Goal: Task Accomplishment & Management: Manage account settings

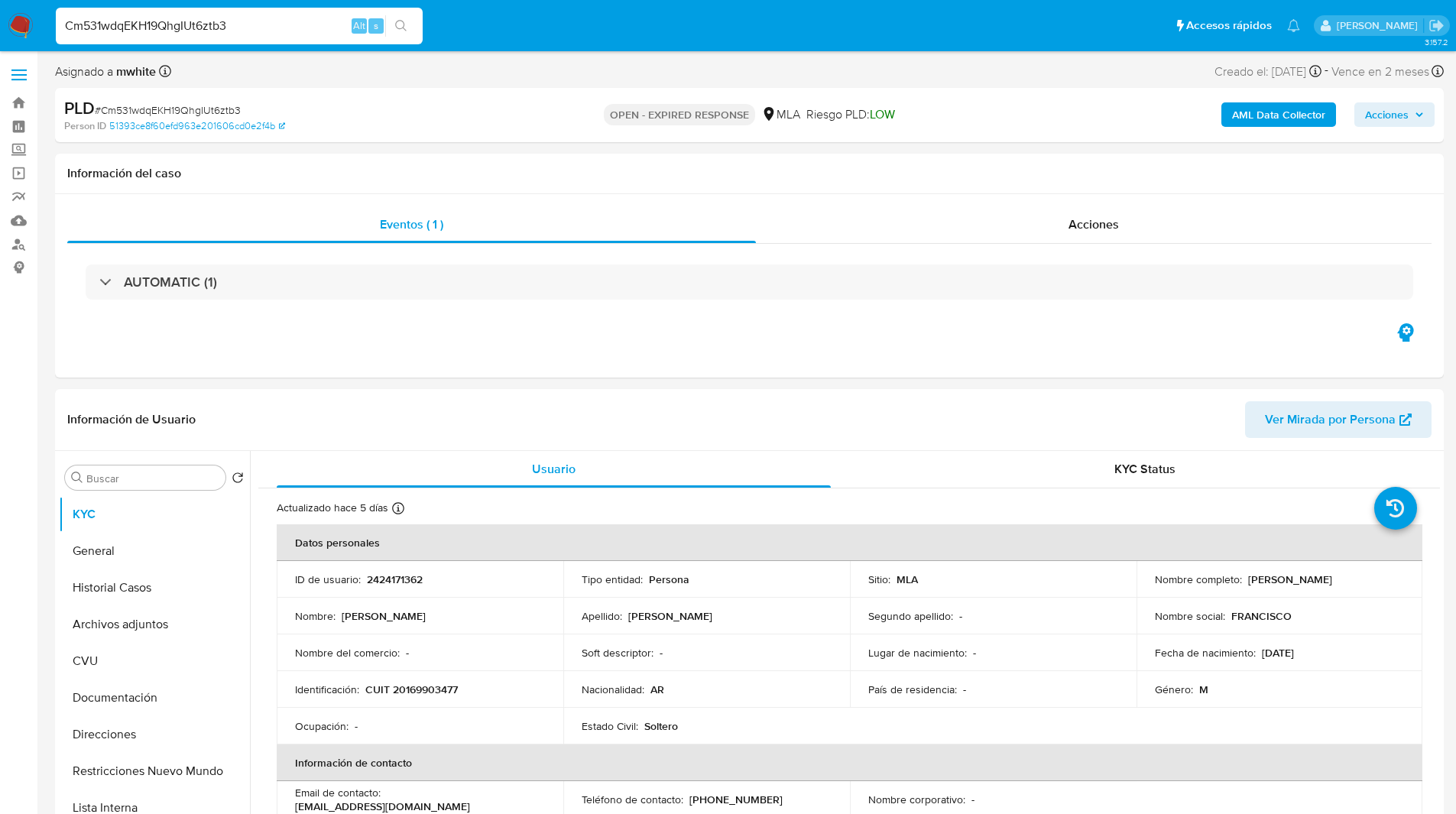
select select "10"
click at [565, 38] on ul "Pausado Ver notificaciones Cm531wdqEKH19QhgIUt6ztb3 Alt s Accesos rápidos Presi…" at bounding box center [678, 25] width 1260 height 38
click at [618, 30] on ul "Pausado Ver notificaciones Cm531wdqEKH19QhgIUt6ztb3 Alt s Accesos rápidos Presi…" at bounding box center [678, 25] width 1260 height 38
click at [641, 28] on ul "Pausado Ver notificaciones Cm531wdqEKH19QhgIUt6ztb3 Alt s Accesos rápidos Presi…" at bounding box center [678, 25] width 1260 height 38
click at [440, 336] on div "Eventos ( 1 ) Acciones AUTOMATIC (1)" at bounding box center [749, 285] width 1389 height 183
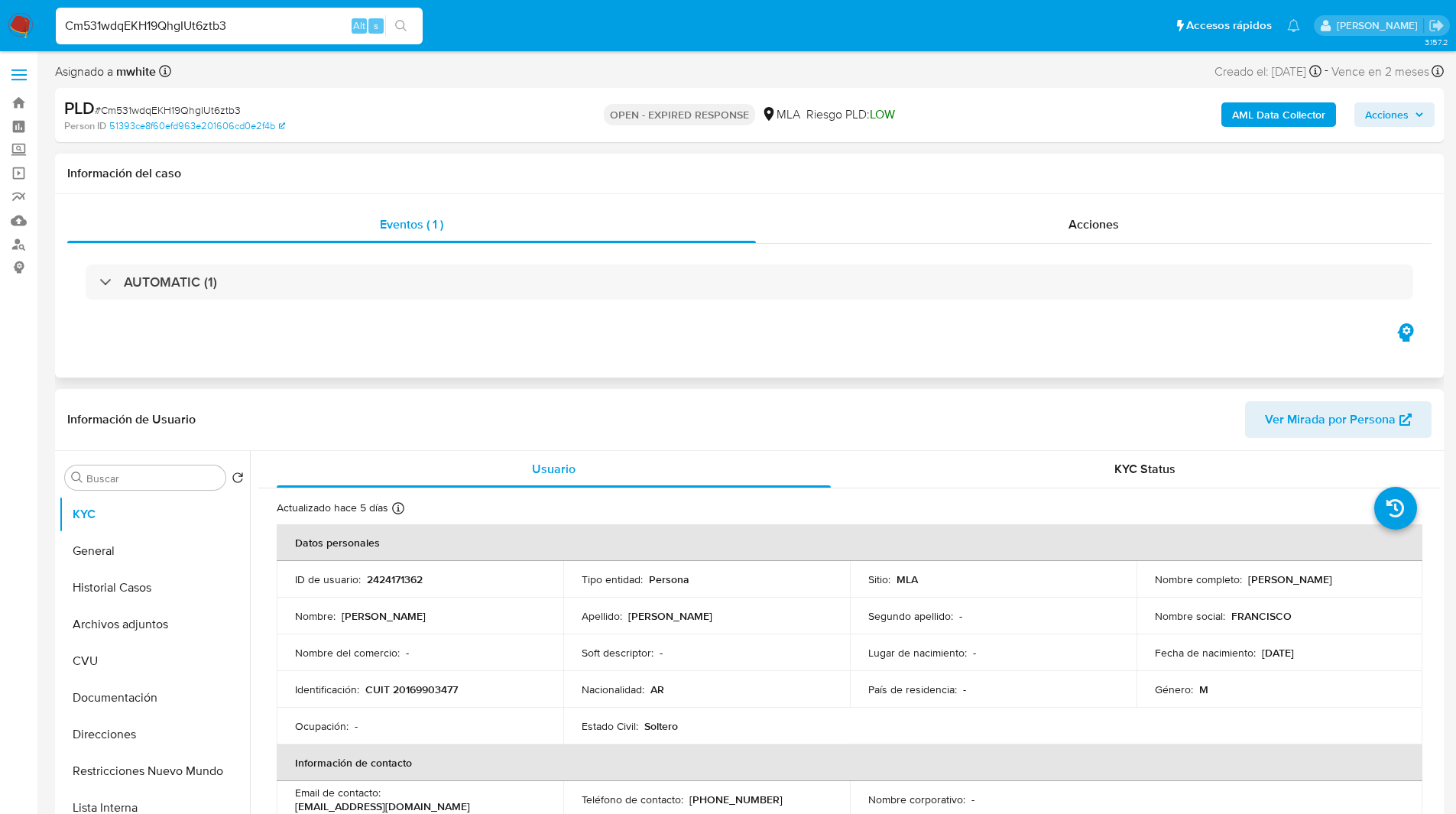
click at [499, 337] on div "Eventos ( 1 ) Acciones AUTOMATIC (1)" at bounding box center [749, 285] width 1389 height 183
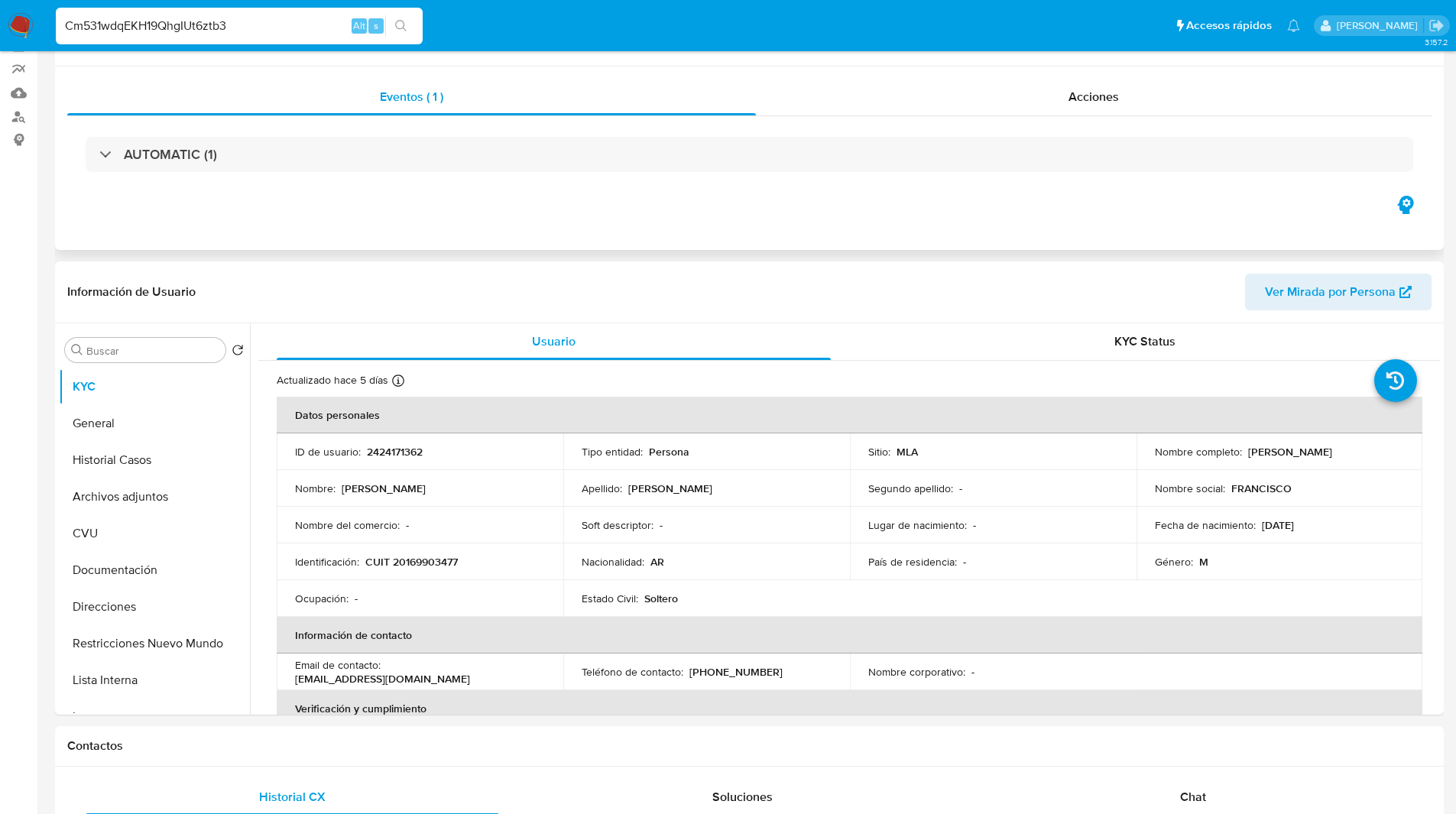
scroll to position [131, 0]
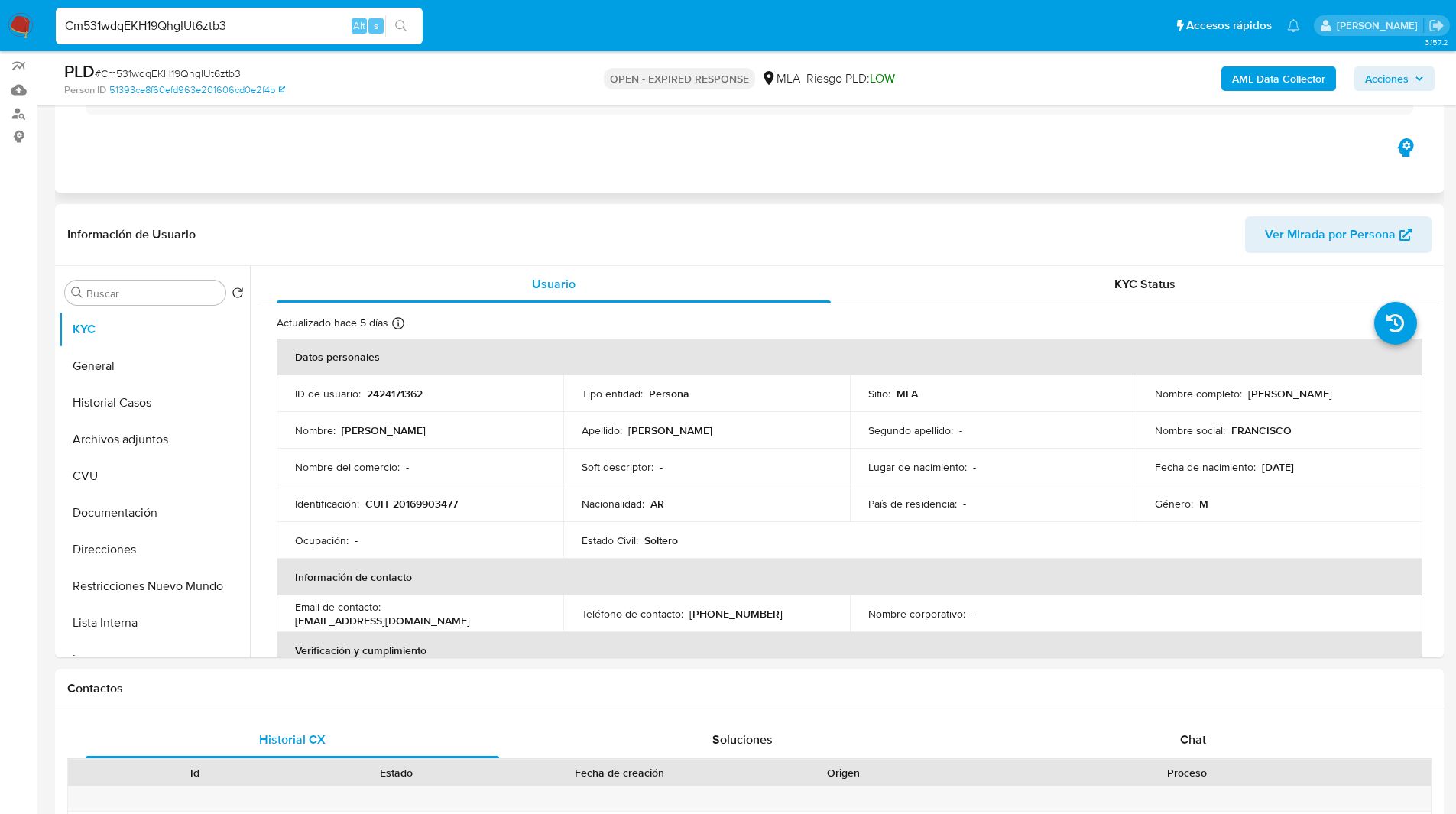
click at [346, 165] on div "Eventos ( 1 ) Acciones AUTOMATIC (1)" at bounding box center [749, 100] width 1389 height 183
click at [322, 162] on div "Eventos ( 1 ) Acciones AUTOMATIC (1)" at bounding box center [749, 100] width 1389 height 183
click at [307, 157] on div "Eventos ( 1 ) Acciones AUTOMATIC (1)" at bounding box center [749, 100] width 1389 height 183
click at [428, 175] on div "Eventos ( 1 ) Acciones AUTOMATIC (1)" at bounding box center [749, 100] width 1389 height 183
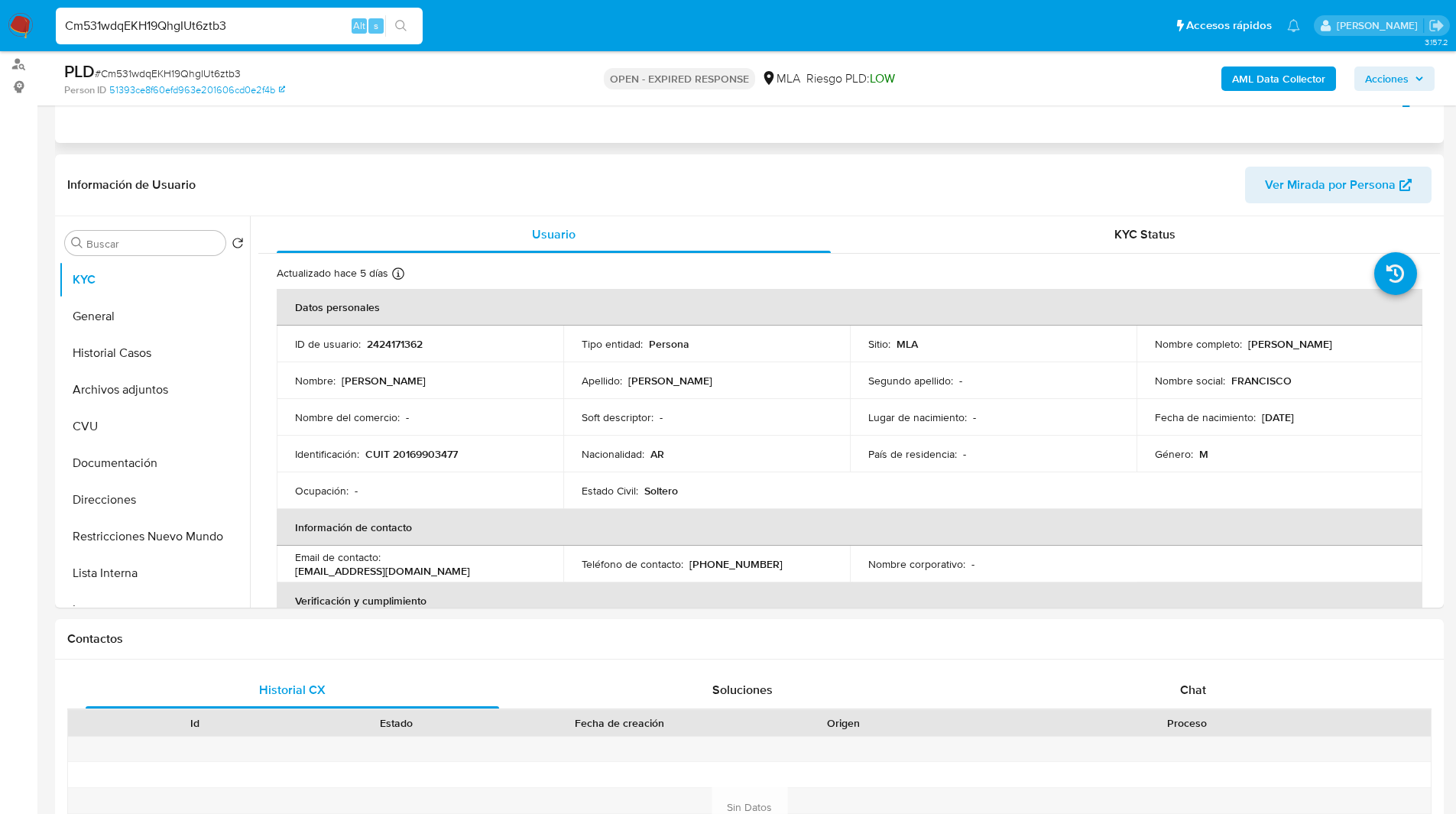
scroll to position [182, 0]
click at [297, 114] on div "Eventos ( 1 ) Acciones AUTOMATIC (1)" at bounding box center [749, 50] width 1389 height 183
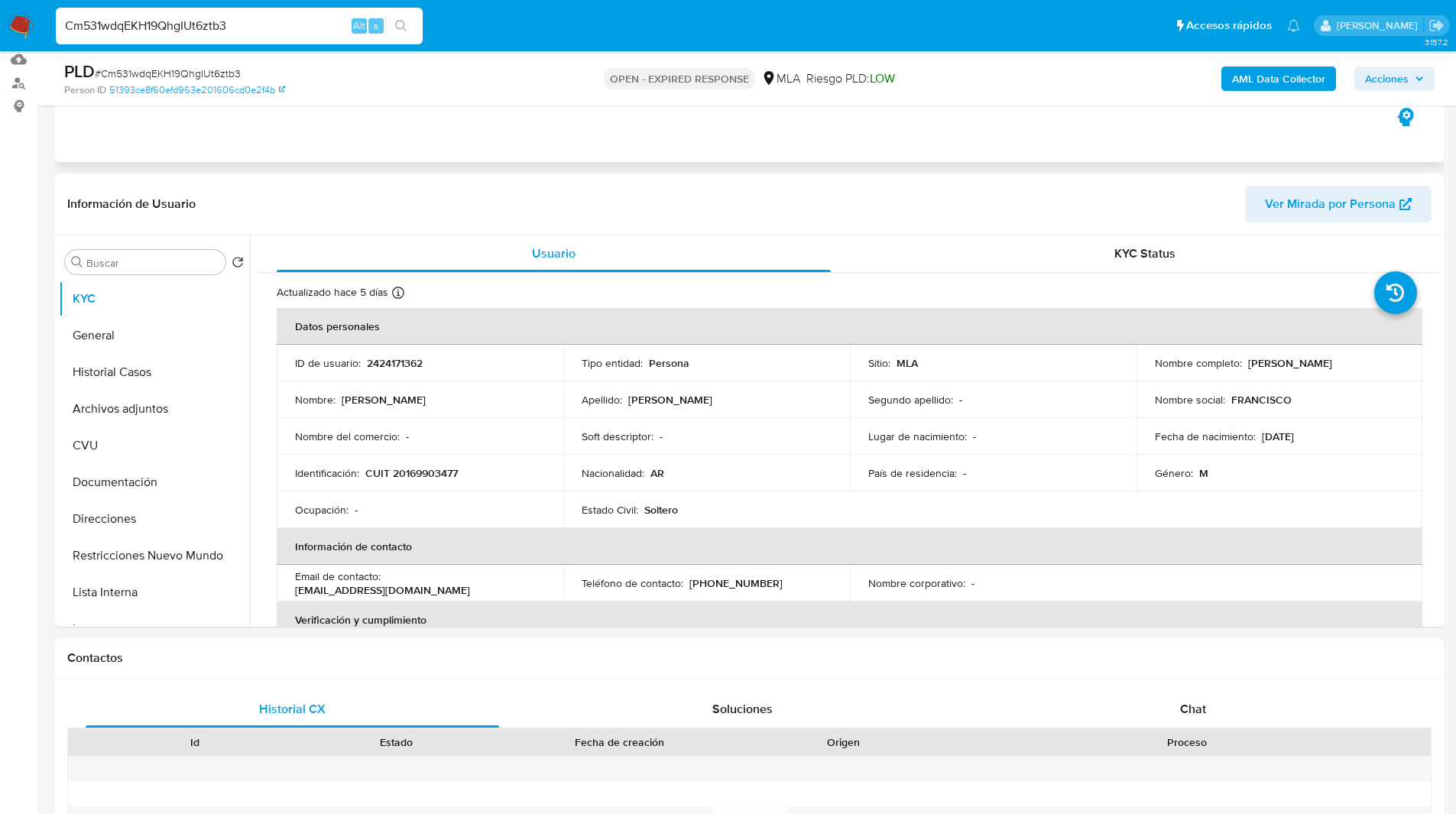
click at [342, 142] on div "Eventos ( 1 ) Acciones AUTOMATIC (1)" at bounding box center [749, 70] width 1389 height 183
click at [319, 133] on div "Eventos ( 1 ) Acciones AUTOMATIC (1)" at bounding box center [749, 70] width 1389 height 183
click at [288, 128] on div "Eventos ( 1 ) Acciones AUTOMATIC (1)" at bounding box center [749, 70] width 1389 height 183
click at [956, 55] on div "PLD # Cm531wdqEKH19QhgIUt6ztb3 Person ID 51393ce8f60efd963e201606cd0e2f4b OPEN …" at bounding box center [749, 78] width 1389 height 54
click at [513, 64] on div "PLD # Cm531wdqEKH19QhgIUt6ztb3" at bounding box center [289, 72] width 451 height 23
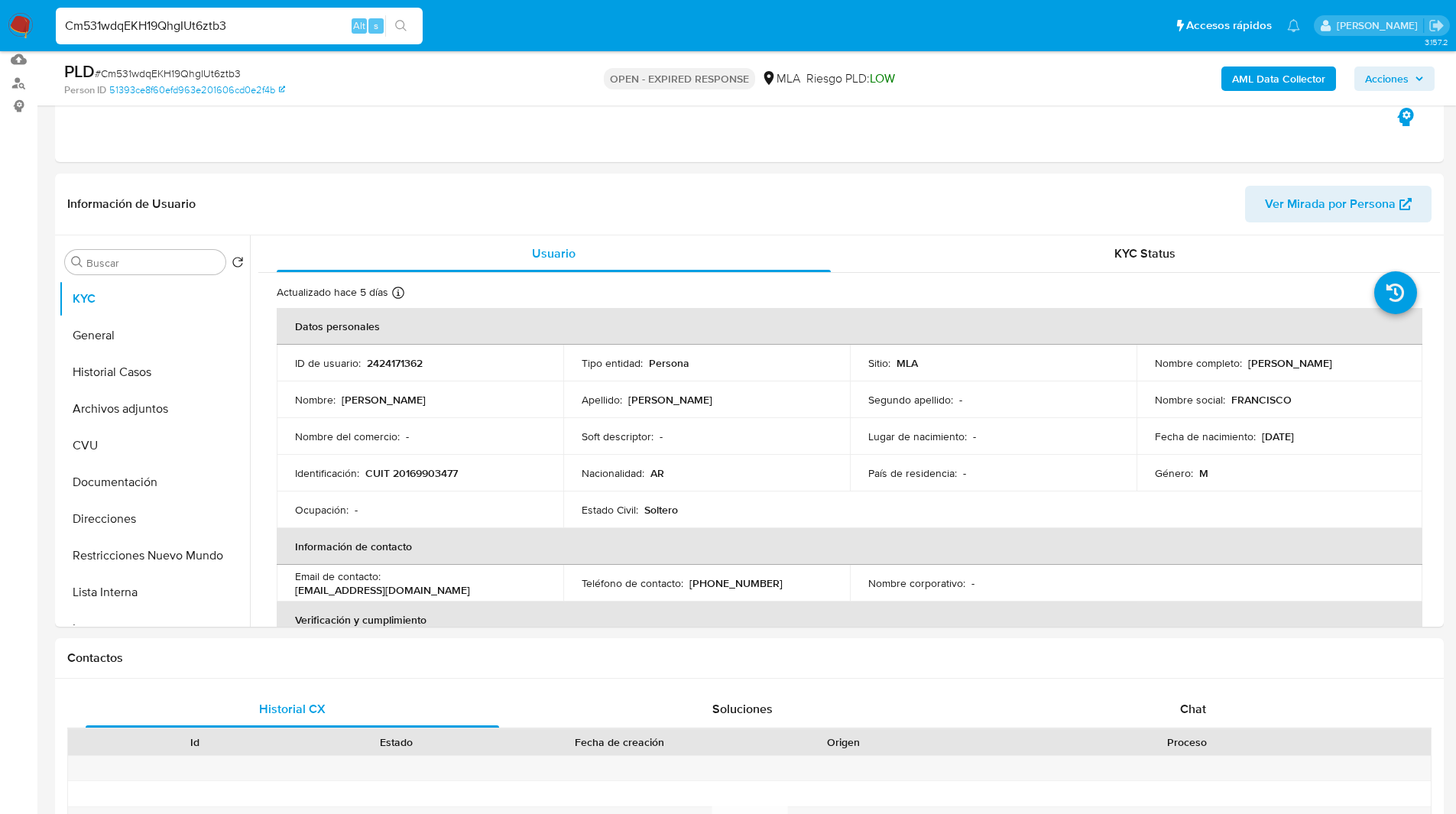
click at [528, 23] on ul "Pausado Ver notificaciones Cm531wdqEKH19QhgIUt6ztb3 Alt s Accesos rápidos Presi…" at bounding box center [678, 25] width 1260 height 38
click at [578, 25] on ul "Pausado Ver notificaciones Cm531wdqEKH19QhgIUt6ztb3 Alt s Accesos rápidos Presi…" at bounding box center [678, 25] width 1260 height 38
click at [396, 139] on div "Eventos ( 1 ) Acciones AUTOMATIC (1)" at bounding box center [749, 70] width 1389 height 183
click at [429, 143] on div "Eventos ( 1 ) Acciones AUTOMATIC (1)" at bounding box center [749, 70] width 1389 height 183
click at [475, 143] on div "Eventos ( 1 ) Acciones AUTOMATIC (1)" at bounding box center [749, 70] width 1389 height 183
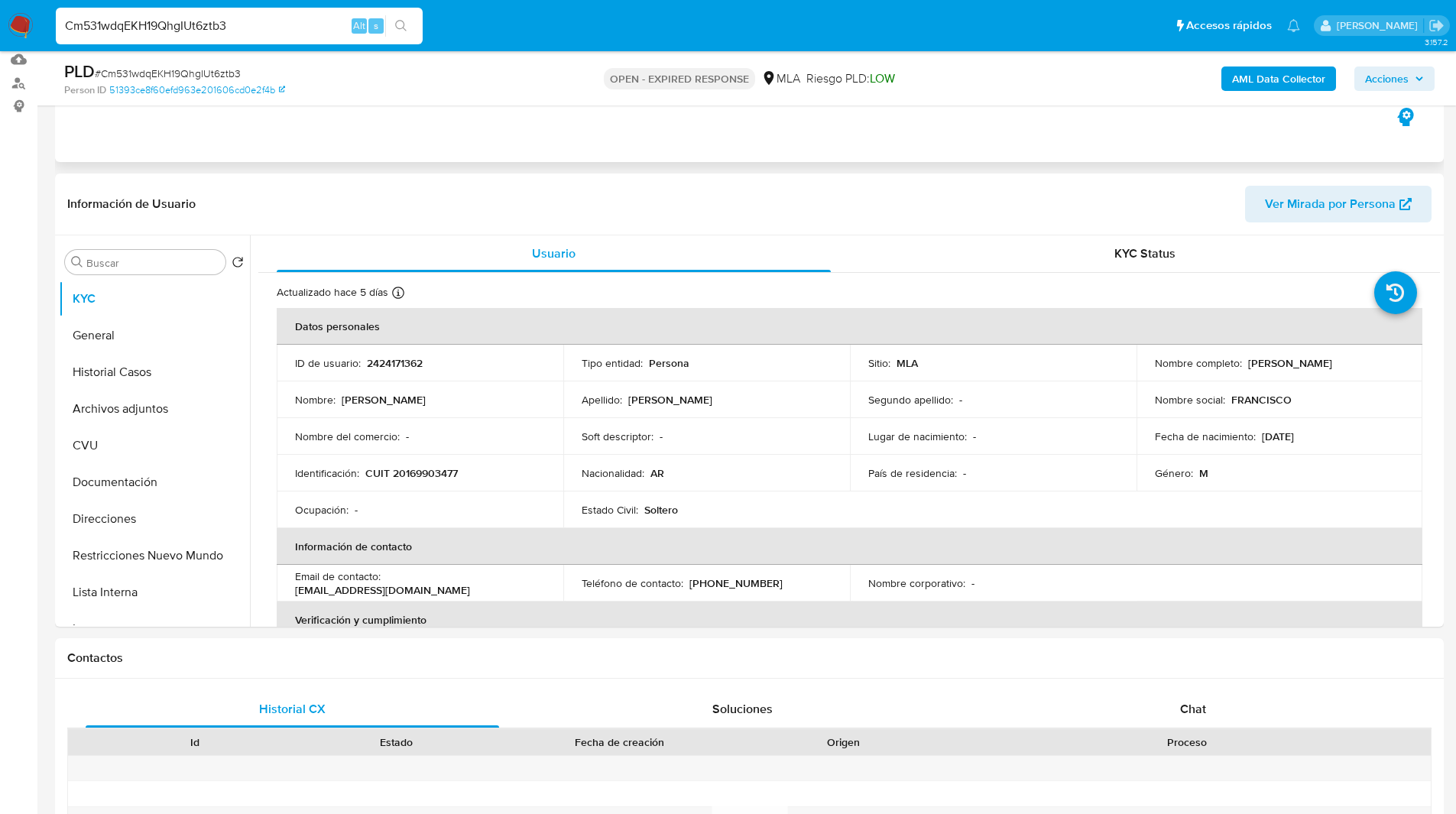
click at [517, 143] on div "Eventos ( 1 ) Acciones AUTOMATIC (1)" at bounding box center [749, 70] width 1389 height 183
click at [515, 31] on ul "Pausado Ver notificaciones Cm531wdqEKH19QhgIUt6ztb3 Alt s Accesos rápidos Presi…" at bounding box center [678, 25] width 1260 height 38
click at [404, 157] on div "Eventos ( 1 ) Acciones AUTOMATIC (1)" at bounding box center [749, 70] width 1389 height 183
click at [379, 156] on div "Eventos ( 1 ) Acciones AUTOMATIC (1)" at bounding box center [749, 70] width 1389 height 183
click at [339, 137] on div "Eventos ( 1 ) Acciones AUTOMATIC (1)" at bounding box center [749, 70] width 1389 height 183
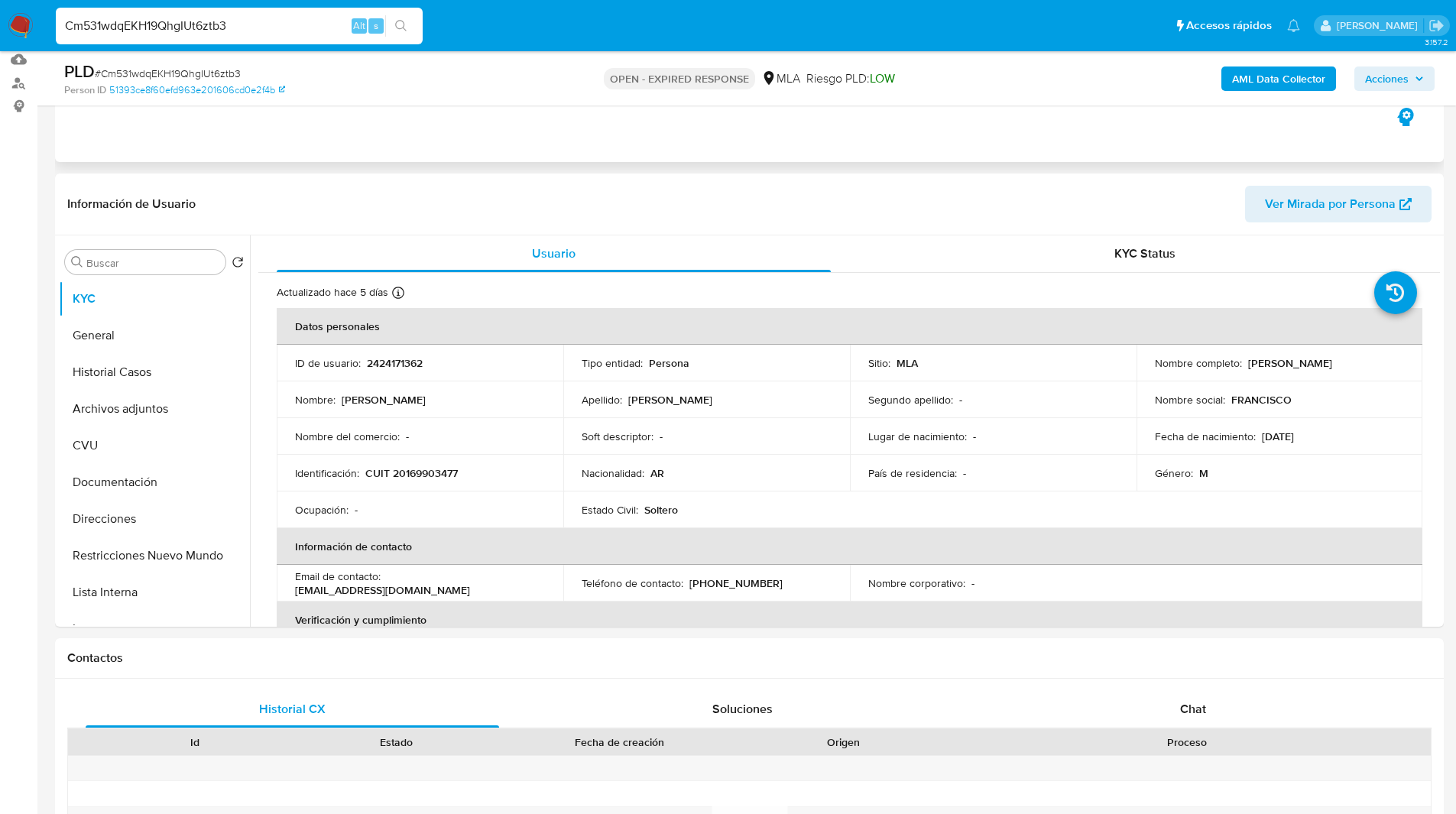
click at [391, 128] on div "Eventos ( 1 ) Acciones AUTOMATIC (1)" at bounding box center [749, 70] width 1389 height 183
click at [355, 128] on div "Eventos ( 1 ) Acciones AUTOMATIC (1)" at bounding box center [749, 70] width 1389 height 183
click at [298, 143] on div "Eventos ( 1 ) Acciones AUTOMATIC (1)" at bounding box center [749, 70] width 1389 height 183
click at [273, 148] on div "Eventos ( 1 ) Acciones AUTOMATIC (1)" at bounding box center [749, 70] width 1389 height 183
click at [455, 16] on ul "Pausado Ver notificaciones Cm531wdqEKH19QhgIUt6ztb3 Alt s Accesos rápidos Presi…" at bounding box center [678, 25] width 1260 height 38
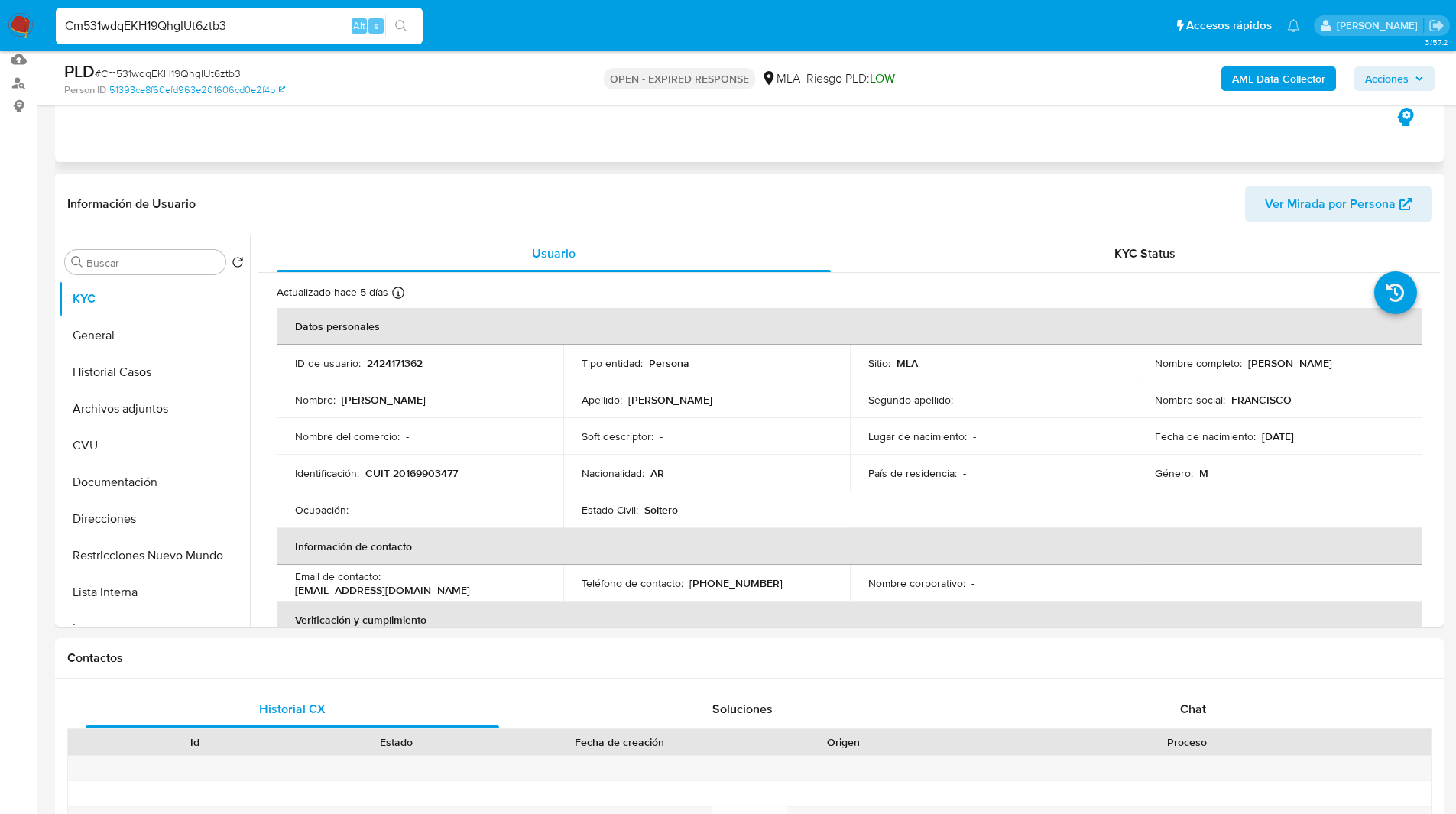
click at [462, 128] on div "Eventos ( 1 ) Acciones AUTOMATIC (1)" at bounding box center [749, 70] width 1389 height 183
click at [491, 133] on div "Eventos ( 1 ) Acciones AUTOMATIC (1)" at bounding box center [749, 70] width 1389 height 183
click at [518, 134] on div "Eventos ( 1 ) Acciones AUTOMATIC (1)" at bounding box center [749, 70] width 1389 height 183
click at [535, 134] on div "Eventos ( 1 ) Acciones AUTOMATIC (1)" at bounding box center [749, 70] width 1389 height 183
click at [514, 143] on div "Eventos ( 1 ) Acciones AUTOMATIC (1)" at bounding box center [749, 70] width 1389 height 183
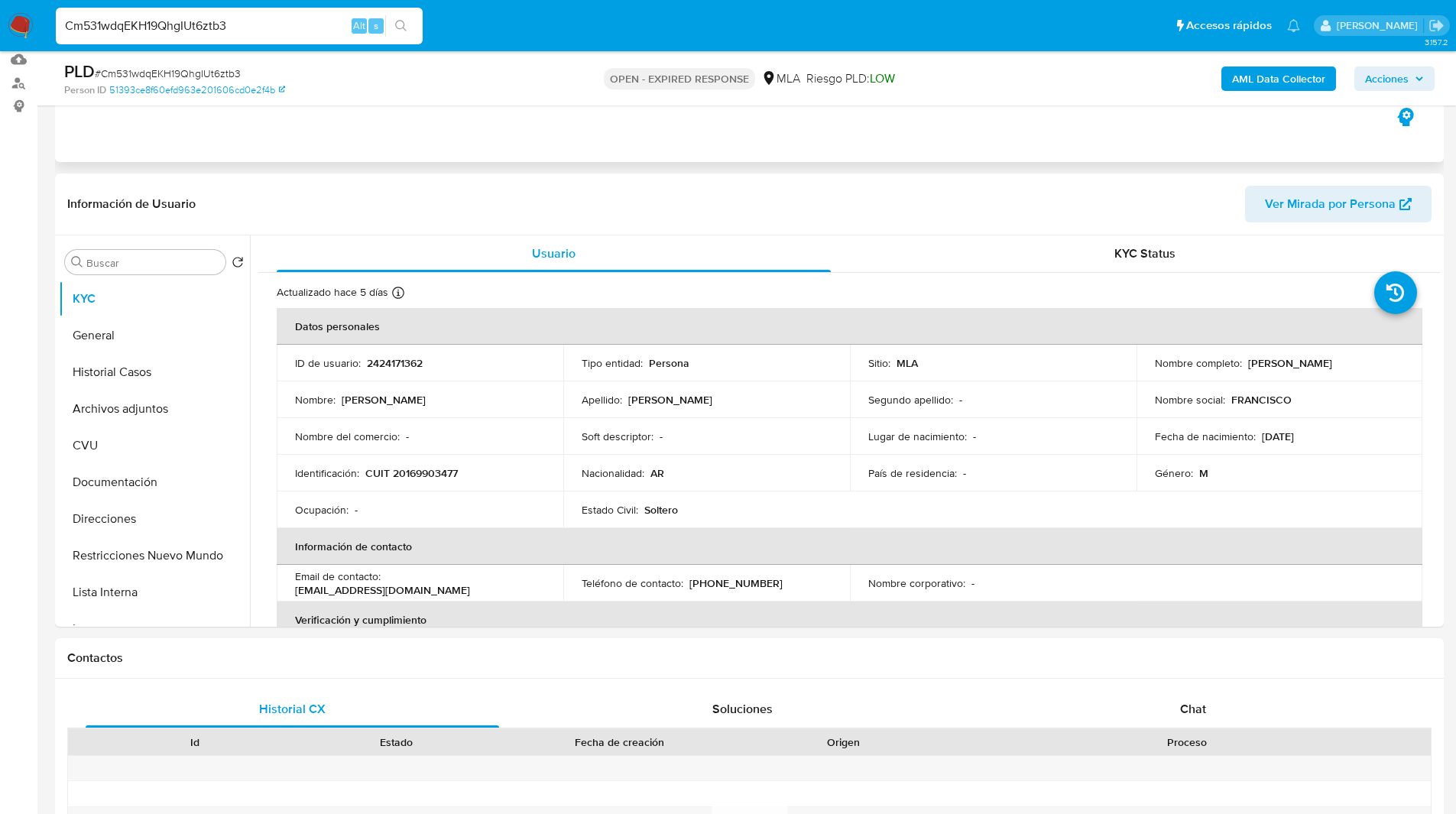
click at [476, 143] on div "Eventos ( 1 ) Acciones AUTOMATIC (1)" at bounding box center [749, 70] width 1389 height 183
click at [525, 139] on div "Eventos ( 1 ) Acciones AUTOMATIC (1)" at bounding box center [749, 70] width 1389 height 183
click at [535, 15] on ul "Pausado Ver notificaciones Cm531wdqEKH19QhgIUt6ztb3 Alt s Accesos rápidos Presi…" at bounding box center [678, 25] width 1260 height 38
click at [529, 133] on div "Eventos ( 1 ) Acciones AUTOMATIC (1)" at bounding box center [749, 70] width 1389 height 183
click at [570, 154] on div "Eventos ( 1 ) Acciones AUTOMATIC (1)" at bounding box center [749, 70] width 1389 height 183
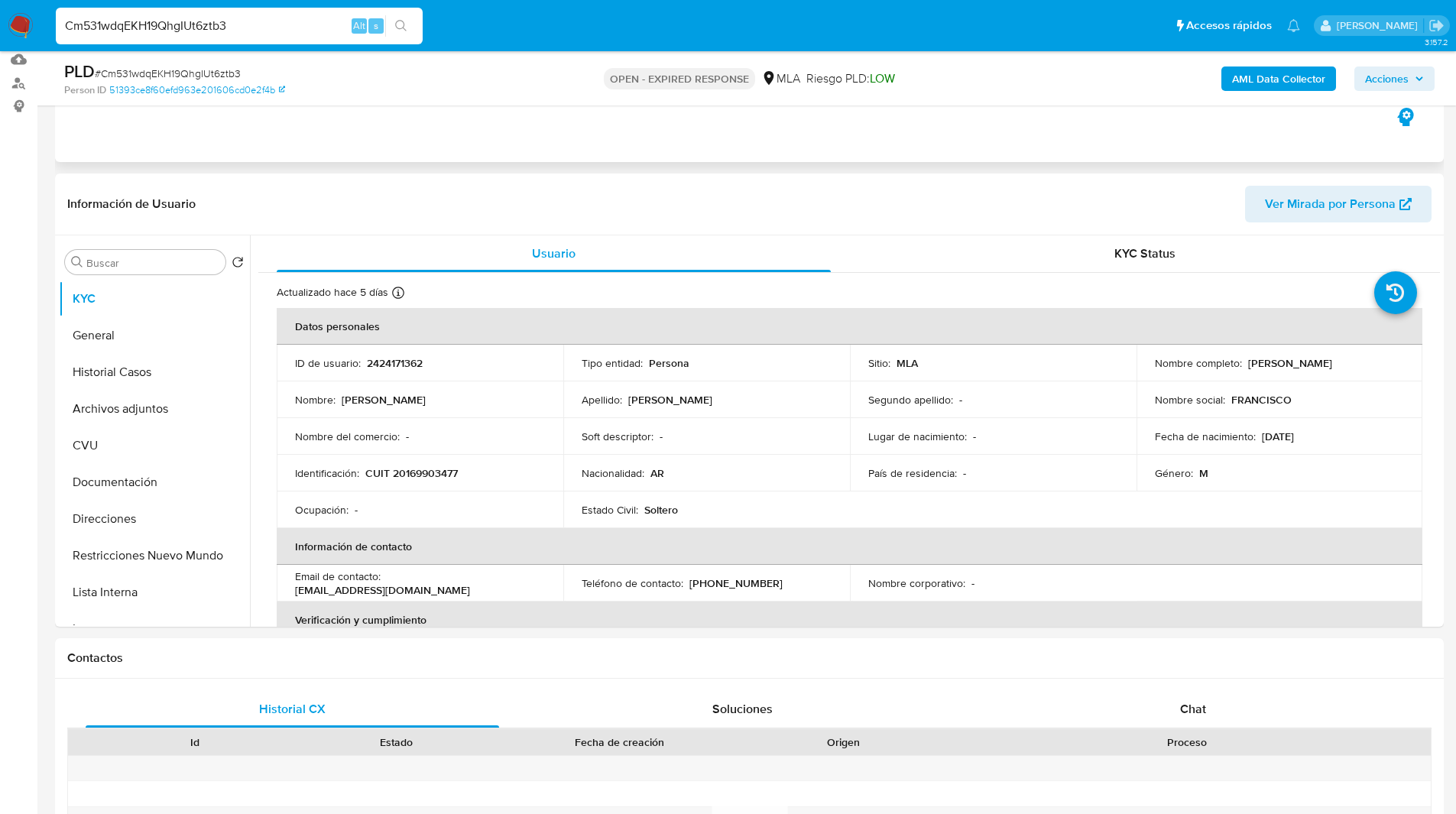
click at [601, 143] on div "Eventos ( 1 ) Acciones AUTOMATIC (1)" at bounding box center [749, 70] width 1389 height 183
click at [631, 138] on div "Eventos ( 1 ) Acciones AUTOMATIC (1)" at bounding box center [749, 70] width 1389 height 183
click at [590, 138] on div "Eventos ( 1 ) Acciones AUTOMATIC (1)" at bounding box center [749, 70] width 1389 height 183
click at [546, 132] on div "Eventos ( 1 ) Acciones AUTOMATIC (1)" at bounding box center [749, 70] width 1389 height 183
click at [528, 133] on div "Eventos ( 1 ) Acciones AUTOMATIC (1)" at bounding box center [749, 70] width 1389 height 183
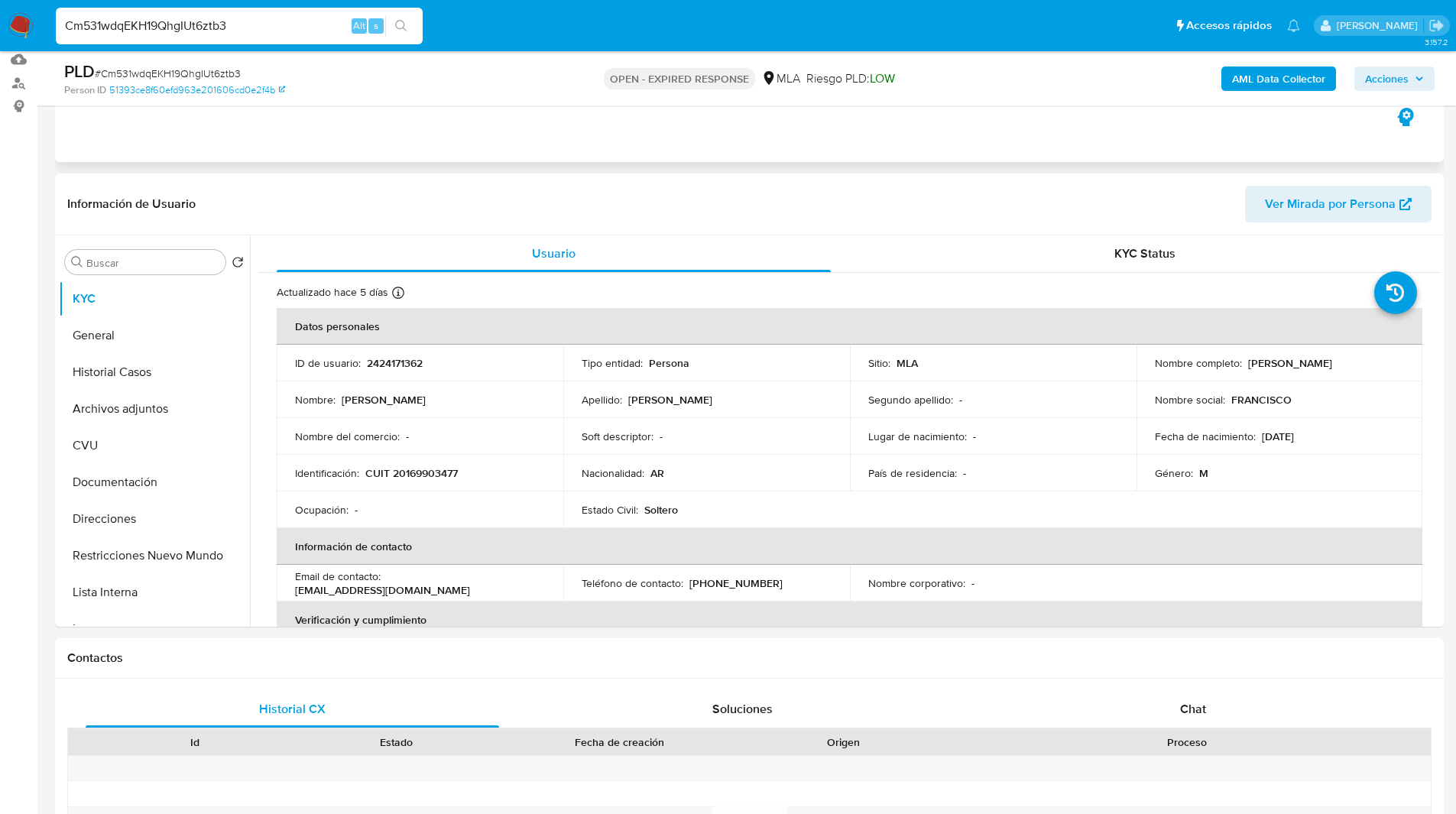
click at [503, 130] on div "Eventos ( 1 ) Acciones AUTOMATIC (1)" at bounding box center [749, 70] width 1389 height 183
click at [520, 133] on div "Eventos ( 1 ) Acciones AUTOMATIC (1)" at bounding box center [749, 70] width 1389 height 183
click at [549, 136] on div "Eventos ( 1 ) Acciones AUTOMATIC (1)" at bounding box center [749, 70] width 1389 height 183
click at [485, 143] on div "Eventos ( 1 ) Acciones AUTOMATIC (1)" at bounding box center [749, 70] width 1389 height 183
click at [505, 147] on div "Eventos ( 1 ) Acciones AUTOMATIC (1)" at bounding box center [749, 70] width 1389 height 183
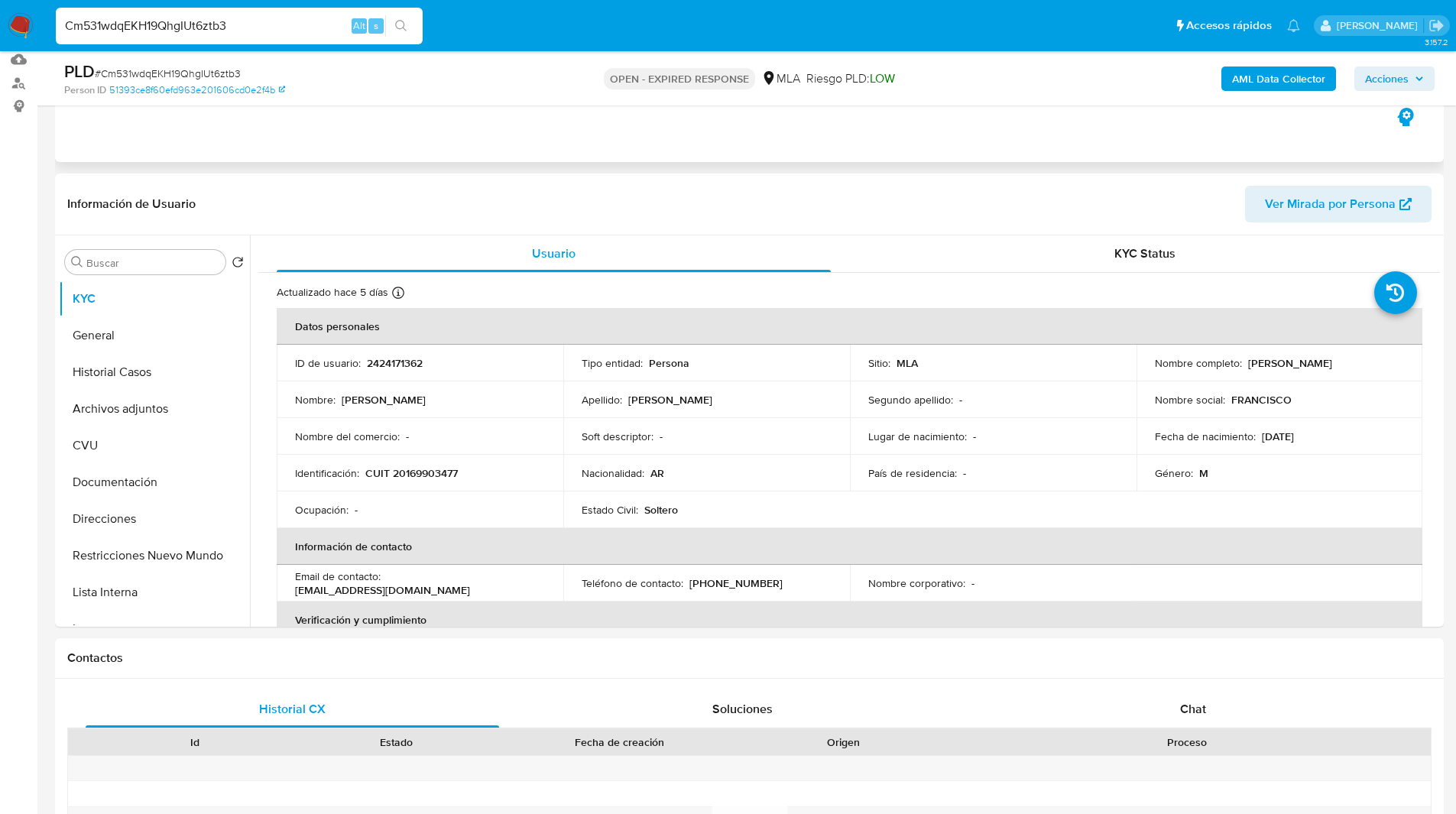
click at [452, 144] on div "Eventos ( 1 ) Acciones AUTOMATIC (1)" at bounding box center [749, 70] width 1389 height 183
click at [328, 133] on div "Eventos ( 1 ) Acciones AUTOMATIC (1)" at bounding box center [749, 70] width 1389 height 183
click at [322, 133] on div "Eventos ( 1 ) Acciones AUTOMATIC (1)" at bounding box center [749, 70] width 1389 height 183
click at [360, 133] on div "Eventos ( 1 ) Acciones AUTOMATIC (1)" at bounding box center [749, 70] width 1389 height 183
click at [237, 179] on div "Información de Usuario Ver Mirada por Persona" at bounding box center [749, 204] width 1389 height 62
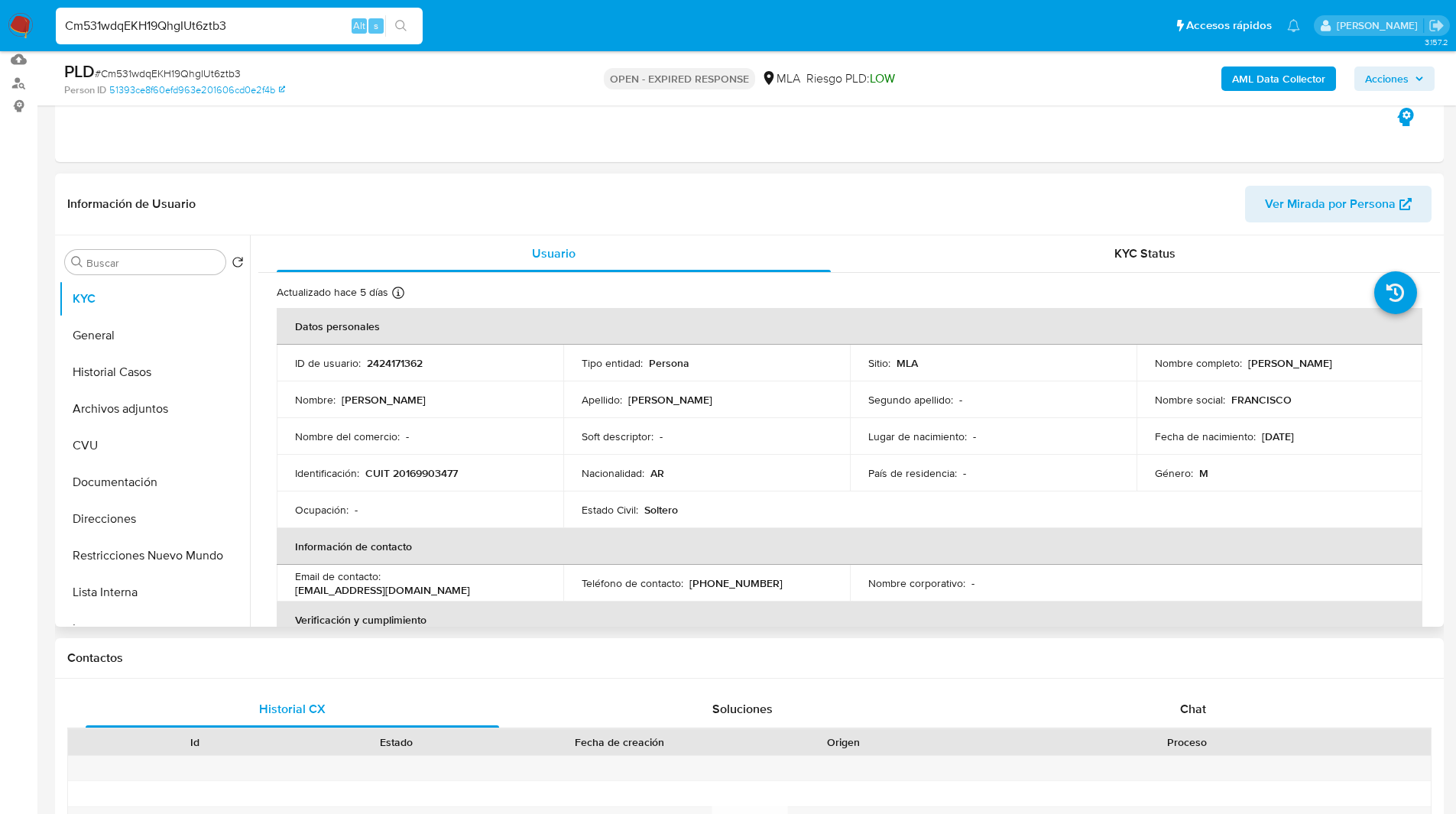
click at [251, 179] on div "Información de Usuario Ver Mirada por Persona" at bounding box center [749, 204] width 1389 height 62
click at [305, 196] on header "Información de Usuario Ver Mirada por Persona" at bounding box center [749, 204] width 1364 height 36
click at [350, 147] on div "Eventos ( 1 ) Acciones AUTOMATIC (1)" at bounding box center [749, 70] width 1389 height 183
click at [331, 143] on div "Eventos ( 1 ) Acciones AUTOMATIC (1)" at bounding box center [749, 70] width 1389 height 183
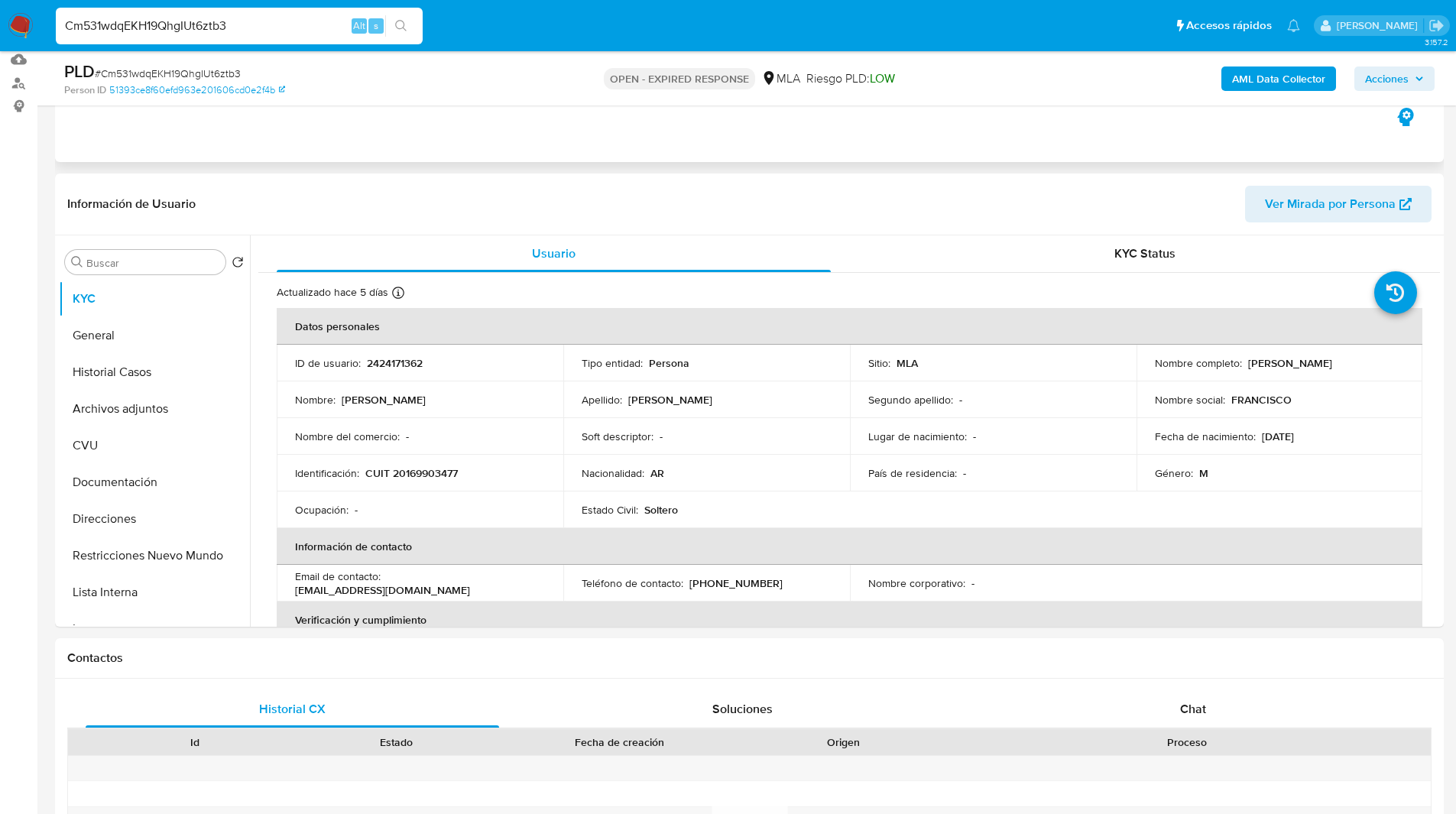
click at [399, 146] on div "Eventos ( 1 ) Acciones AUTOMATIC (1)" at bounding box center [749, 70] width 1389 height 183
click at [428, 152] on div "Eventos ( 1 ) Acciones AUTOMATIC (1)" at bounding box center [749, 70] width 1389 height 183
click at [392, 148] on div "Eventos ( 1 ) Acciones AUTOMATIC (1)" at bounding box center [749, 70] width 1389 height 183
click at [355, 148] on div "Eventos ( 1 ) Acciones AUTOMATIC (1)" at bounding box center [749, 70] width 1389 height 183
click at [338, 151] on div "Eventos ( 1 ) Acciones AUTOMATIC (1)" at bounding box center [749, 70] width 1389 height 183
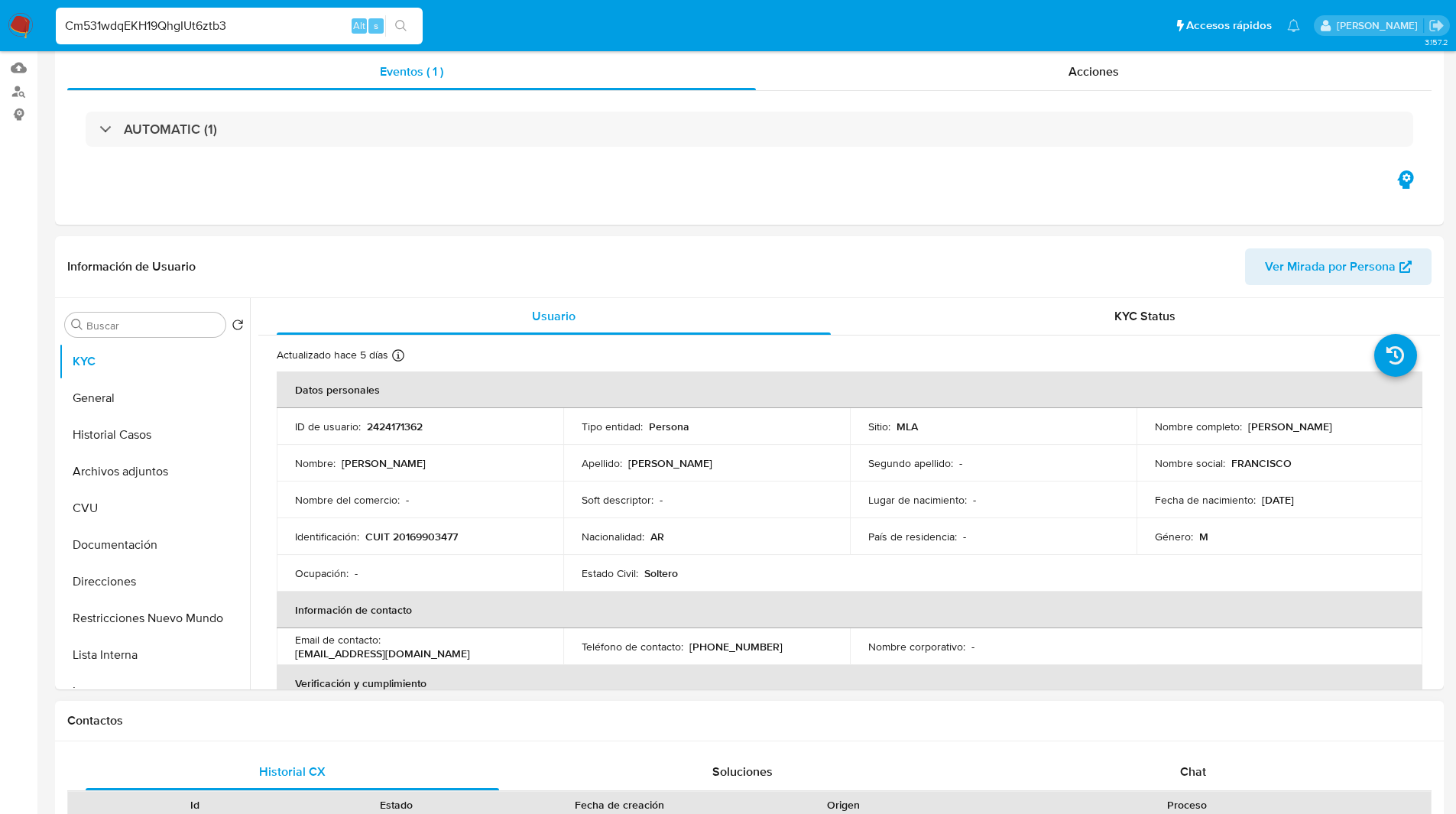
scroll to position [0, 0]
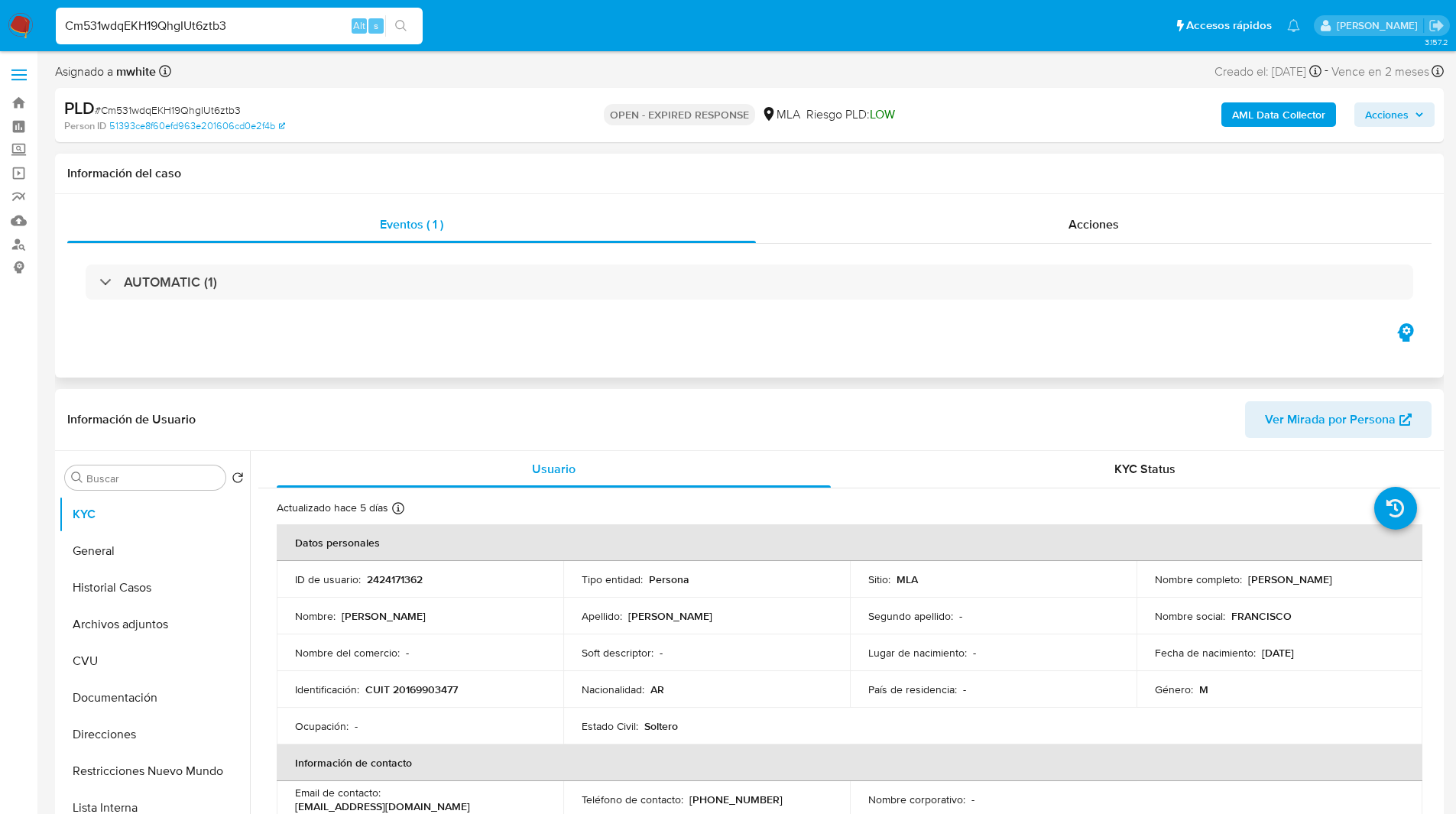
click at [534, 178] on h1 "Información del caso" at bounding box center [749, 173] width 1364 height 15
click at [502, 172] on h1 "Información del caso" at bounding box center [749, 173] width 1364 height 15
click at [486, 172] on h1 "Información del caso" at bounding box center [749, 173] width 1364 height 15
click at [552, 163] on div "Información del caso" at bounding box center [749, 173] width 1389 height 41
click at [499, 177] on h1 "Información del caso" at bounding box center [749, 173] width 1364 height 15
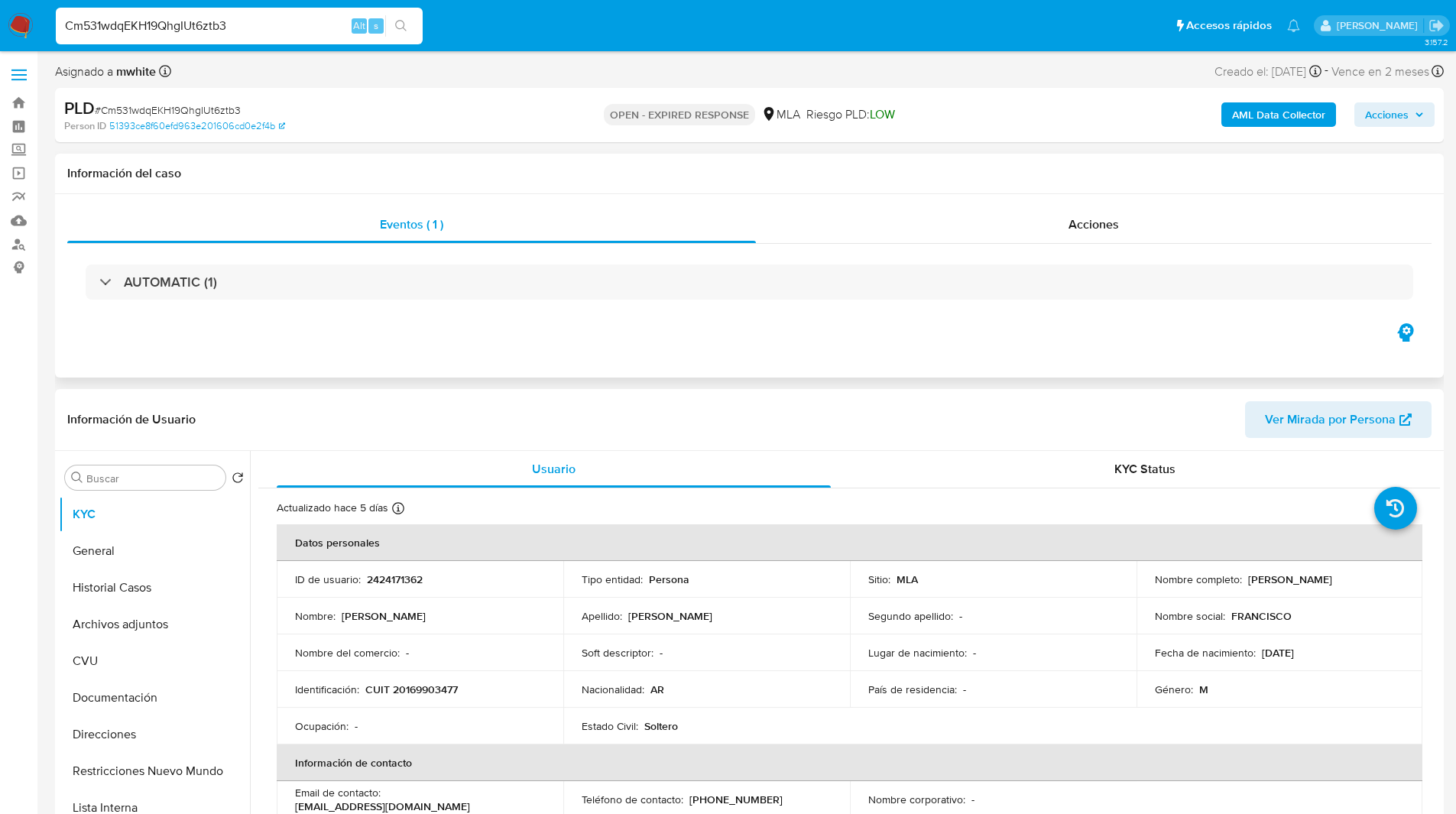
click at [471, 162] on div "Información del caso" at bounding box center [749, 173] width 1389 height 41
click at [535, 119] on div "OPEN - EXPIRED RESPONSE MLA Riesgo PLD: LOW" at bounding box center [749, 114] width 452 height 36
click at [445, 124] on div "Person ID 51393ce8f60efd963e201606cd0e2f4b" at bounding box center [290, 126] width 452 height 14
click at [496, 41] on ul "Pausado Ver notificaciones Cm531wdqEKH19QhgIUt6ztb3 Alt s Accesos rápidos Presi…" at bounding box center [678, 25] width 1260 height 38
click at [530, 43] on ul "Pausado Ver notificaciones Cm531wdqEKH19QhgIUt6ztb3 Alt s Accesos rápidos Presi…" at bounding box center [678, 25] width 1260 height 38
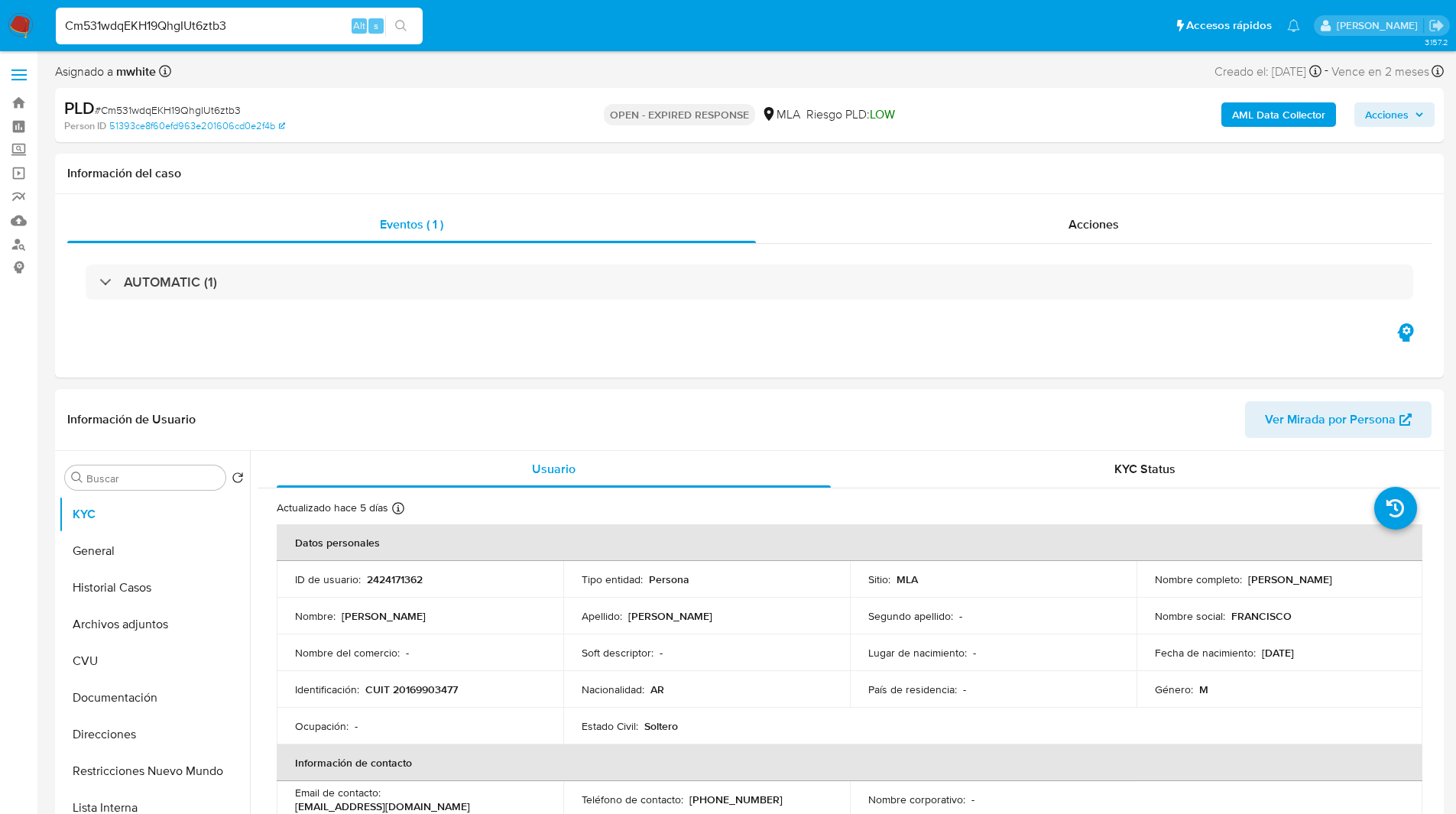
click at [576, 42] on ul "Pausado Ver notificaciones Cm531wdqEKH19QhgIUt6ztb3 Alt s Accesos rápidos Presi…" at bounding box center [678, 25] width 1260 height 38
click at [540, 34] on ul "Pausado Ver notificaciones Cm531wdqEKH19QhgIUt6ztb3 Alt s Accesos rápidos Presi…" at bounding box center [678, 25] width 1260 height 38
click at [573, 37] on ul "Pausado Ver notificaciones Cm531wdqEKH19QhgIUt6ztb3 Alt s Accesos rápidos Presi…" at bounding box center [678, 25] width 1260 height 38
click at [608, 33] on ul "Pausado Ver notificaciones Cm531wdqEKH19QhgIUt6ztb3 Alt s Accesos rápidos Presi…" at bounding box center [678, 25] width 1260 height 38
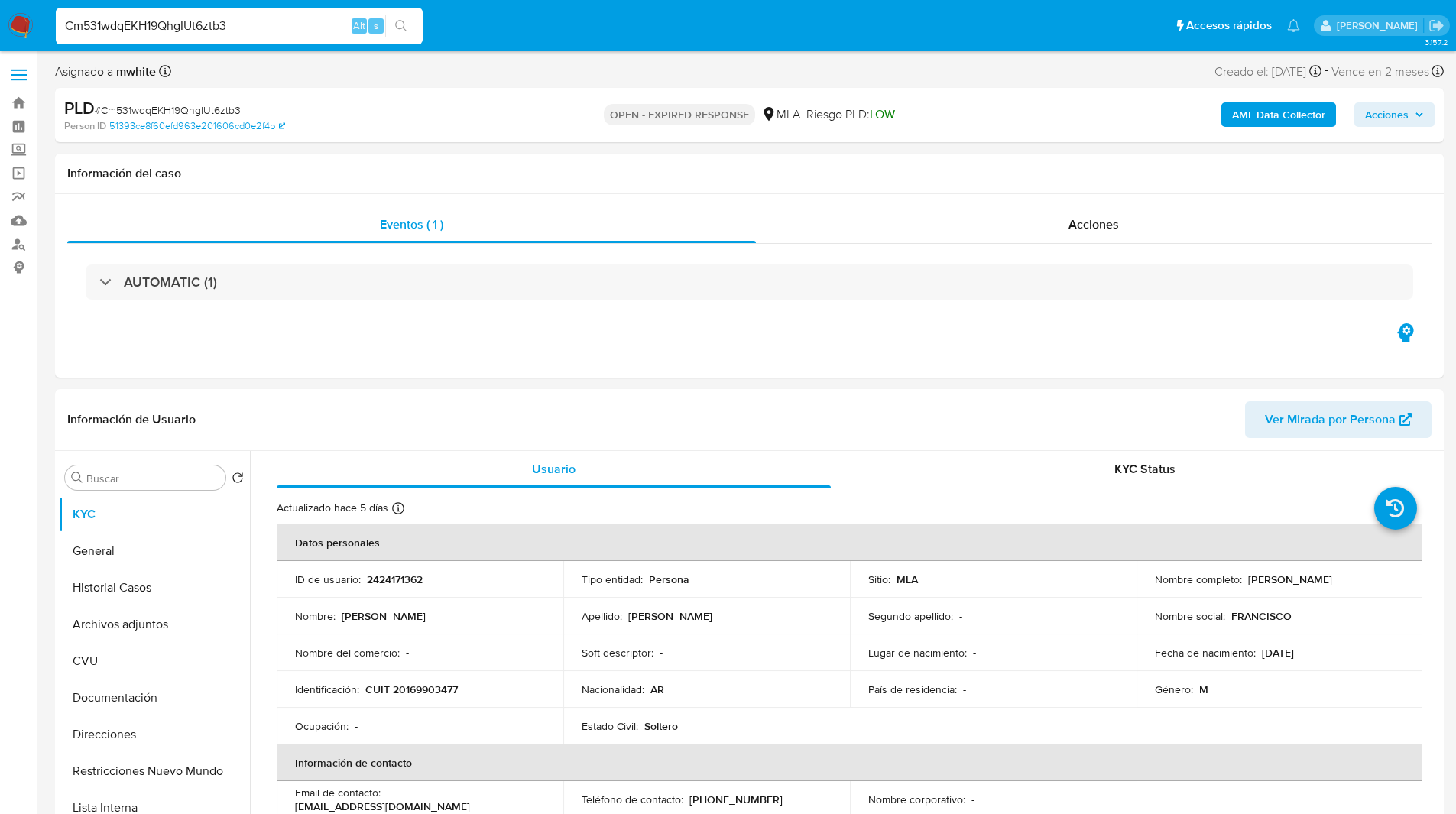
click at [537, 29] on ul "Pausado Ver notificaciones Cm531wdqEKH19QhgIUt6ztb3 Alt s Accesos rápidos Presi…" at bounding box center [678, 25] width 1260 height 38
click at [512, 25] on ul "Pausado Ver notificaciones Cm531wdqEKH19QhgIUt6ztb3 Alt s Accesos rápidos Presi…" at bounding box center [678, 25] width 1260 height 38
click at [451, 20] on ul "Pausado Ver notificaciones Cm531wdqEKH19QhgIUt6ztb3 Alt s Accesos rápidos Presi…" at bounding box center [678, 25] width 1260 height 38
click at [472, 45] on nav "Pausado Ver notificaciones Cm531wdqEKH19QhgIUt6ztb3 Alt s Accesos rápidos Presi…" at bounding box center [728, 26] width 1456 height 51
click at [485, 41] on ul "Pausado Ver notificaciones Cm531wdqEKH19QhgIUt6ztb3 Alt s Accesos rápidos Presi…" at bounding box center [678, 25] width 1260 height 38
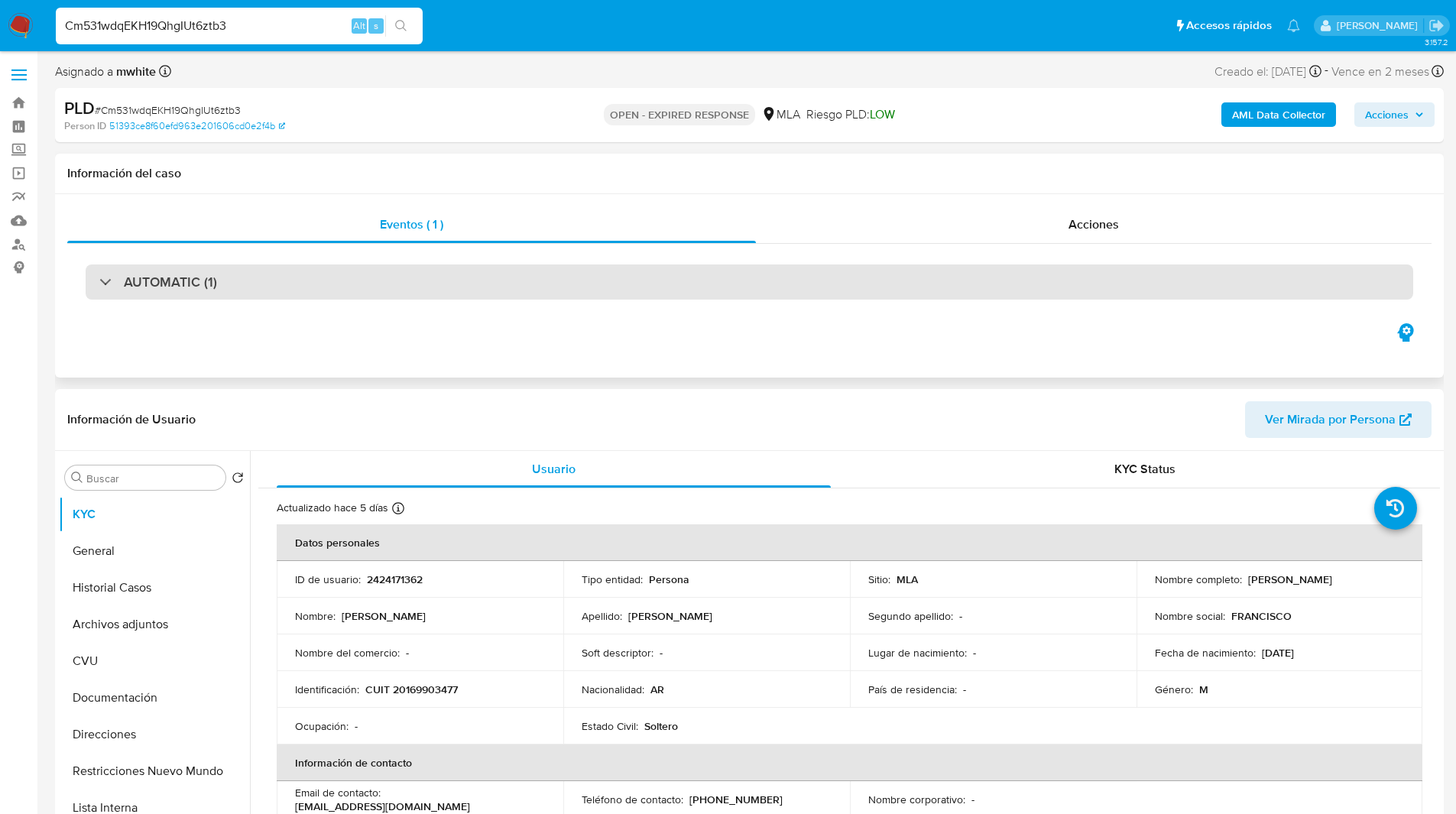
click at [915, 299] on div "AUTOMATIC (1)" at bounding box center [749, 282] width 1328 height 35
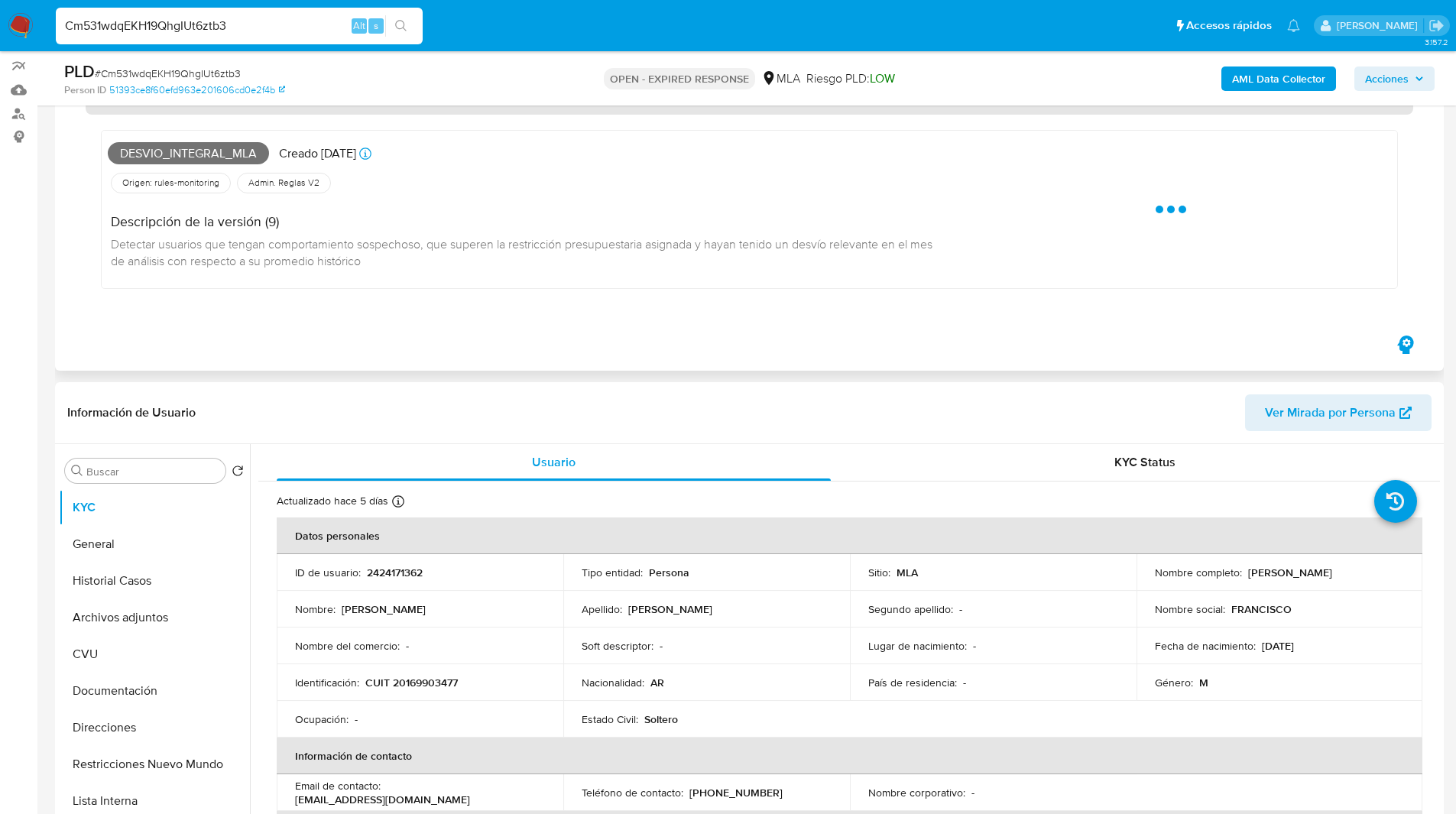
scroll to position [129, 0]
click at [558, 162] on div "Desvio_integral_mla Creado hace 22 días Creado: 12/08/2025 12:28:18" at bounding box center [529, 155] width 843 height 34
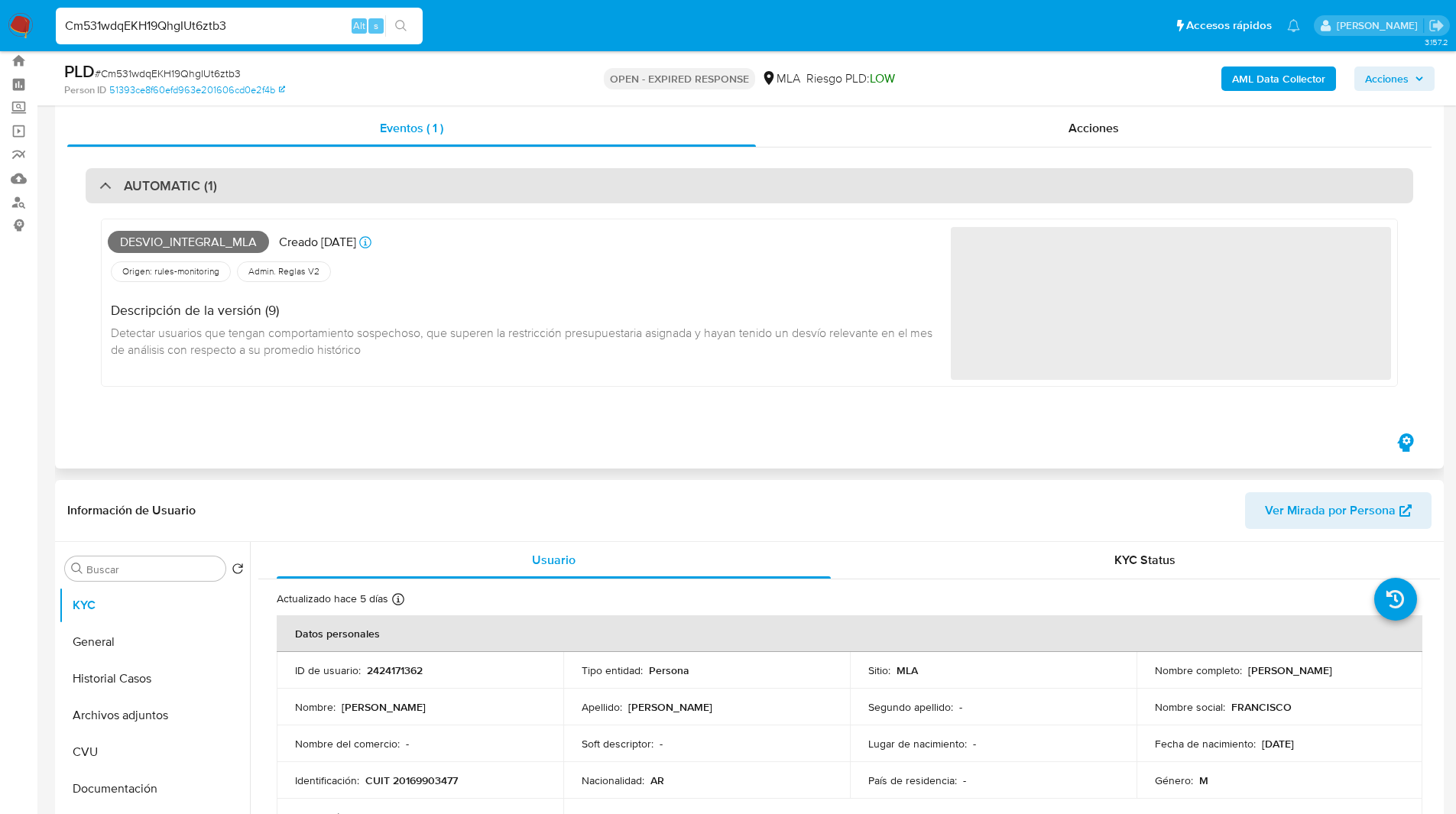
scroll to position [41, 0]
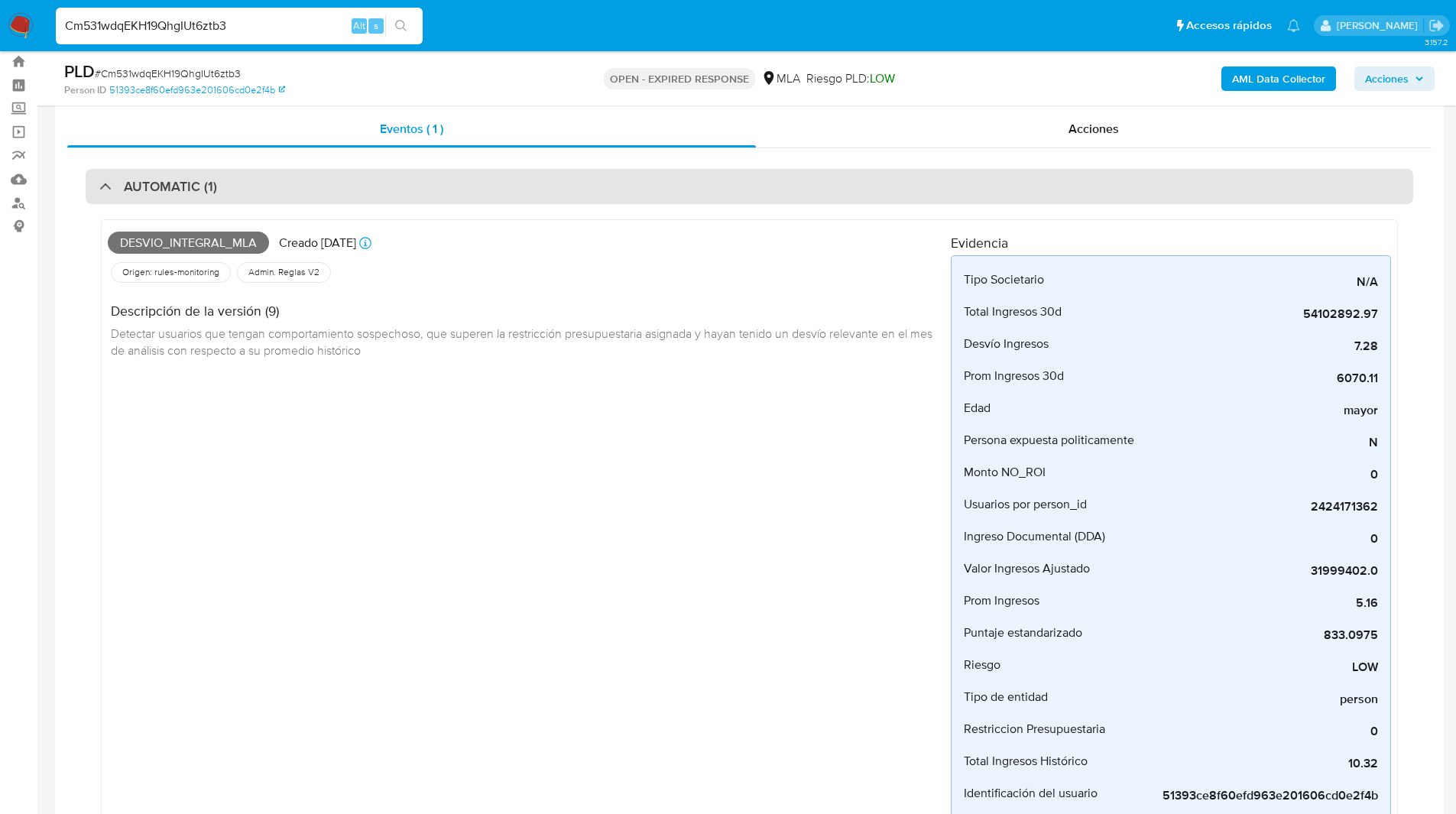
click at [554, 189] on div "AUTOMATIC (1)" at bounding box center [749, 187] width 1328 height 35
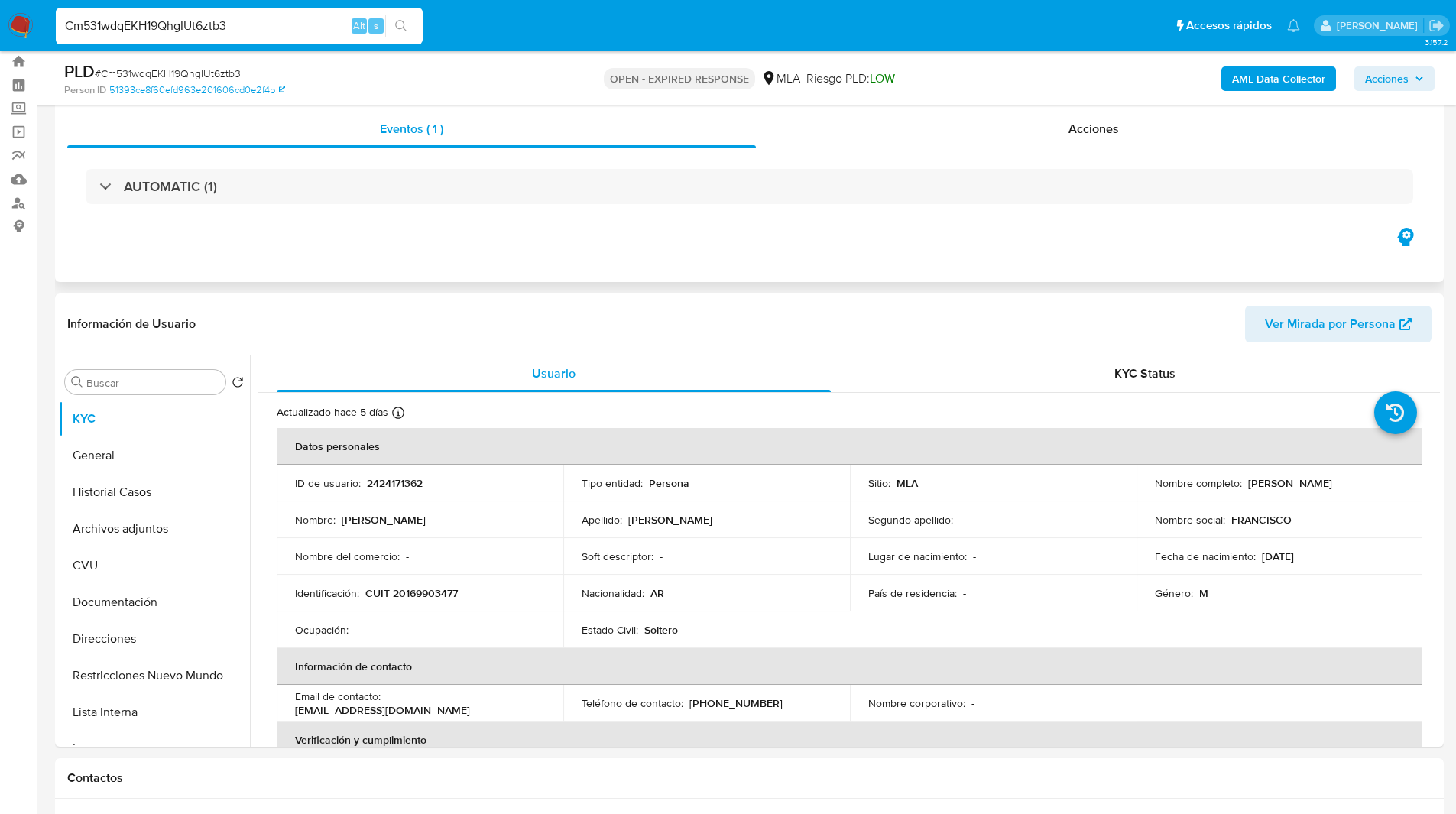
click at [599, 248] on div "Eventos ( 1 ) Acciones AUTOMATIC (1)" at bounding box center [749, 190] width 1389 height 183
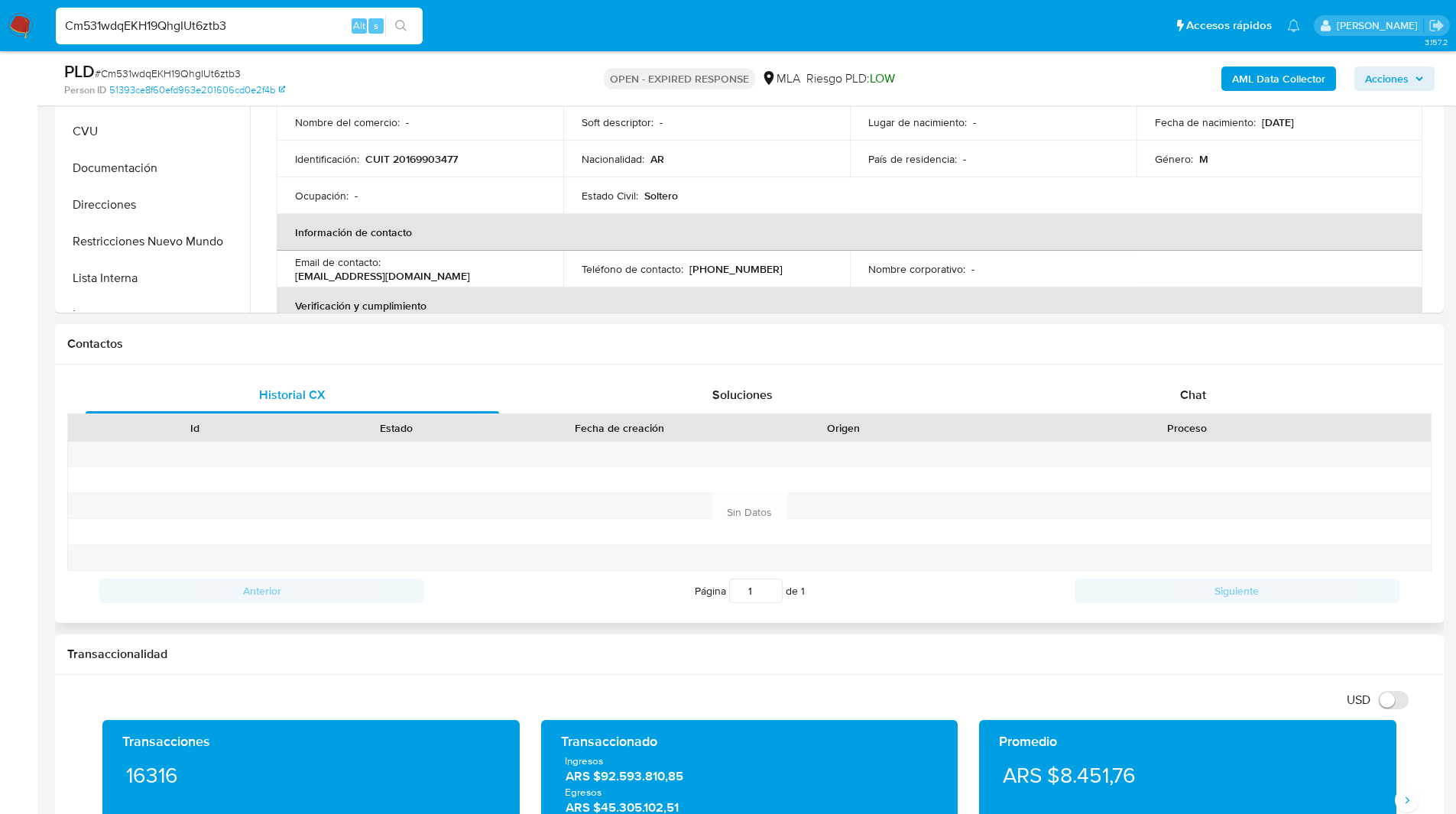
scroll to position [486, 0]
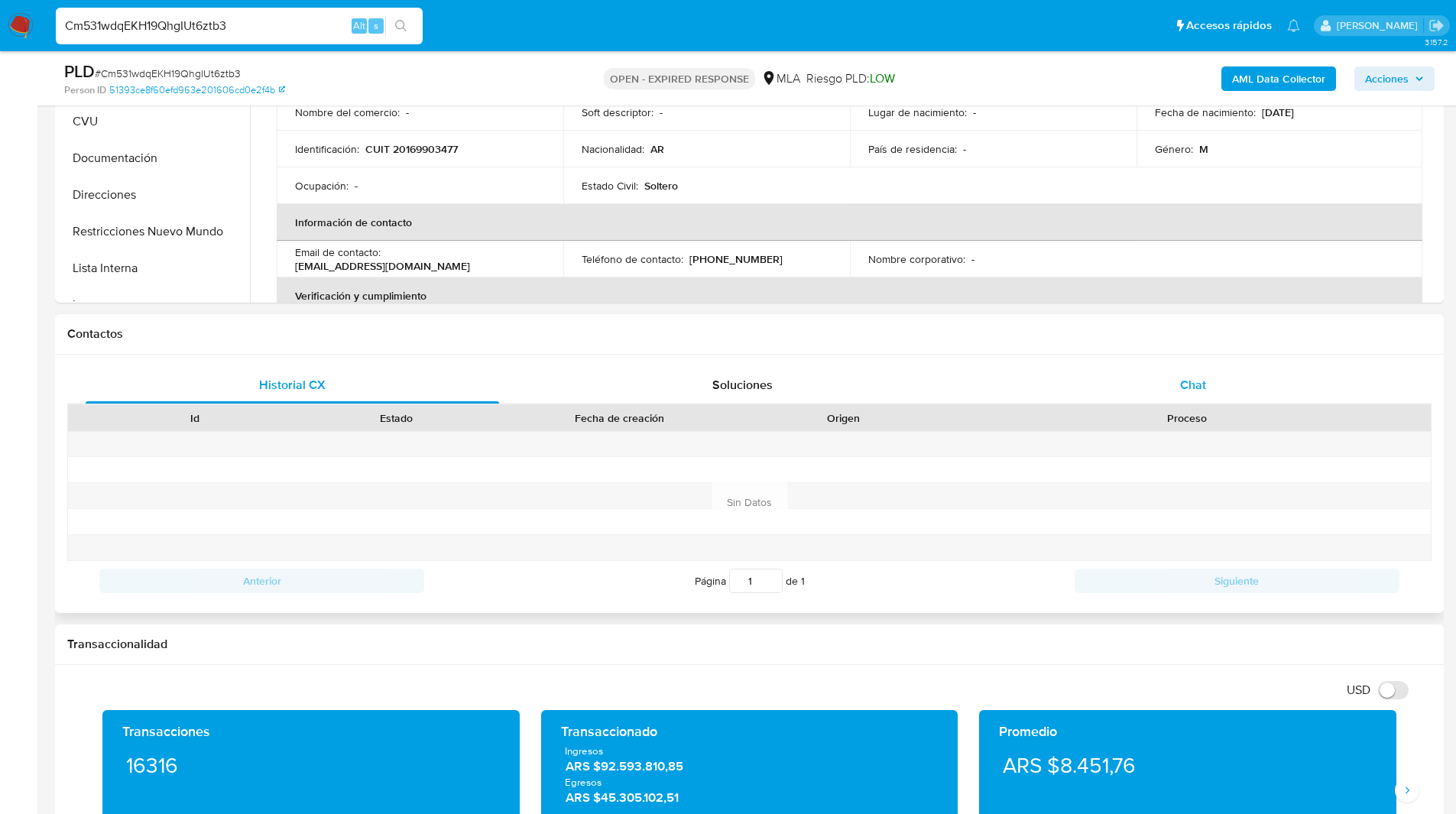
click at [1165, 387] on div "Chat" at bounding box center [1192, 385] width 414 height 36
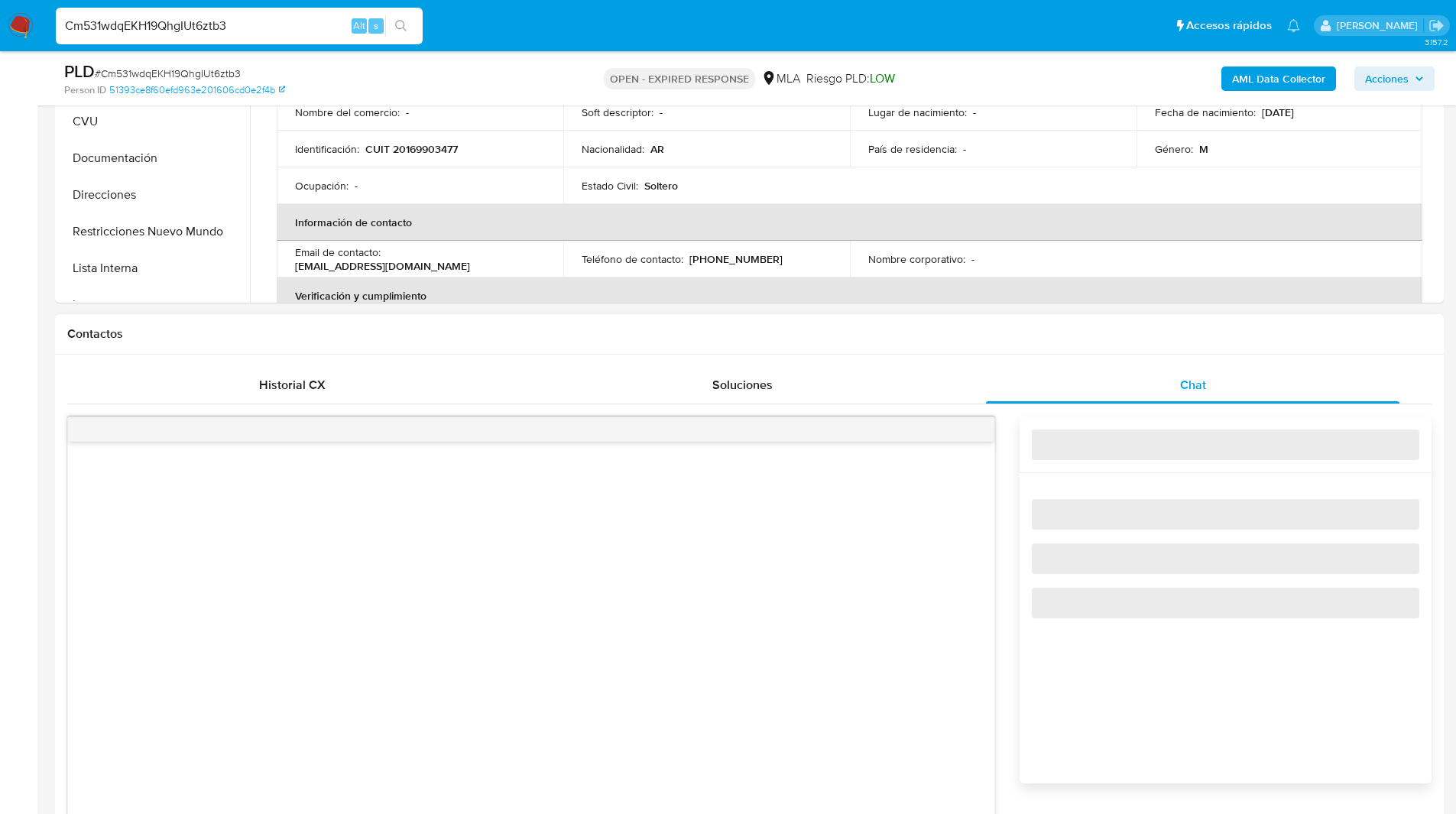
click at [1060, 342] on div "Contactos" at bounding box center [749, 334] width 1389 height 41
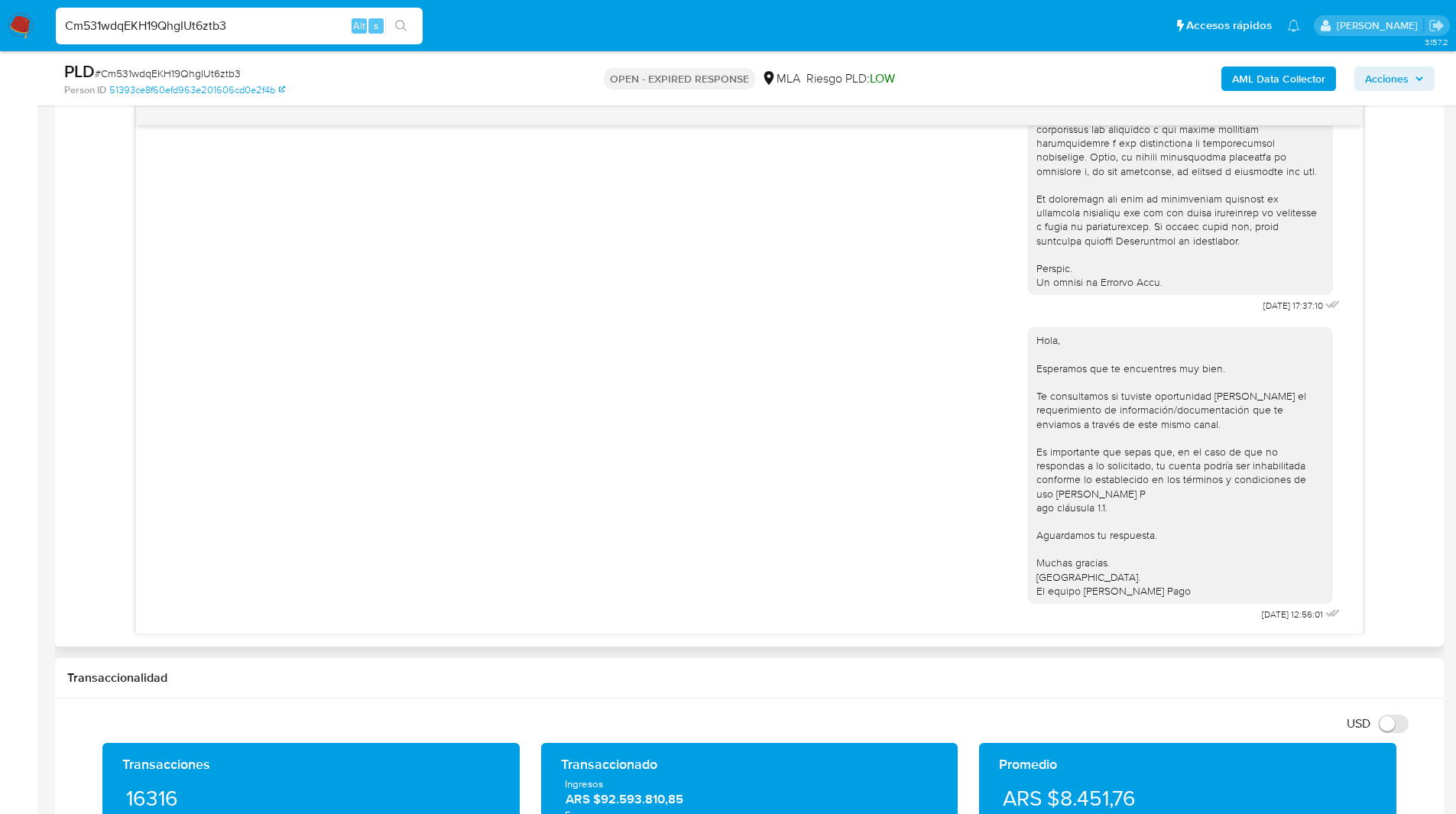
scroll to position [803, 0]
click at [1412, 293] on div "18/08/2025 17:37:10 Hola, Esperamos que te encuentres muy bien. Te consultamos …" at bounding box center [749, 366] width 1364 height 535
click at [809, 32] on ul "Pausado Ver notificaciones Cm531wdqEKH19QhgIUt6ztb3 Alt s Accesos rápidos Presi…" at bounding box center [678, 25] width 1260 height 38
click at [216, 26] on input "Cm531wdqEKH19QhgIUt6ztb3" at bounding box center [239, 26] width 367 height 20
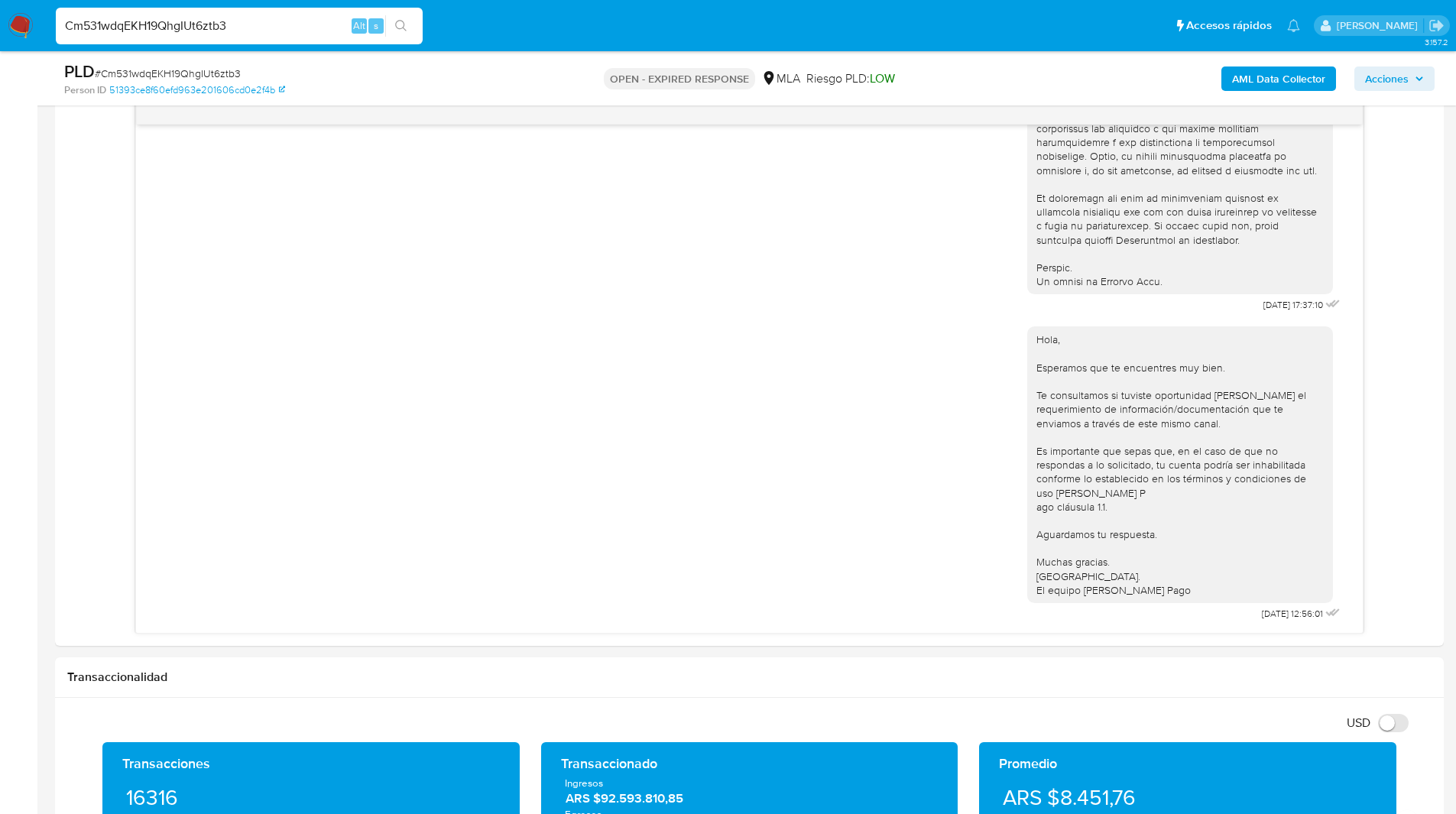
paste input "F09FF81CjowRXG5Is3KEmhGs"
type input "F09FF81CjowRXG5Is3KEmhGs"
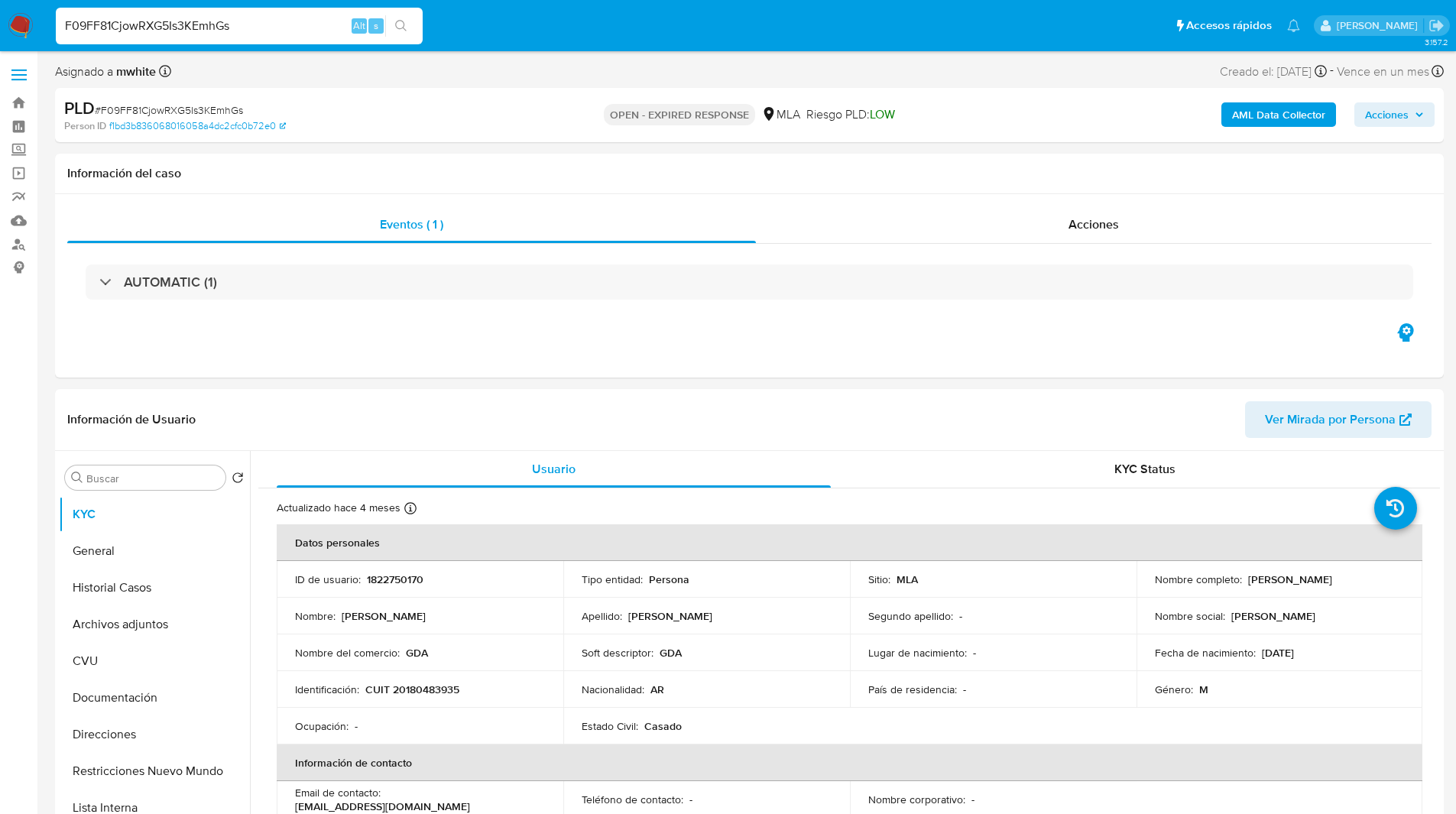
select select "10"
click at [835, 28] on ul "Pausado Ver notificaciones F09FF81CjowRXG5Is3KEmhGs Alt s Accesos rápidos Presi…" at bounding box center [678, 25] width 1260 height 38
click at [931, 310] on div "AUTOMATIC (1)" at bounding box center [749, 282] width 1364 height 76
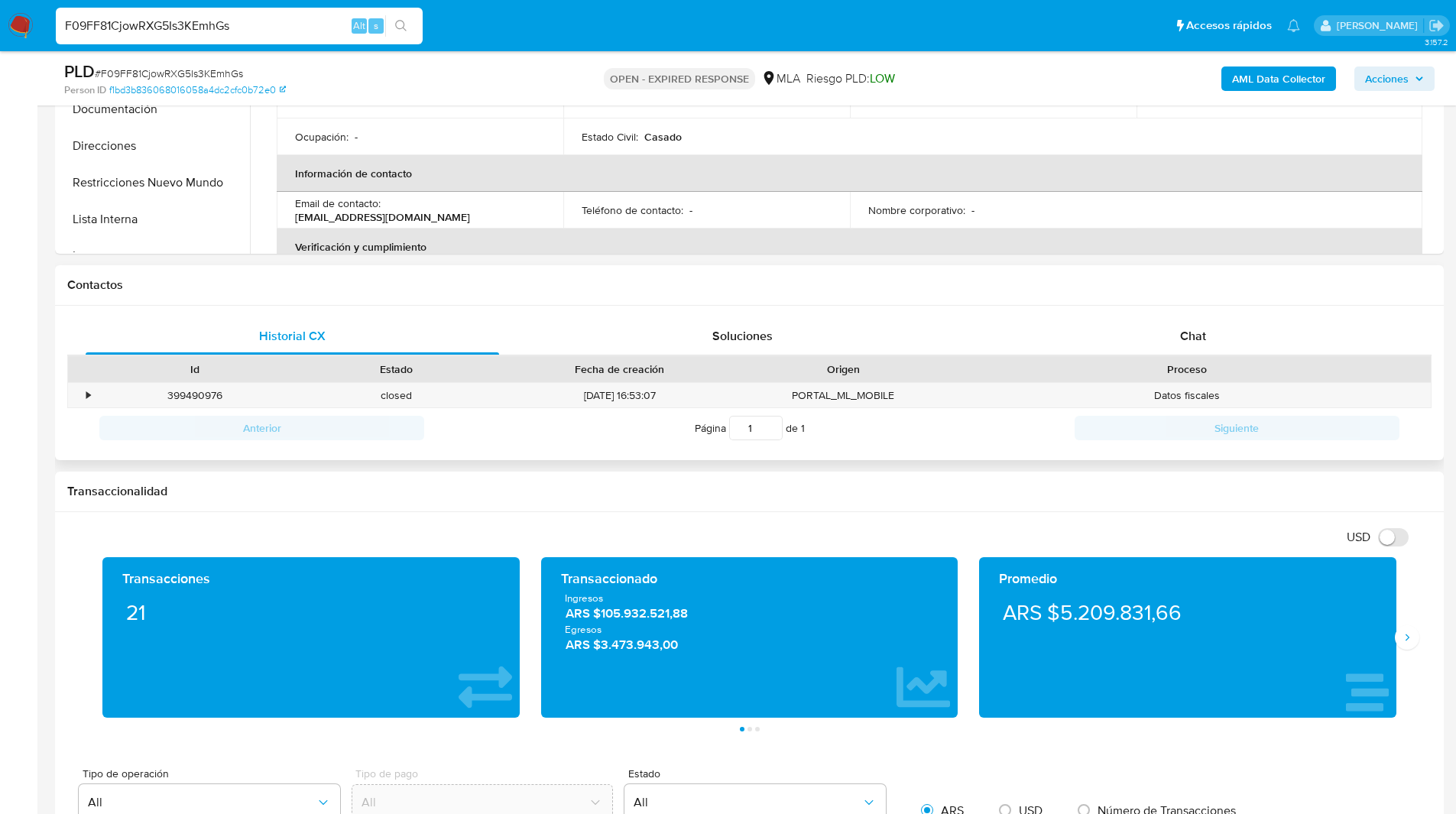
scroll to position [608, 0]
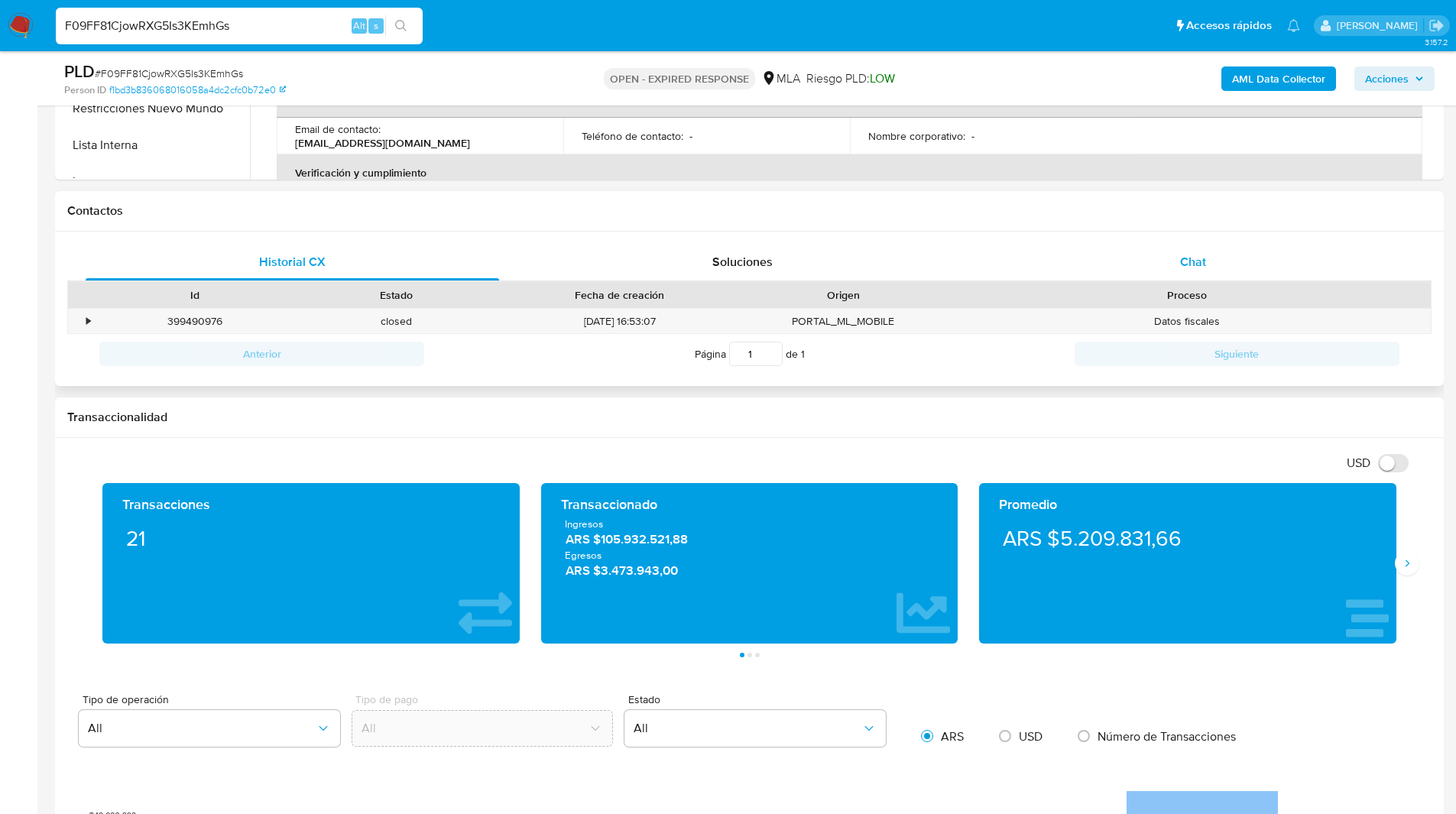
click at [1197, 254] on span "Chat" at bounding box center [1192, 261] width 26 height 17
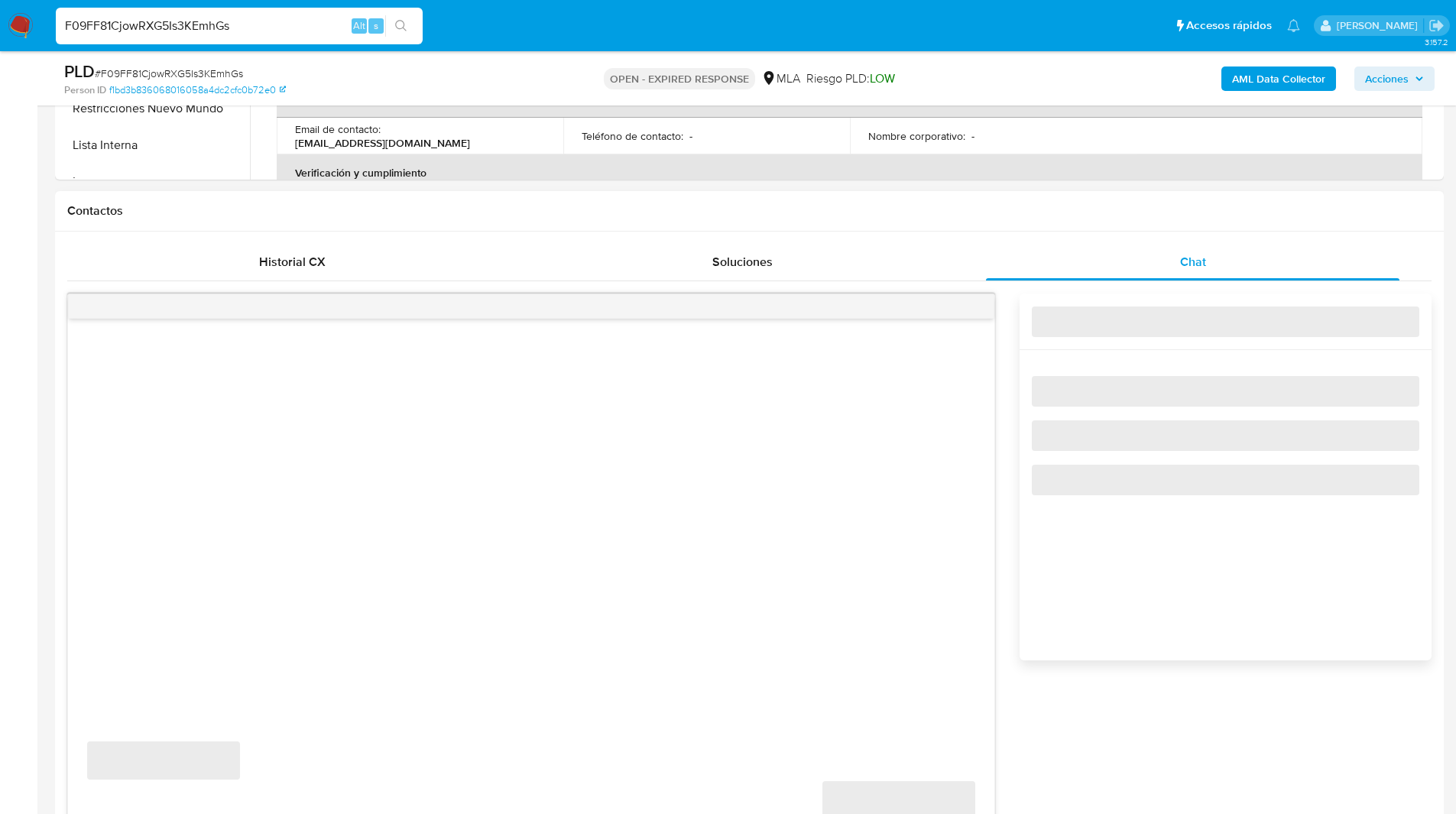
click at [1055, 211] on h1 "Contactos" at bounding box center [749, 211] width 1364 height 15
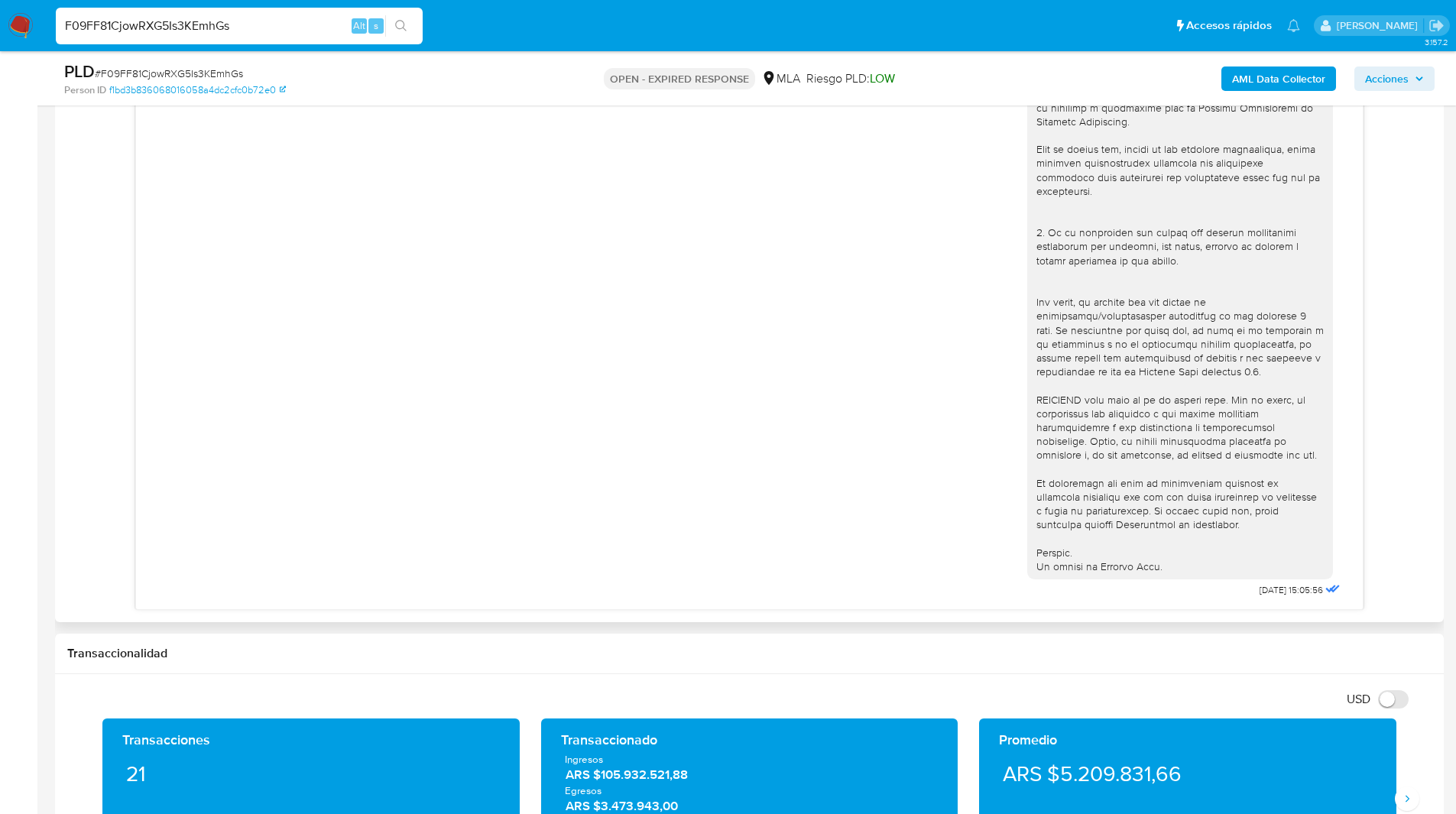
scroll to position [826, 0]
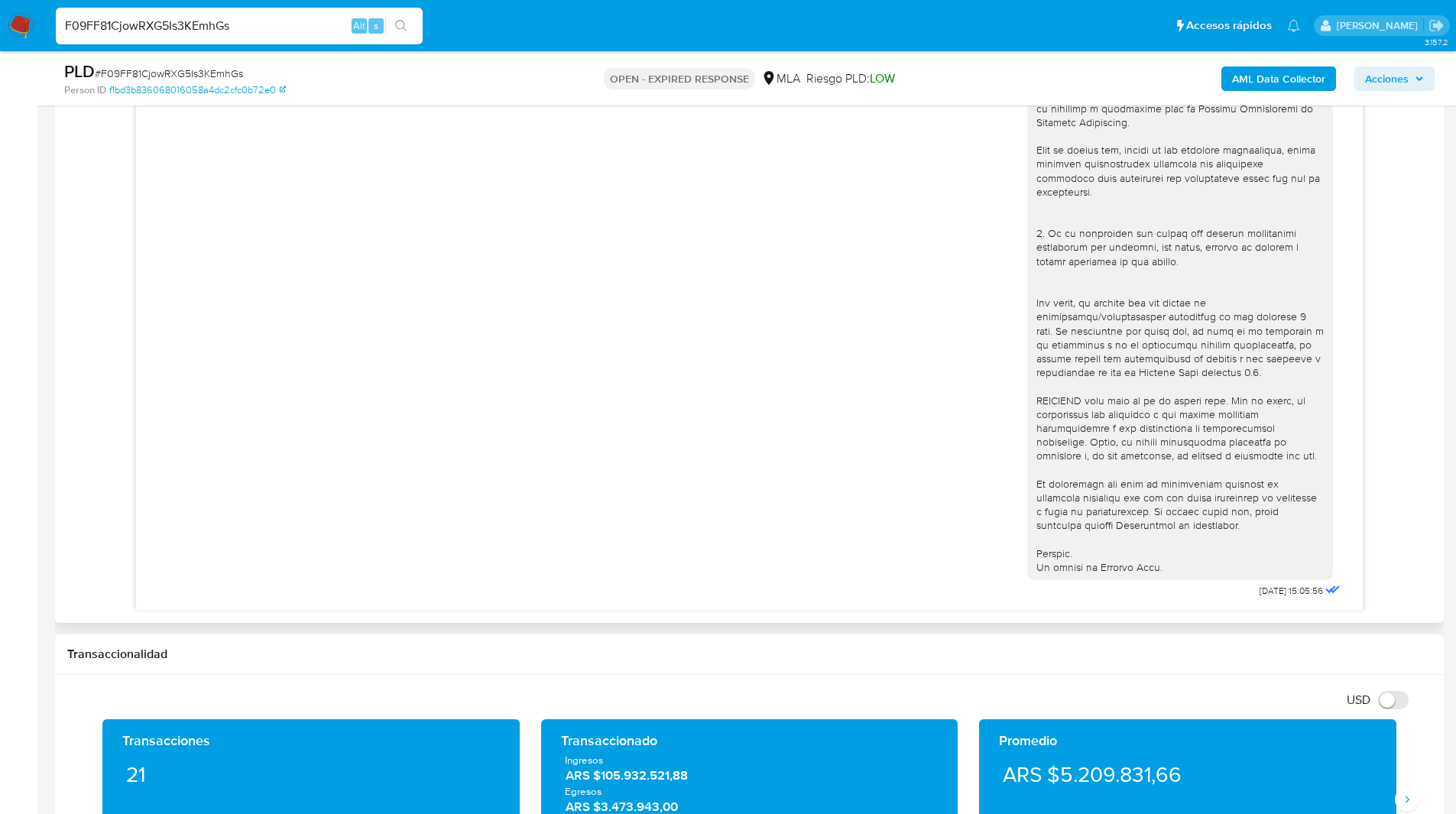
click at [965, 125] on div "06/08/2025 15:05:56" at bounding box center [749, 183] width 1188 height 837
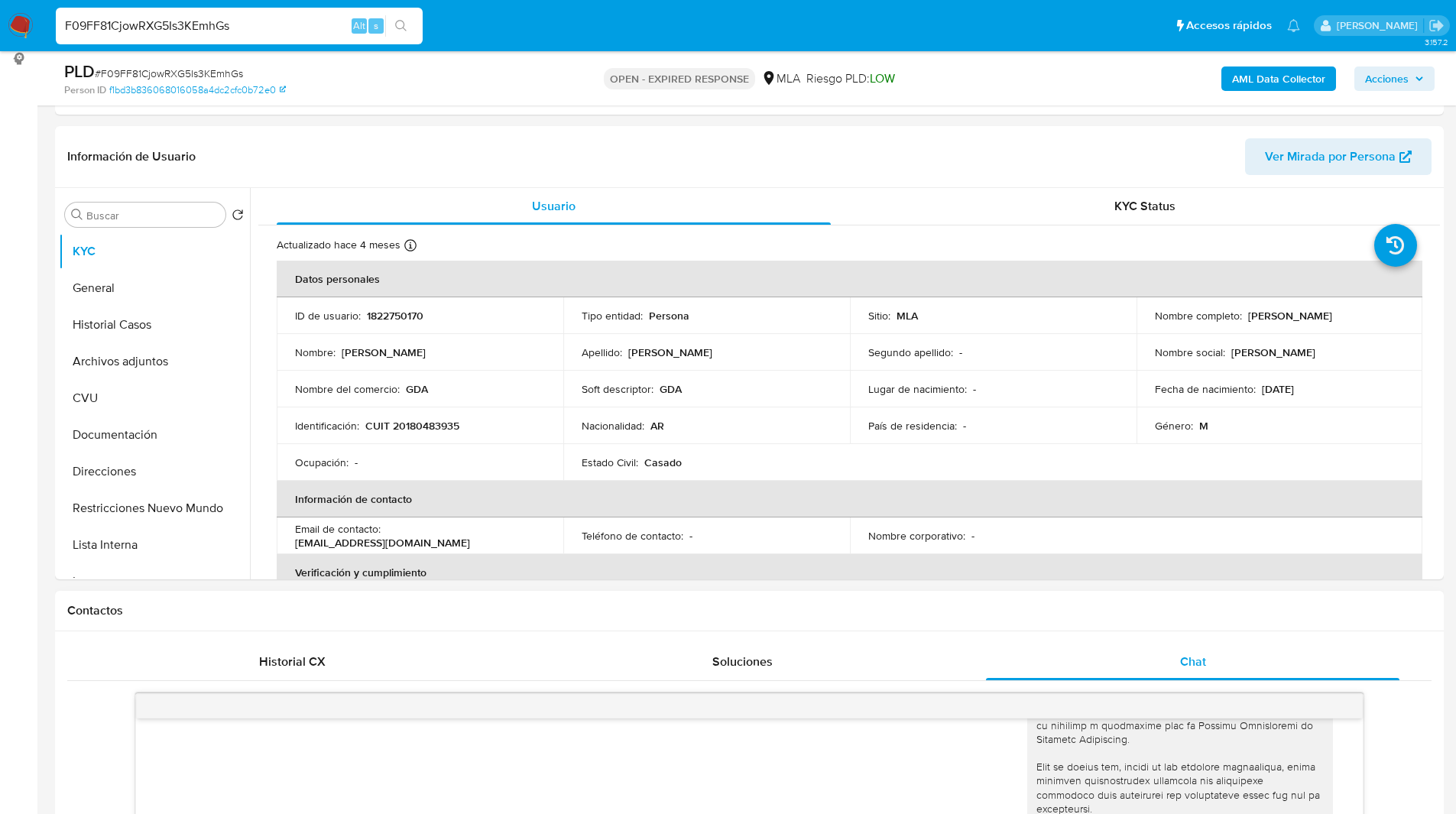
scroll to position [0, 0]
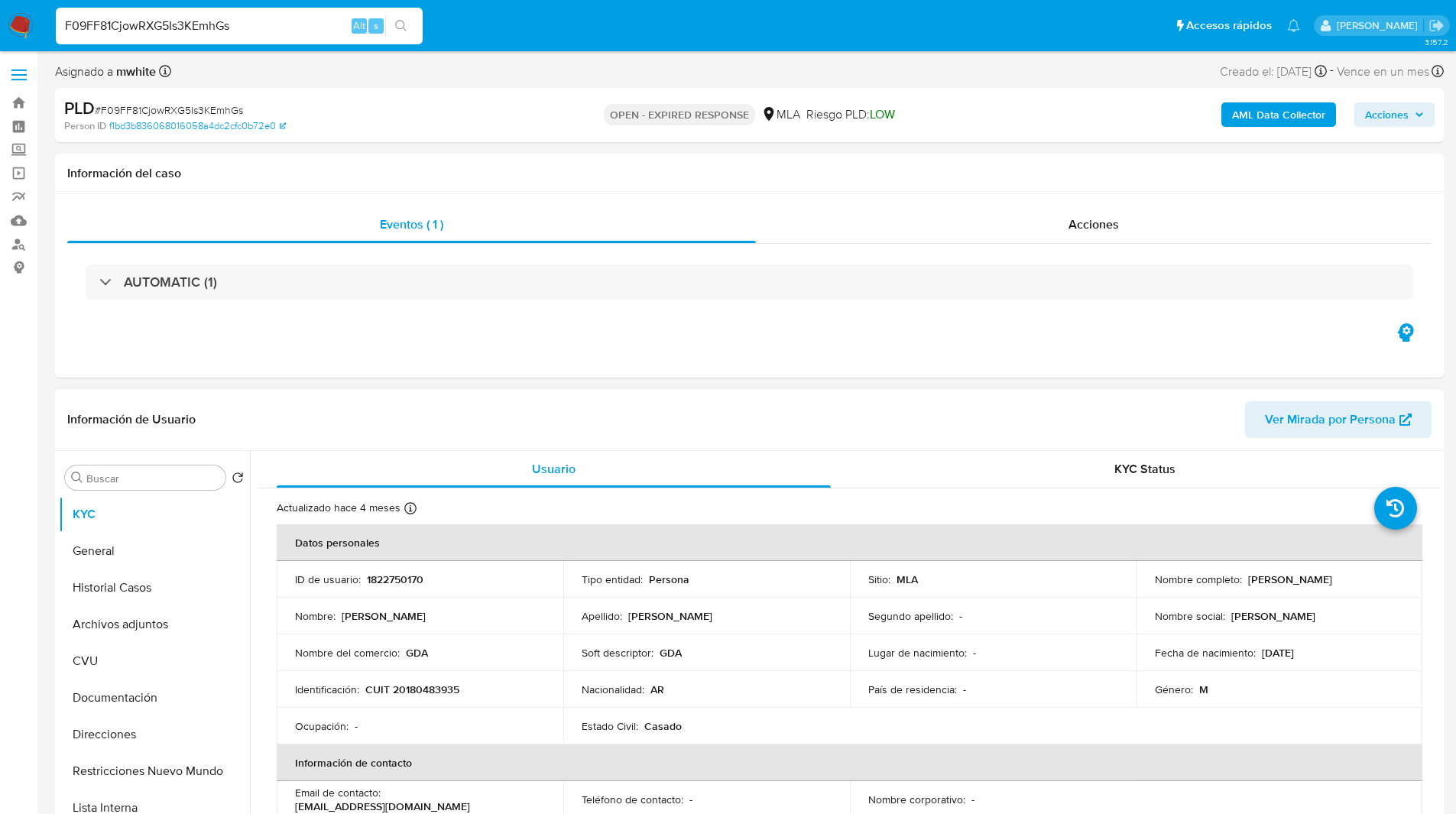
click at [428, 684] on p "CUIT 20180483935" at bounding box center [412, 690] width 94 height 14
copy p "20180483935"
click at [187, 18] on input "F09FF81CjowRXG5Is3KEmhGs" at bounding box center [239, 26] width 367 height 20
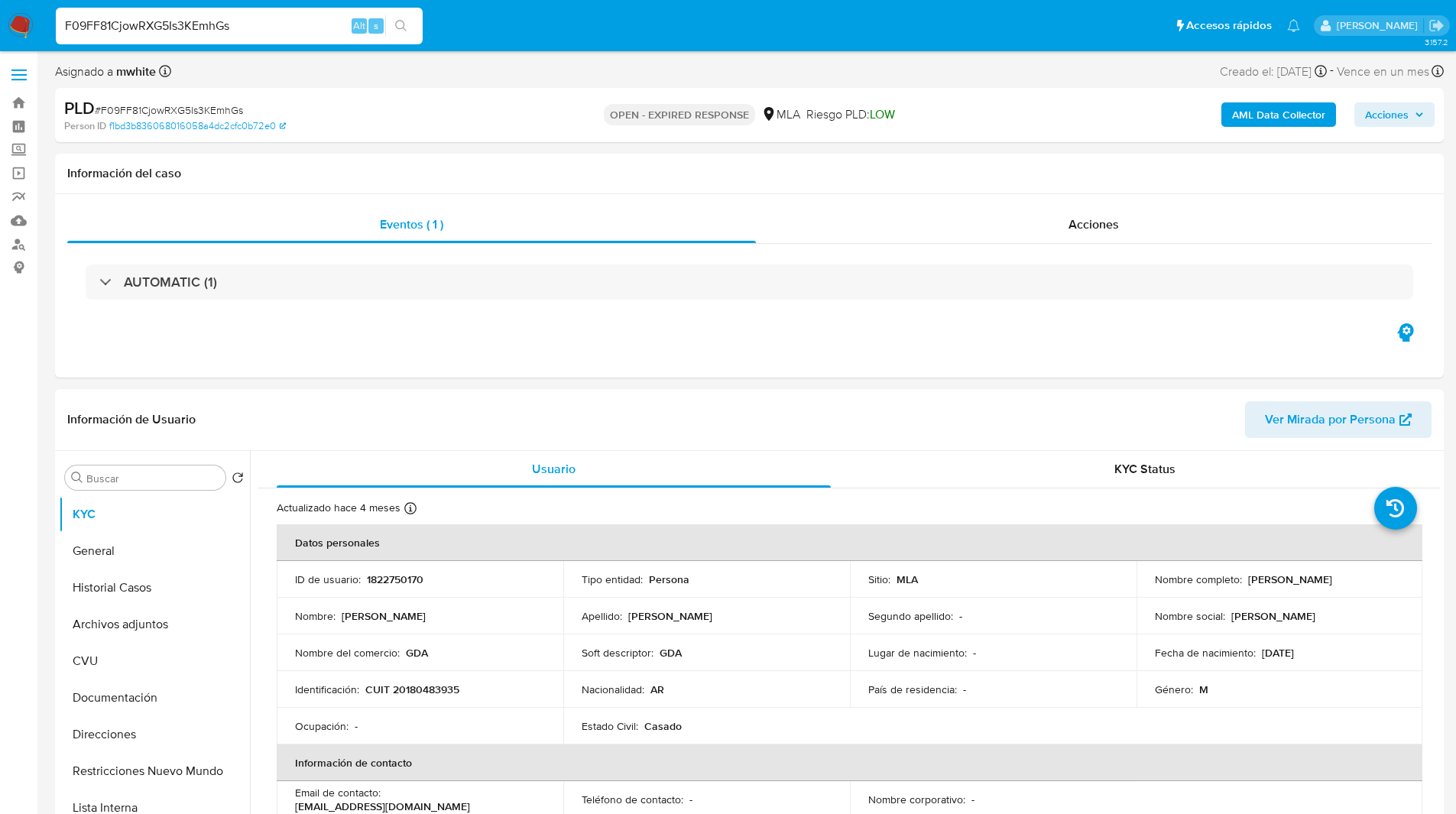
paste input "LPdpIJJg8Bw6BT4FIFKOFxhE"
type input "LPdpIJJg8Bw6BT4FIFKOFxhE"
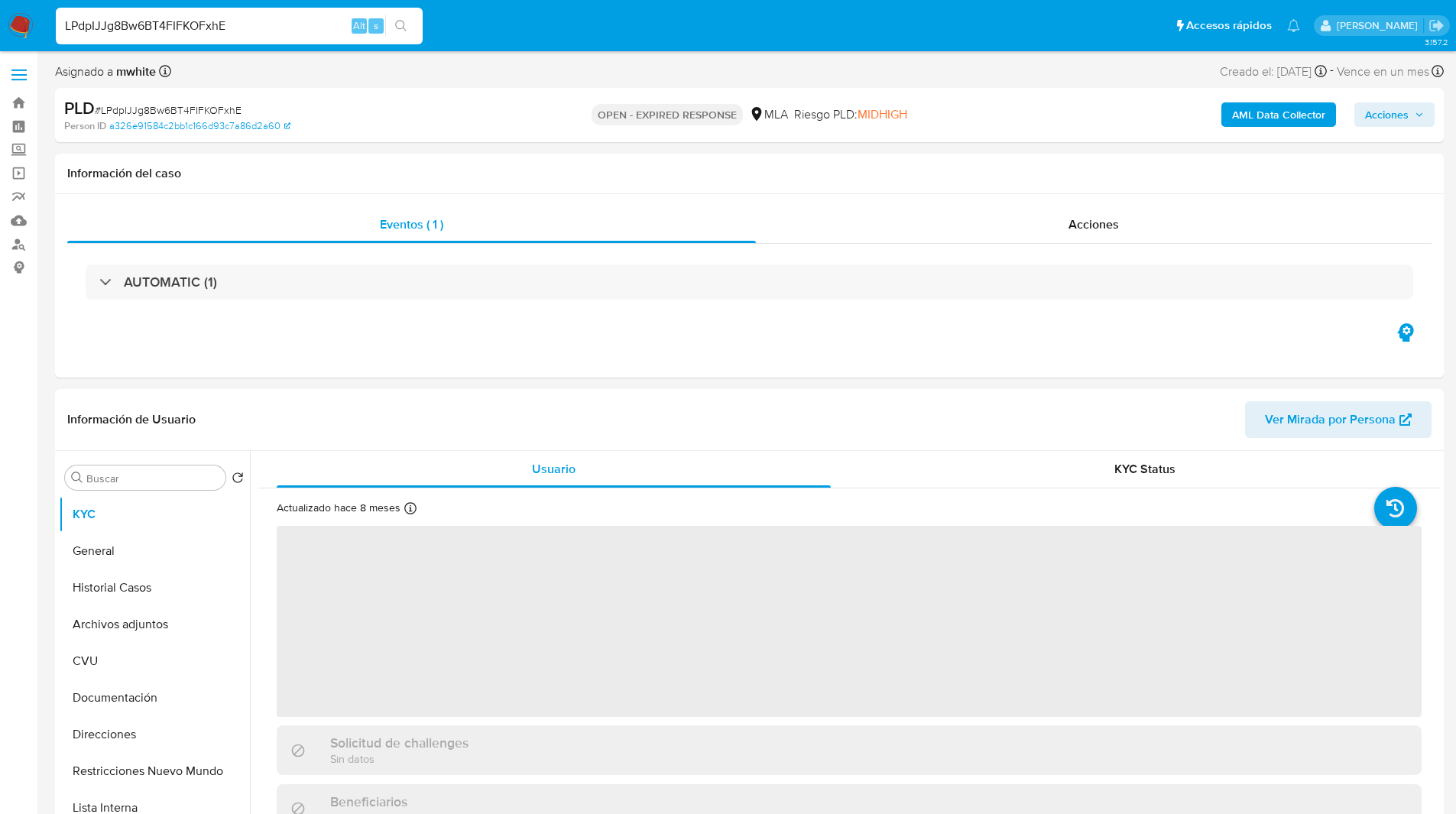
select select "10"
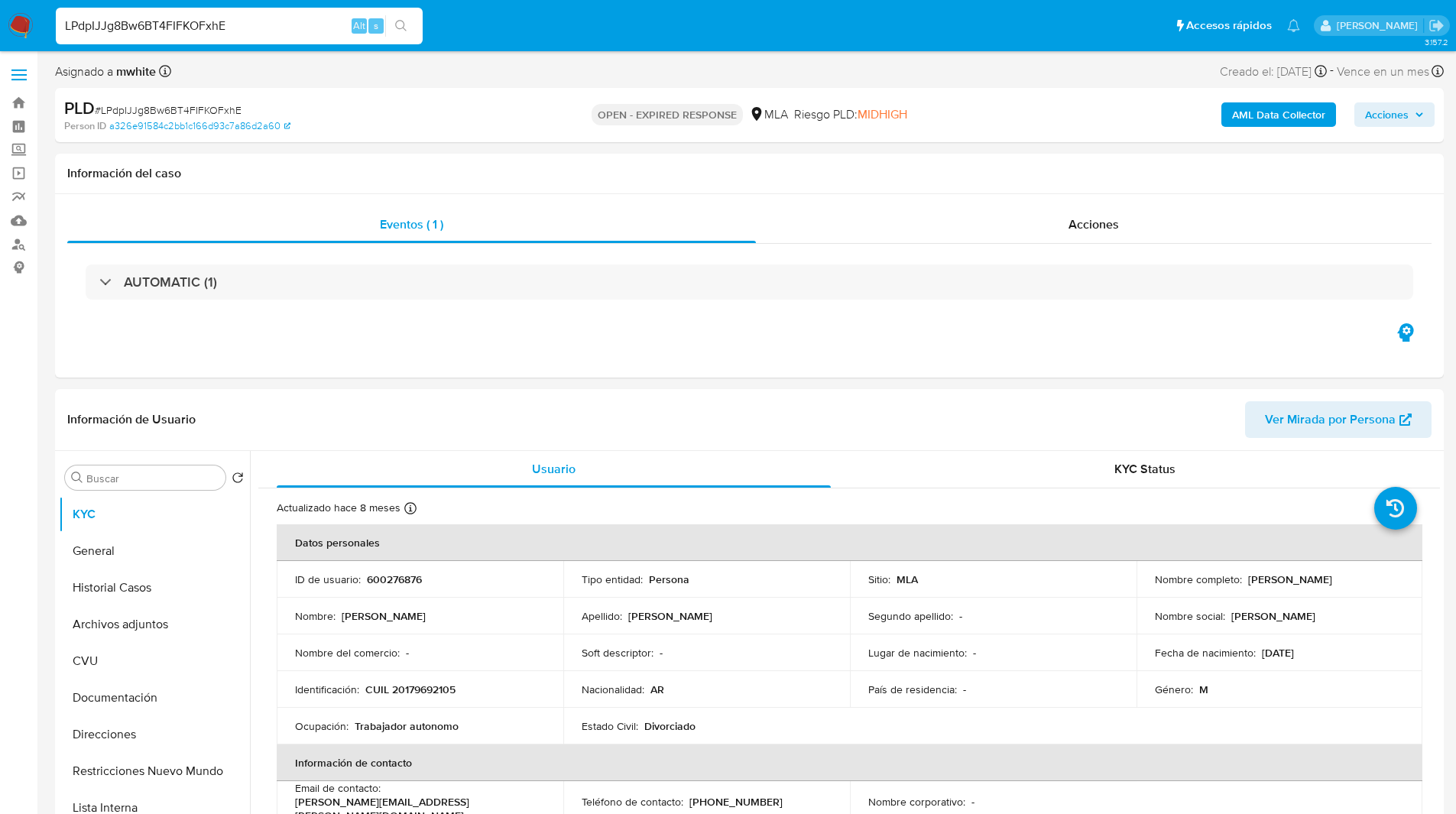
click at [936, 78] on div "Asignado a mwhite Asignado el: 17/07/2025 16:37:59 Creado el: 12/07/2025 Creado…" at bounding box center [749, 75] width 1389 height 27
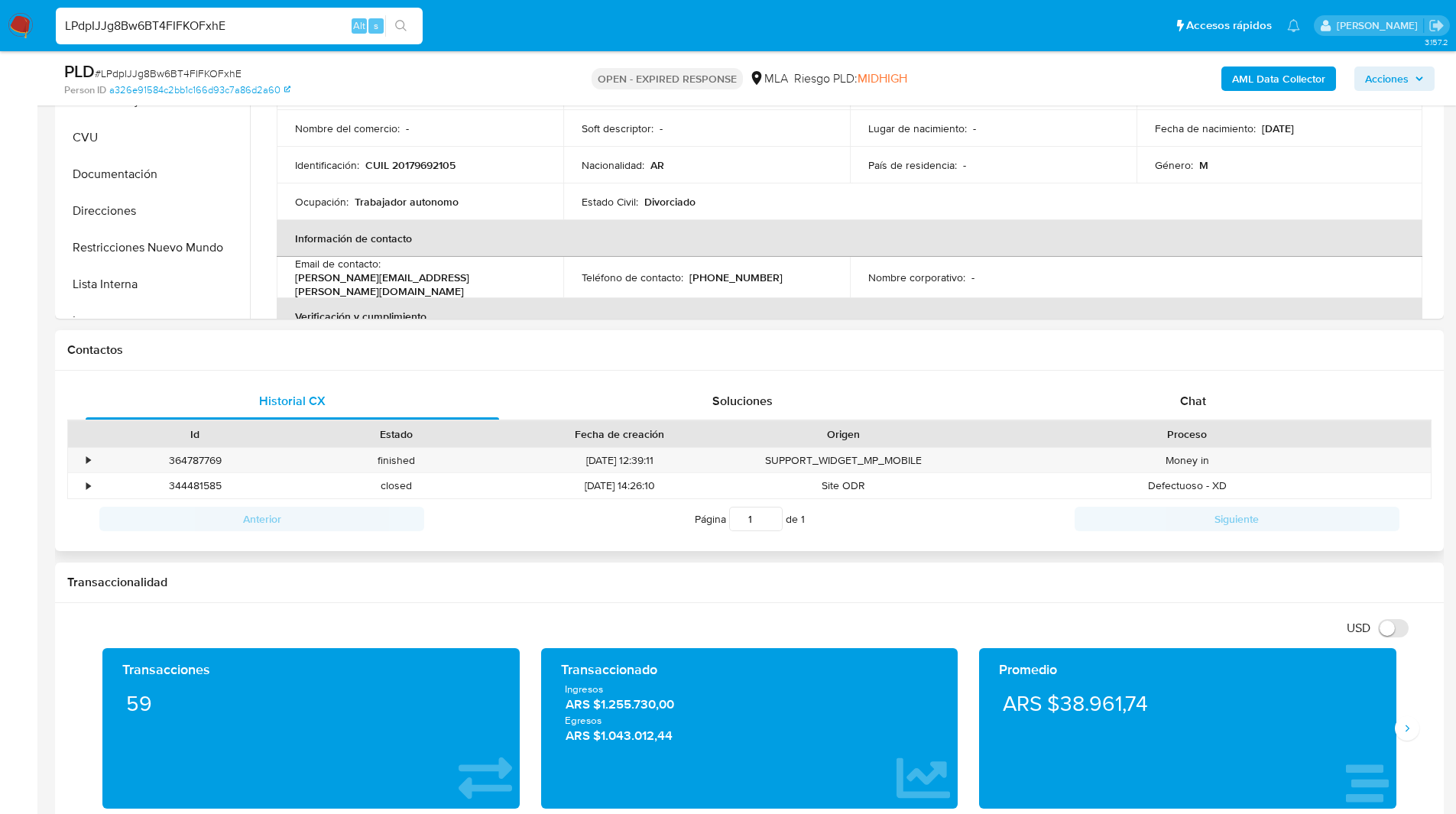
scroll to position [470, 0]
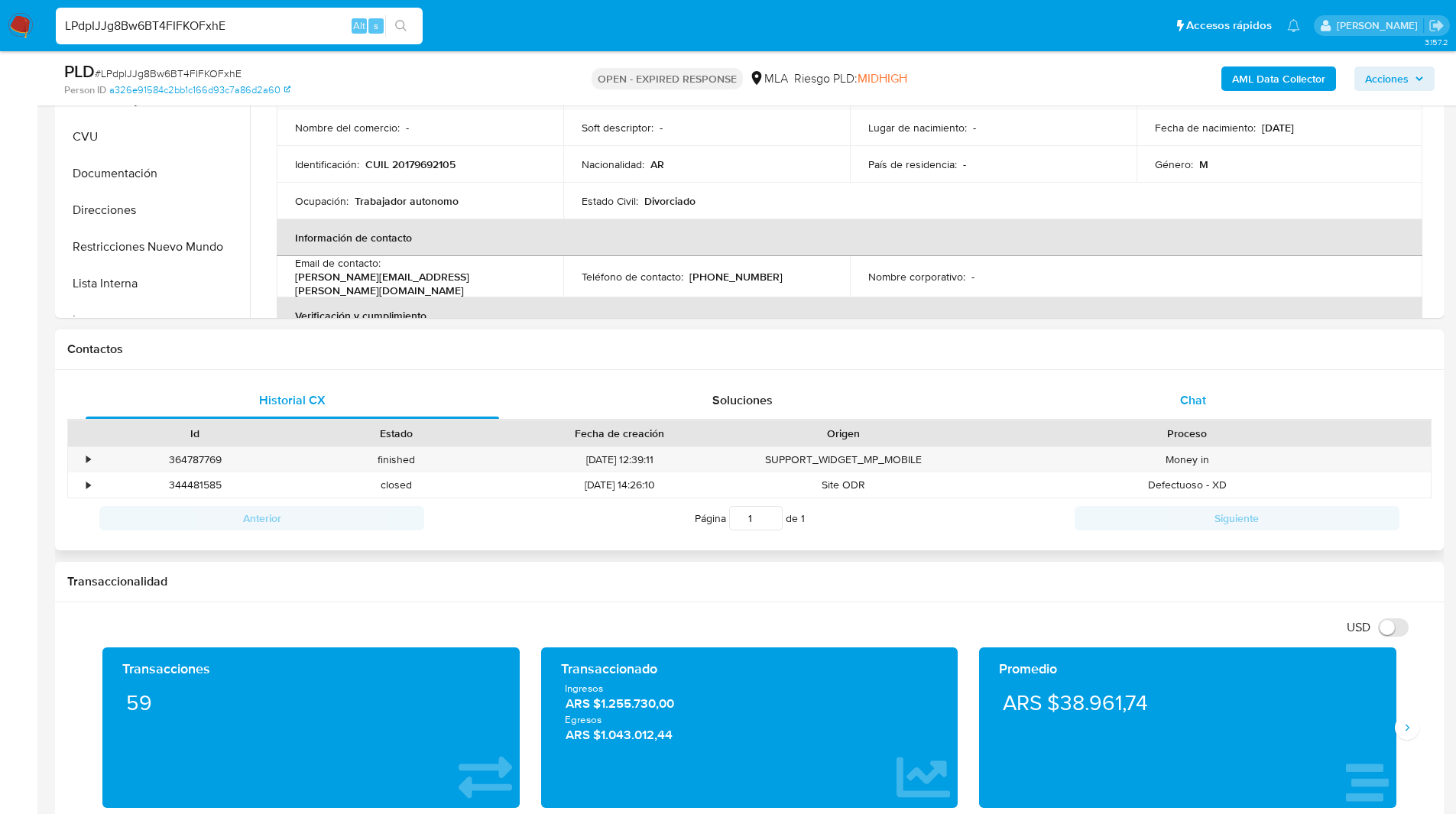
click at [1185, 394] on span "Chat" at bounding box center [1192, 400] width 26 height 17
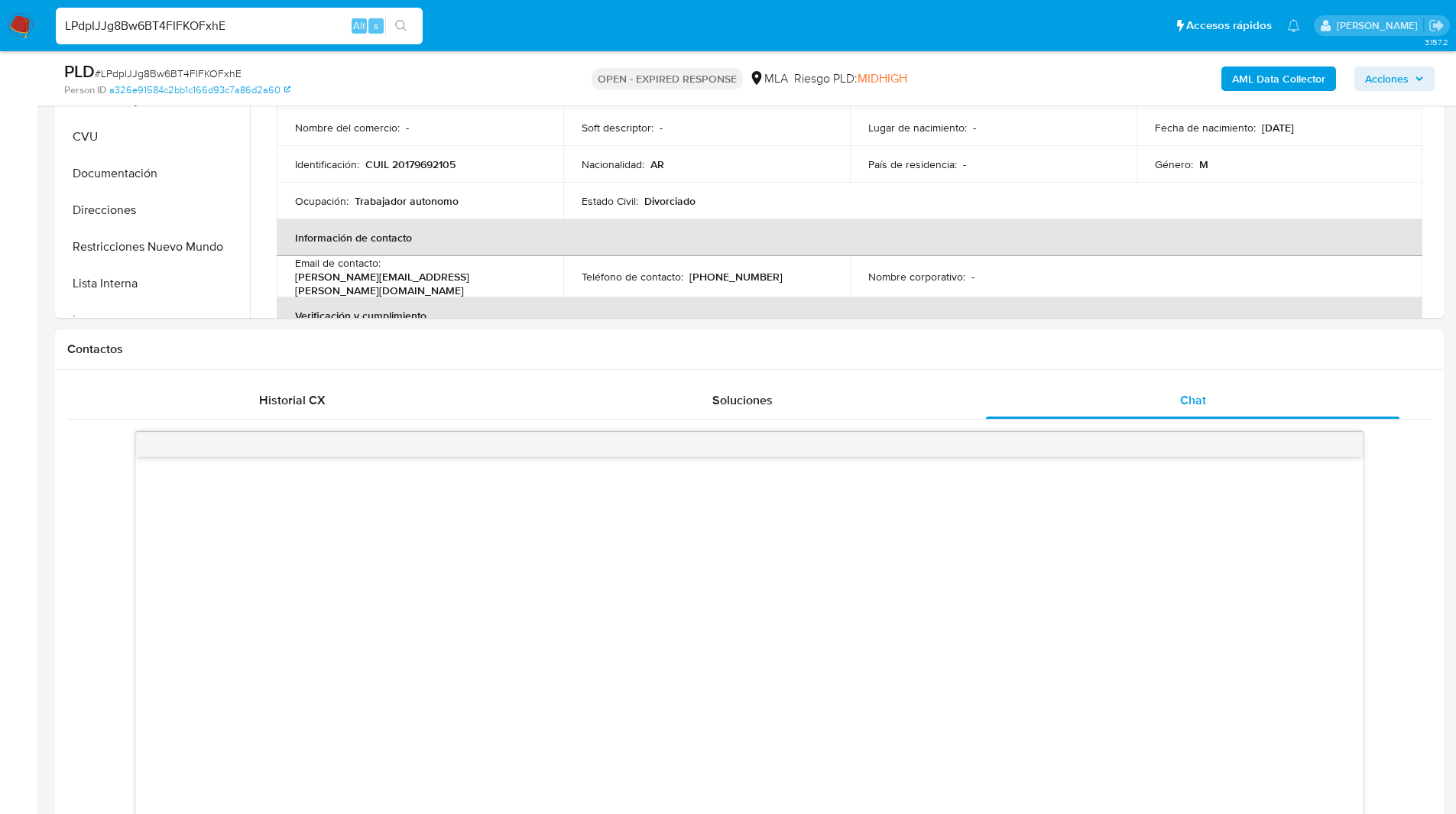
click at [956, 356] on h1 "Contactos" at bounding box center [749, 349] width 1364 height 15
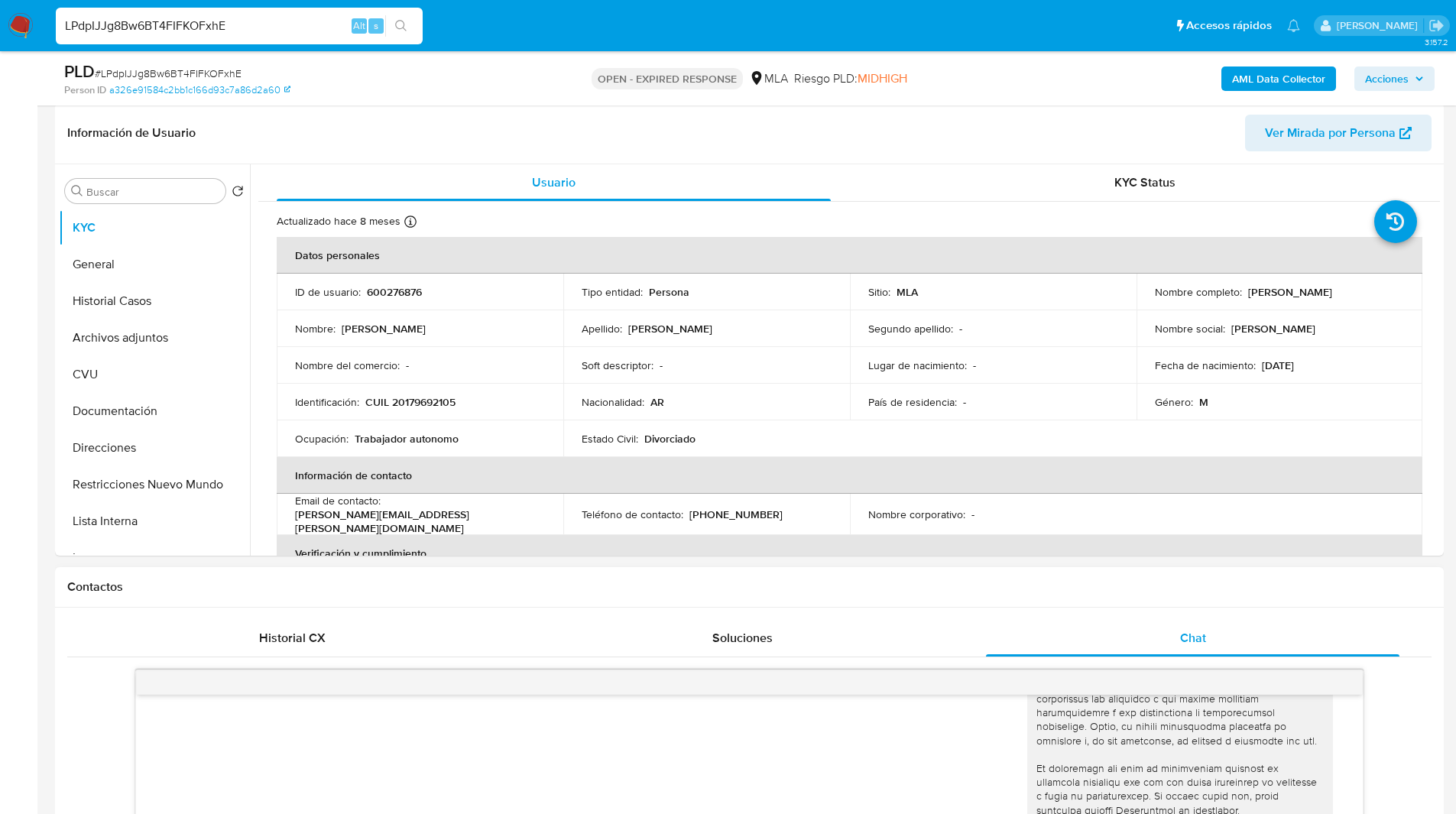
scroll to position [79, 0]
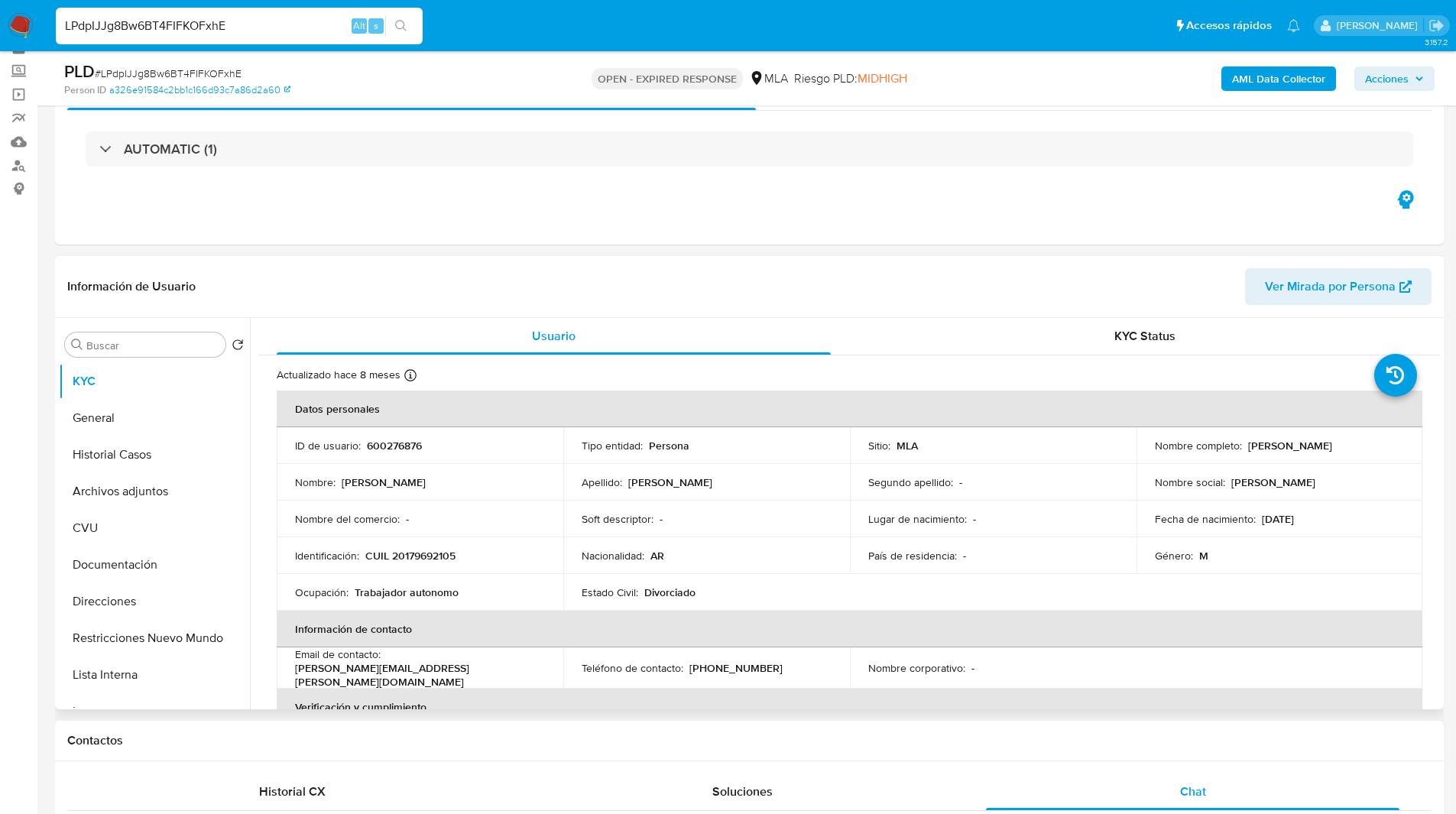
click at [636, 288] on header "Información de Usuario Ver Mirada por Persona" at bounding box center [749, 287] width 1364 height 36
click at [889, 209] on div "Eventos ( 1 ) Acciones AUTOMATIC (1)" at bounding box center [749, 153] width 1389 height 183
click at [14, 161] on link "Buscador de personas" at bounding box center [91, 165] width 182 height 24
click at [463, 214] on div "Eventos ( 1 ) Acciones AUTOMATIC (1)" at bounding box center [749, 153] width 1389 height 183
click at [489, 23] on ul "Pausado Ver notificaciones LPdpIJJg8Bw6BT4FIFKOFxhE Alt s Accesos rápidos Presi…" at bounding box center [678, 25] width 1260 height 38
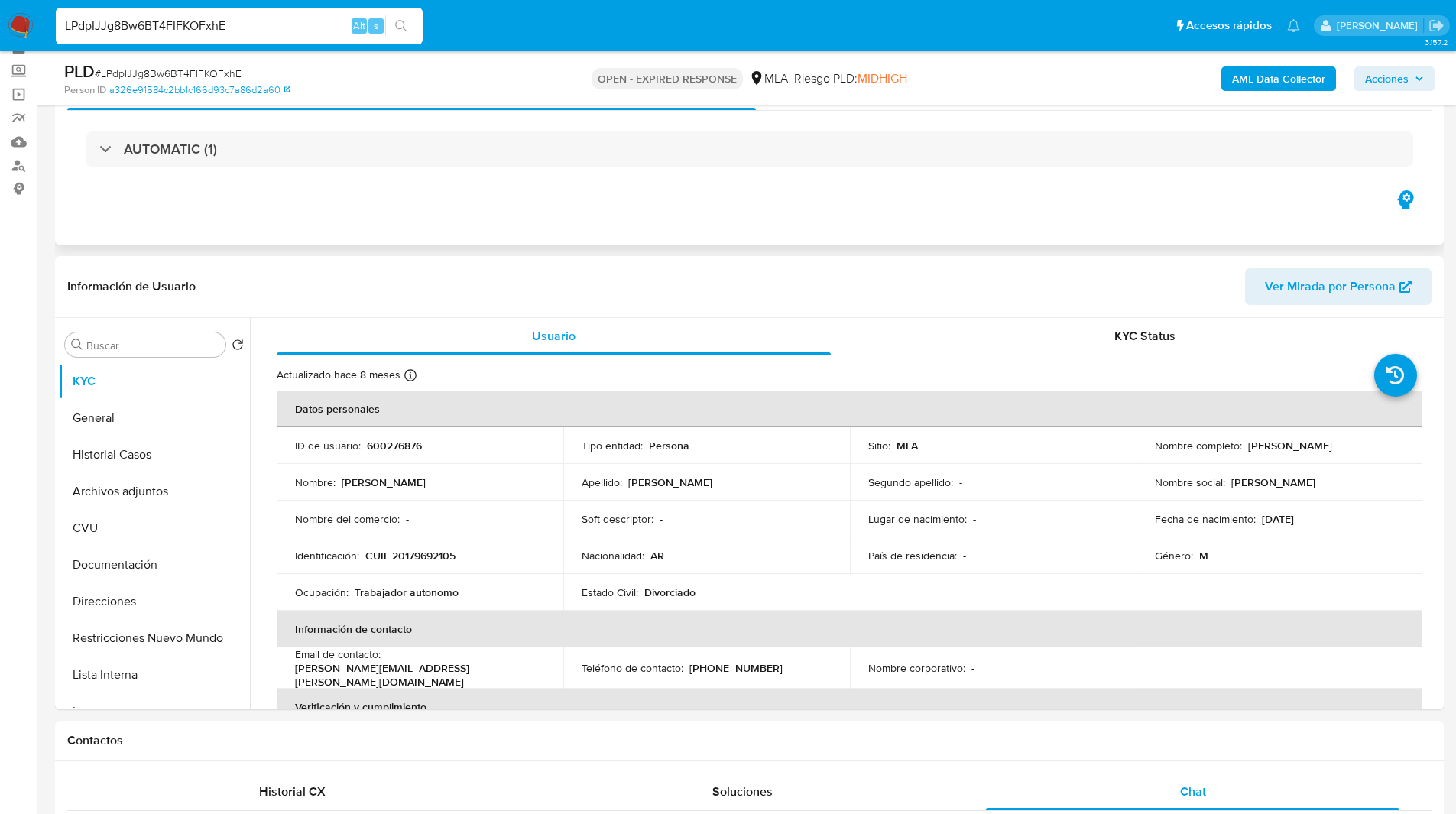
click at [907, 109] on div "Acciones" at bounding box center [1093, 92] width 675 height 36
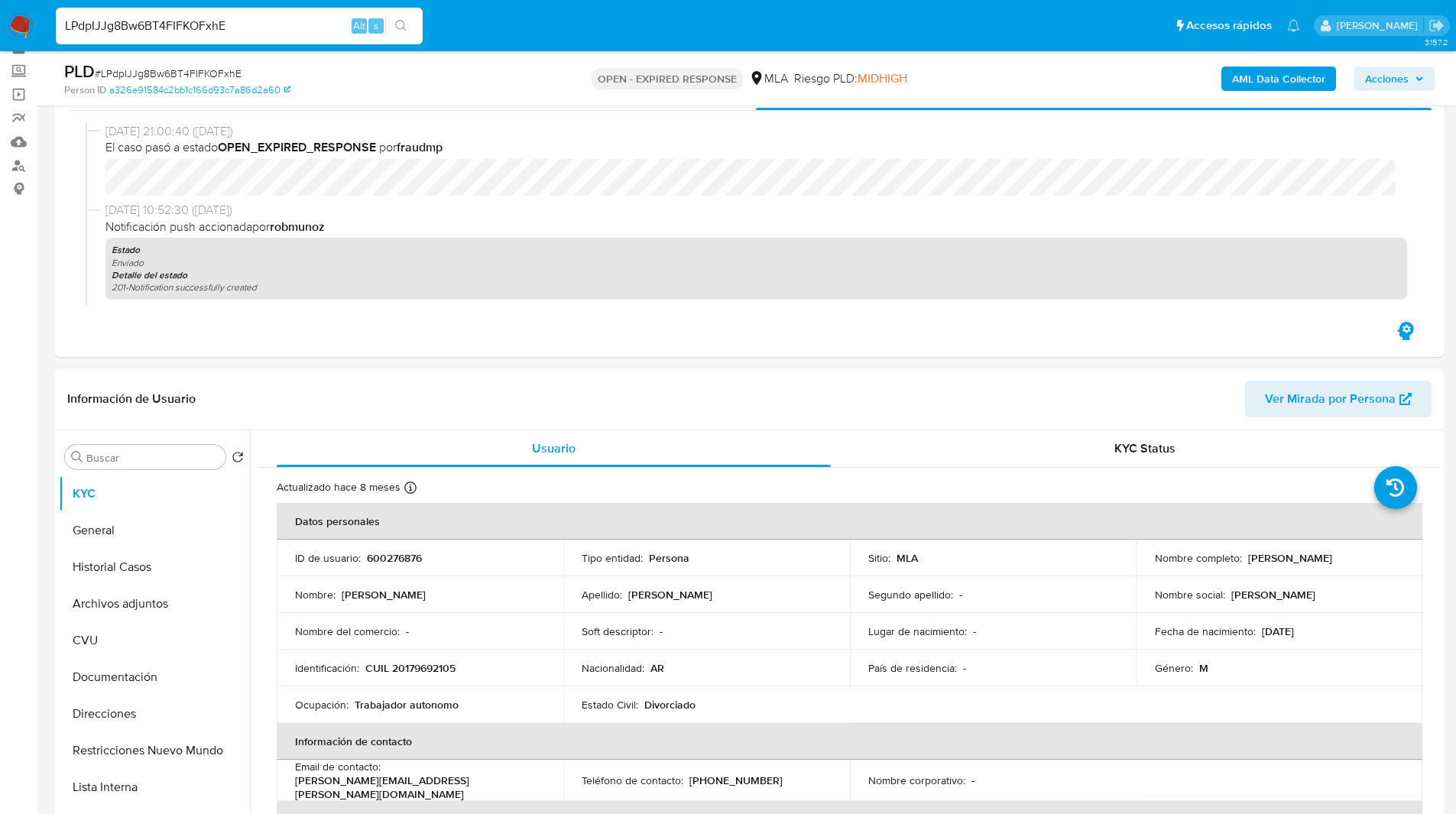
click at [418, 669] on p "CUIL 20179692105" at bounding box center [410, 668] width 90 height 14
copy p "20179692105"
click at [153, 523] on button "General" at bounding box center [148, 531] width 179 height 36
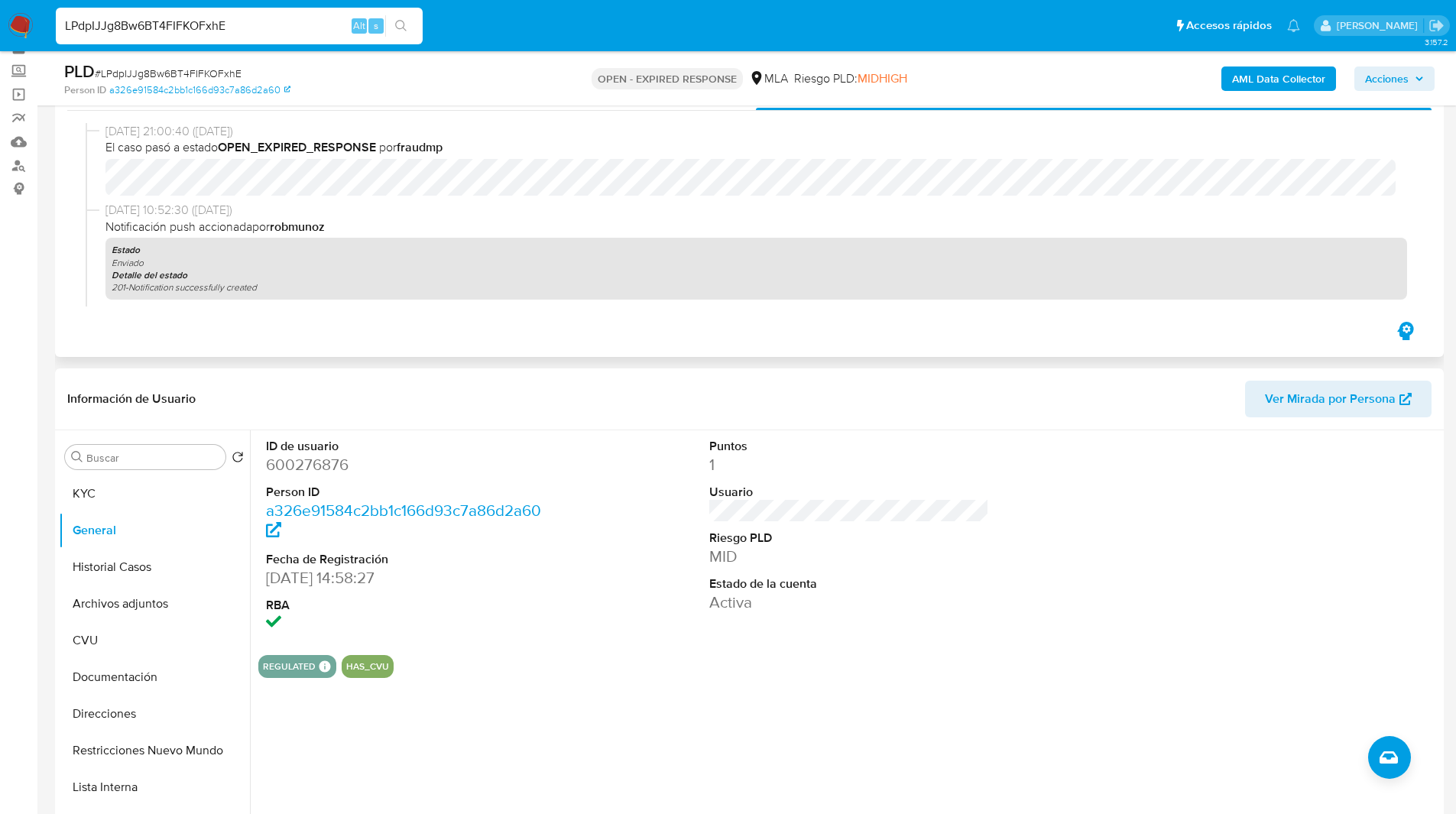
drag, startPoint x: 310, startPoint y: 341, endPoint x: 332, endPoint y: 128, distance: 214.1
click at [332, 128] on div "Eventos ( 1 ) Acciones 22/07/2025 21:00:40 (hace un mes) El caso pasó a estado …" at bounding box center [749, 209] width 1389 height 296
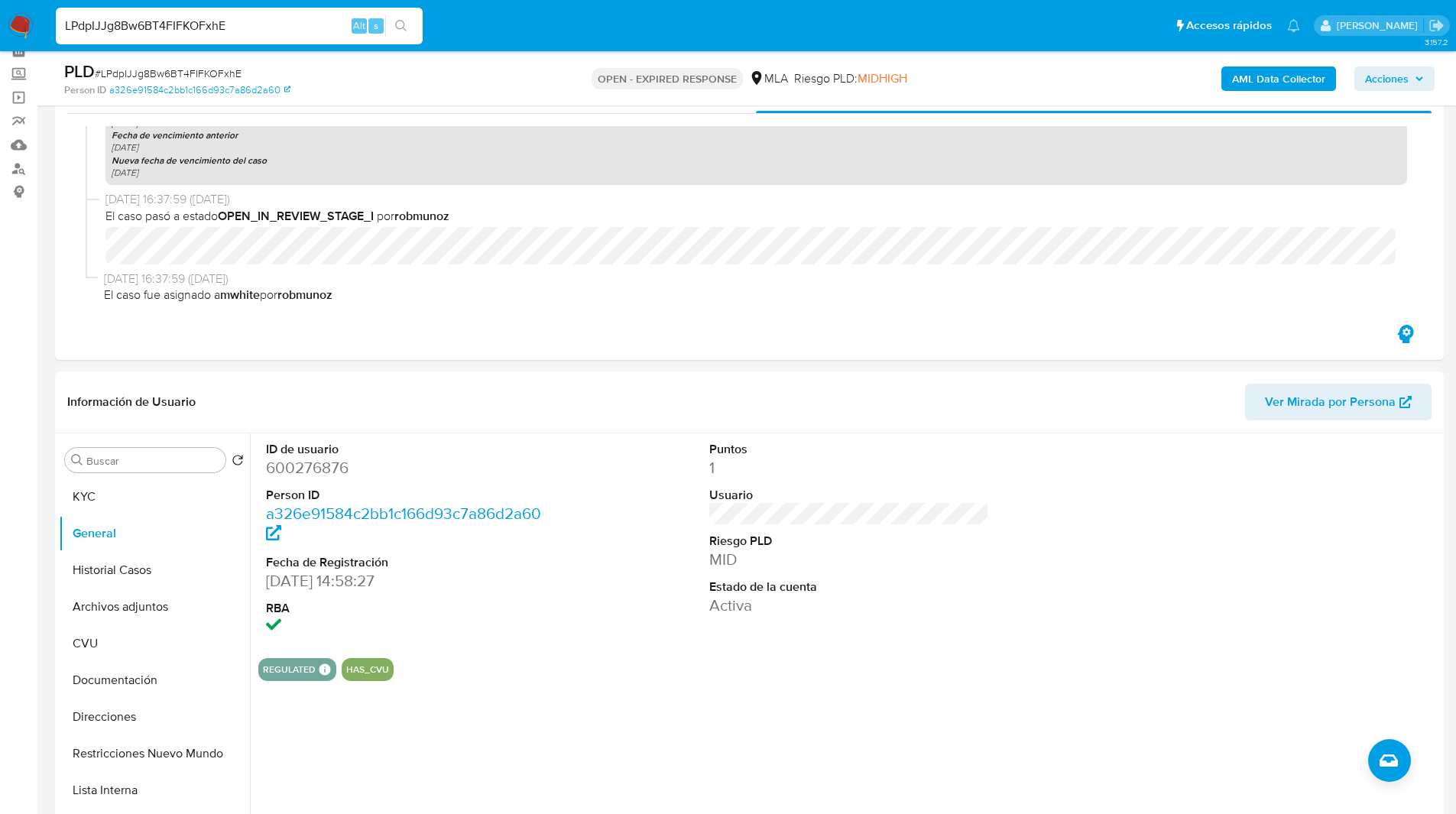
scroll to position [0, 0]
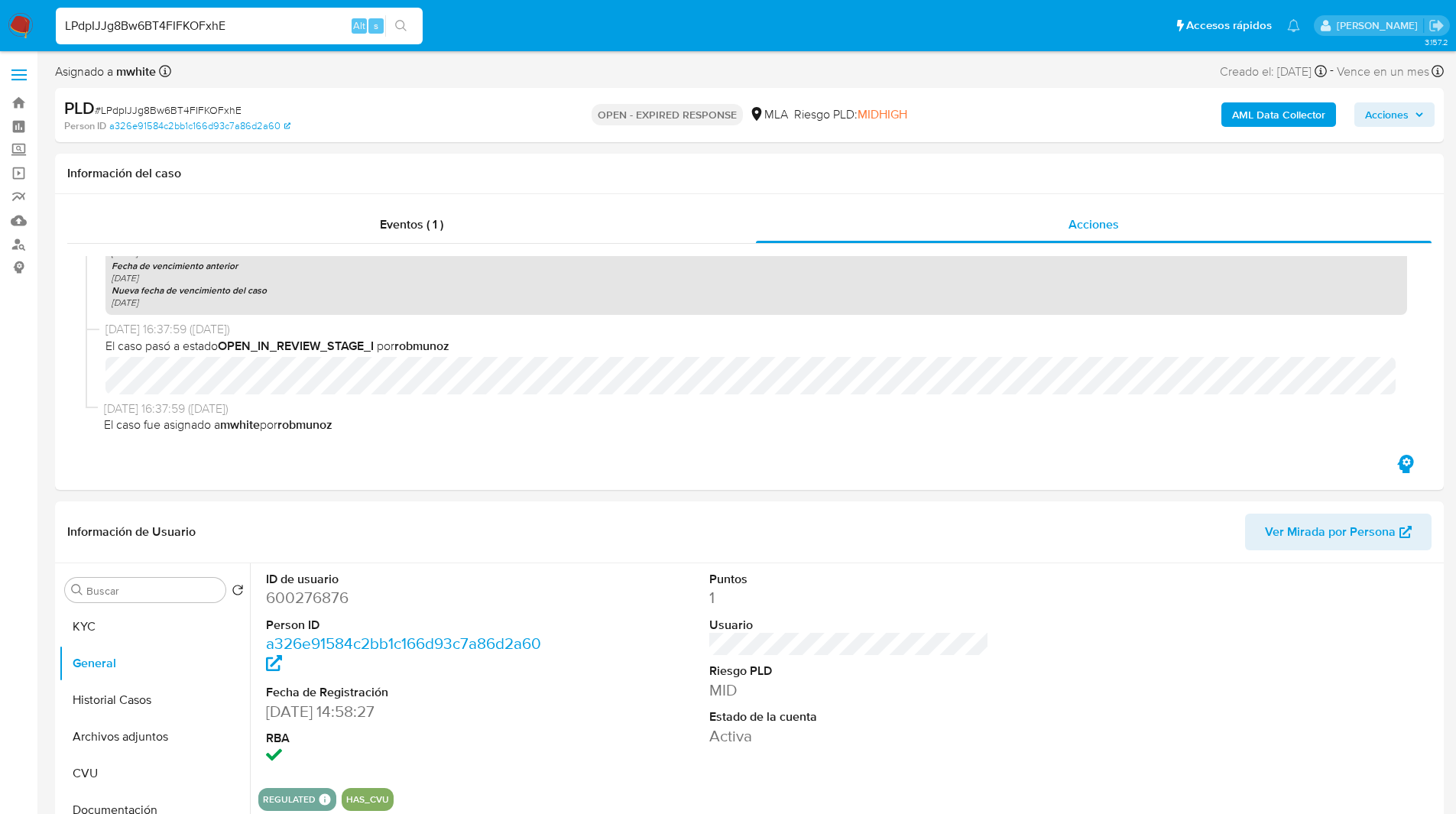
click at [214, 22] on input "LPdpIJJg8Bw6BT4FIFKOFxhE" at bounding box center [239, 26] width 367 height 20
paste input "sUwuKsI2KjxmBsklVW8Pswel"
type input "sUwuKsI2KjxmBsklVW8Pswel"
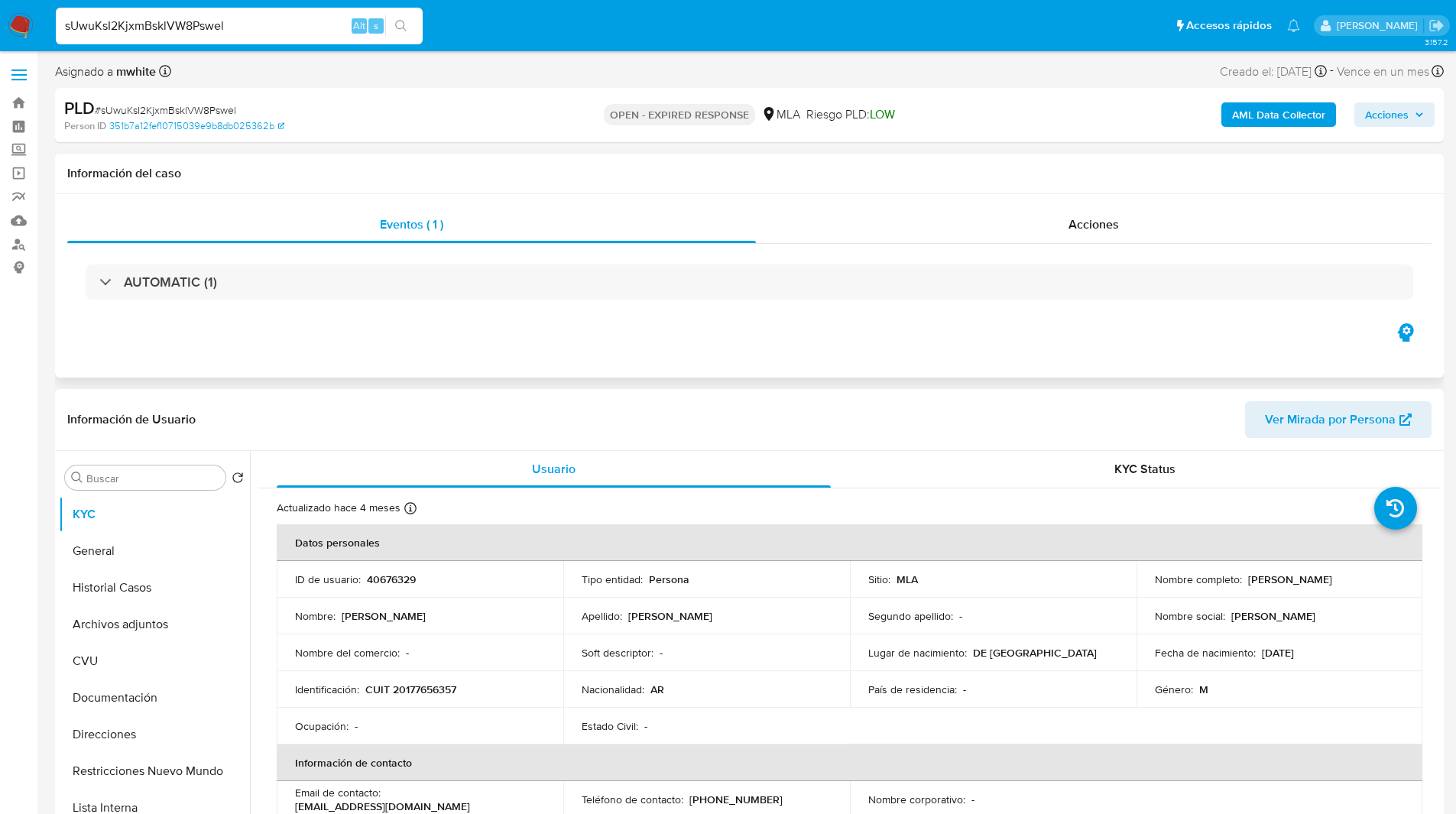
select select "10"
click at [1036, 345] on div "Eventos ( 1 ) Acciones AUTOMATIC (1)" at bounding box center [749, 285] width 1389 height 183
click at [112, 689] on button "Documentación" at bounding box center [148, 698] width 179 height 36
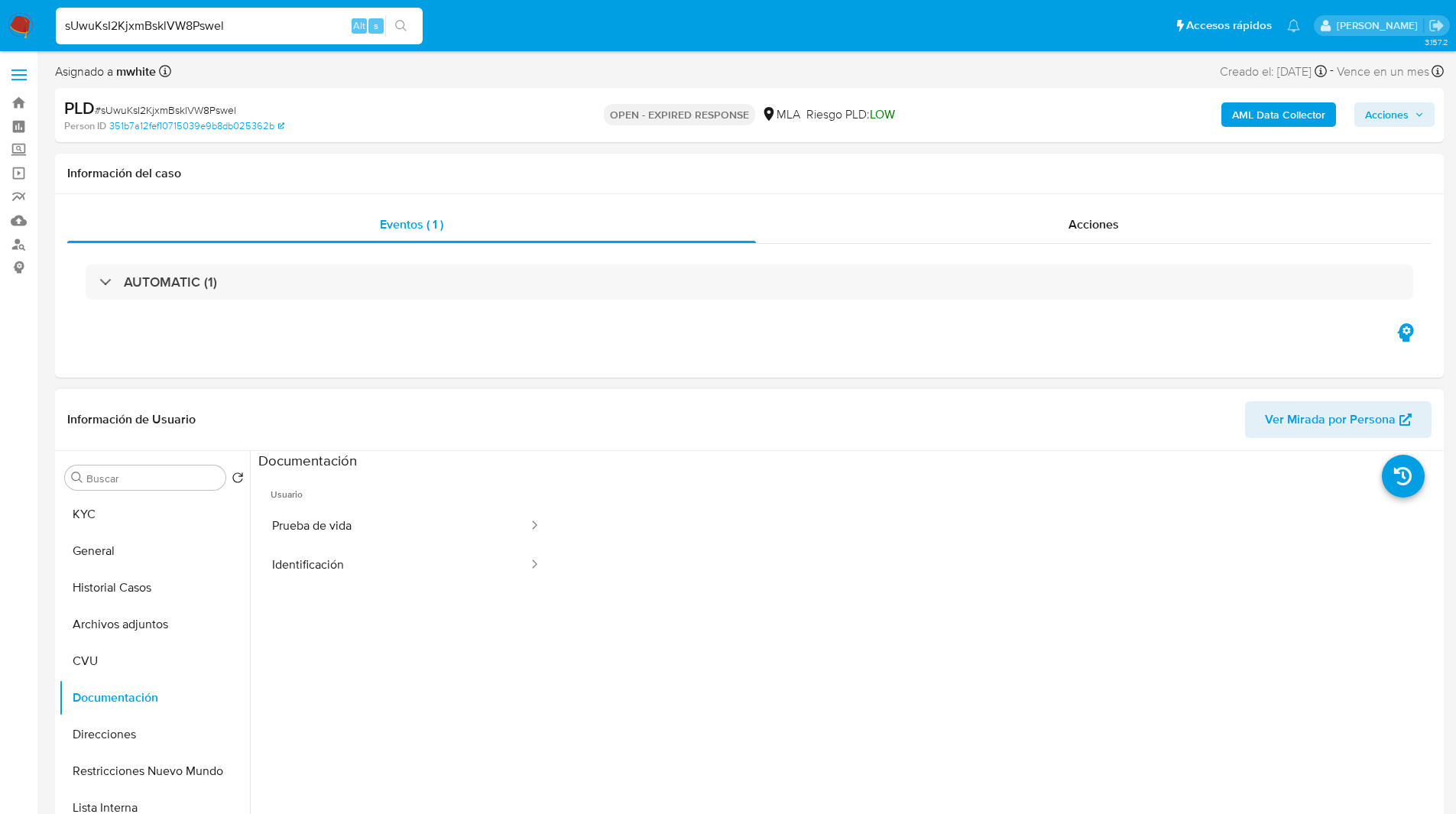
scroll to position [90, 0]
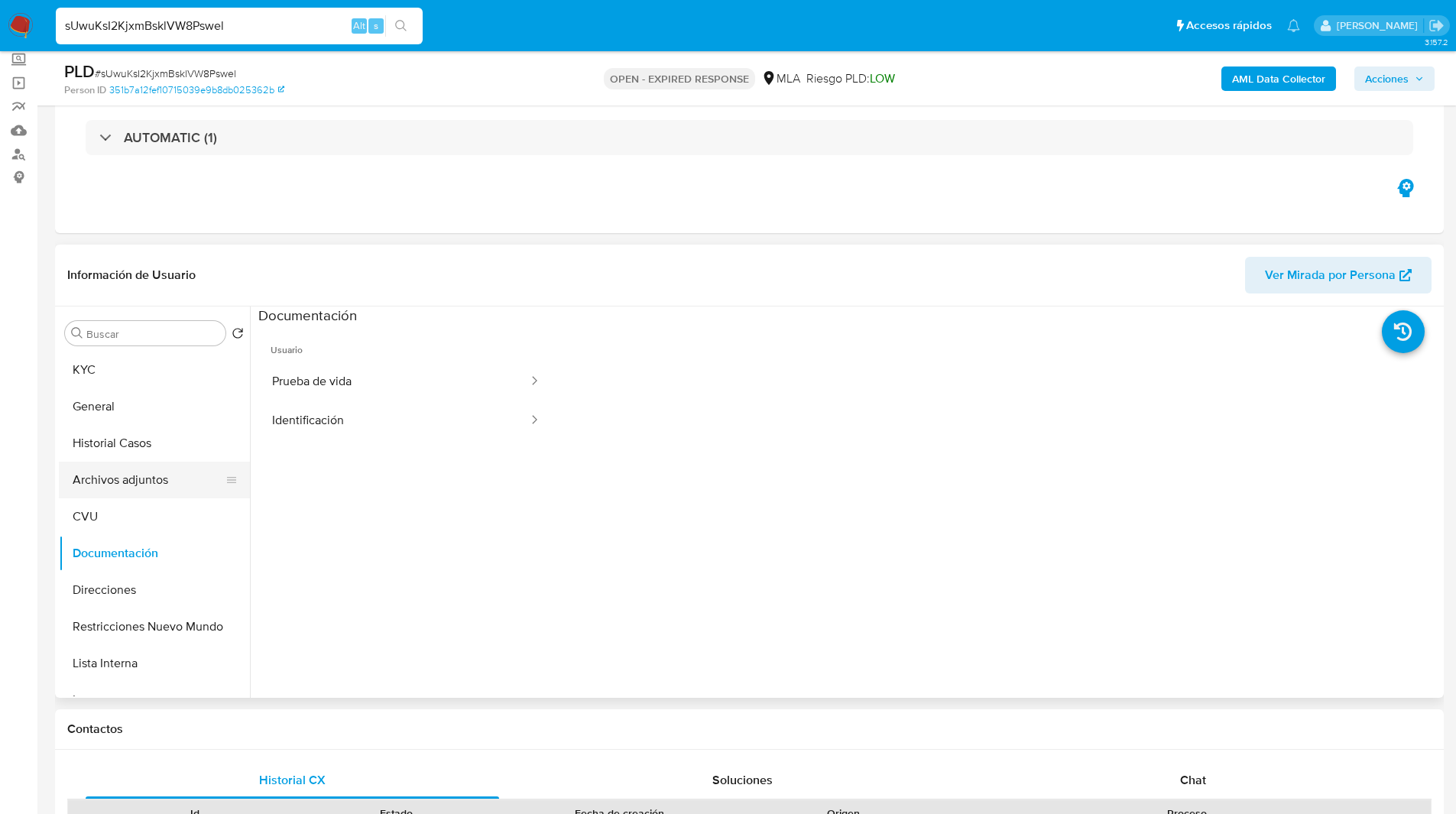
click at [143, 471] on button "Archivos adjuntos" at bounding box center [148, 480] width 179 height 36
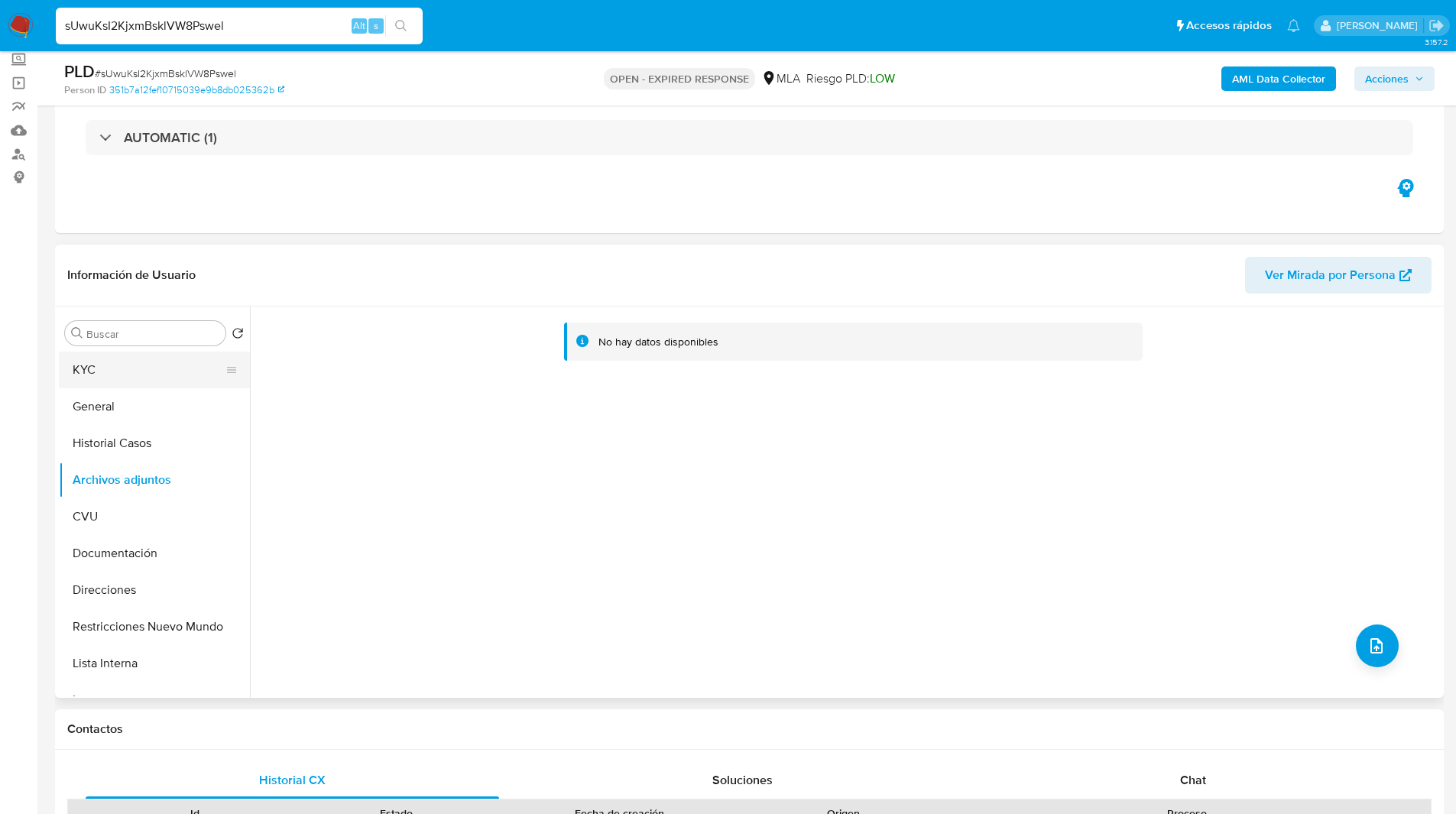
click at [89, 367] on button "KYC" at bounding box center [148, 370] width 179 height 36
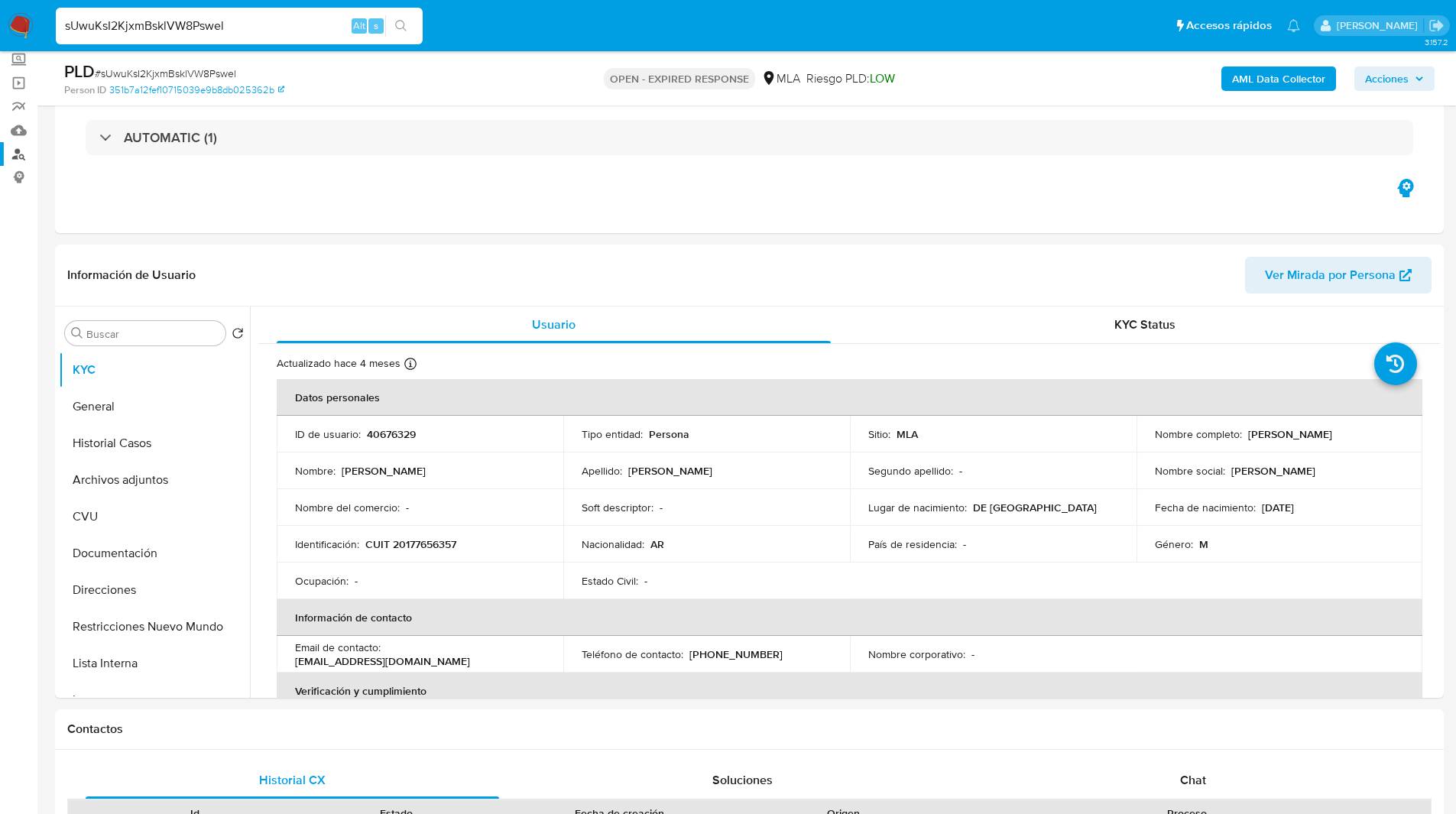
click at [27, 157] on link "Buscador de personas" at bounding box center [91, 154] width 182 height 24
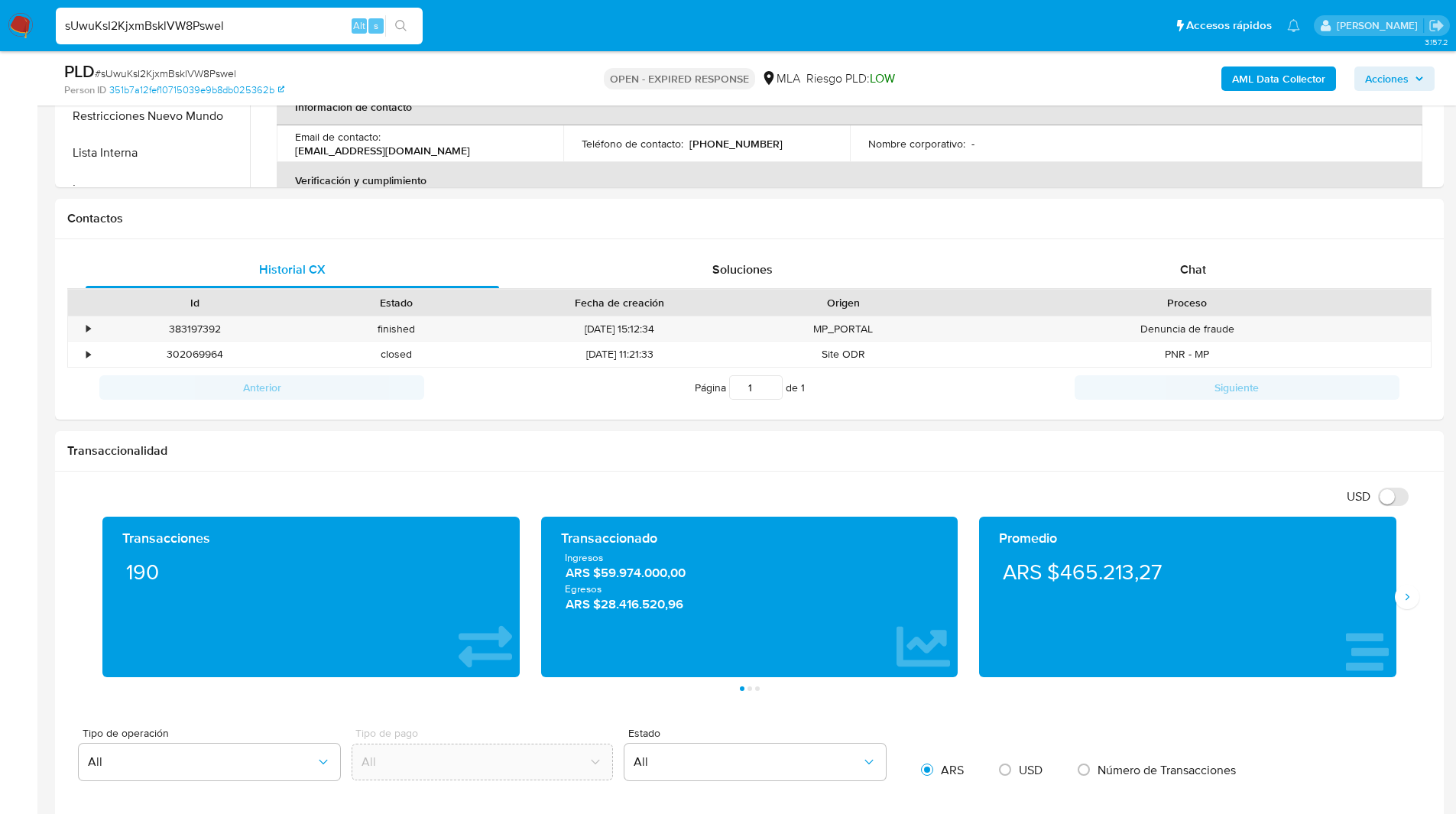
scroll to position [602, 0]
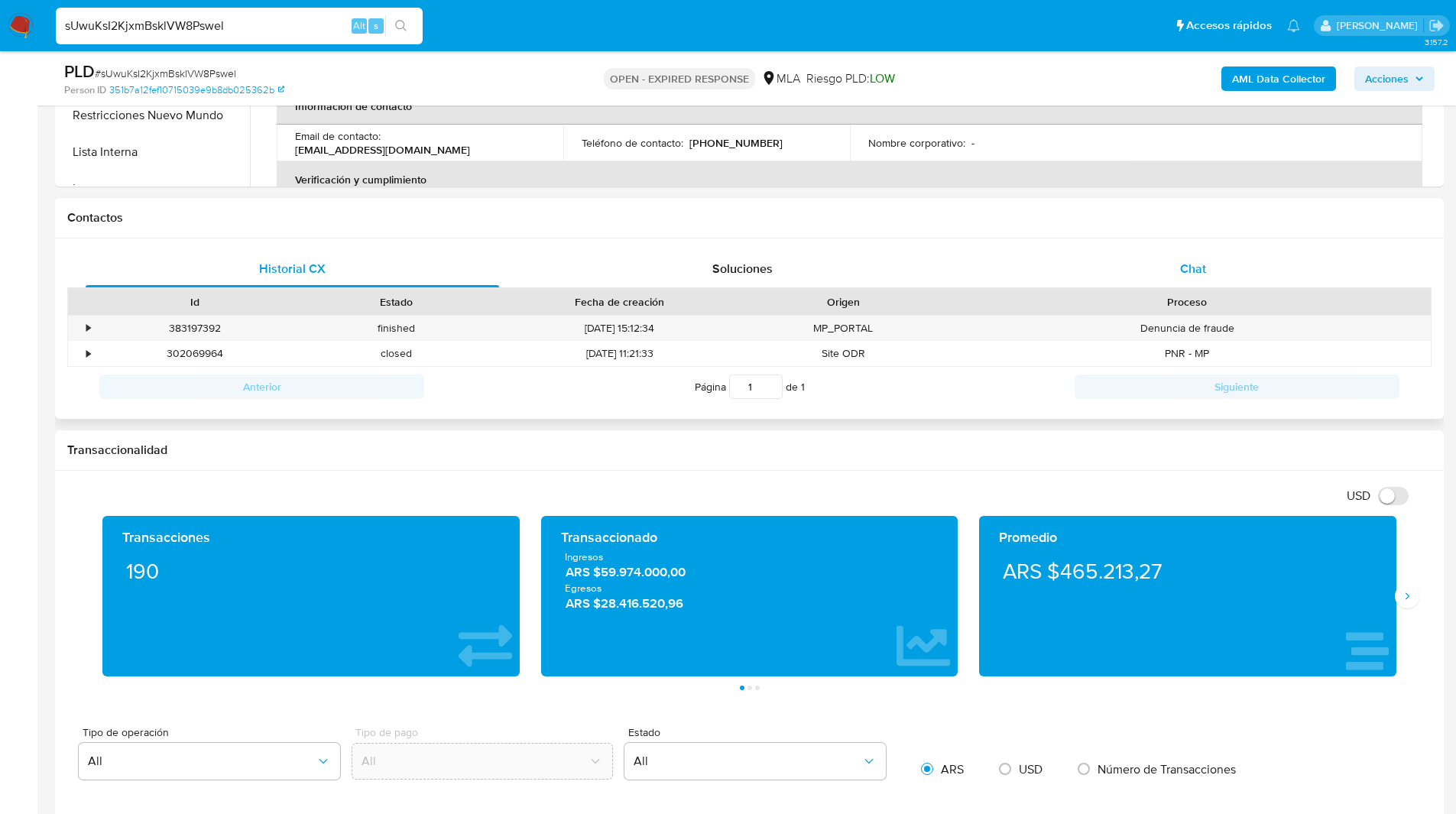
click at [1194, 270] on span "Chat" at bounding box center [1192, 269] width 26 height 17
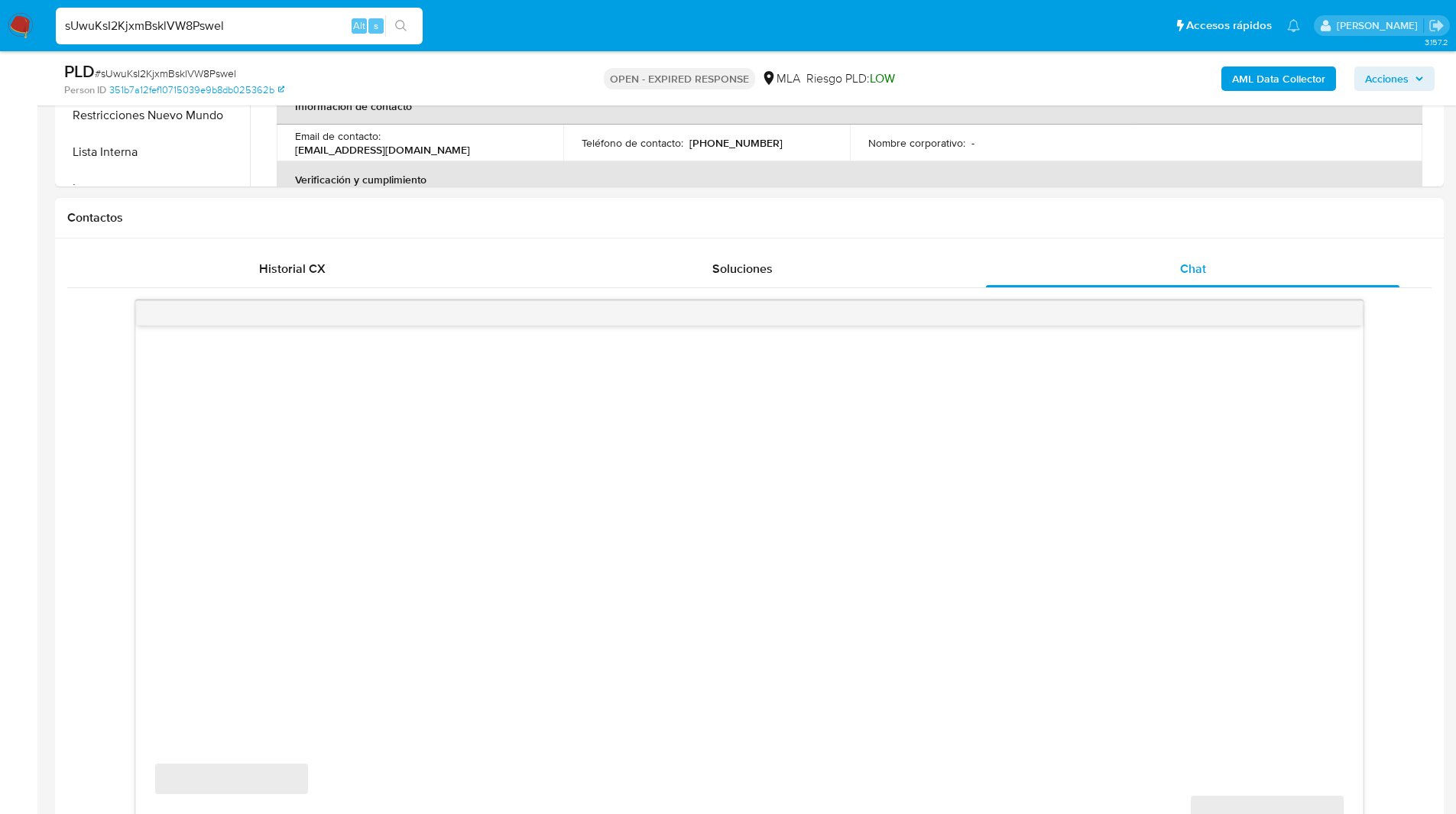
click at [1038, 208] on div "Contactos" at bounding box center [749, 218] width 1389 height 41
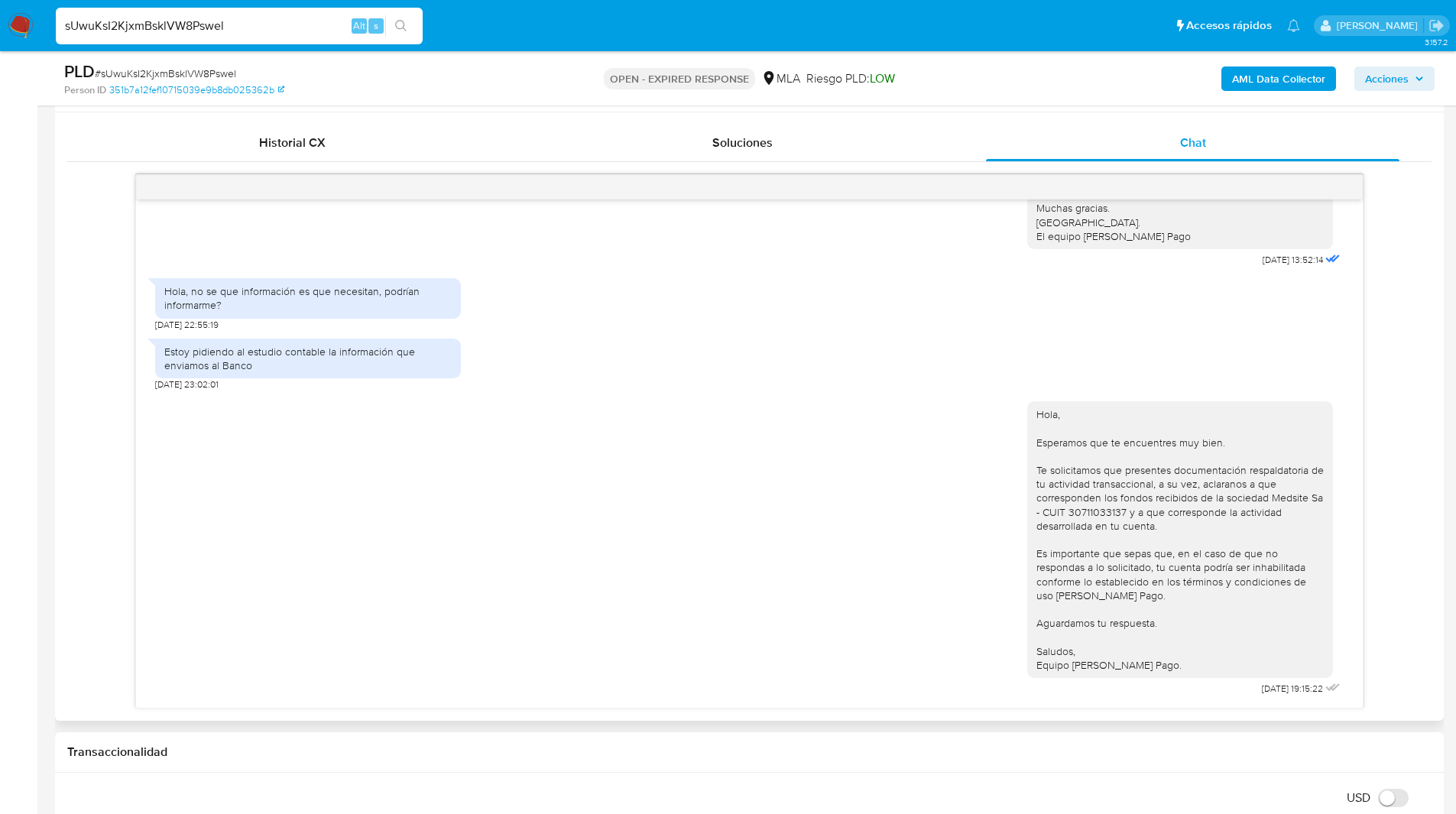
scroll to position [729, 0]
drag, startPoint x: 154, startPoint y: 295, endPoint x: 446, endPoint y: 310, distance: 292.4
click at [446, 310] on div "17/07/2025 20:09:50 Hola, Esperamos que te encuentres muy bien. Te consultamos …" at bounding box center [749, 452] width 1226 height 508
click at [551, 380] on div "Estoy pidiendo al estudio contable la información que enviamos al Banco 23/07/2…" at bounding box center [749, 360] width 1188 height 61
drag, startPoint x: 167, startPoint y: 350, endPoint x: 476, endPoint y: 357, distance: 309.1
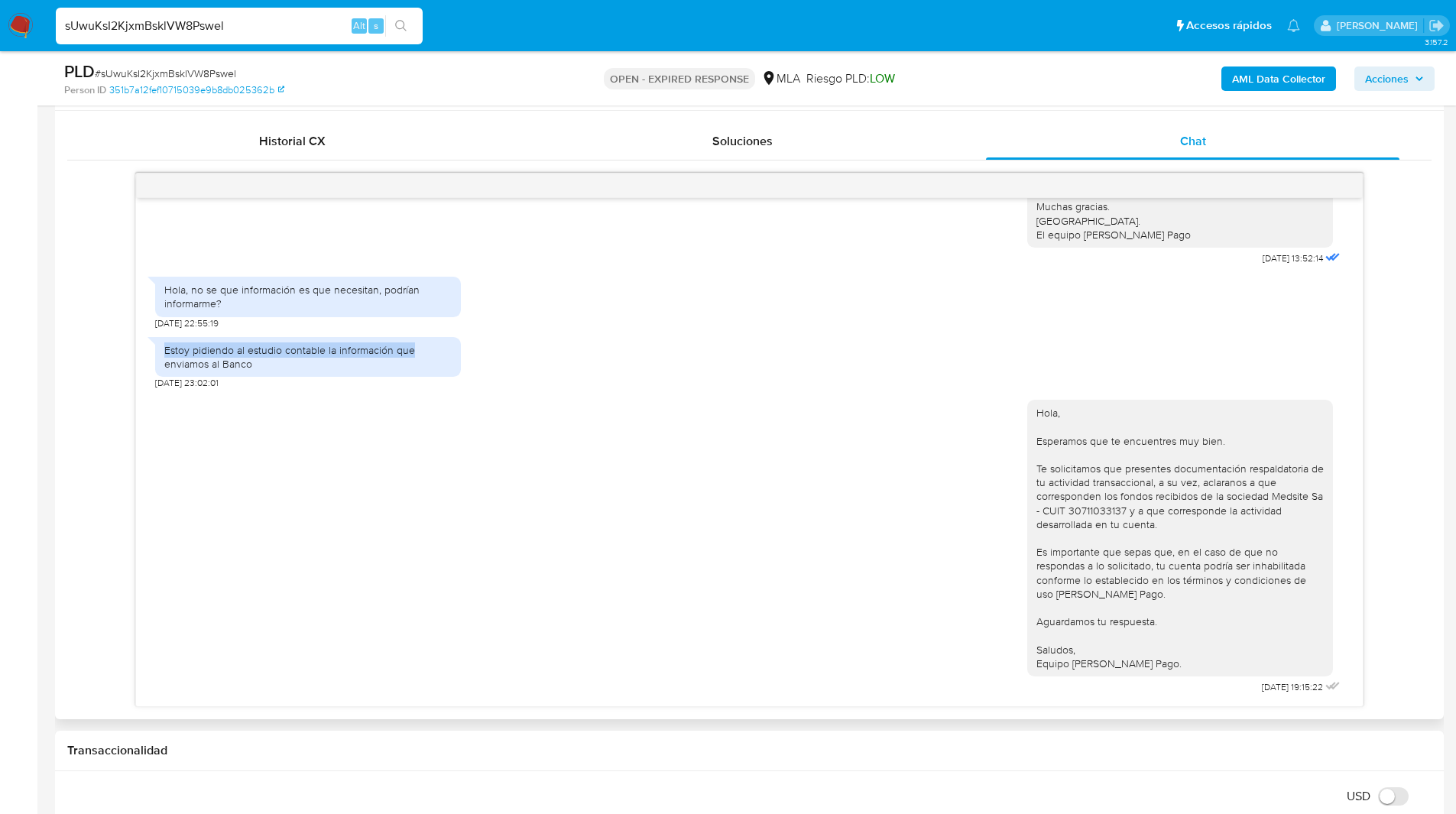
click at [476, 357] on div "Estoy pidiendo al estudio contable la información que enviamos al Banco 23/07/2…" at bounding box center [749, 360] width 1188 height 61
click at [643, 470] on div "Hola, Esperamos que te encuentres muy bien. Te solicitamos que presentes docume…" at bounding box center [749, 544] width 1188 height 309
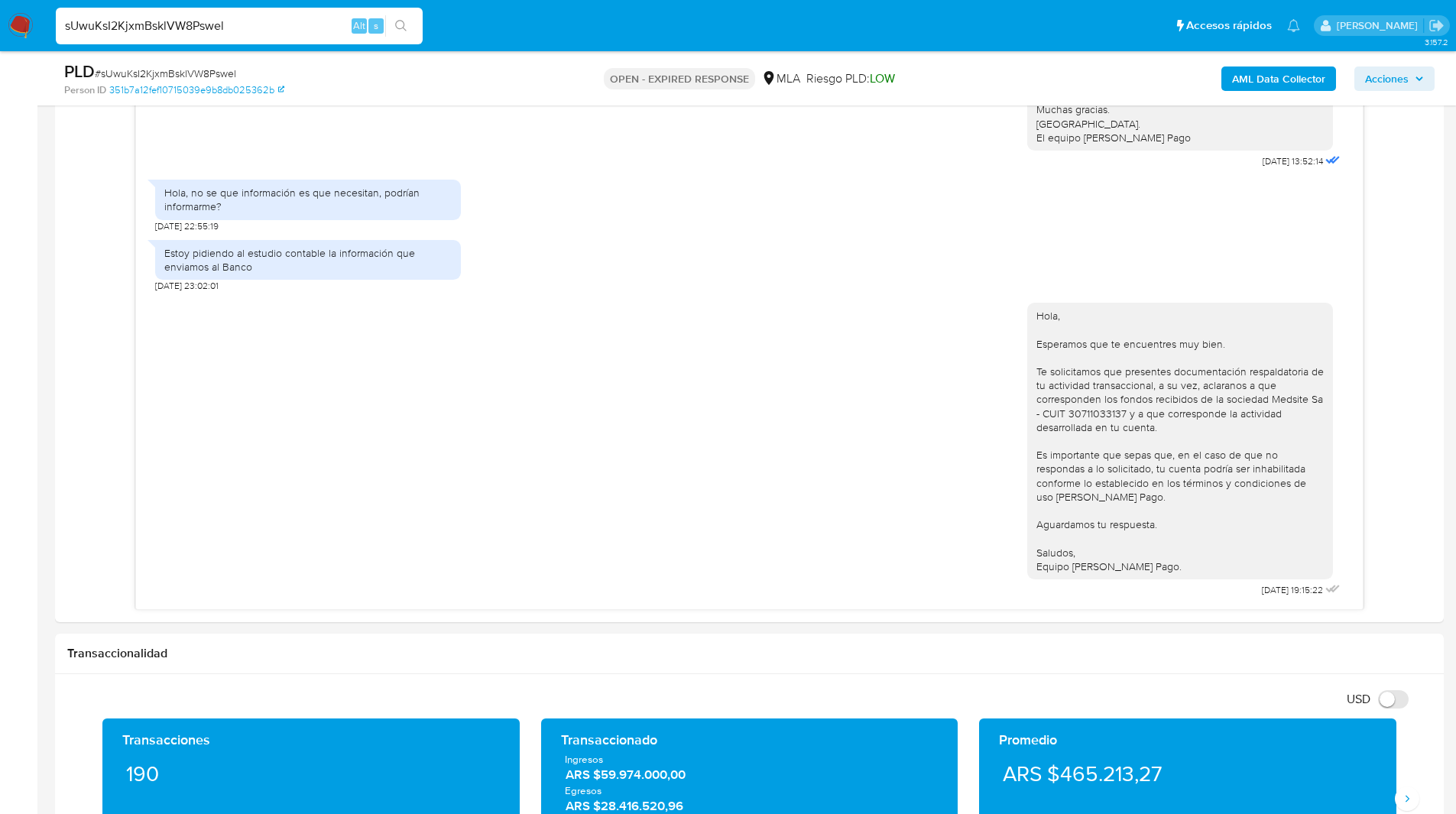
scroll to position [826, 0]
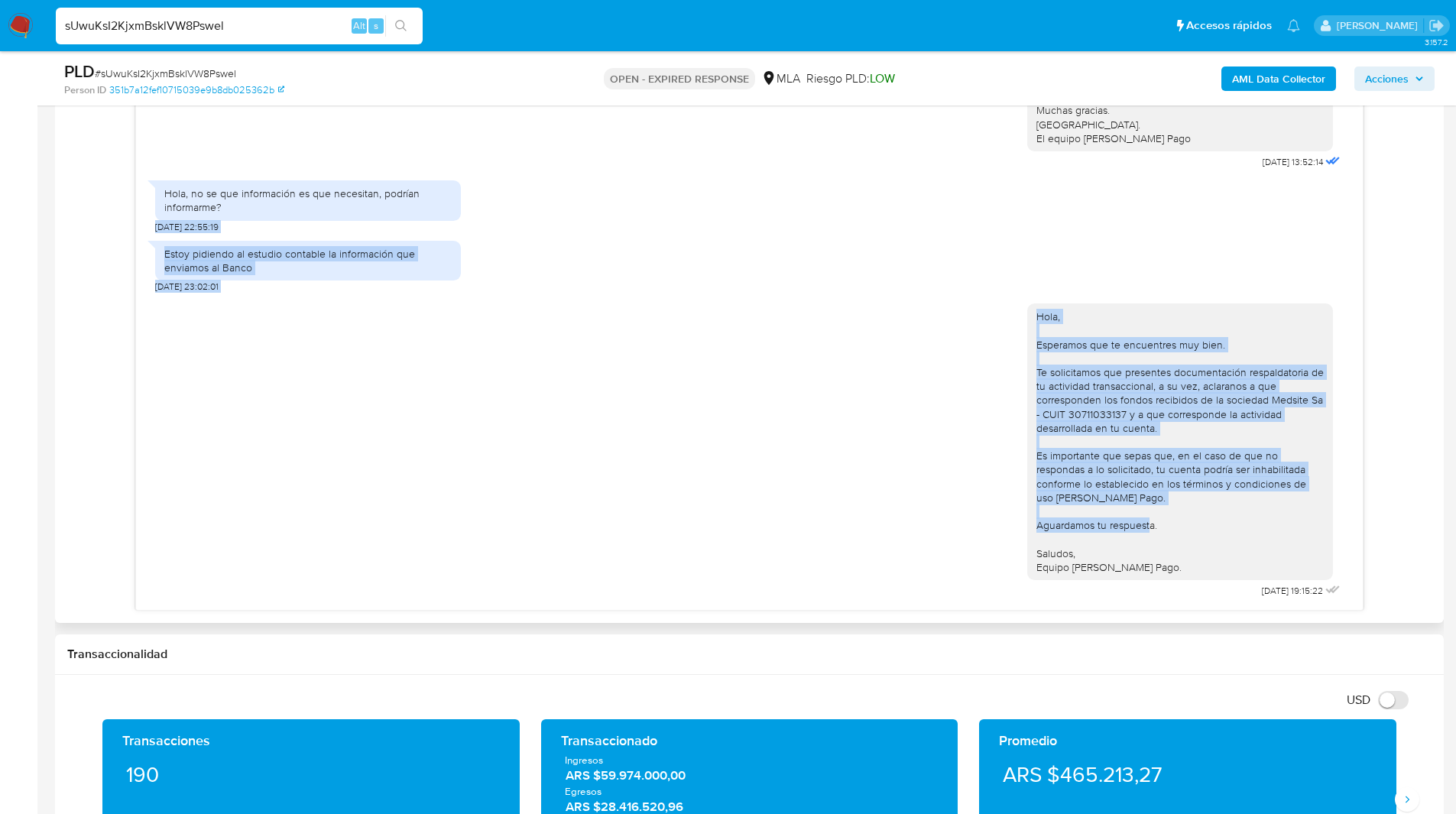
drag, startPoint x: 1201, startPoint y: 546, endPoint x: 1033, endPoint y: 212, distance: 373.9
click at [1033, 212] on div "17/07/2025 20:09:50 Hola, Esperamos que te encuentres muy bien. Te consultamos …" at bounding box center [749, 356] width 1226 height 508
click at [1304, 347] on div "Hola, Esperamos que te encuentres muy bien. Te solicitamos que presentes docume…" at bounding box center [1180, 442] width 288 height 264
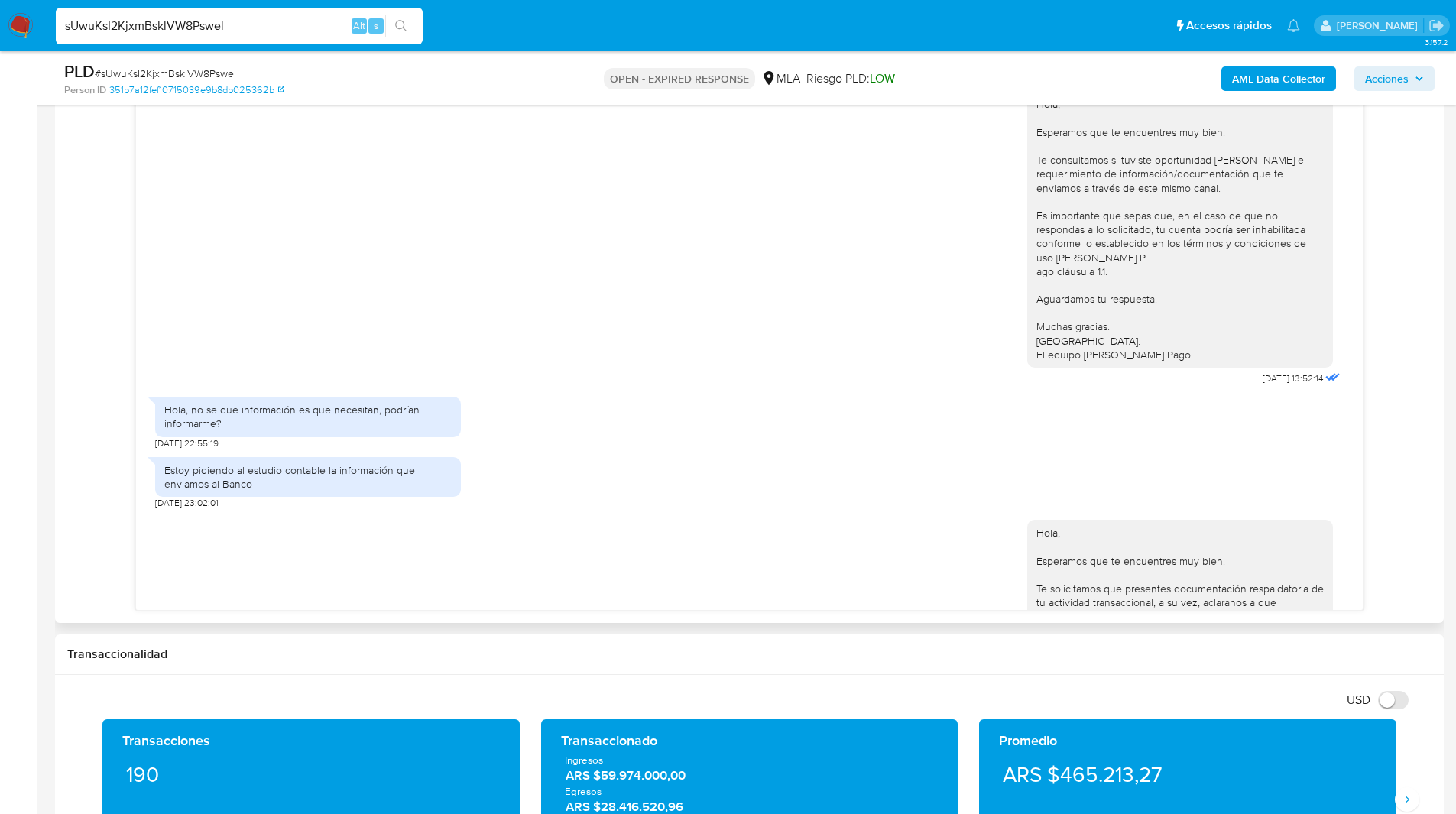
scroll to position [1123, 0]
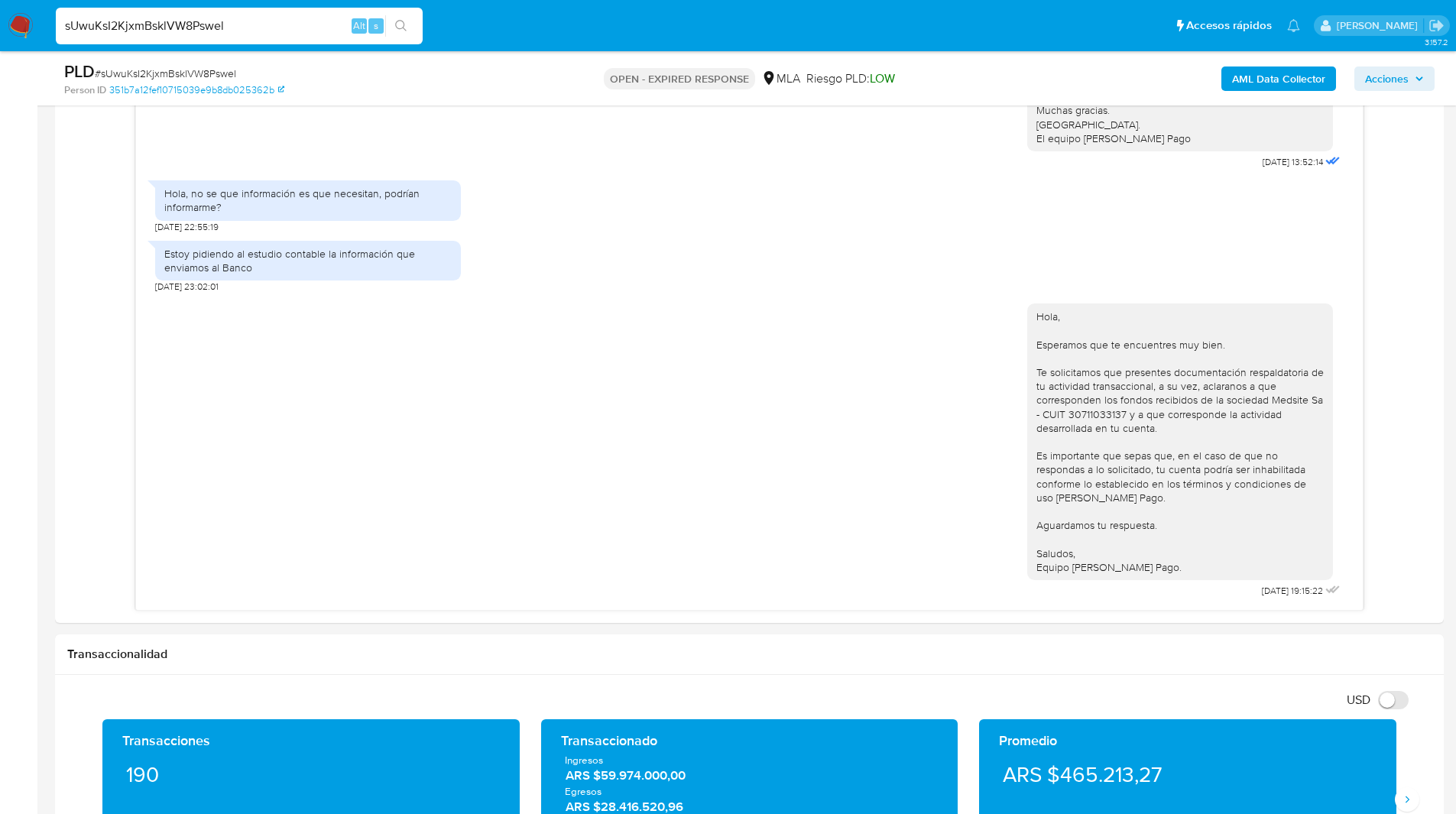
click at [176, 29] on input "sUwuKsI2KjxmBsklVW8Pswel" at bounding box center [239, 26] width 367 height 20
paste input "pf3JySo3itJft9tympvGGqSg"
type input "pf3JySo3itJft9tympvGGqSg"
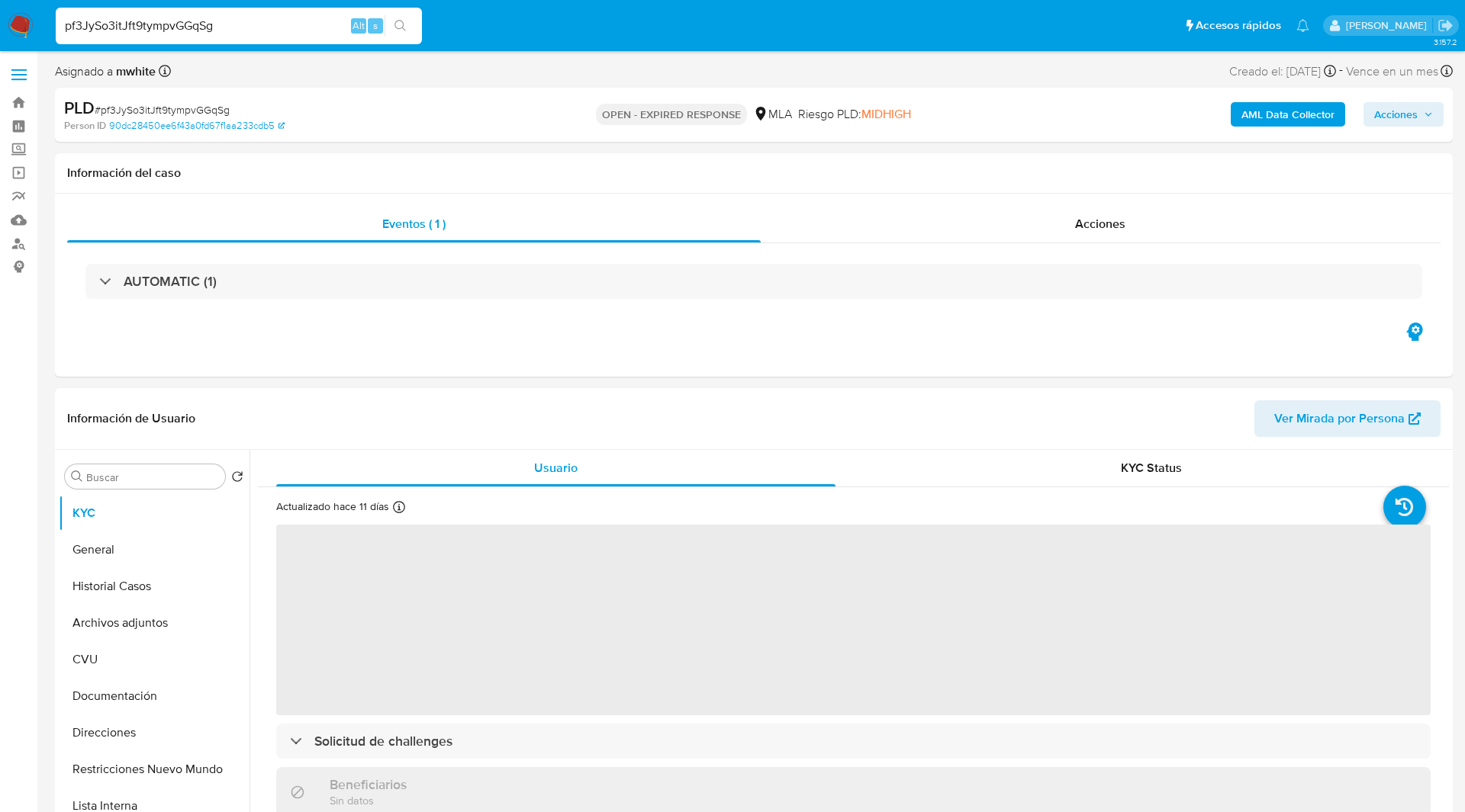
select select "10"
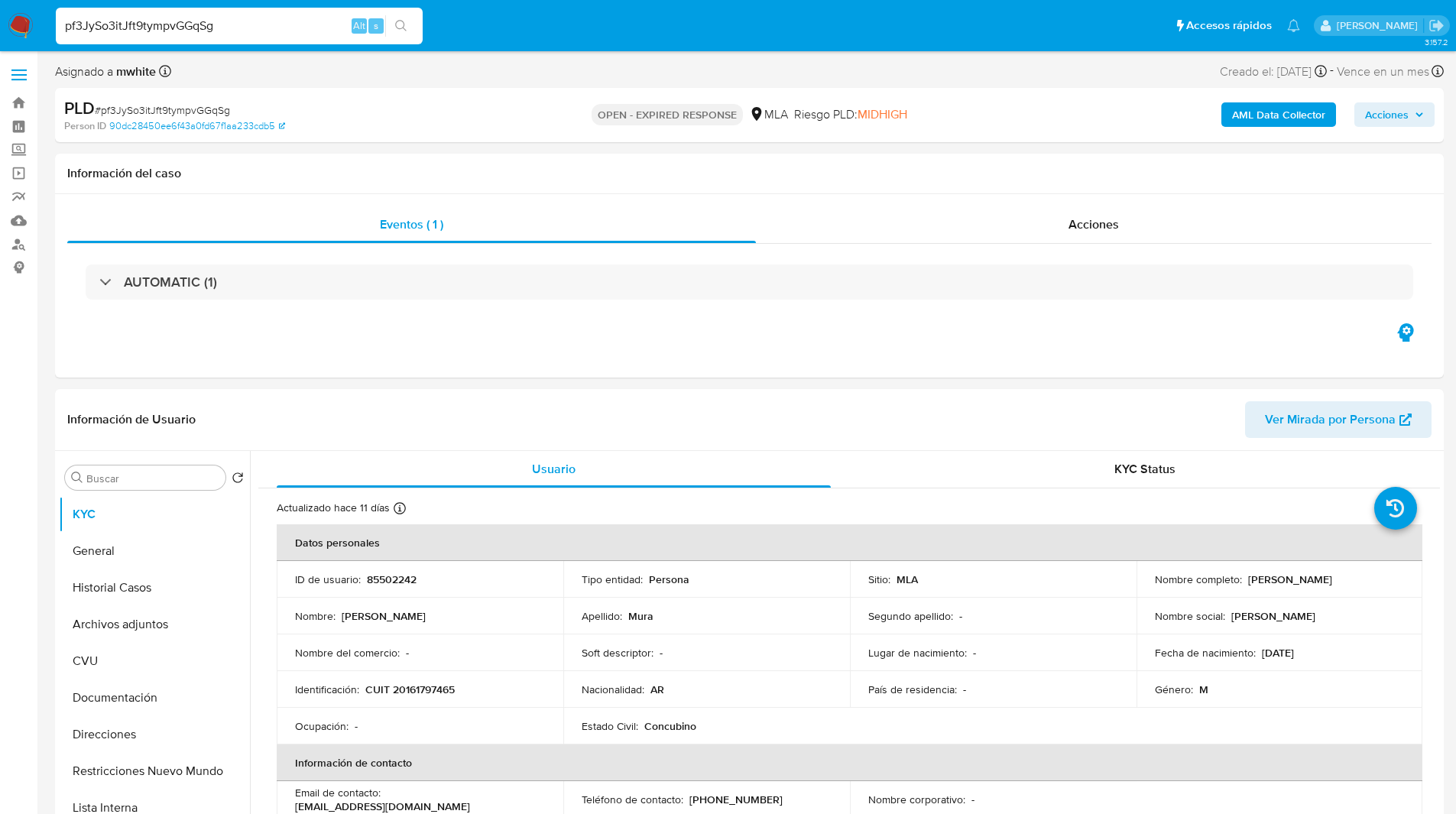
click at [17, 245] on link "Buscador de personas" at bounding box center [91, 244] width 182 height 24
click at [838, 337] on div "Eventos ( 1 ) Acciones AUTOMATIC (1)" at bounding box center [749, 285] width 1389 height 183
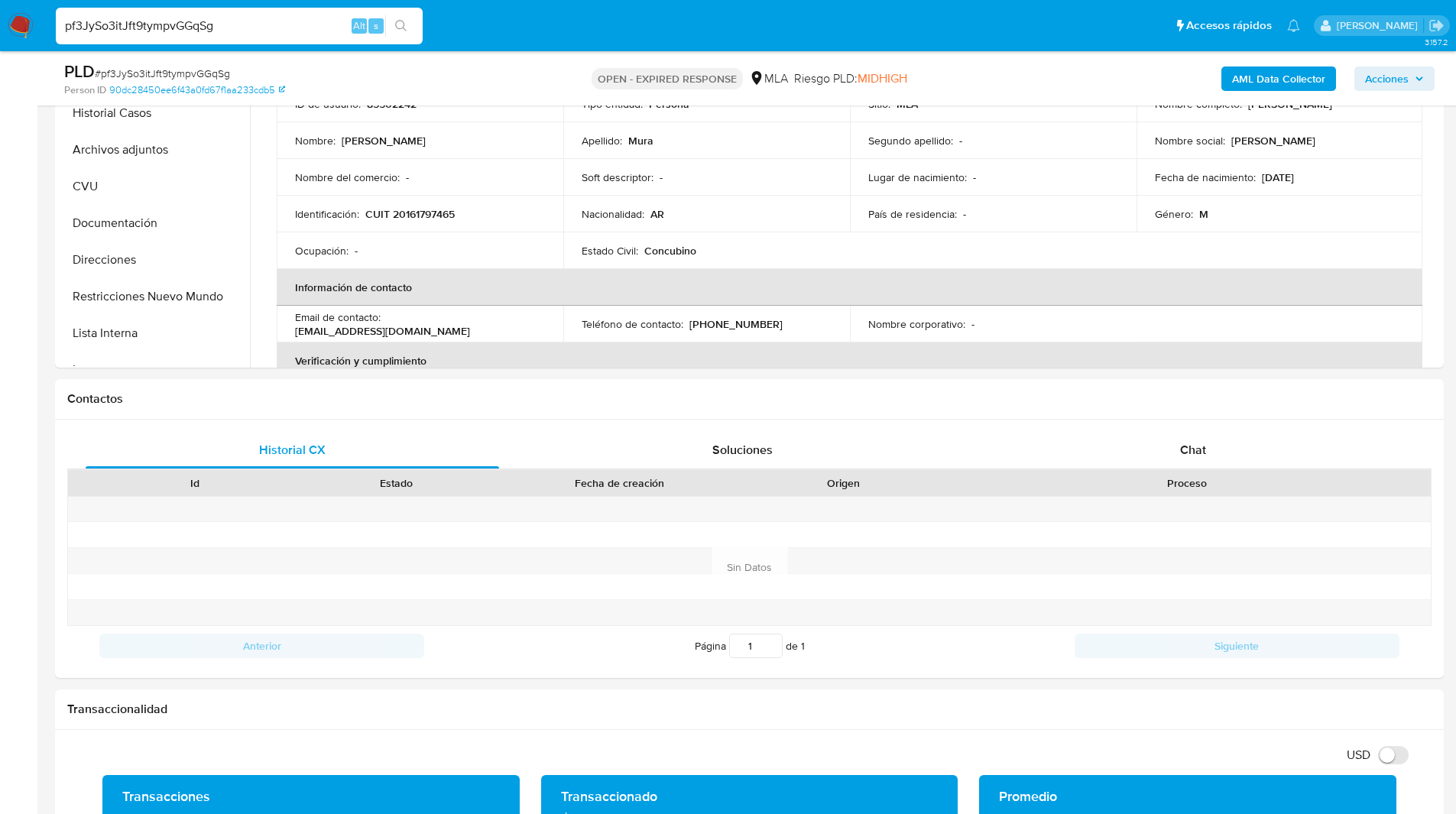
scroll to position [443, 0]
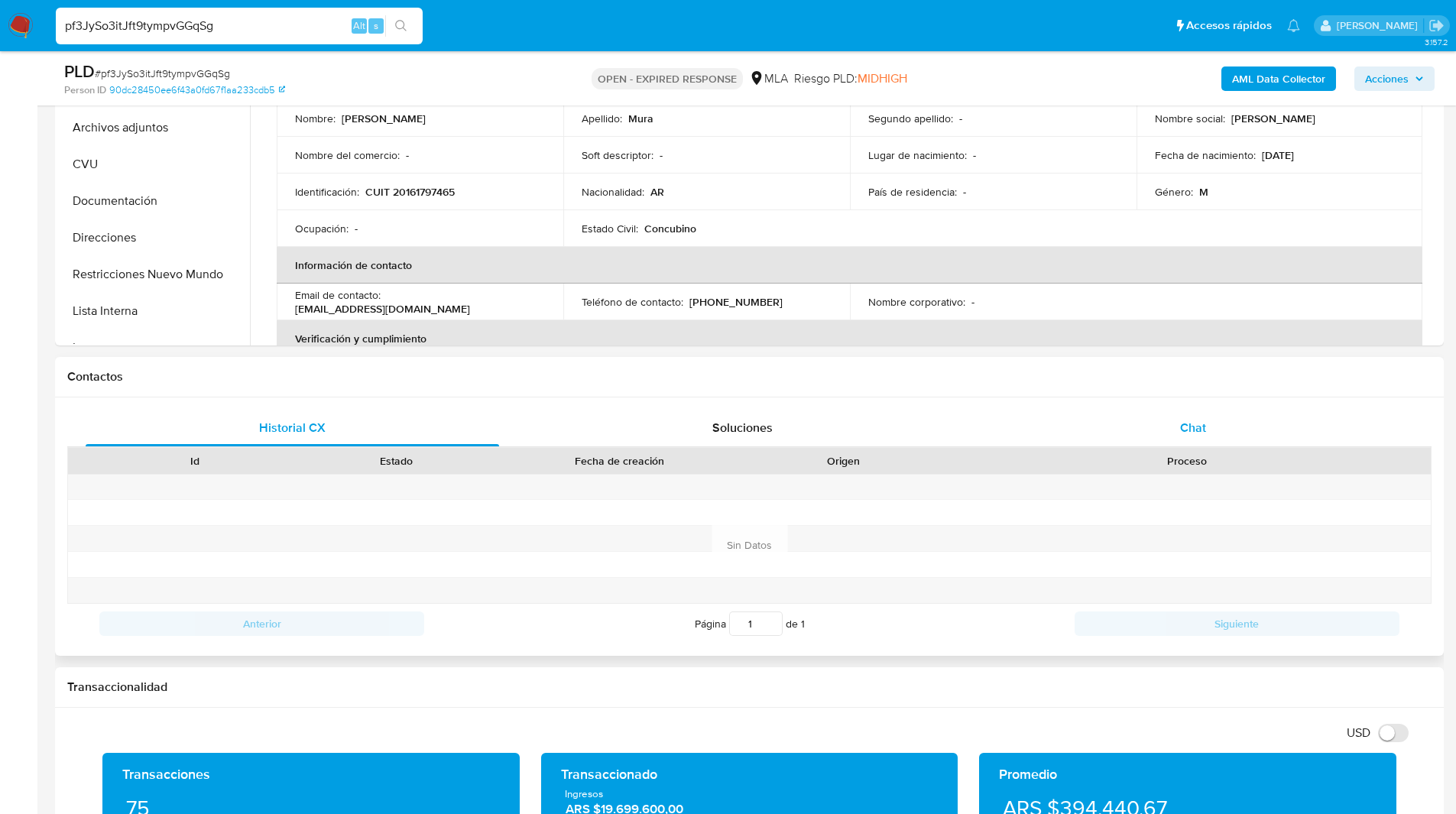
click at [1250, 419] on div "Chat" at bounding box center [1192, 428] width 414 height 36
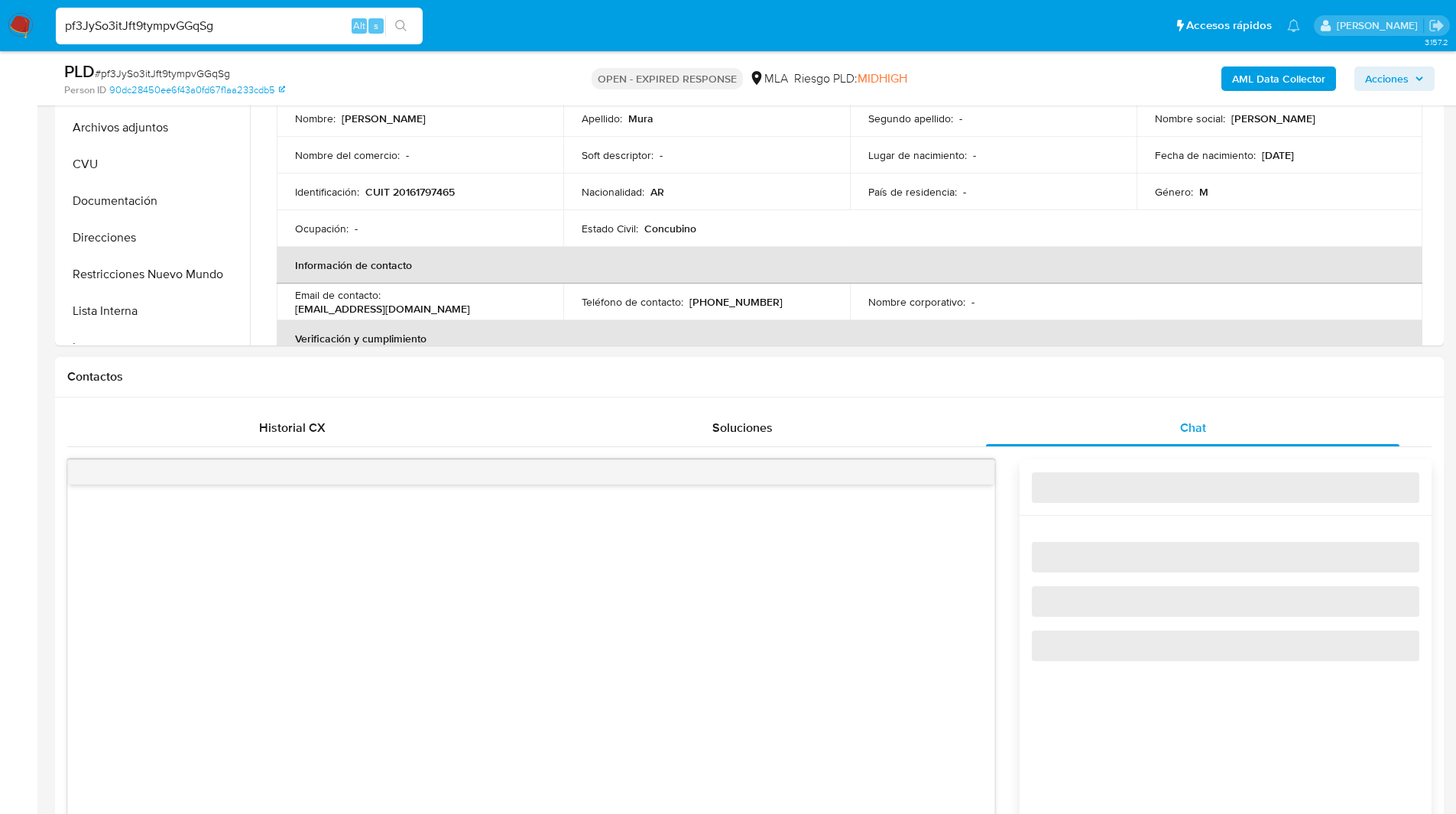
click at [1081, 378] on h1 "Contactos" at bounding box center [749, 377] width 1364 height 15
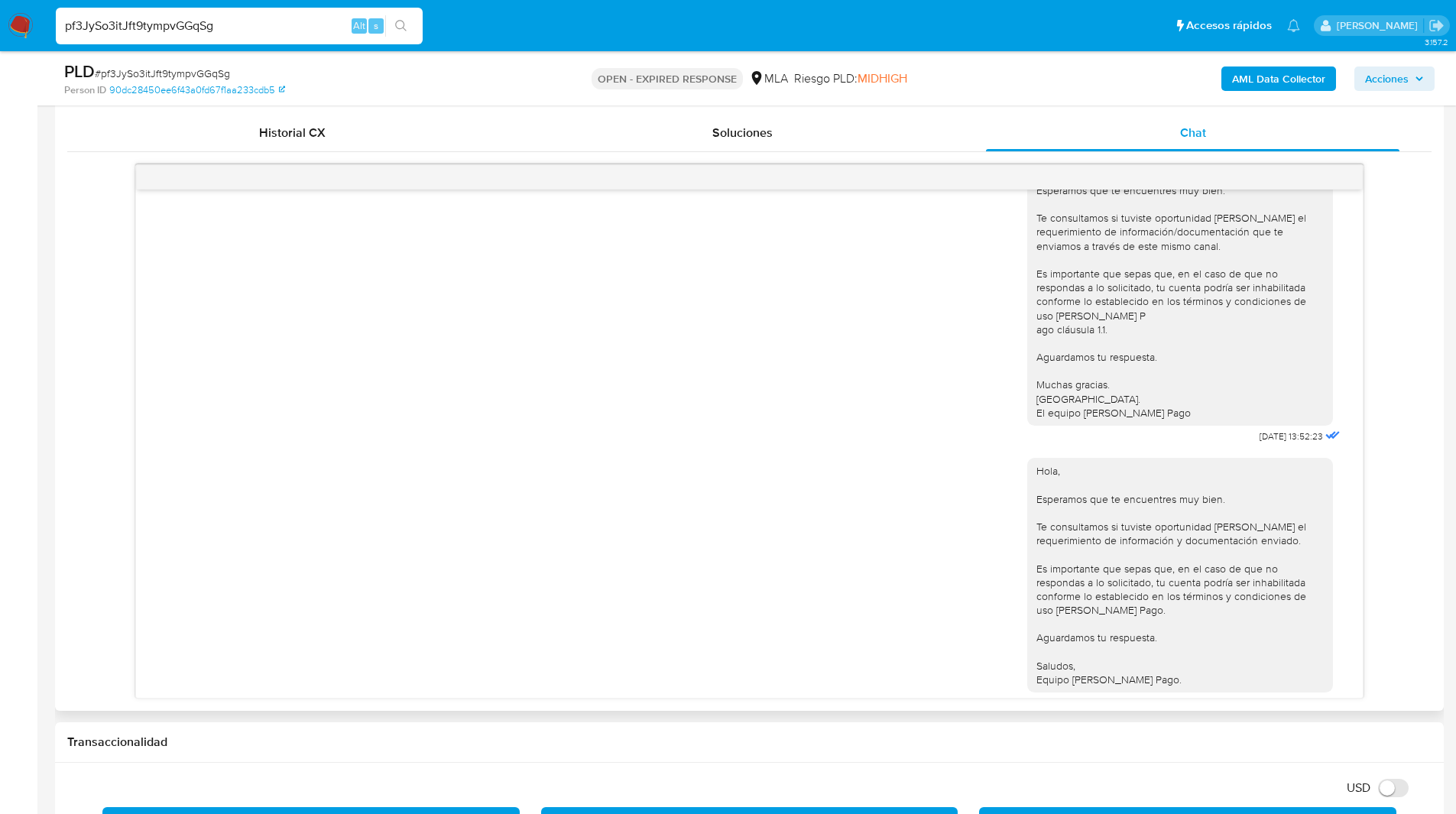
scroll to position [961, 0]
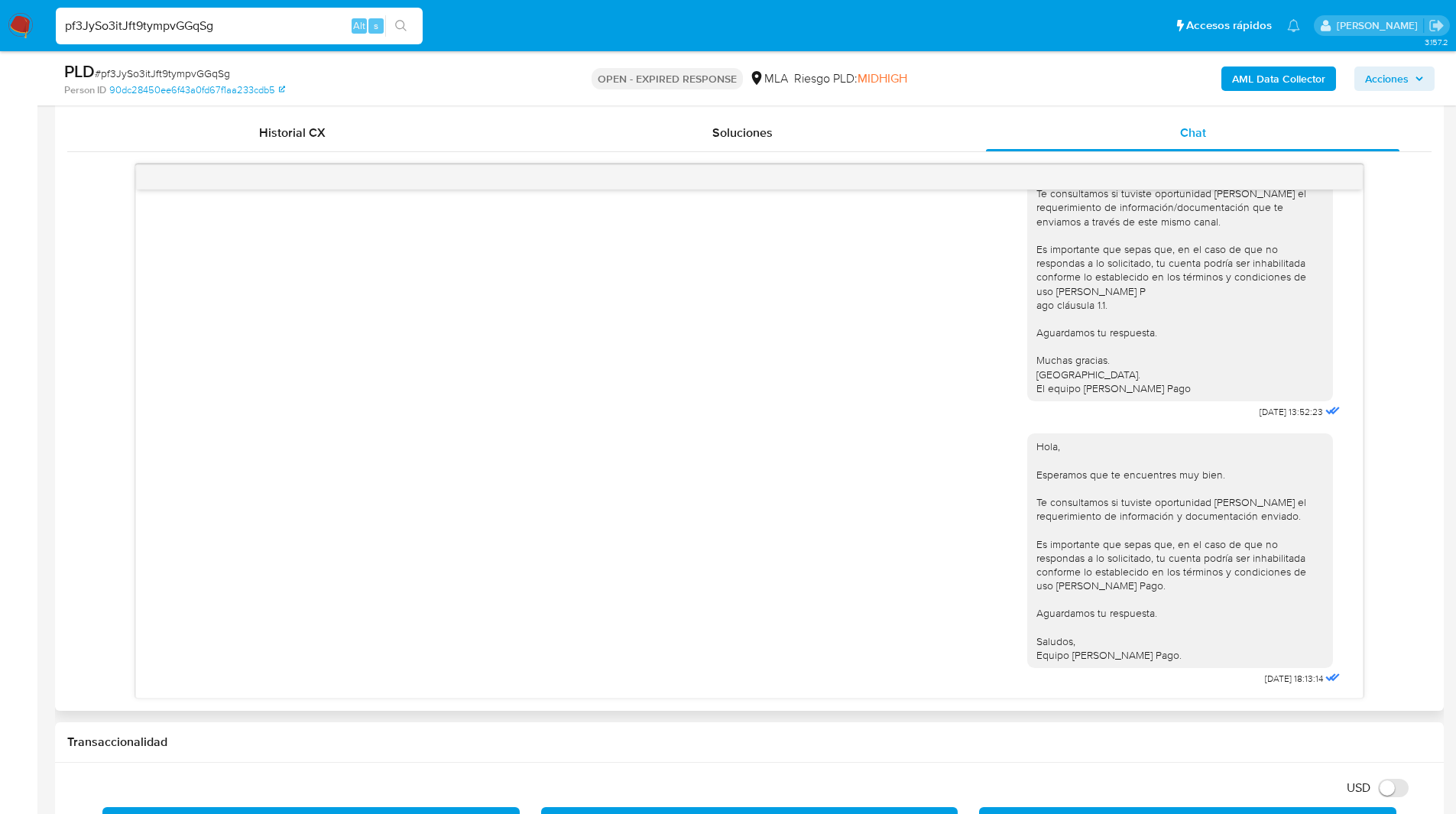
click at [104, 275] on div "17/07/2025 20:10:13 Hola, Esperamos que te encuentres muy bien. Te consultamos …" at bounding box center [749, 431] width 1364 height 535
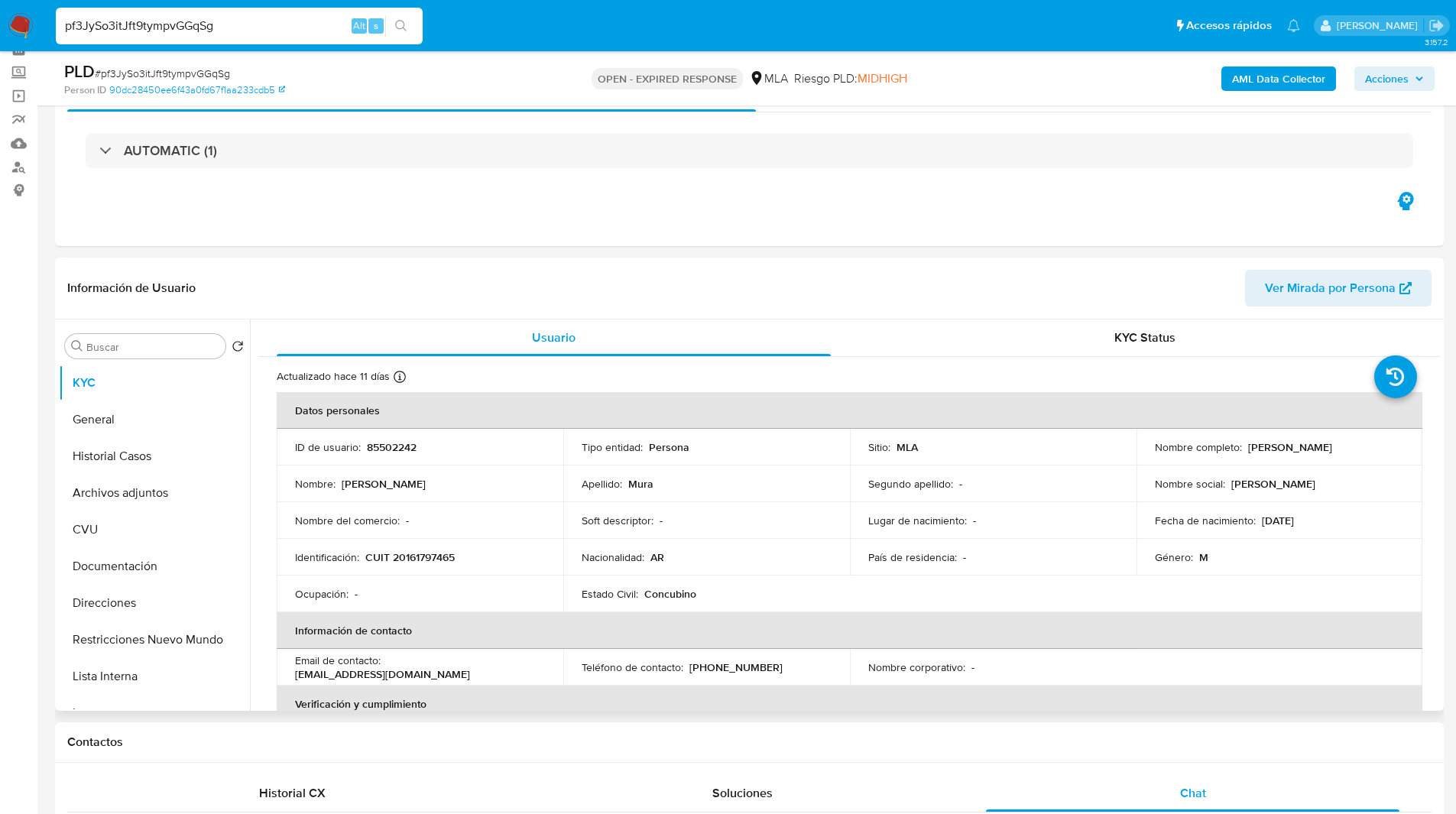
scroll to position [0, 0]
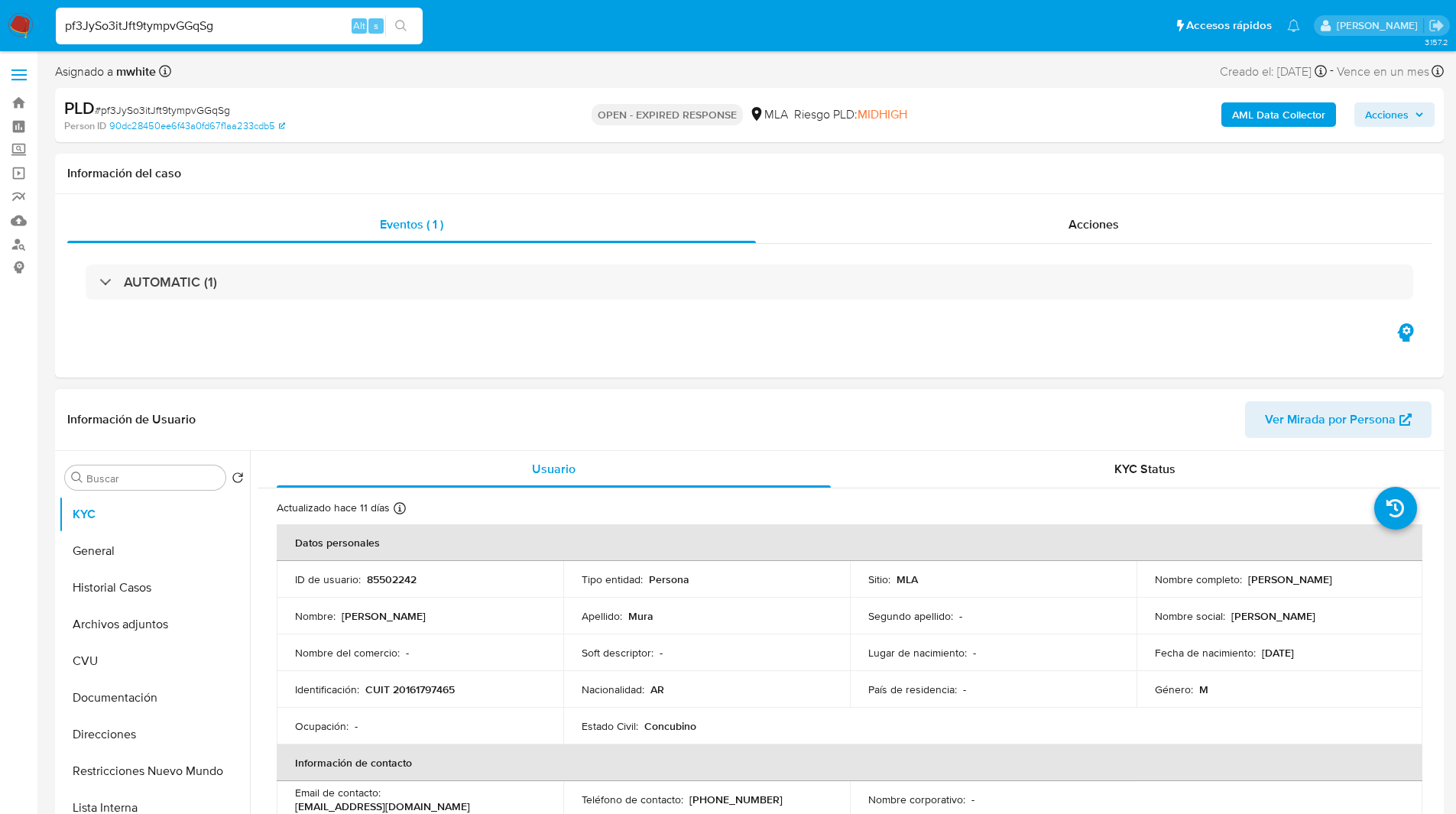
click at [433, 692] on p "CUIT 20161797465" at bounding box center [410, 690] width 89 height 14
copy p "20161797465"
click at [162, 22] on input "pf3JySo3itJft9tympvGGqSg" at bounding box center [239, 26] width 367 height 20
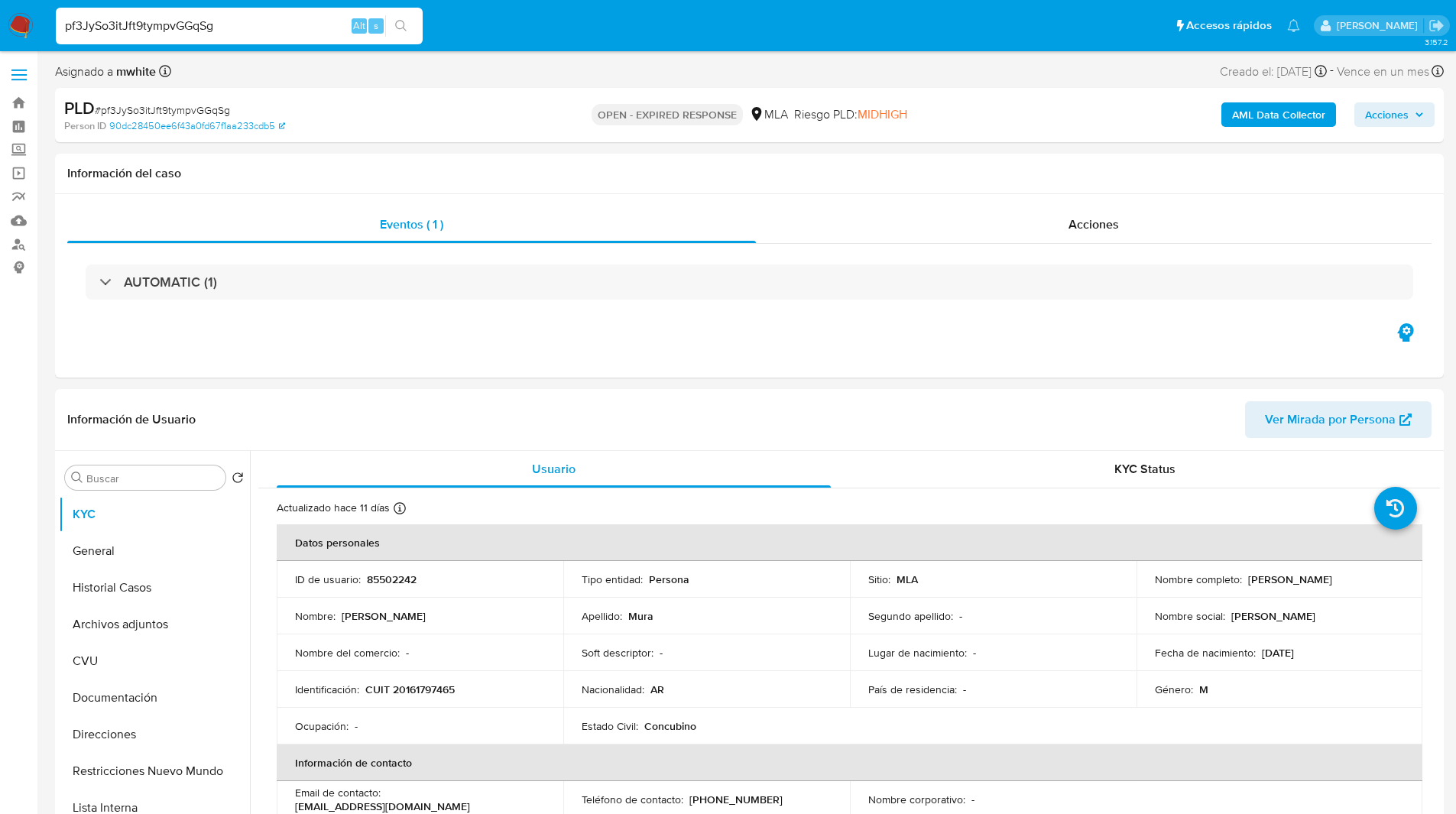
click at [162, 22] on input "pf3JySo3itJft9tympvGGqSg" at bounding box center [239, 26] width 367 height 20
click at [0, 21] on nav "Pausado Ver notificaciones pf3JySo3itJft9tympvGGqSg Alt s Accesos rápidos Presi…" at bounding box center [728, 26] width 1456 height 51
click at [17, 27] on img at bounding box center [20, 26] width 26 height 26
click at [90, 548] on button "General" at bounding box center [148, 551] width 179 height 36
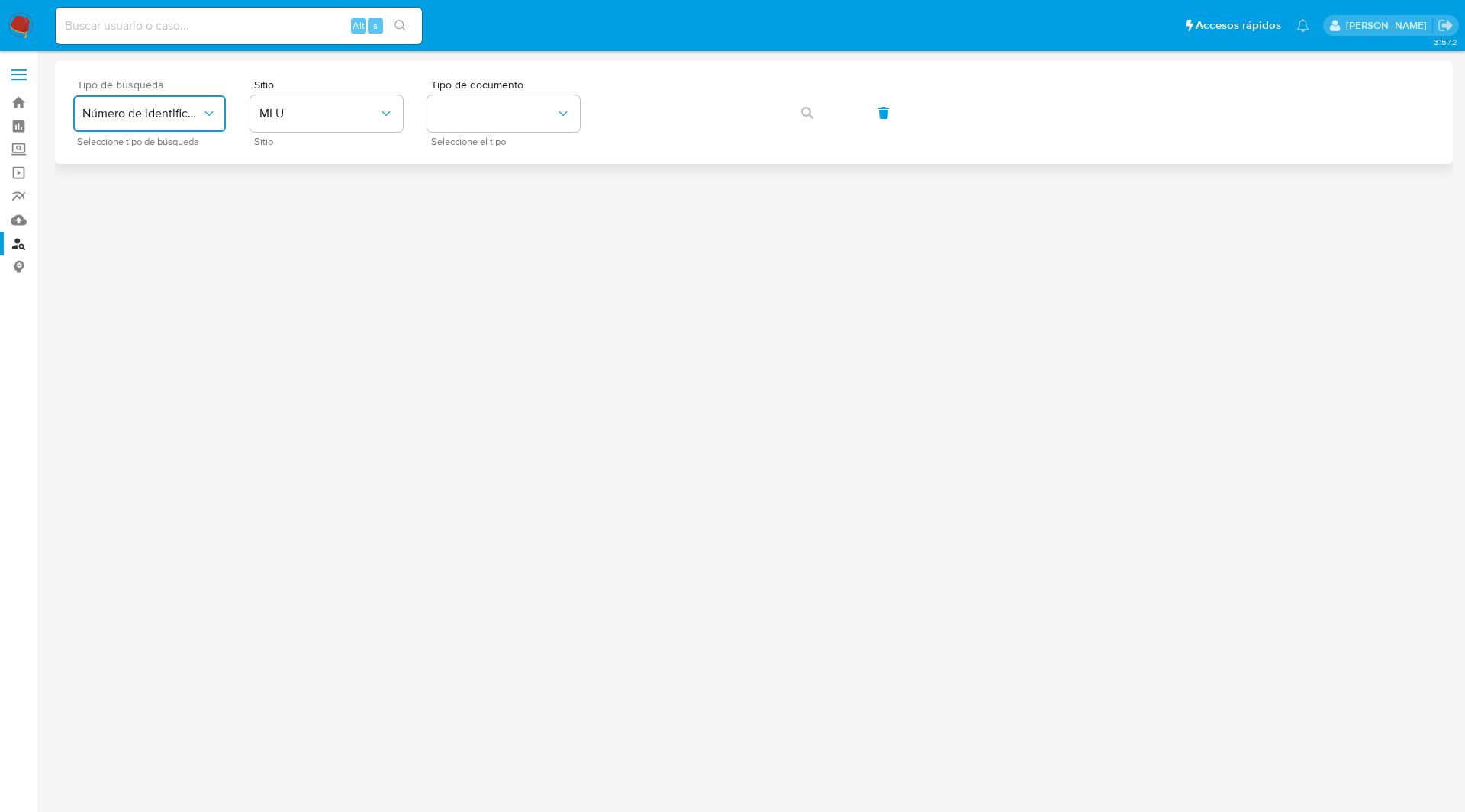
click at [140, 120] on span "Número de identificación" at bounding box center [142, 113] width 119 height 15
click at [313, 101] on button "MLU" at bounding box center [327, 113] width 152 height 36
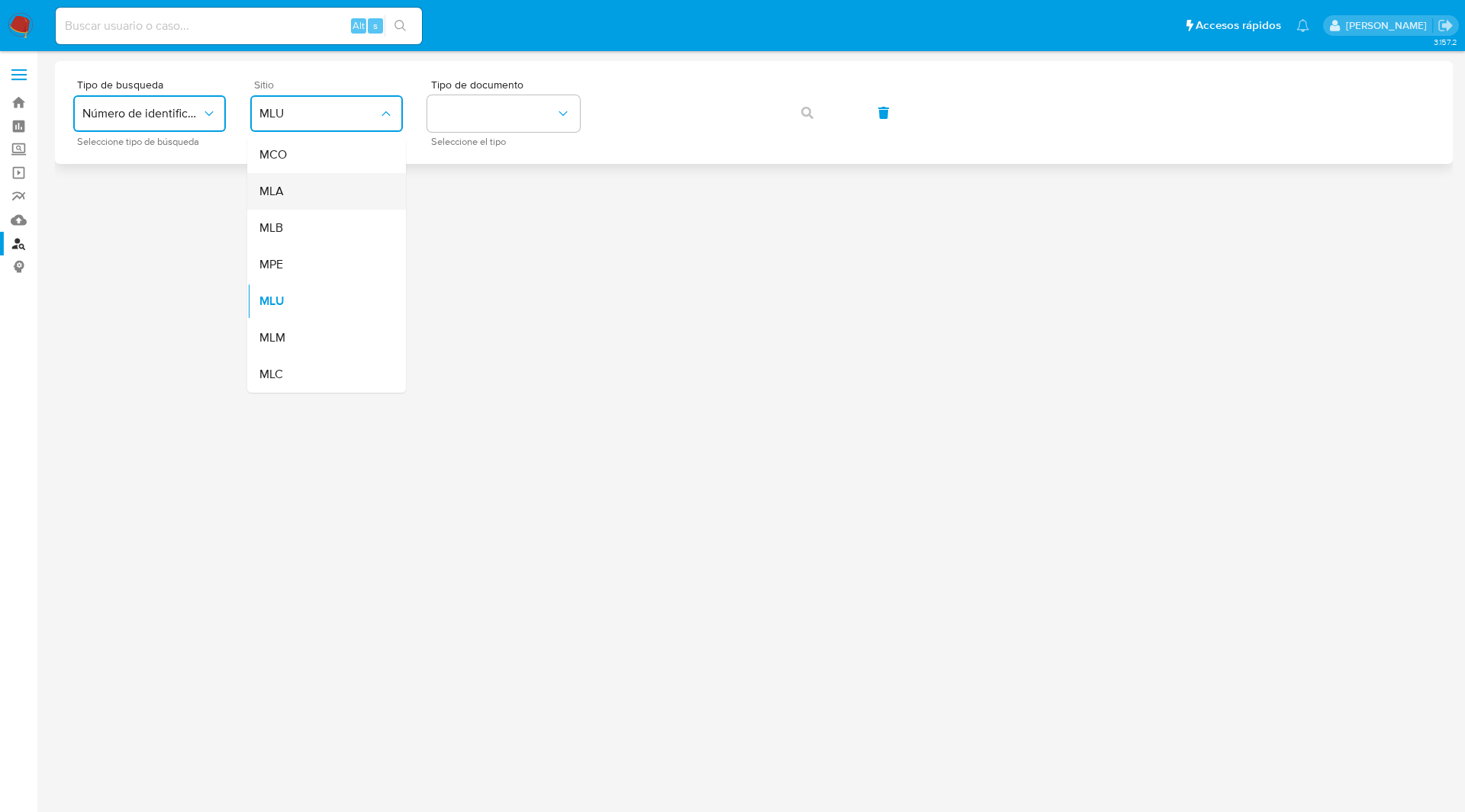
click at [289, 207] on div "MLA" at bounding box center [322, 191] width 125 height 36
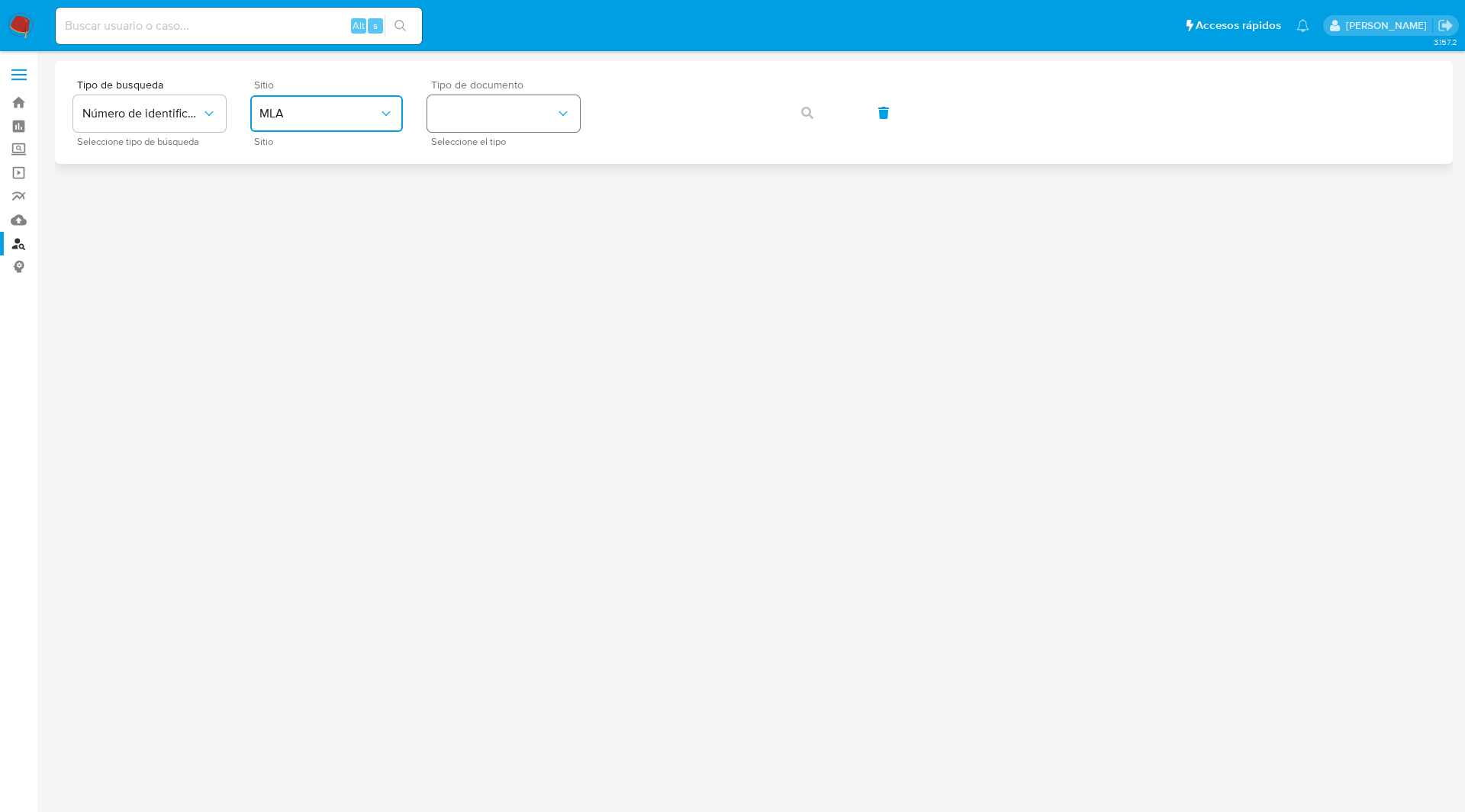
click at [479, 117] on button "identificationType" at bounding box center [504, 113] width 152 height 36
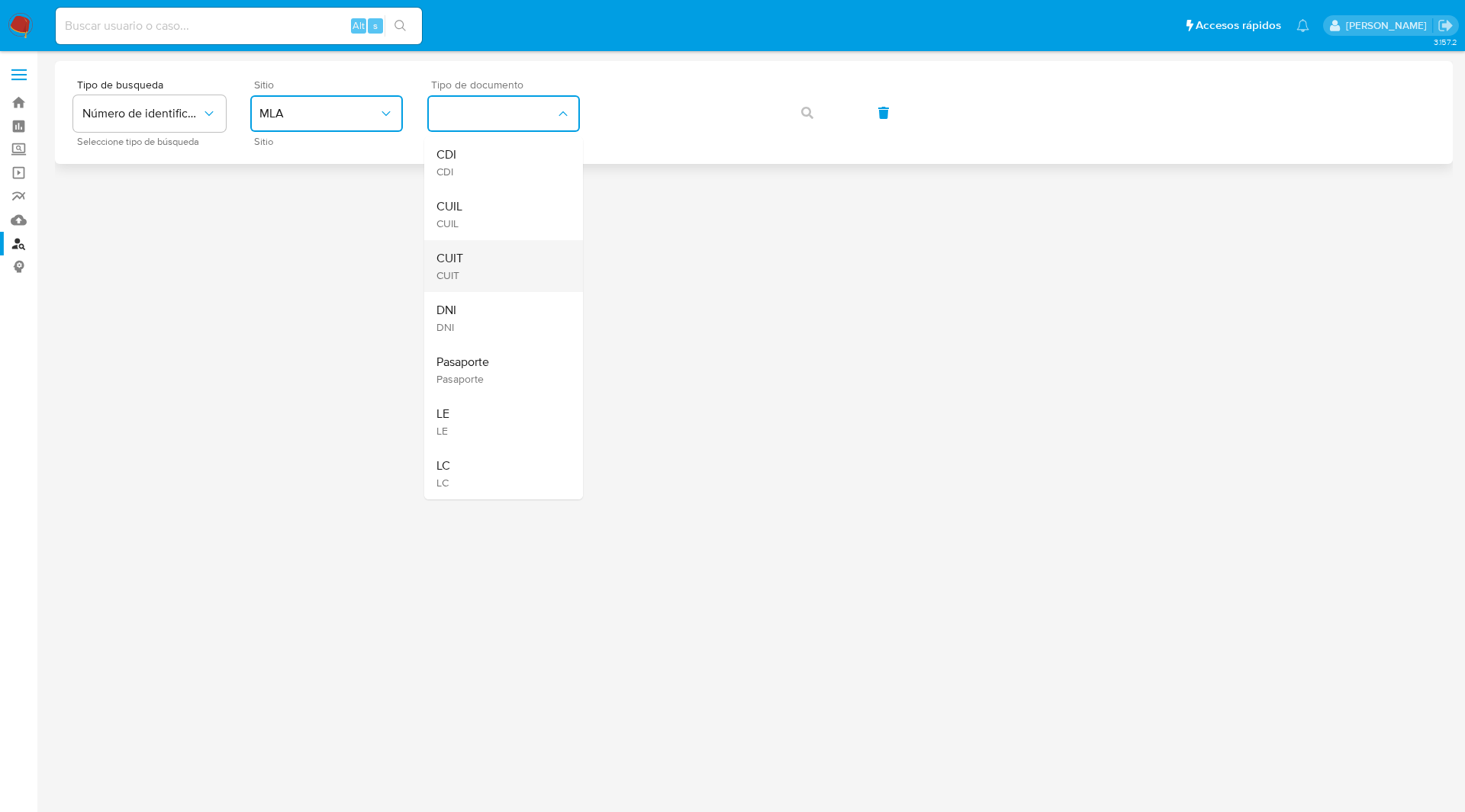
click at [467, 274] on div "CUIT CUIT" at bounding box center [499, 266] width 125 height 52
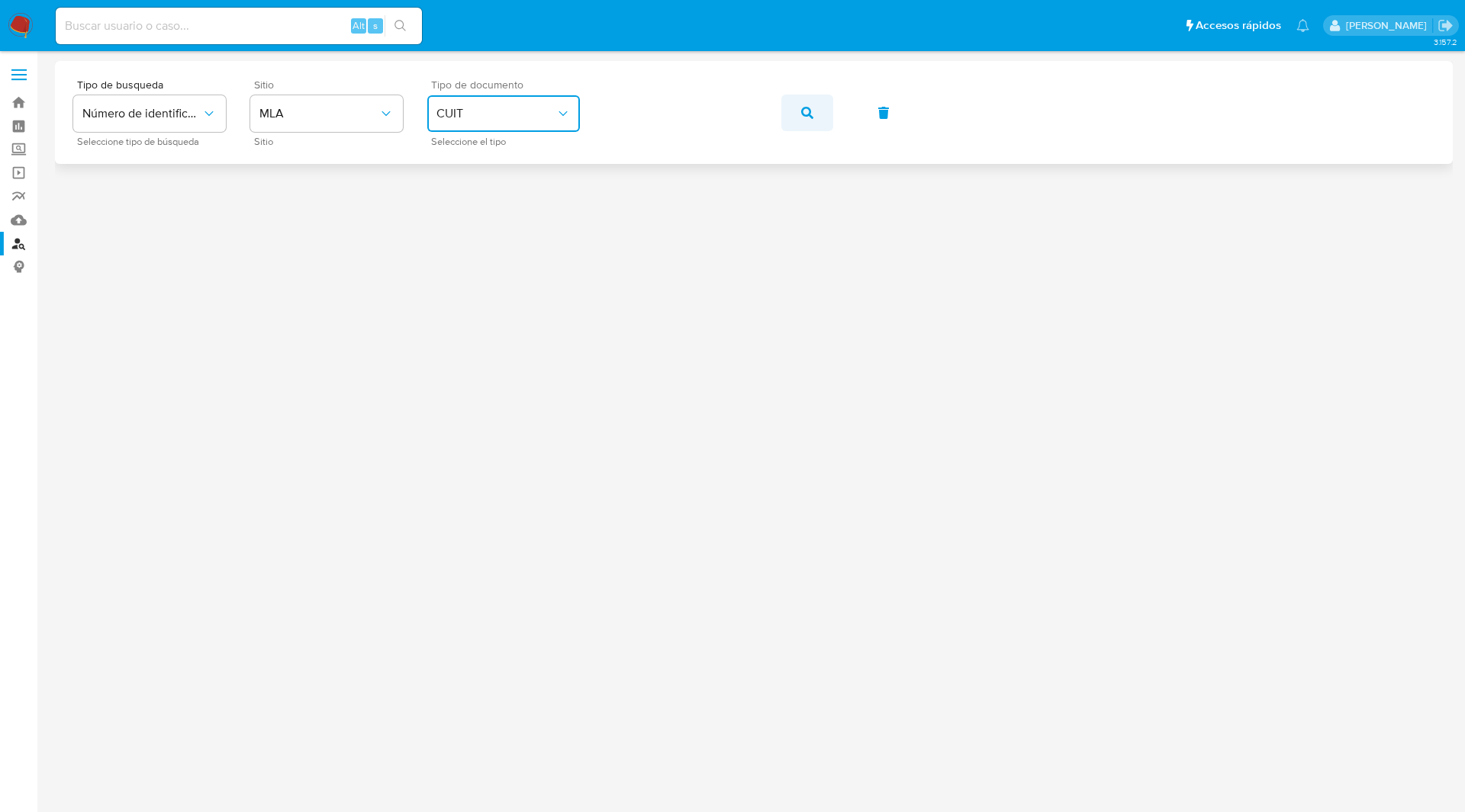
click at [786, 100] on button "button" at bounding box center [807, 112] width 52 height 36
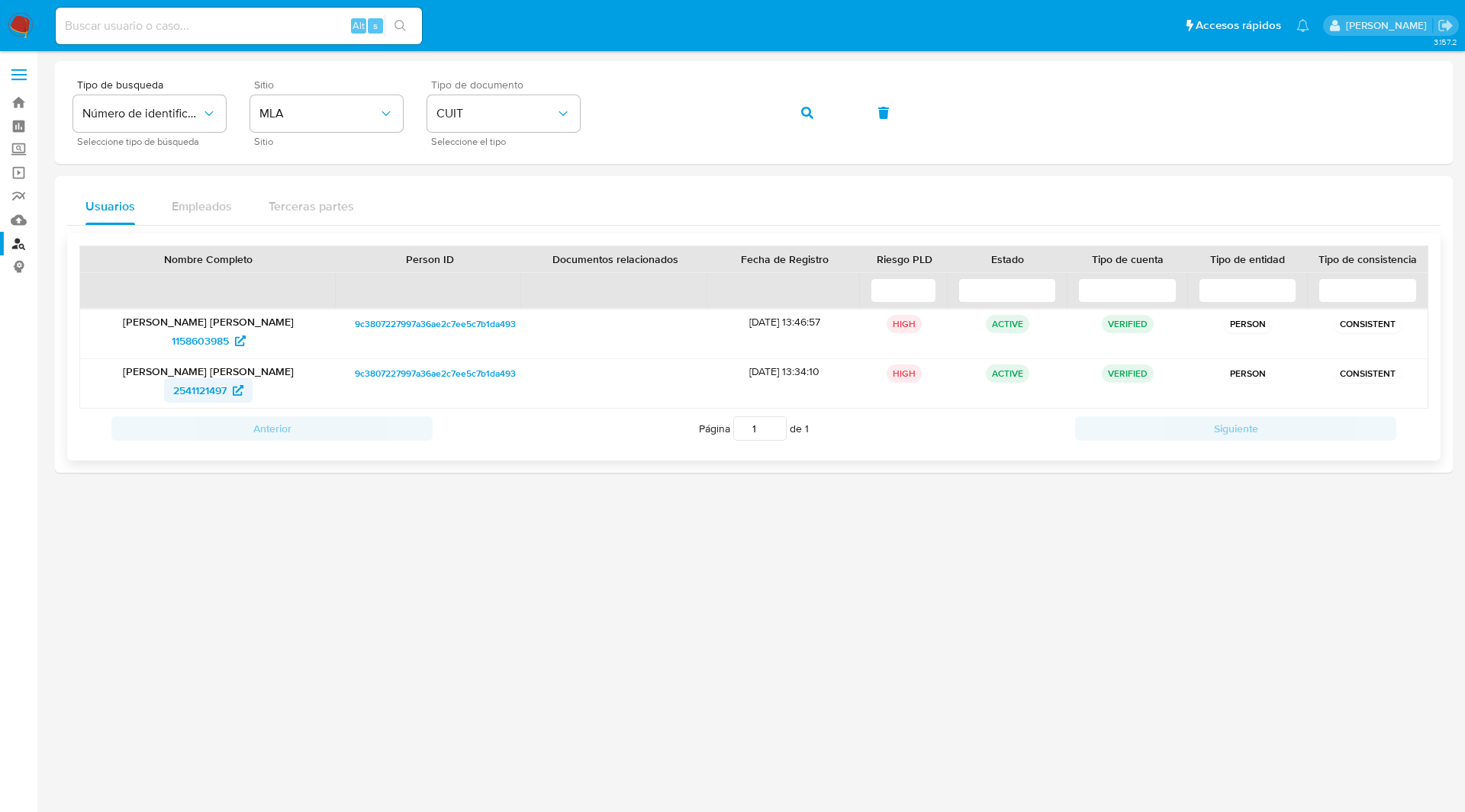
click at [218, 395] on span "2541121497" at bounding box center [199, 391] width 54 height 25
click at [201, 345] on span "1158603985" at bounding box center [200, 342] width 57 height 25
click at [825, 122] on button "button" at bounding box center [807, 112] width 52 height 36
click at [210, 335] on span "30321243" at bounding box center [199, 342] width 47 height 25
click at [212, 365] on p "Mario Nicolas Ameri" at bounding box center [208, 371] width 235 height 14
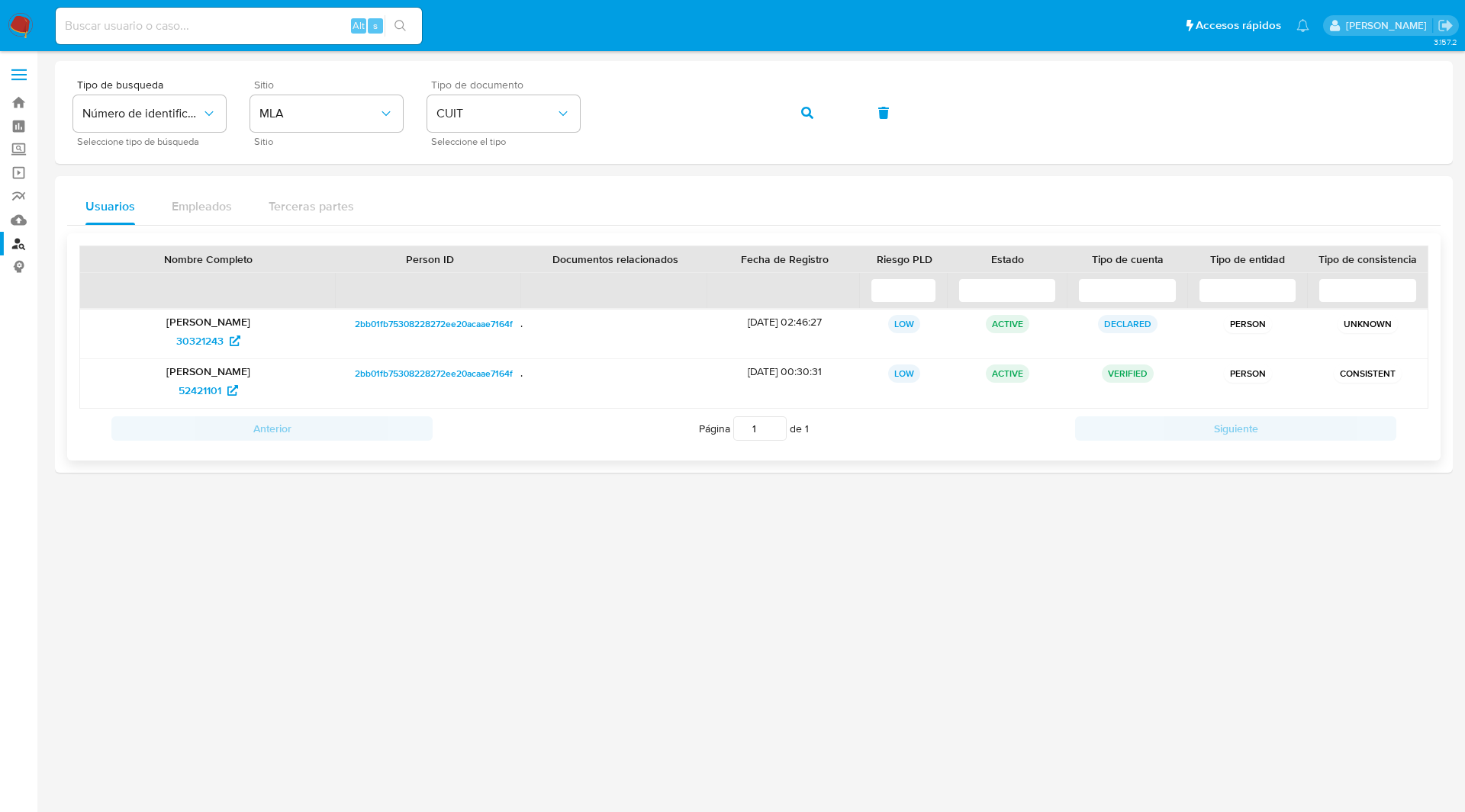
click at [220, 408] on div "Mario Nicolas Ameri 30321243 2bb01fb75308228272ee20acaae7164f 05/07/2010 02:46:…" at bounding box center [754, 359] width 1349 height 100
click at [220, 404] on div "Mario Nicolas Ameri 52421101" at bounding box center [208, 383] width 256 height 49
click at [212, 395] on span "52421101" at bounding box center [200, 391] width 43 height 25
click at [812, 108] on icon "button" at bounding box center [807, 112] width 12 height 12
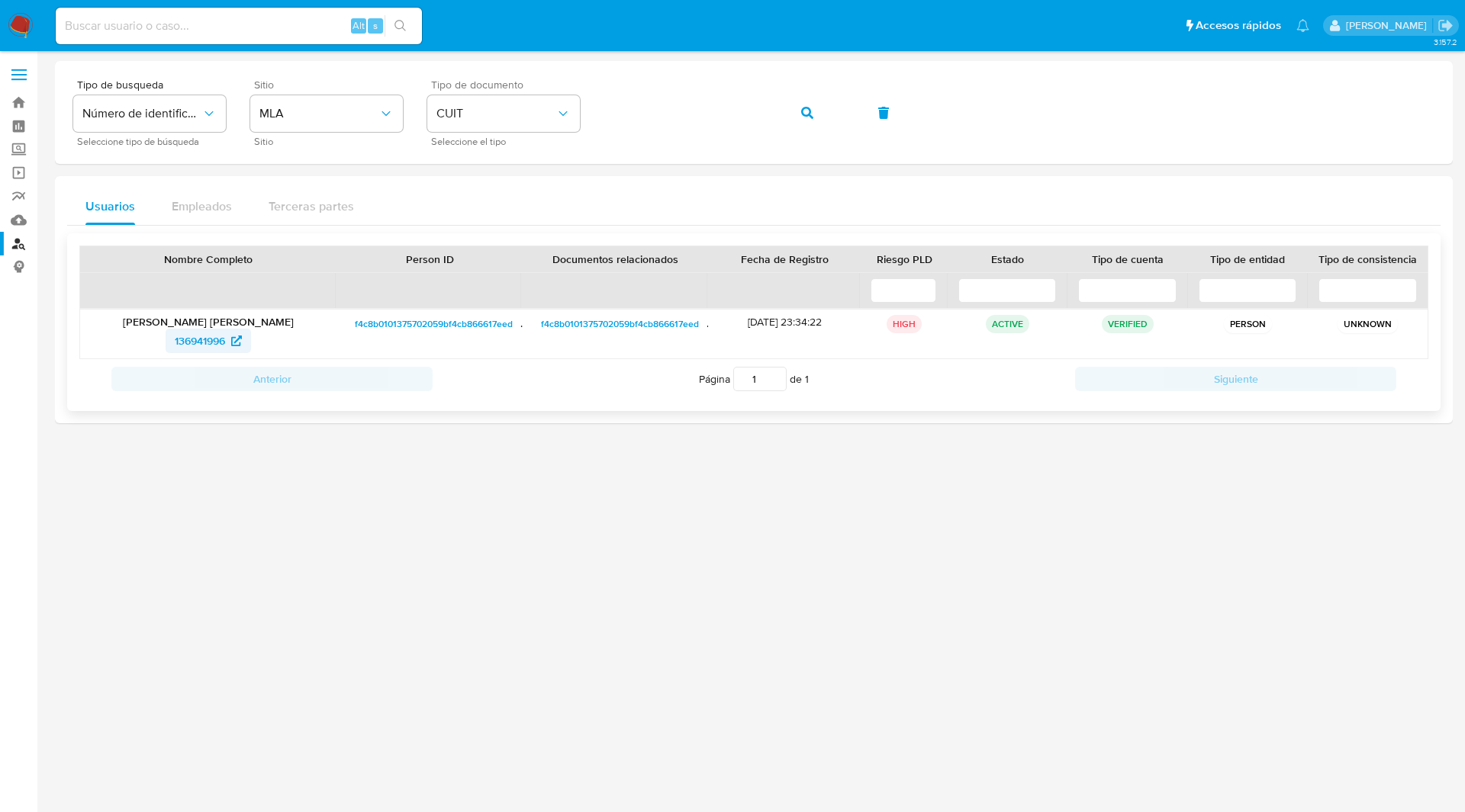
click at [194, 344] on span "136941996" at bounding box center [199, 342] width 50 height 25
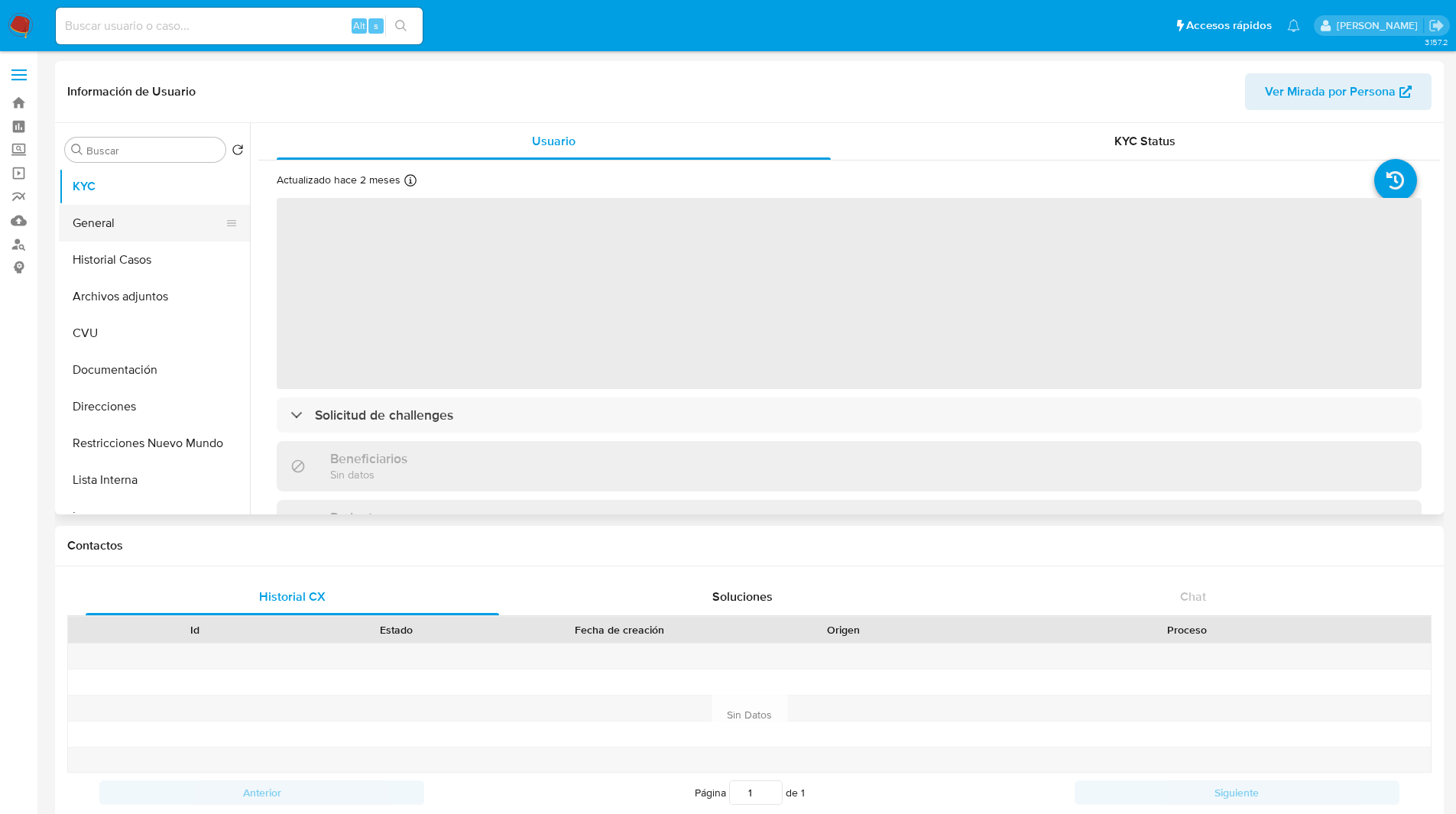
click at [162, 225] on button "General" at bounding box center [148, 223] width 179 height 36
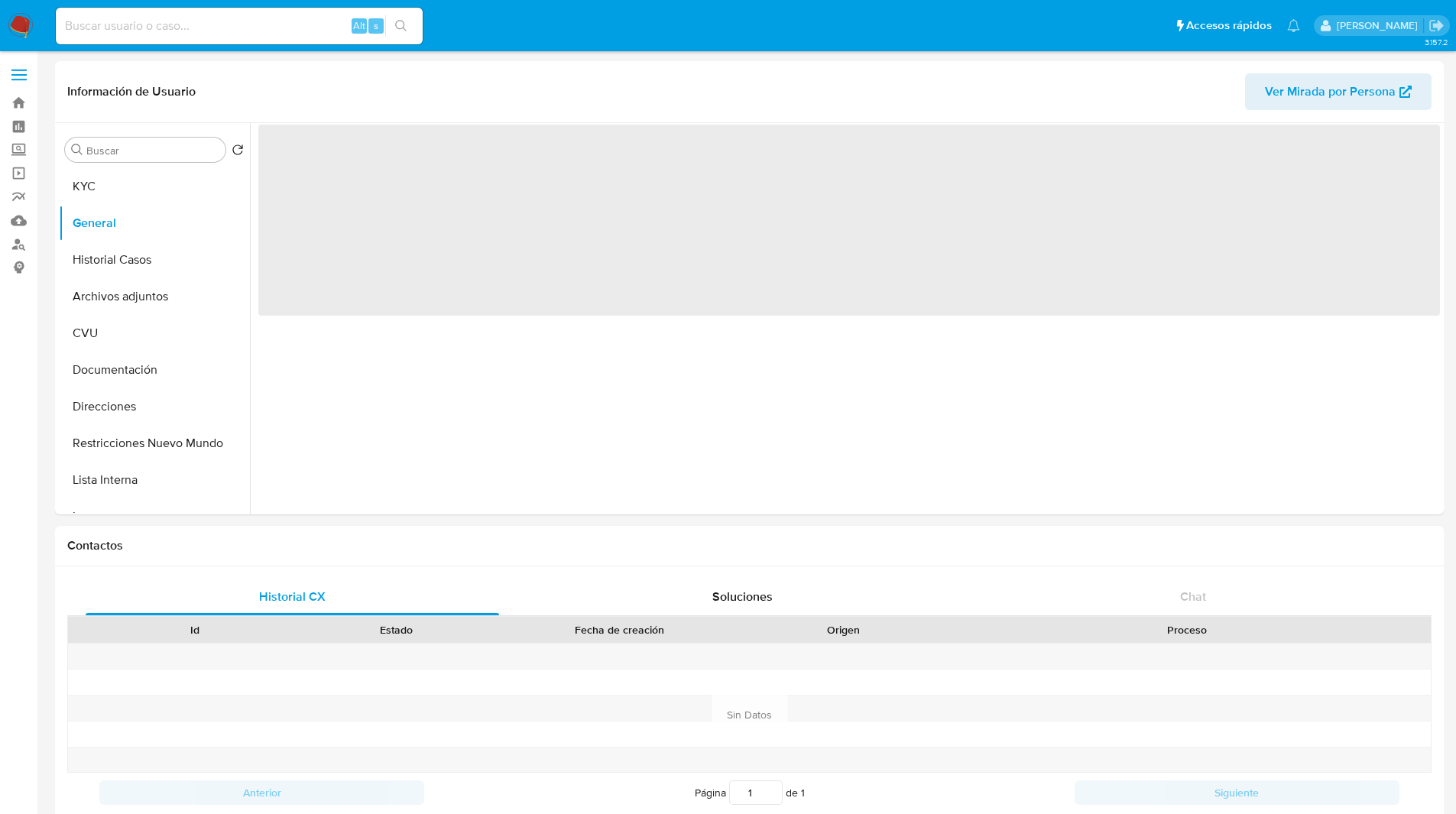
select select "10"
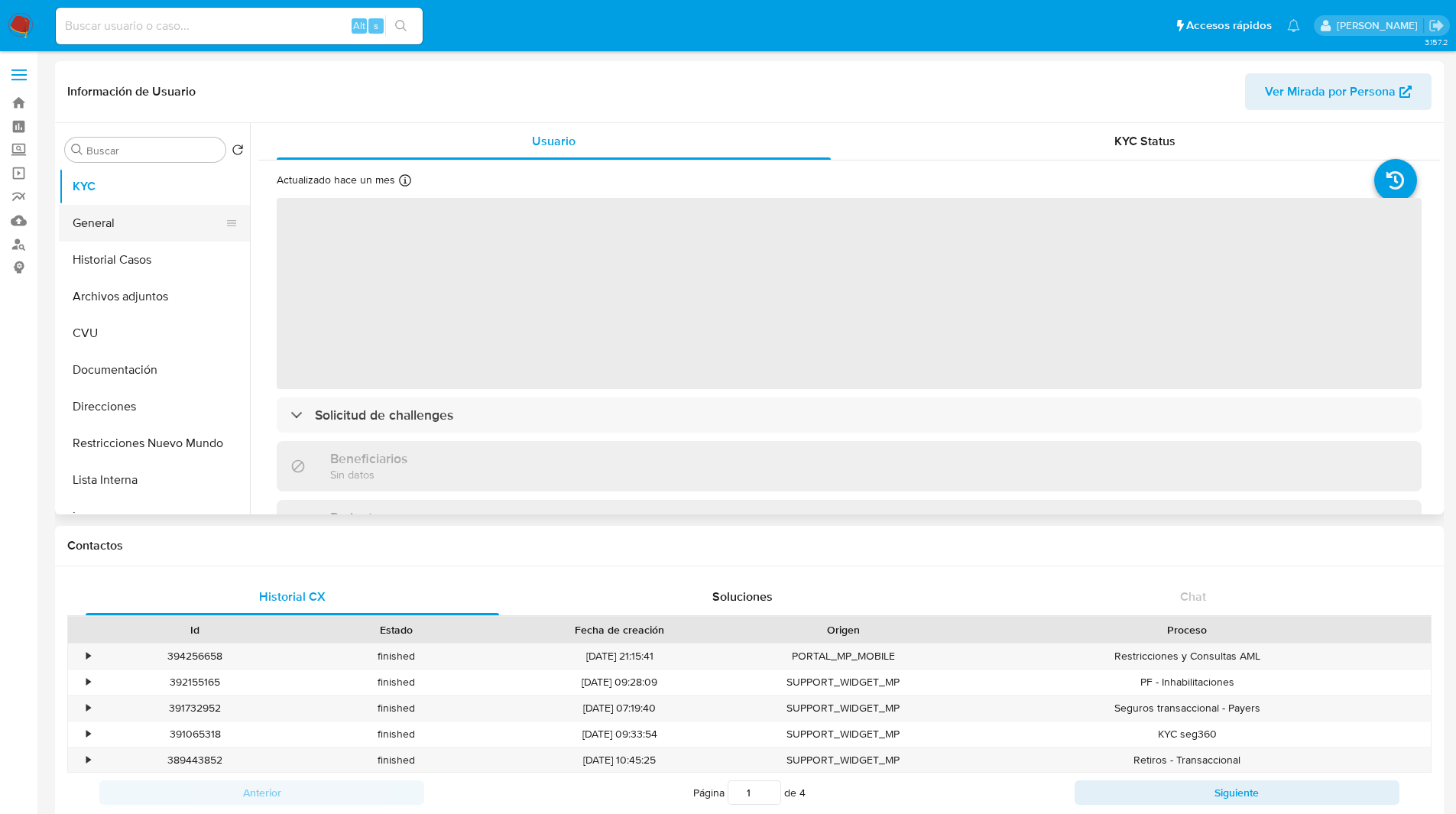
click at [133, 217] on button "General" at bounding box center [148, 223] width 179 height 36
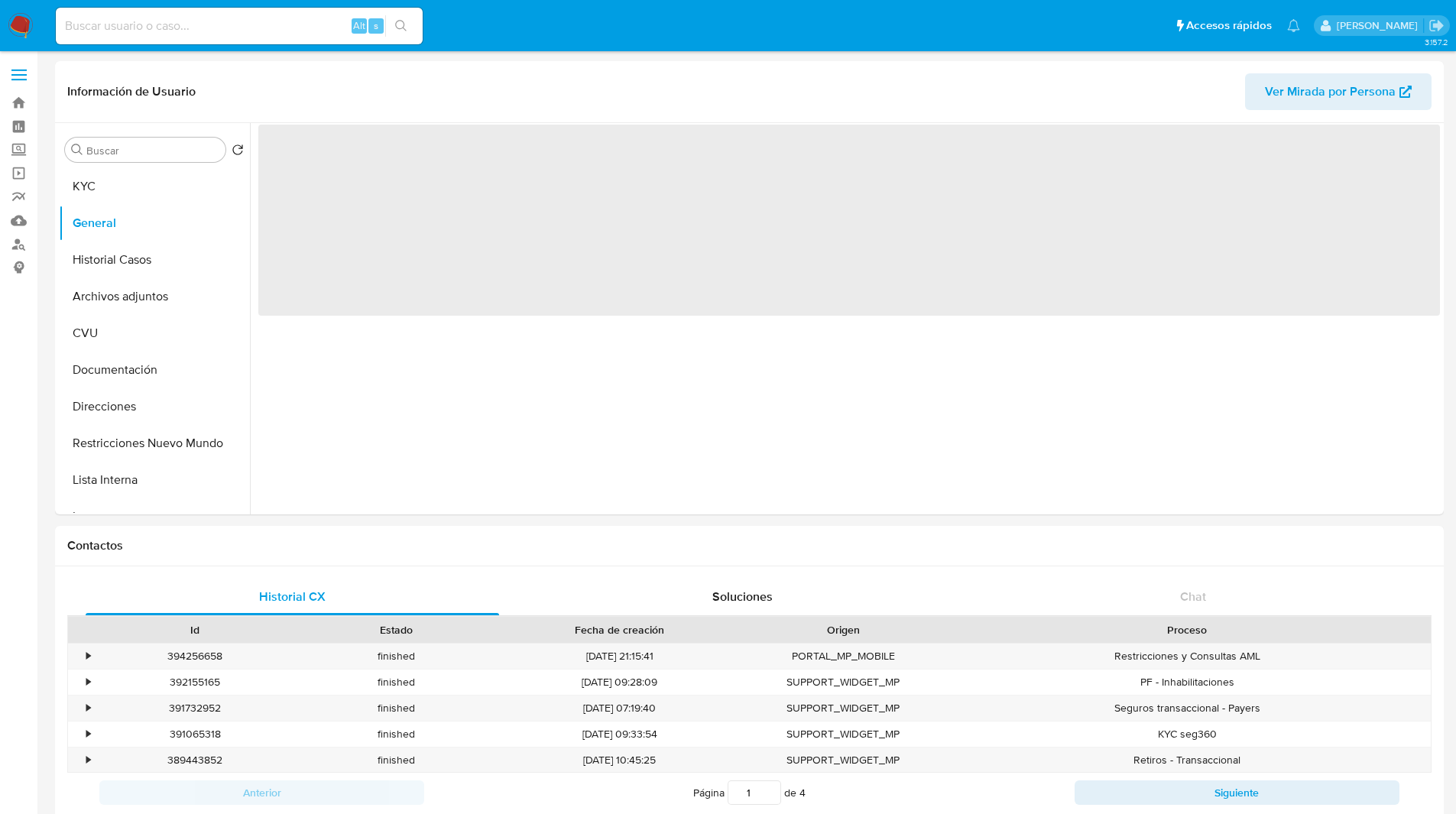
select select "10"
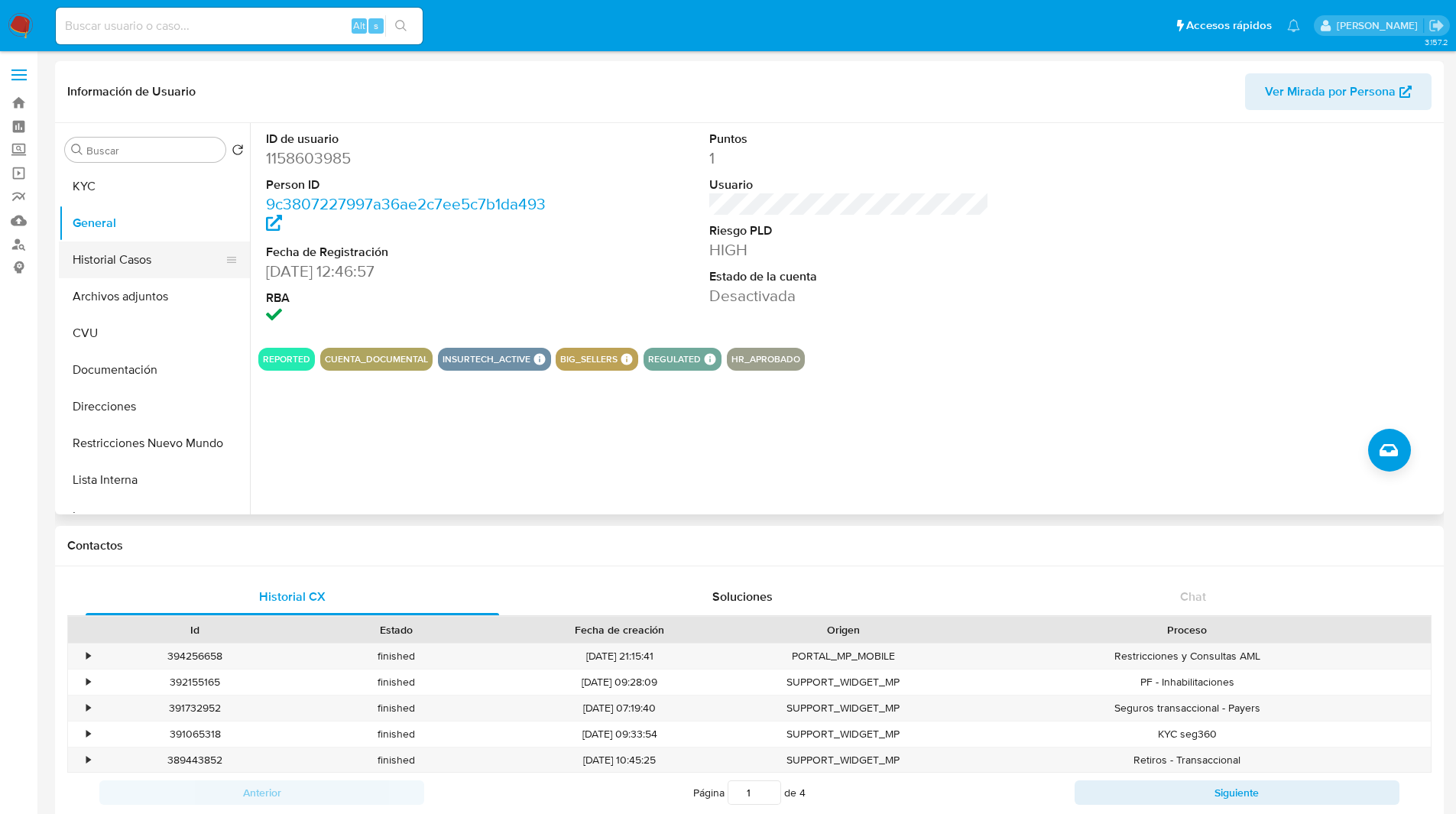
click at [120, 260] on button "Historial Casos" at bounding box center [148, 259] width 179 height 36
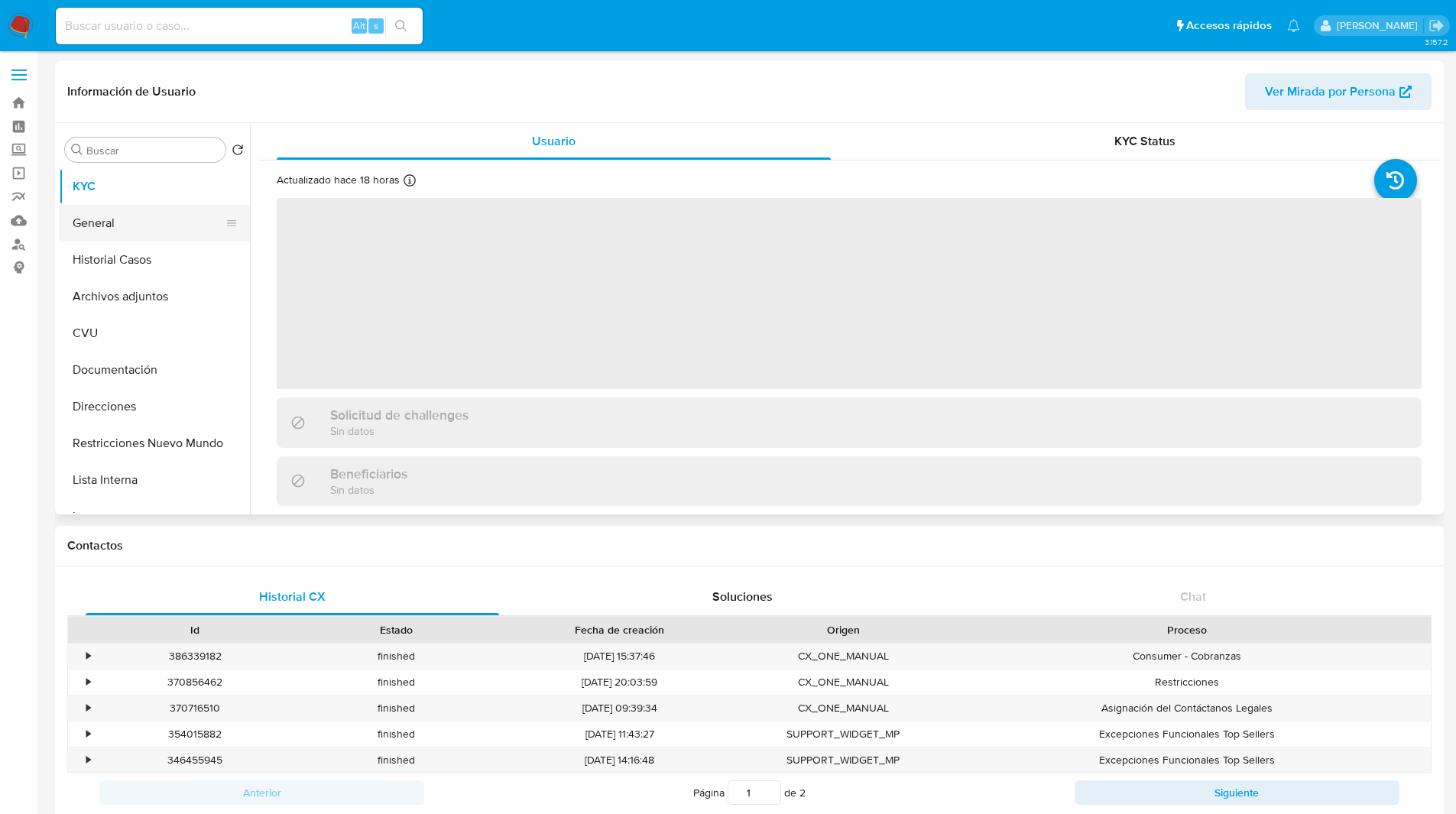
click at [129, 239] on button "General" at bounding box center [148, 223] width 179 height 36
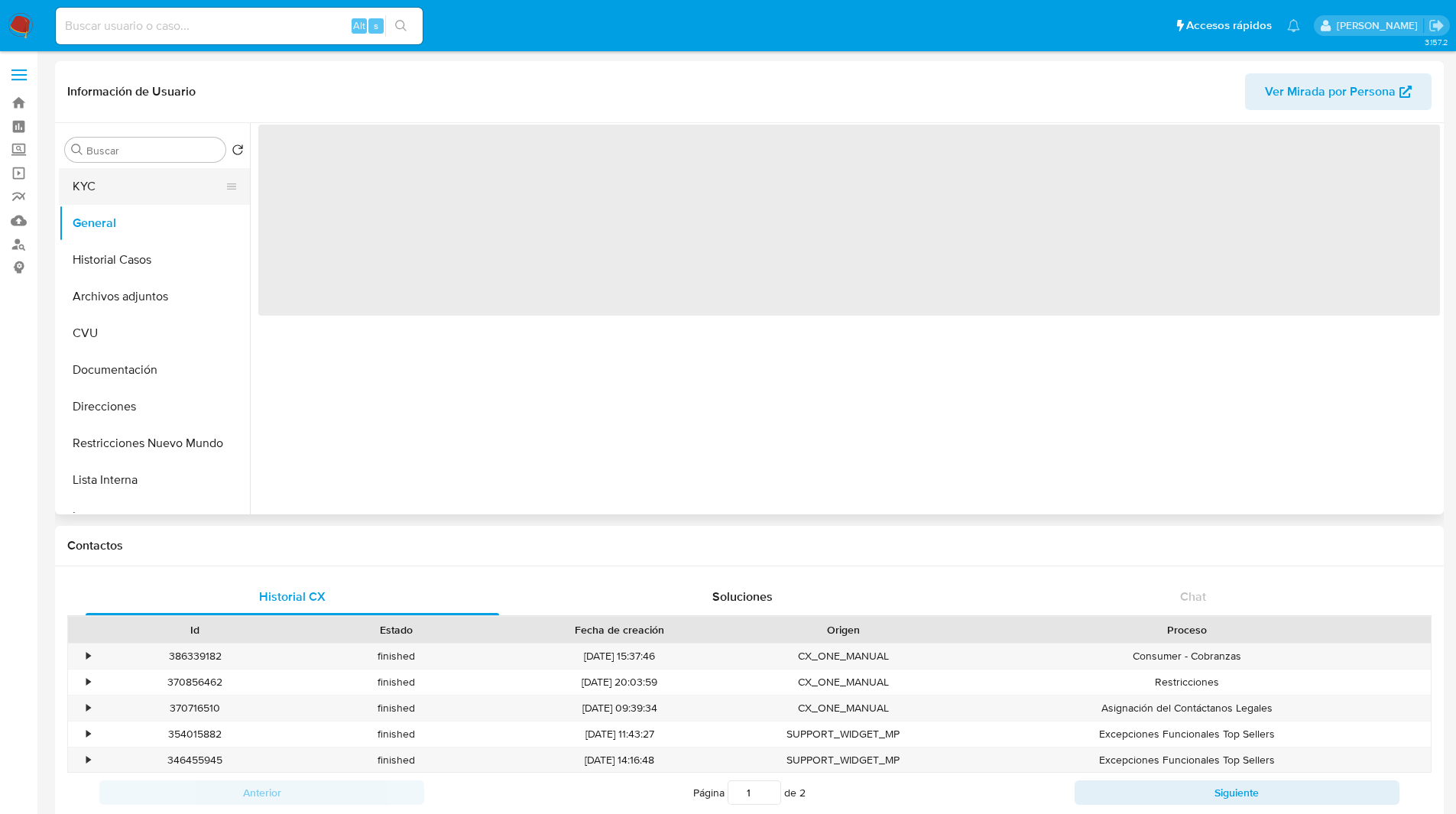
select select "10"
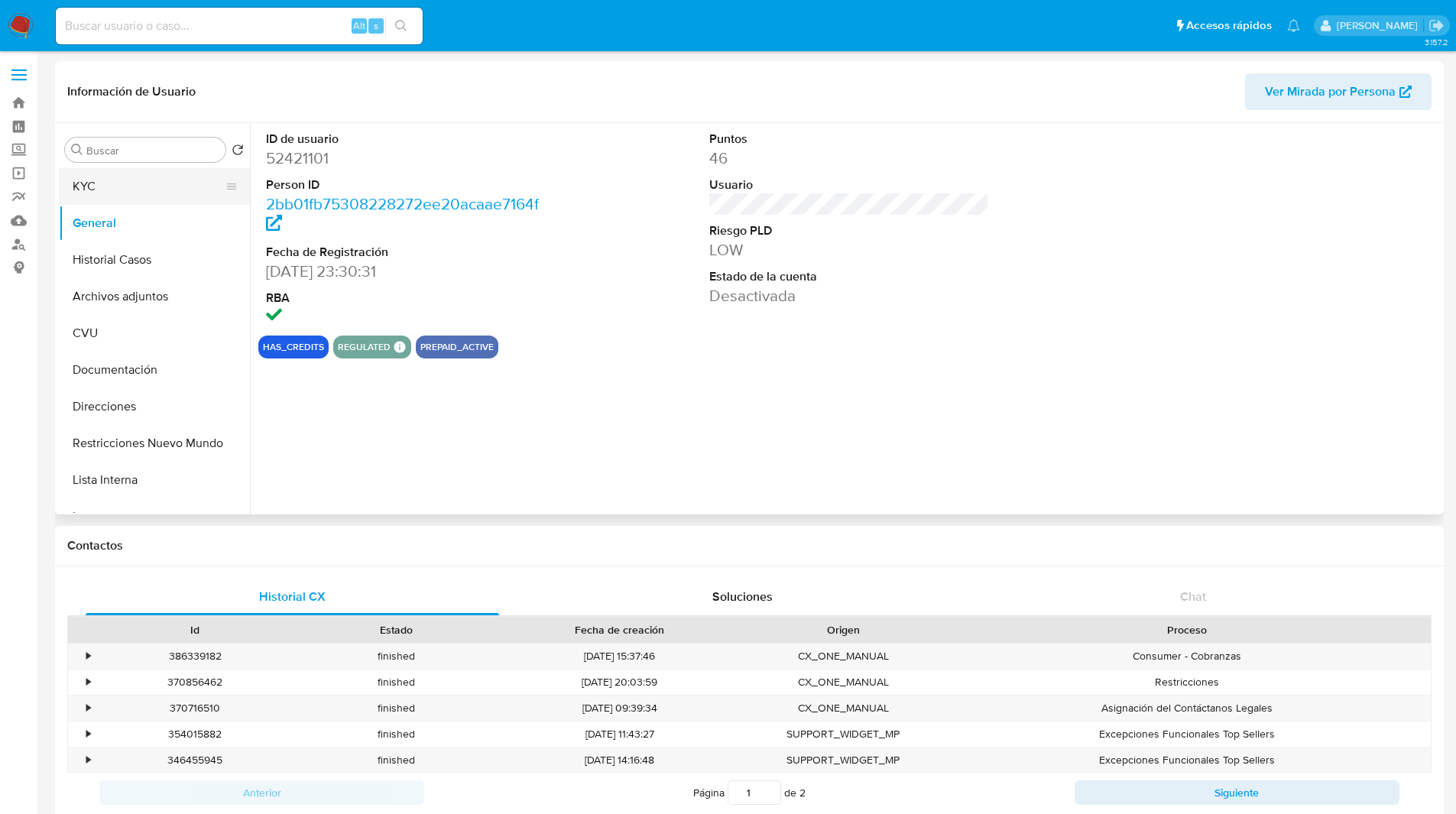
click at [143, 186] on button "KYC" at bounding box center [148, 187] width 179 height 36
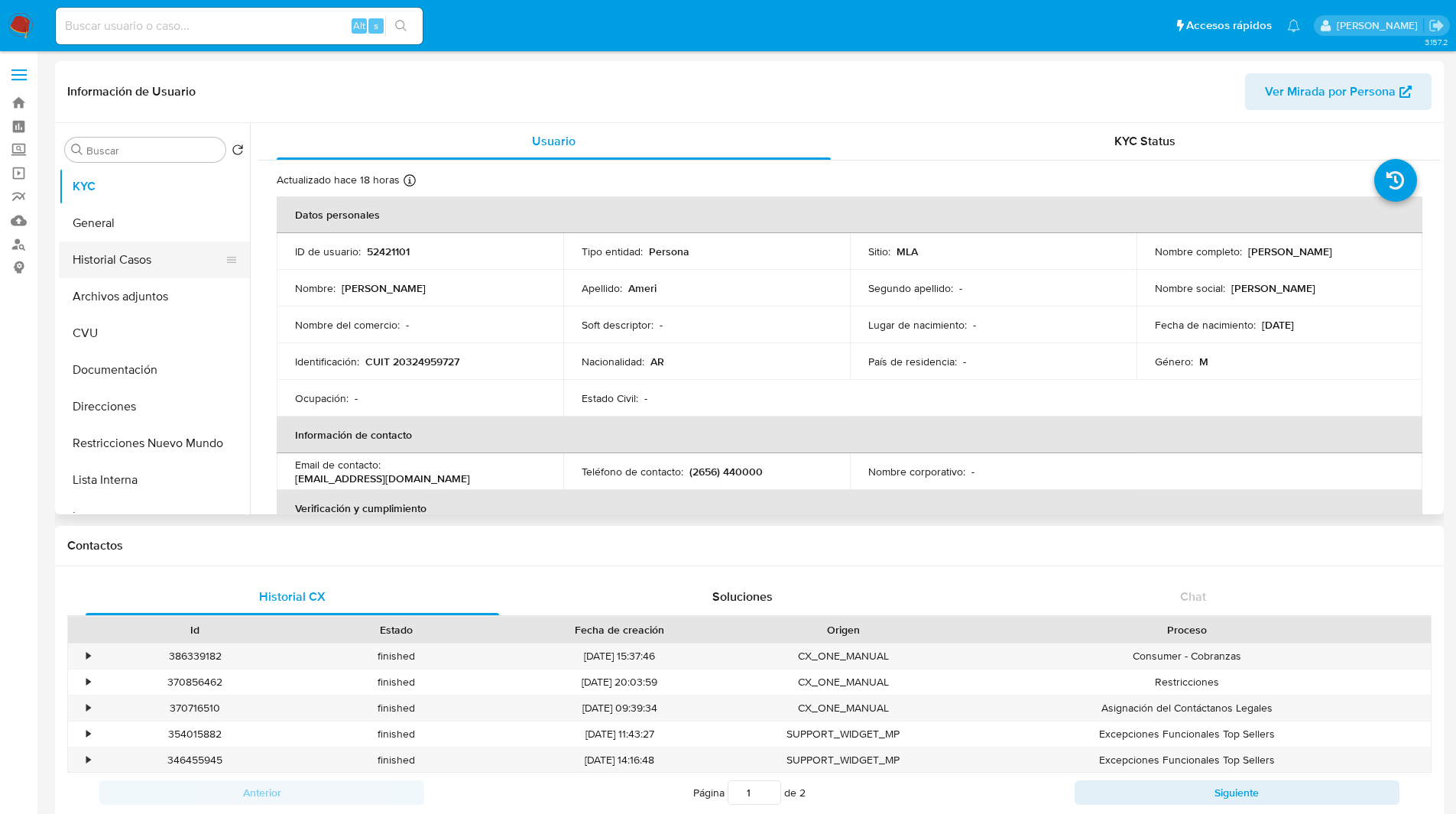
click at [156, 261] on button "Historial Casos" at bounding box center [148, 259] width 179 height 36
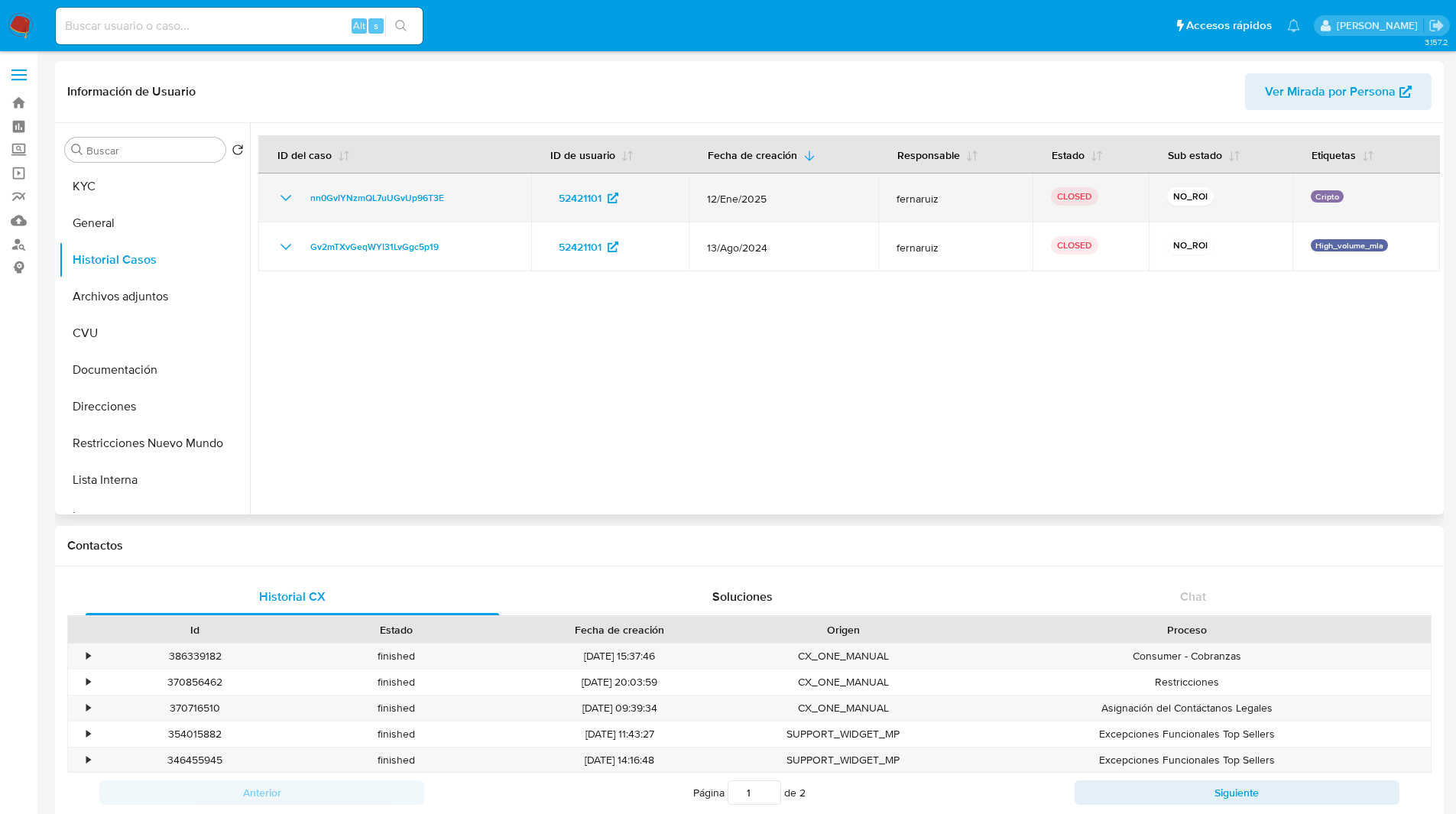
click at [278, 202] on icon "Mostrar/Ocultar" at bounding box center [286, 198] width 18 height 18
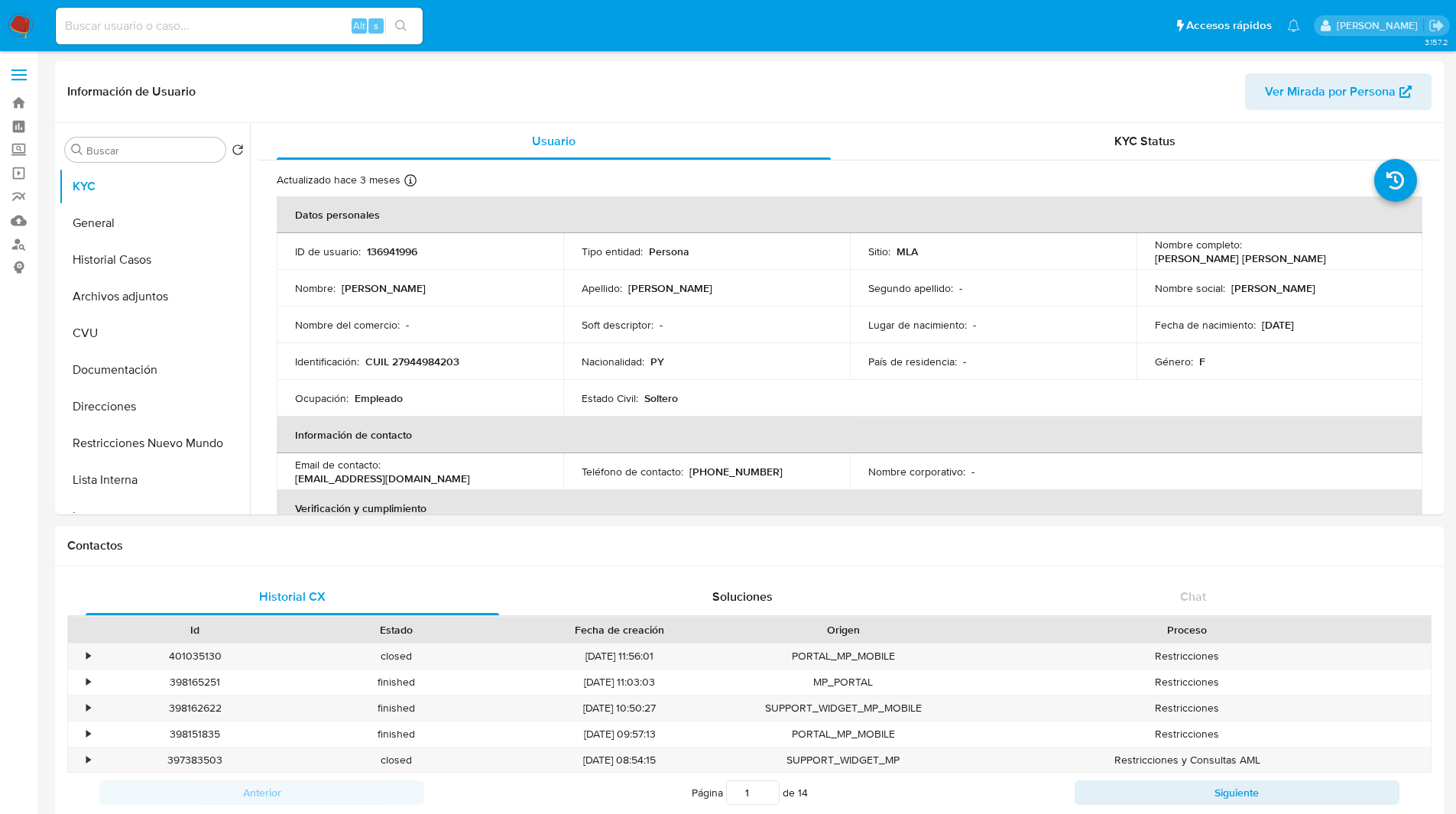
select select "10"
click at [797, 83] on header "Información de Usuario Ver Mirada por Persona" at bounding box center [749, 92] width 1364 height 36
click at [109, 231] on button "General" at bounding box center [148, 223] width 179 height 36
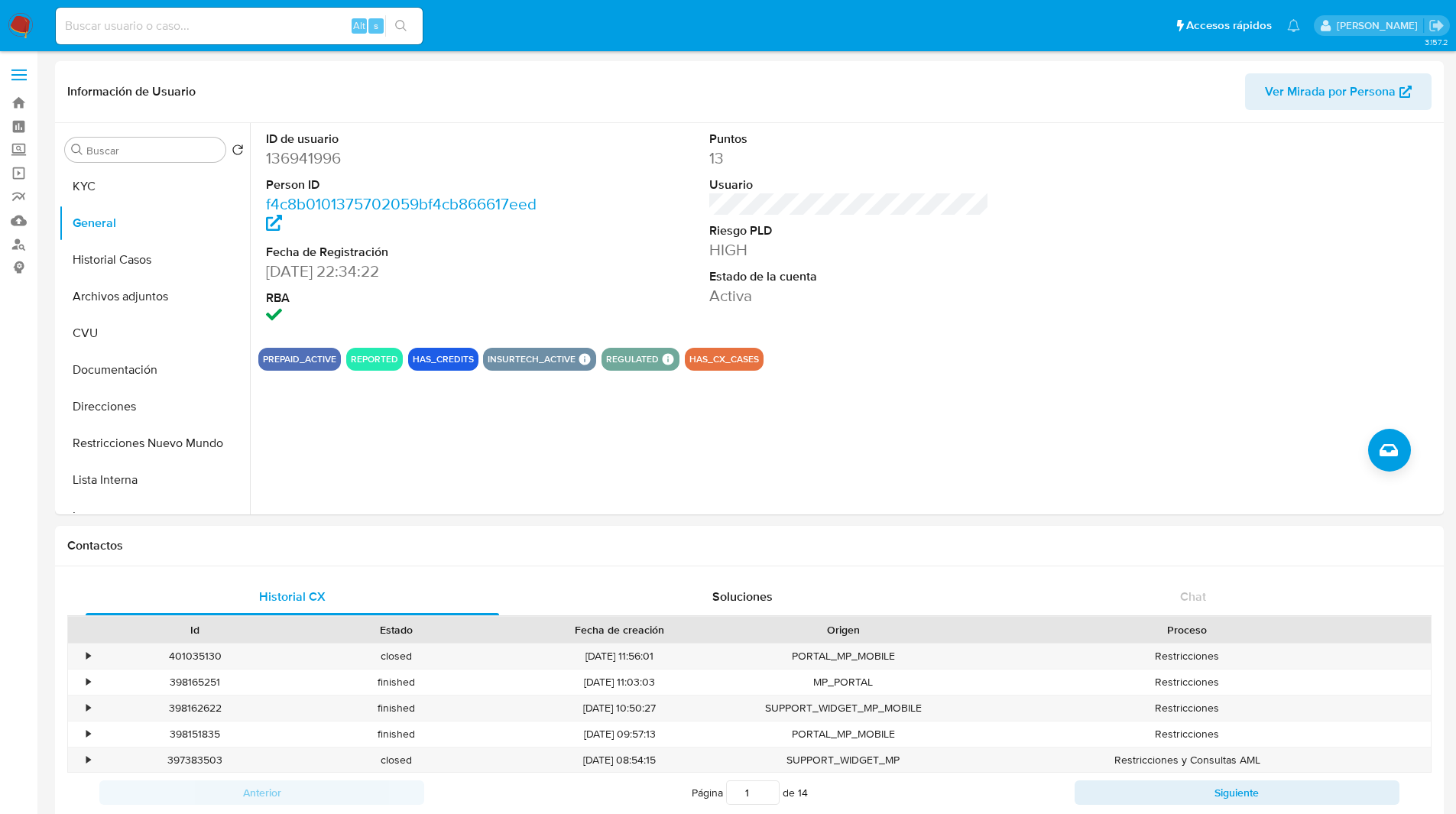
click at [873, 33] on ul "Pausado Ver notificaciones Alt s Accesos rápidos Presiona las siguientes teclas…" at bounding box center [678, 25] width 1260 height 38
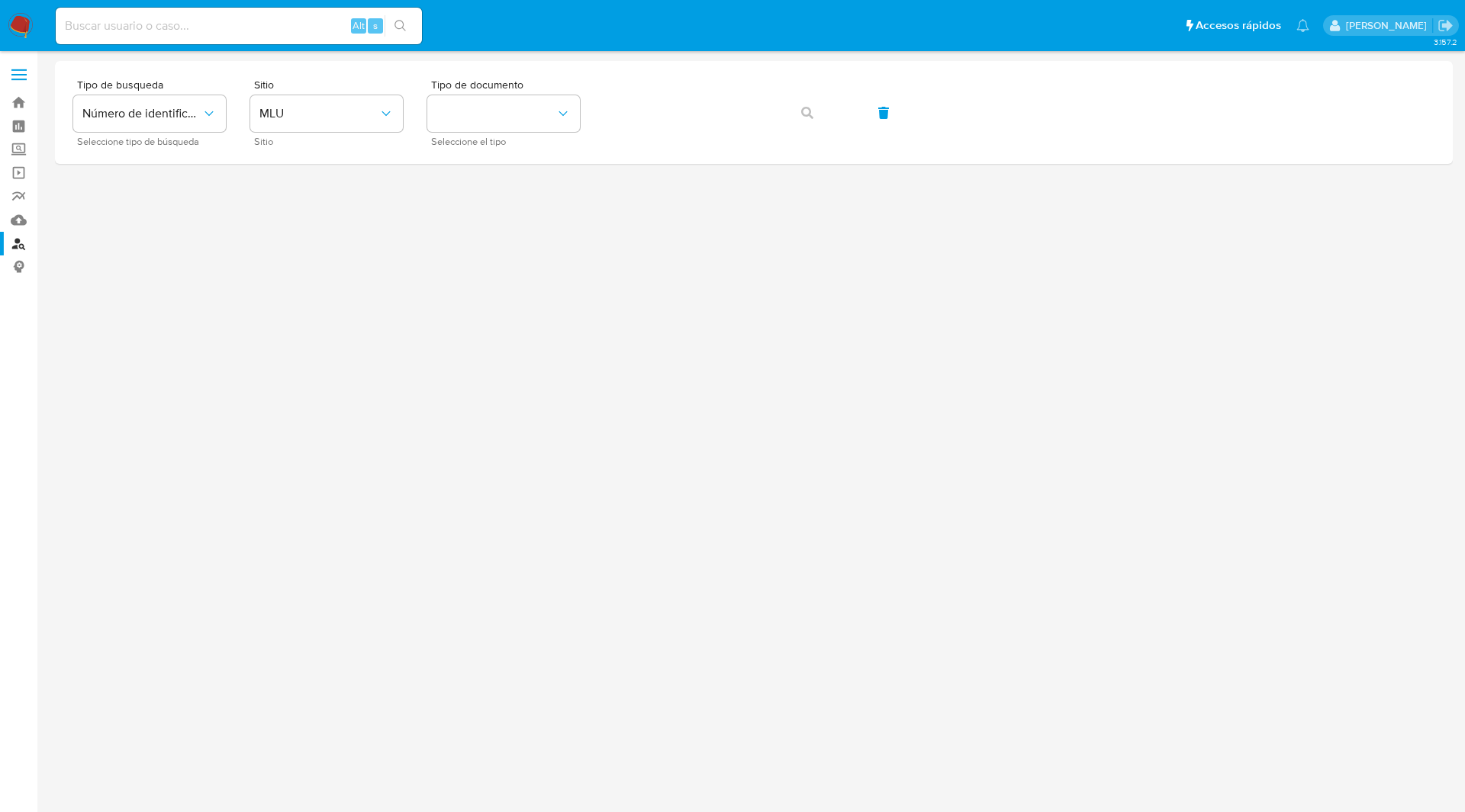
drag, startPoint x: 881, startPoint y: 63, endPoint x: 832, endPoint y: 25, distance: 62.0
click at [881, 63] on div "Tipo de busqueda Número de identificación Seleccione tipo de búsqueda Sitio MLU…" at bounding box center [754, 112] width 1398 height 103
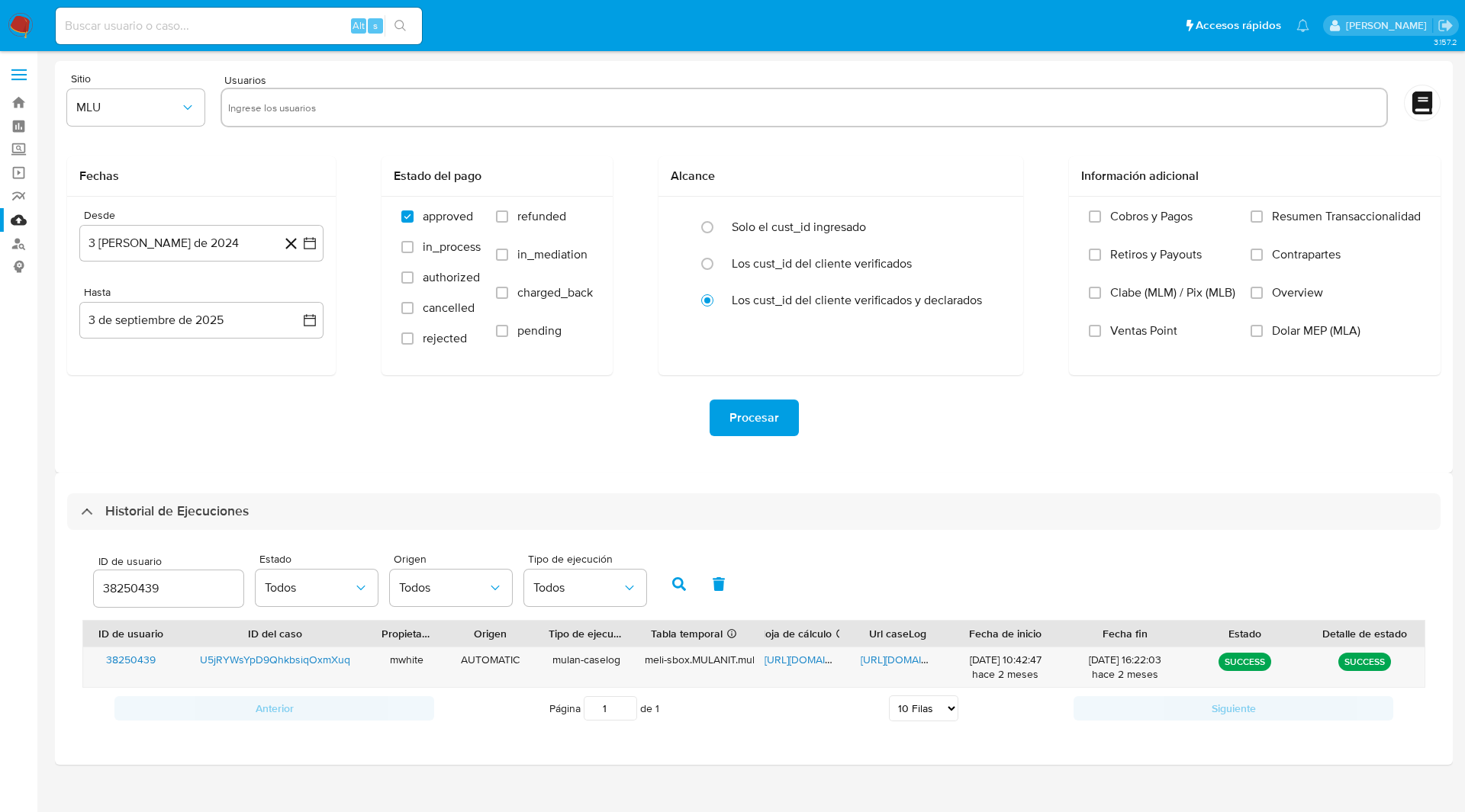
select select "10"
click at [125, 589] on input "38250439" at bounding box center [168, 589] width 150 height 20
click at [683, 575] on button "button" at bounding box center [679, 584] width 40 height 36
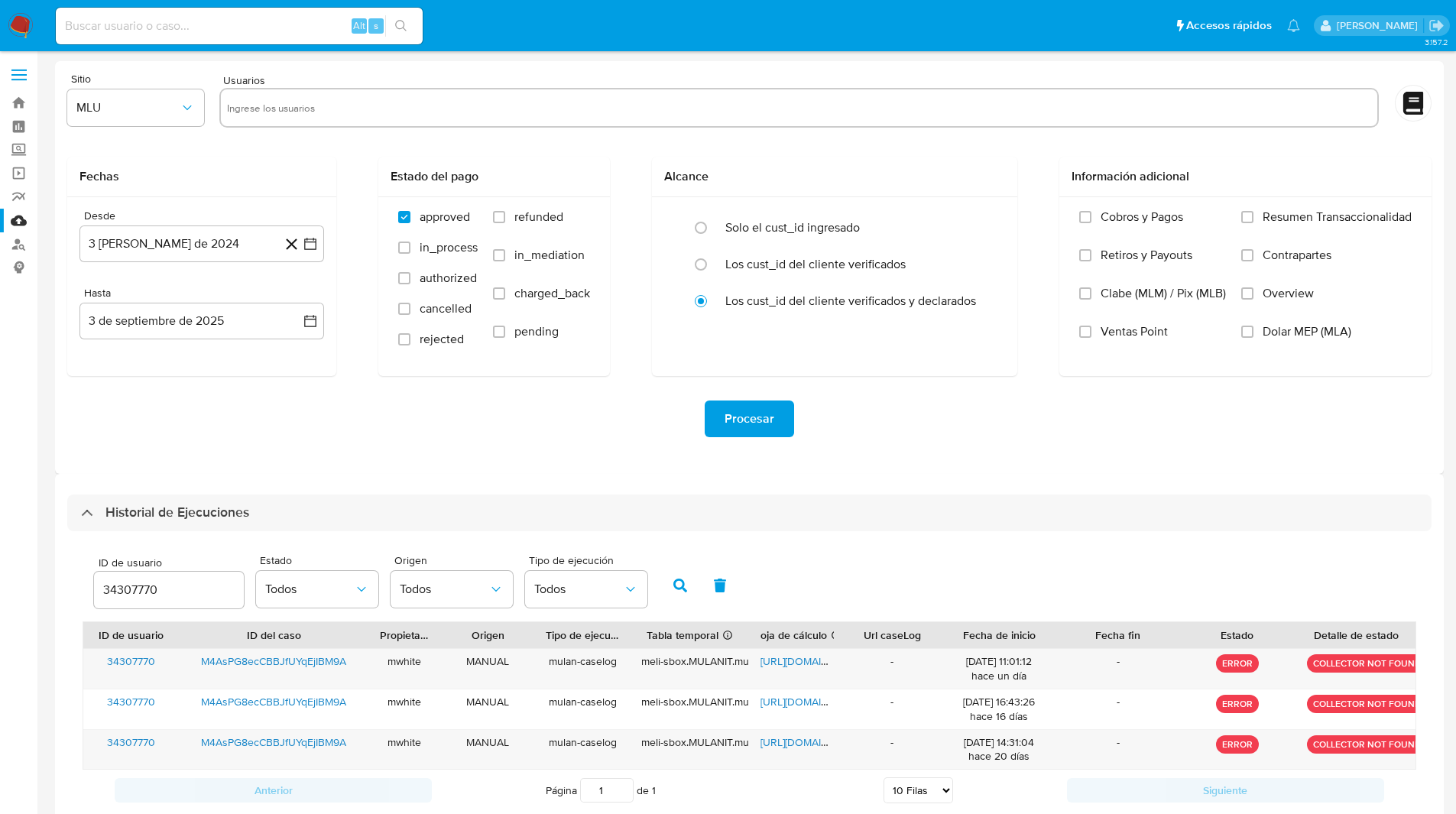
click at [922, 74] on div "Usuarios" at bounding box center [799, 102] width 1159 height 57
click at [951, 575] on div "ID de usuario 34307770 Estado Todos Origen Todos Tipo de ejecución Todos" at bounding box center [750, 584] width 1334 height 75
click at [973, 453] on div "Procesar" at bounding box center [749, 419] width 1364 height 85
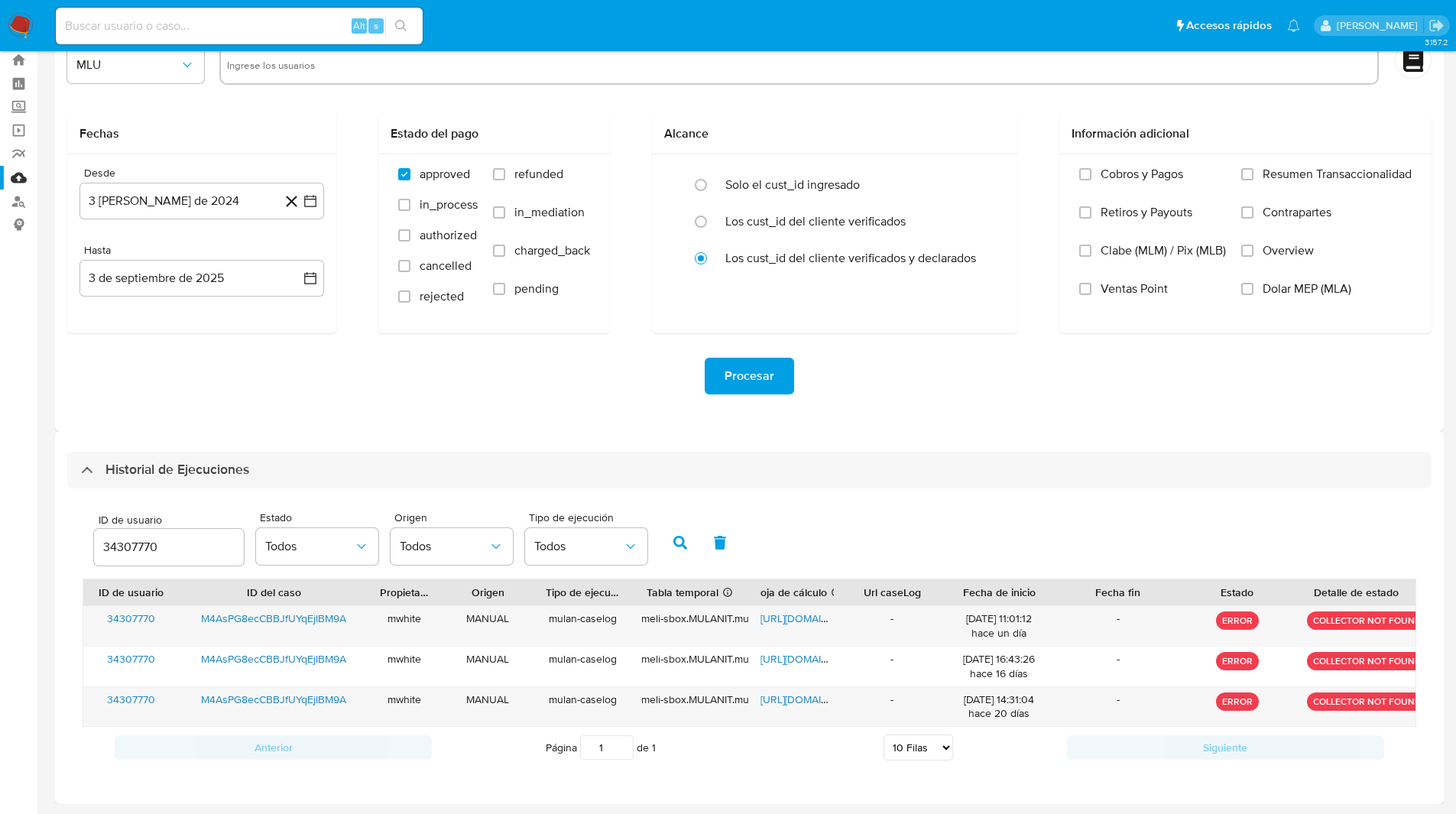
click at [138, 549] on input "34307770" at bounding box center [168, 547] width 150 height 20
paste input "2424171362"
type input "2424171362"
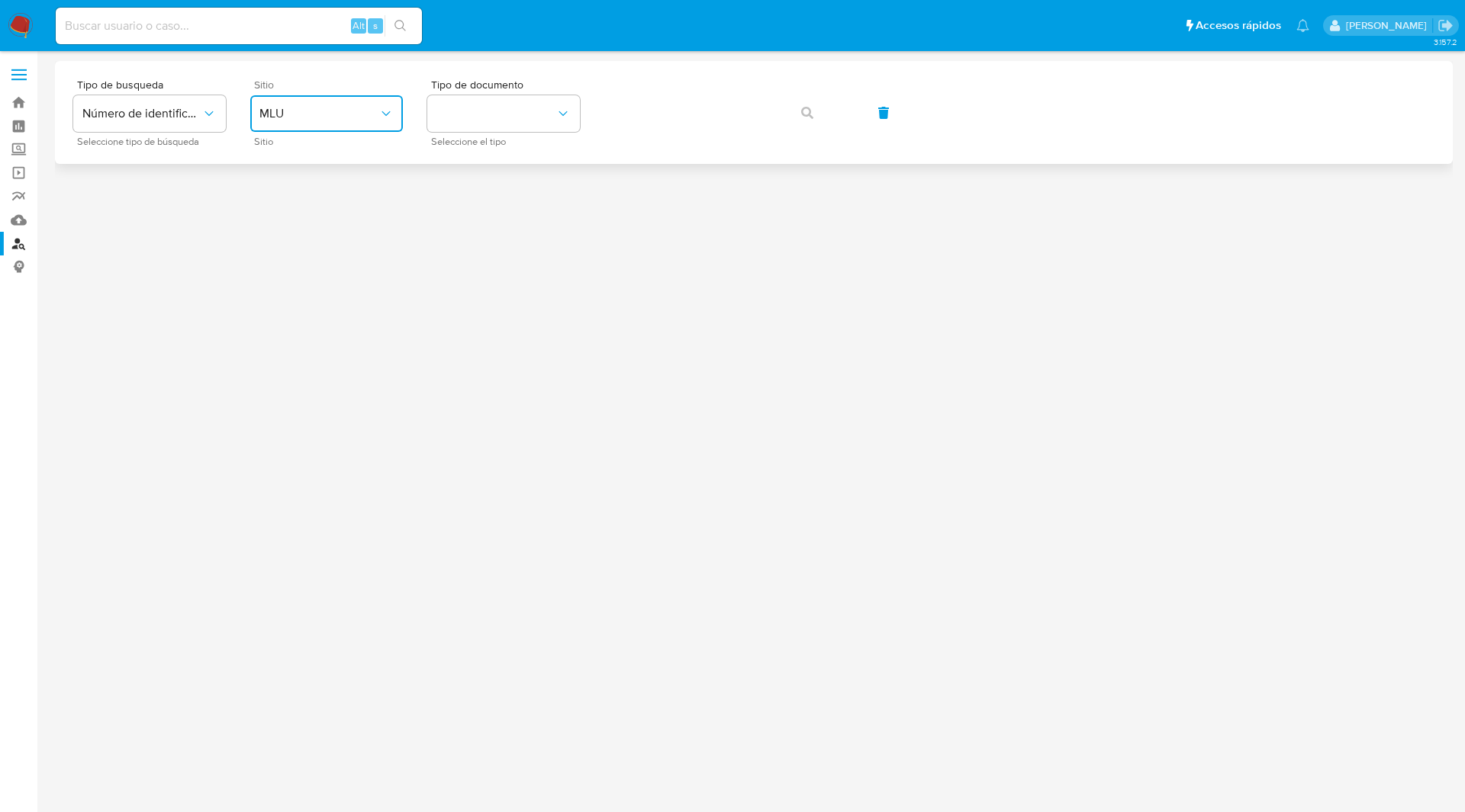
click at [256, 106] on button "MLU" at bounding box center [327, 113] width 152 height 36
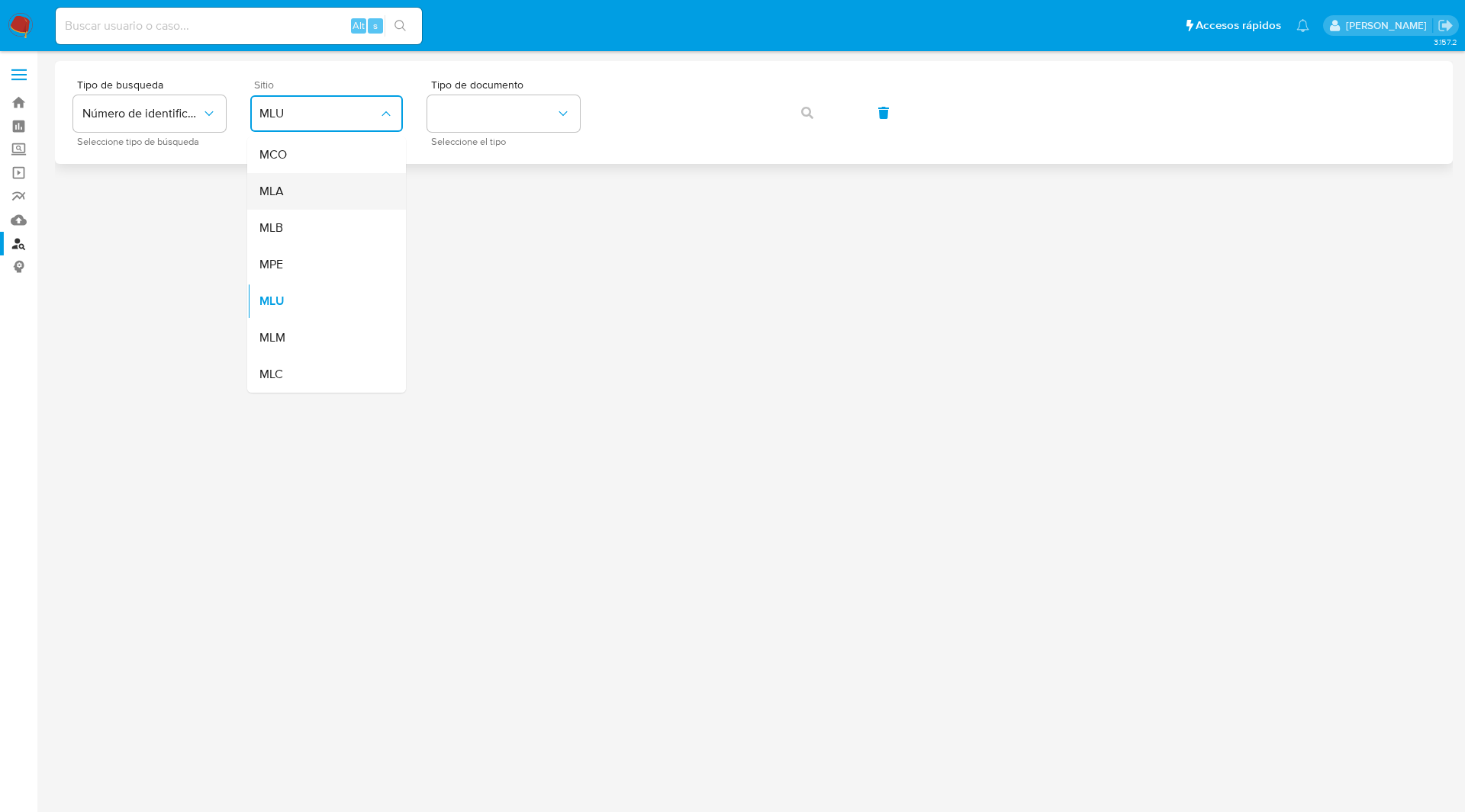
click at [273, 197] on span "MLA" at bounding box center [272, 191] width 25 height 15
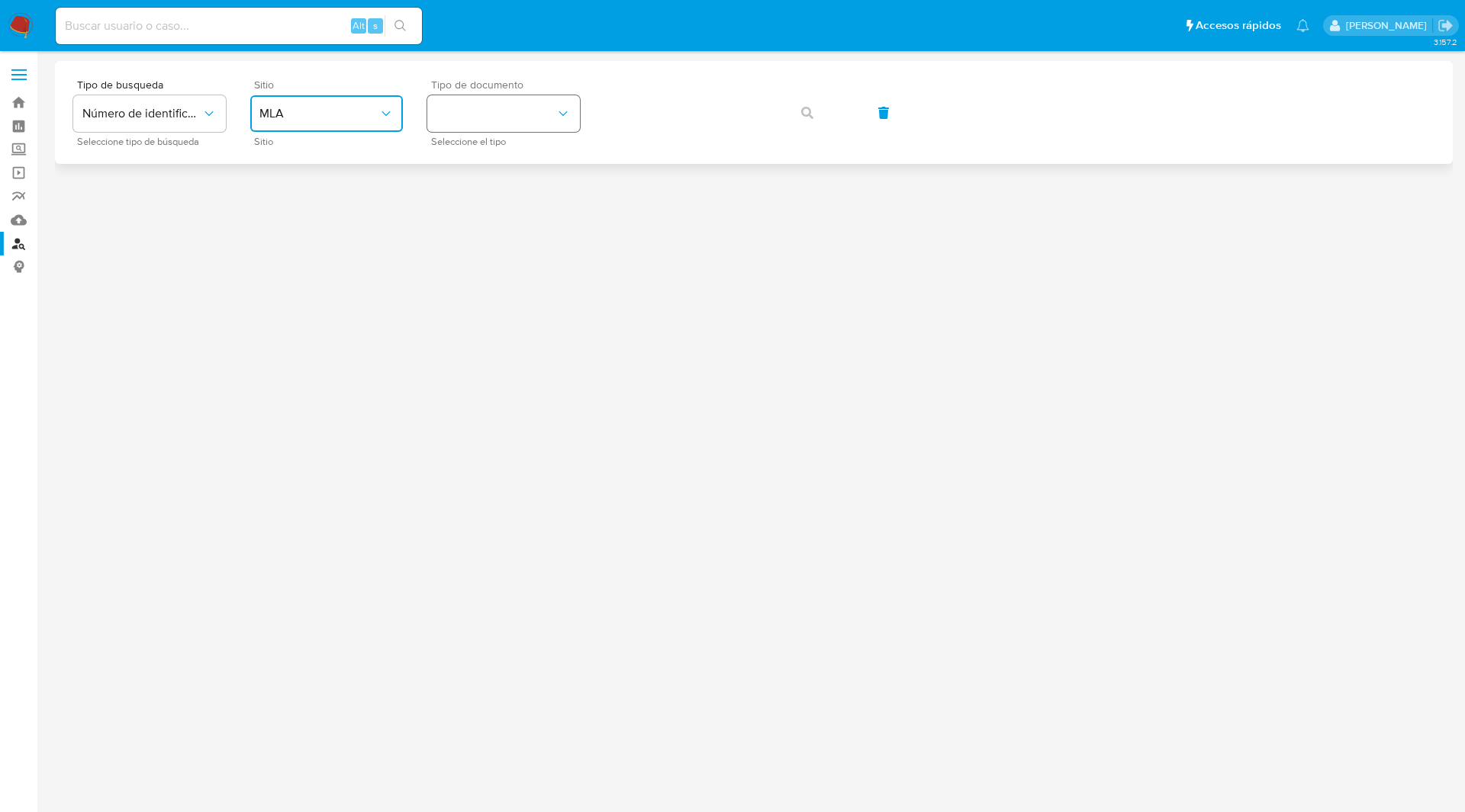
click at [506, 128] on button "identificationType" at bounding box center [504, 113] width 152 height 36
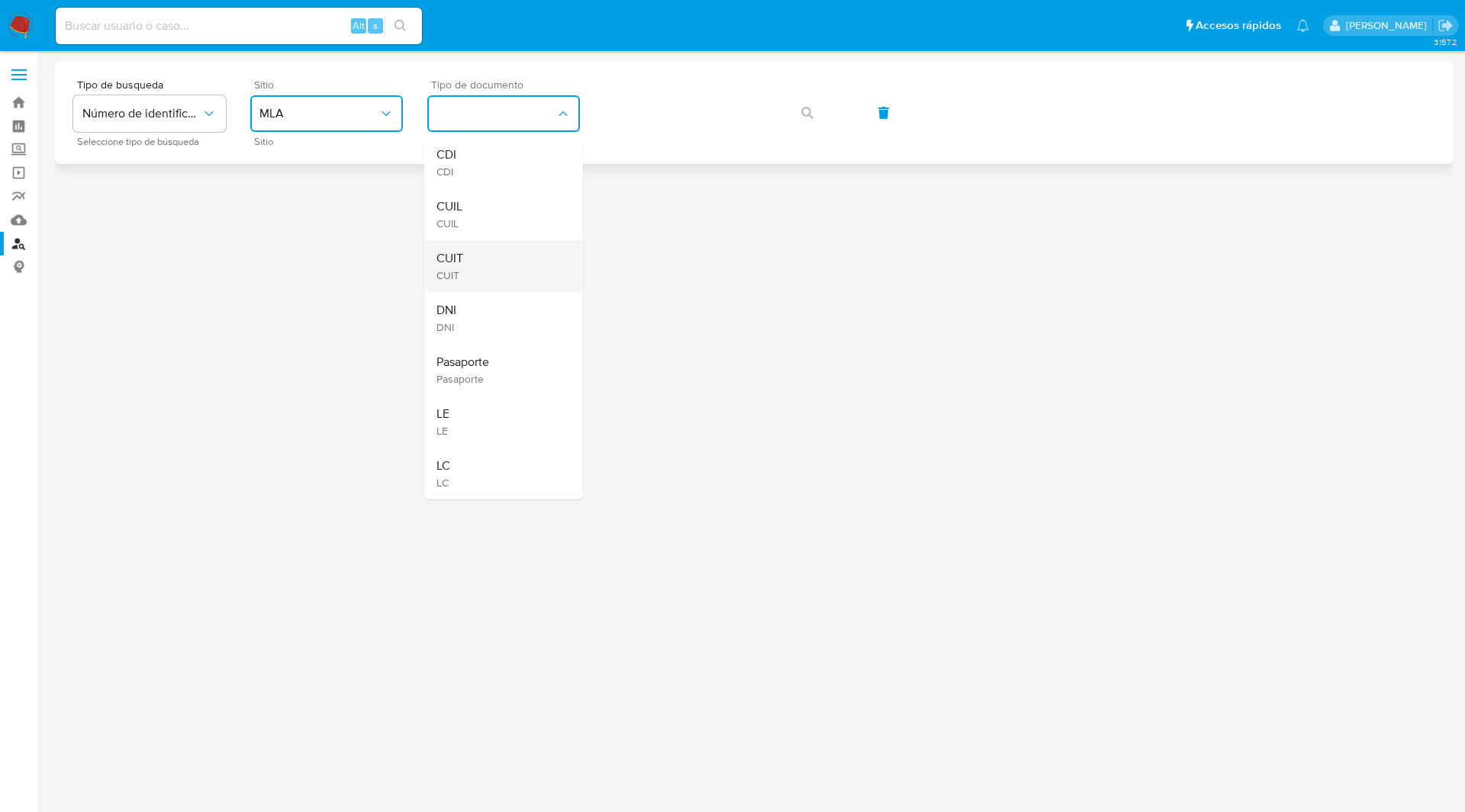
click at [457, 260] on span "CUIT" at bounding box center [450, 258] width 26 height 15
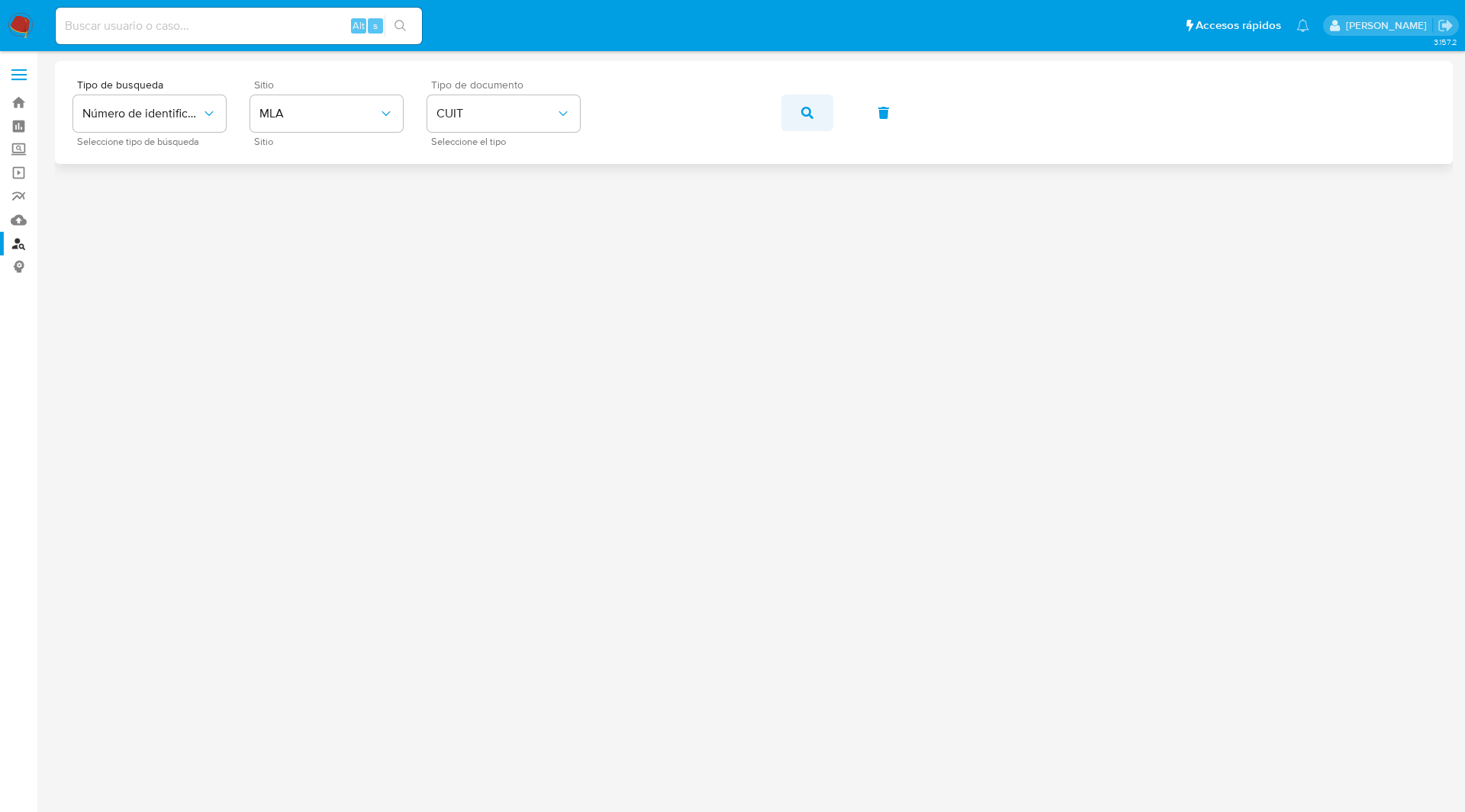
click at [815, 101] on button "button" at bounding box center [807, 112] width 52 height 36
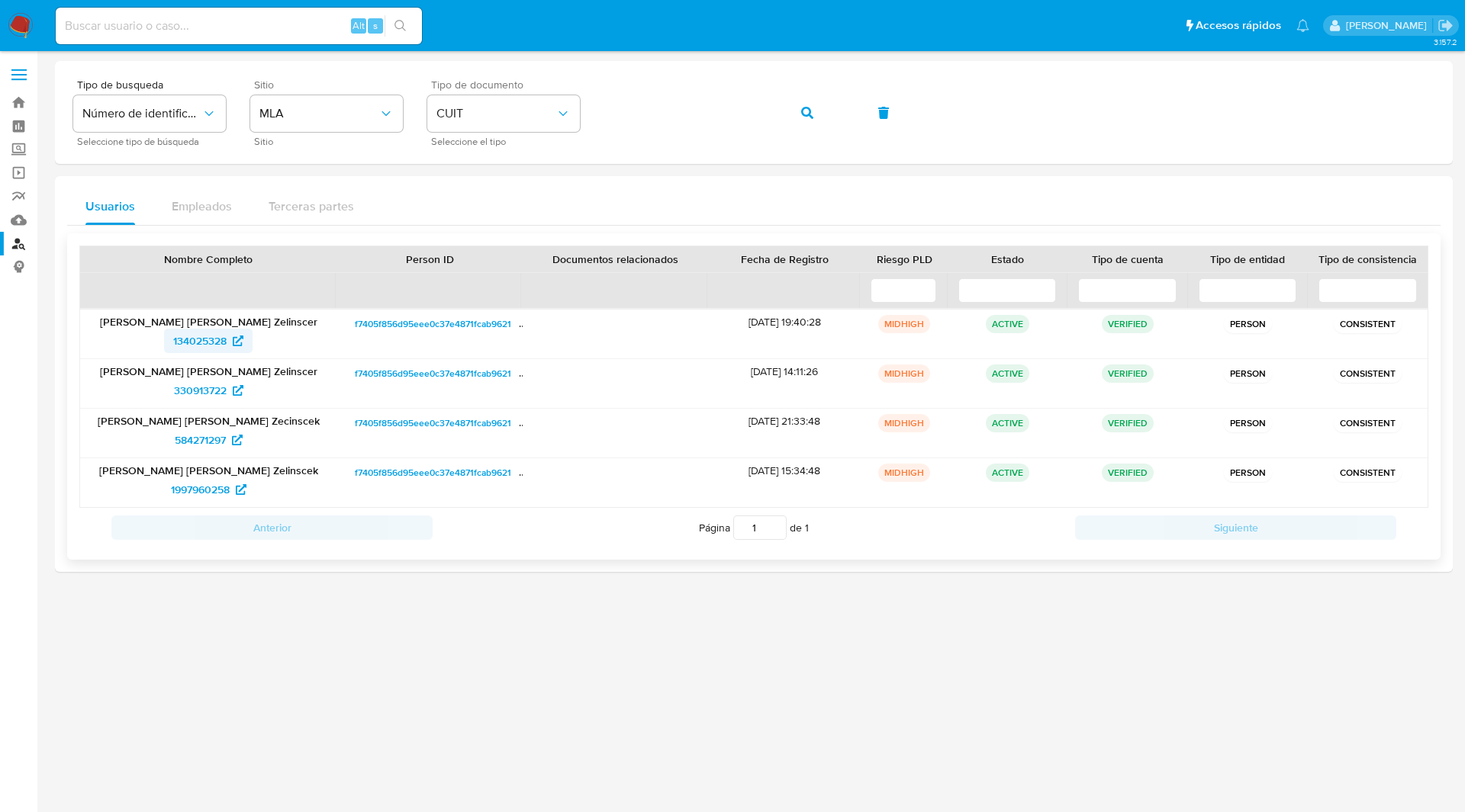
click at [210, 342] on span "134025328" at bounding box center [199, 342] width 54 height 25
click at [210, 388] on span "330913722" at bounding box center [200, 391] width 53 height 25
click at [218, 444] on span "584271297" at bounding box center [200, 440] width 51 height 25
click at [208, 495] on span "1997960258" at bounding box center [200, 490] width 59 height 25
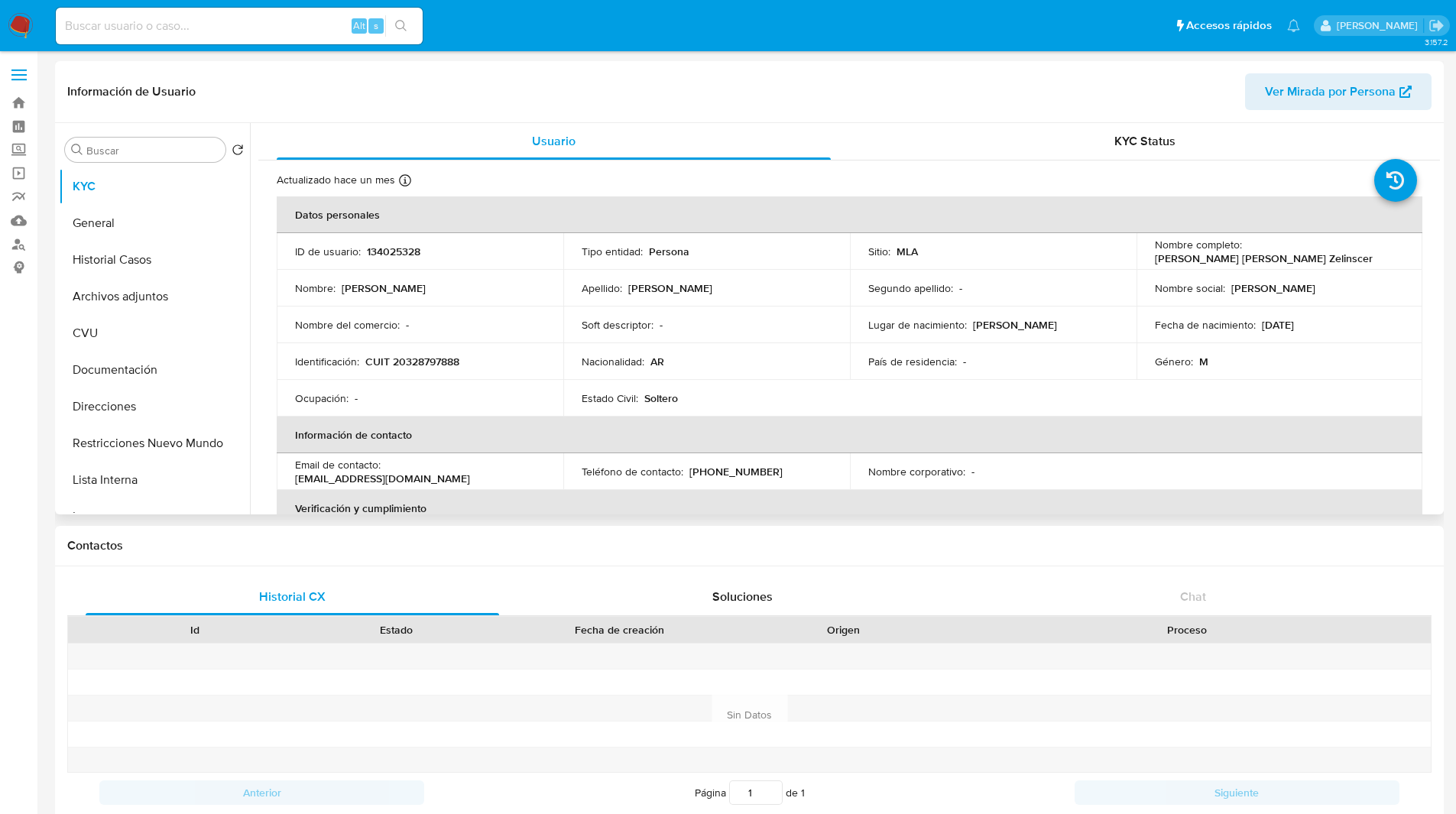
select select "10"
click at [172, 227] on button "General" at bounding box center [148, 223] width 179 height 36
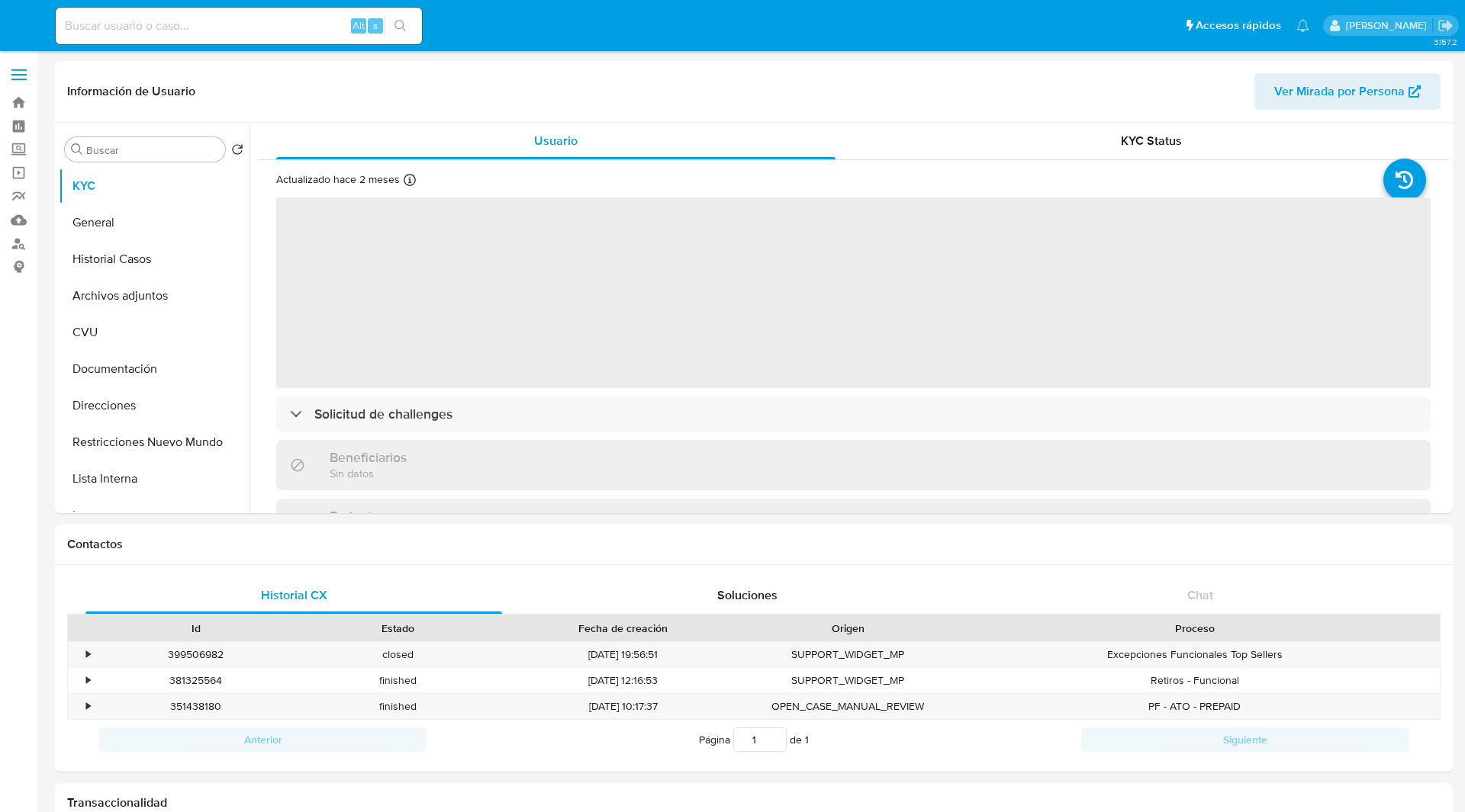
select select "10"
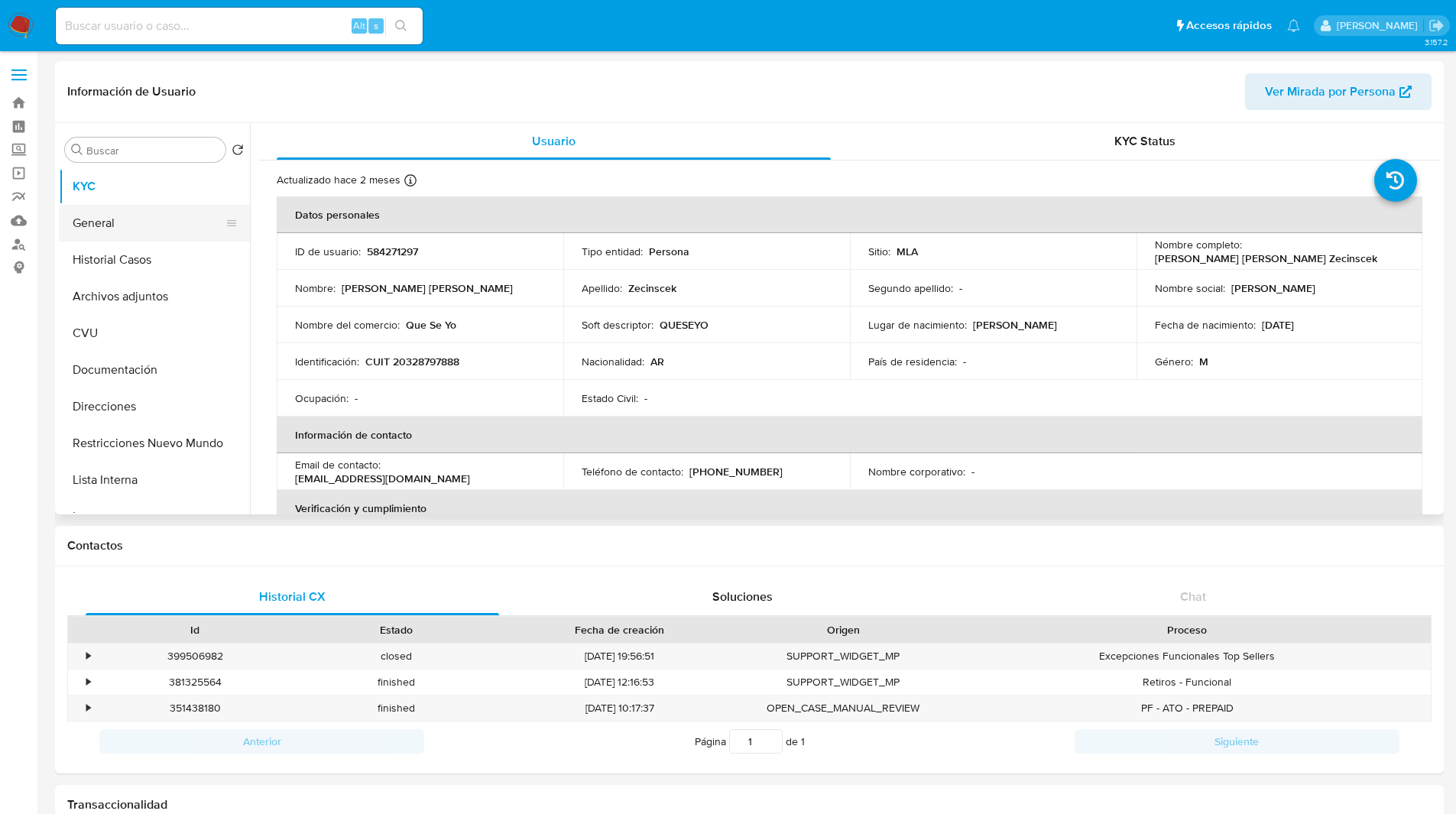
click at [122, 225] on button "General" at bounding box center [148, 223] width 179 height 36
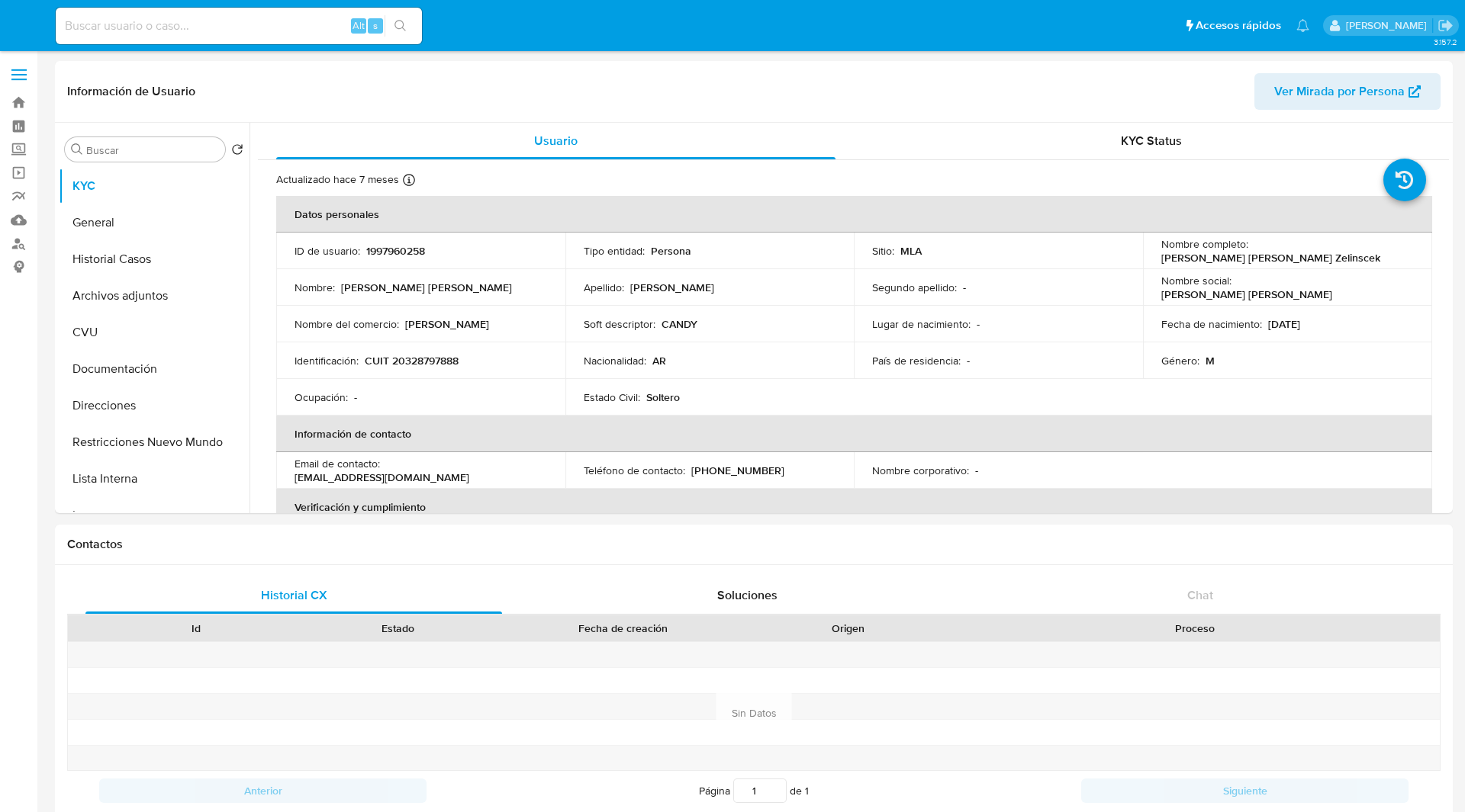
select select "10"
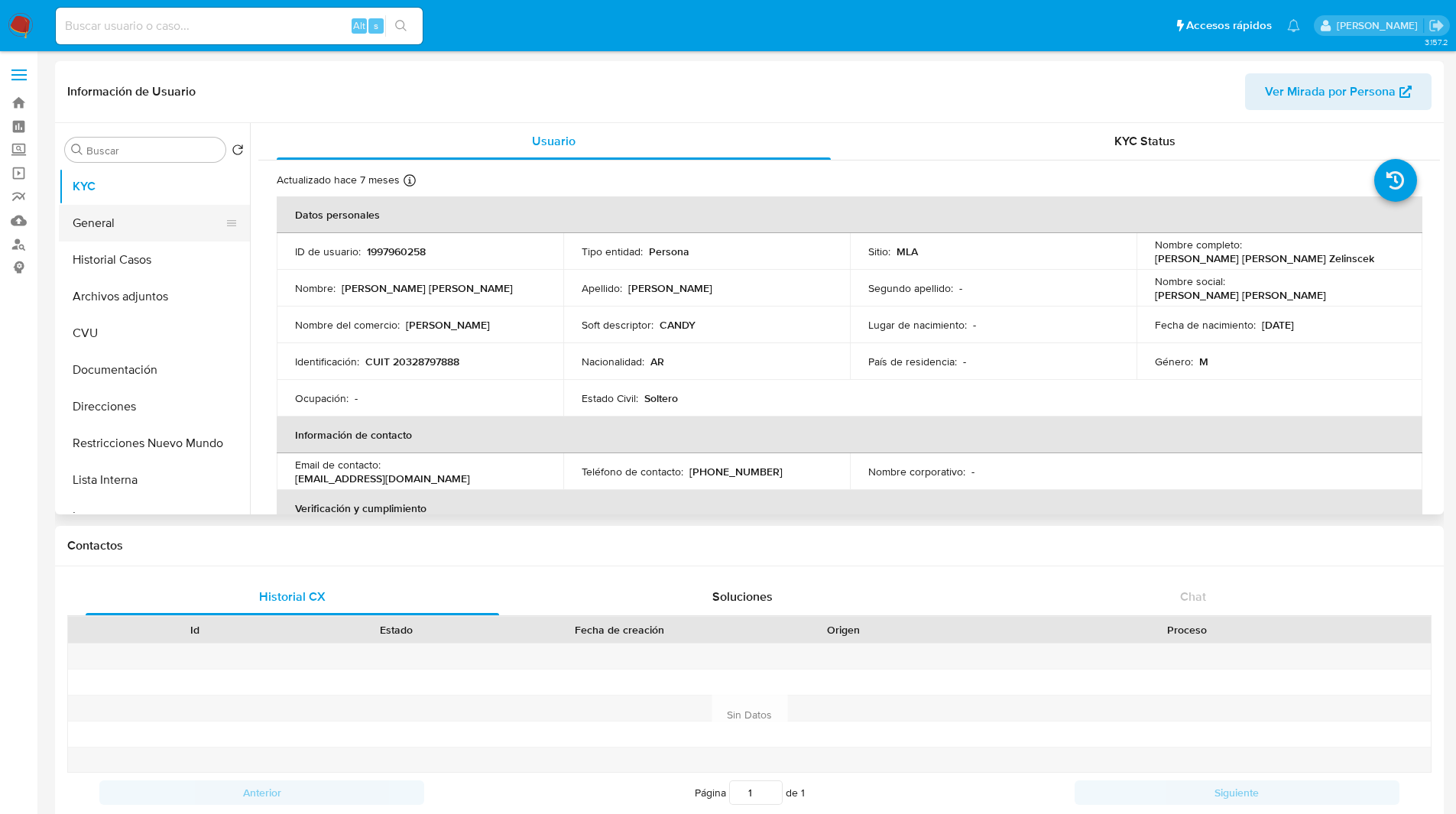
click at [92, 217] on button "General" at bounding box center [148, 223] width 179 height 36
select select "10"
click at [182, 206] on button "General" at bounding box center [148, 223] width 179 height 36
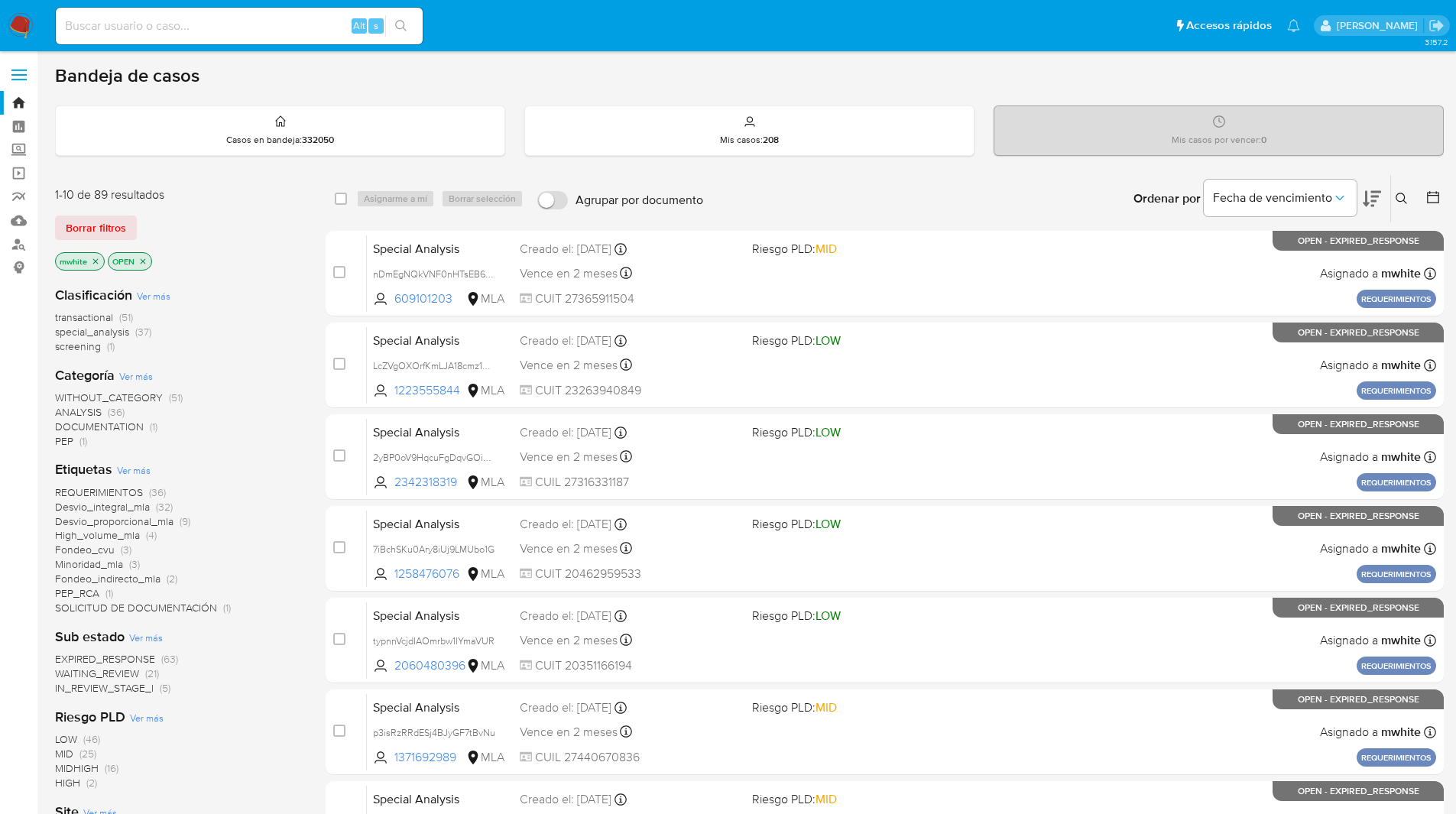
click at [1408, 201] on button at bounding box center [1404, 199] width 25 height 18
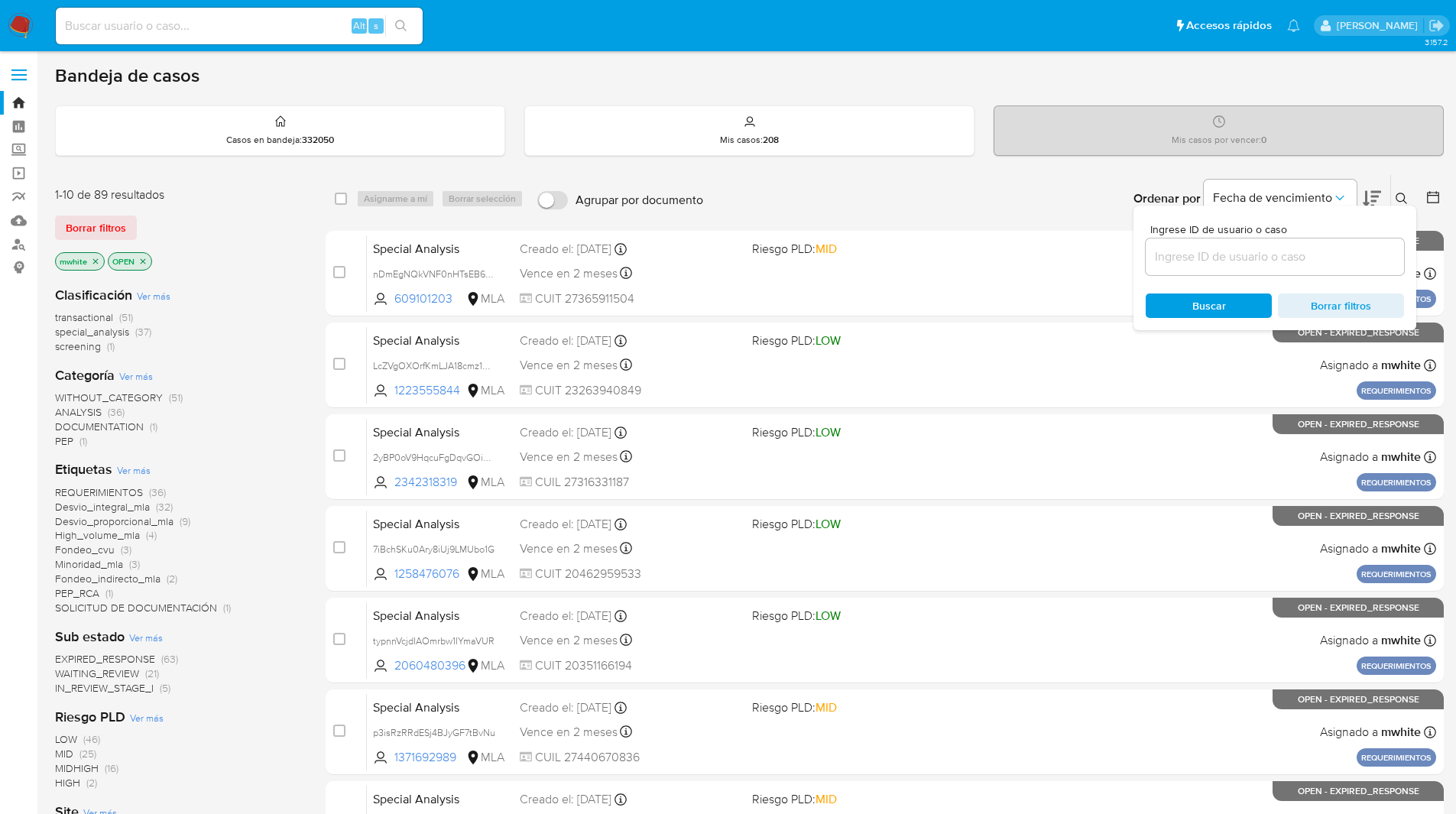
click at [1209, 258] on input at bounding box center [1275, 257] width 259 height 20
type input "pf3JySo3itJft9tympvGGqSg"
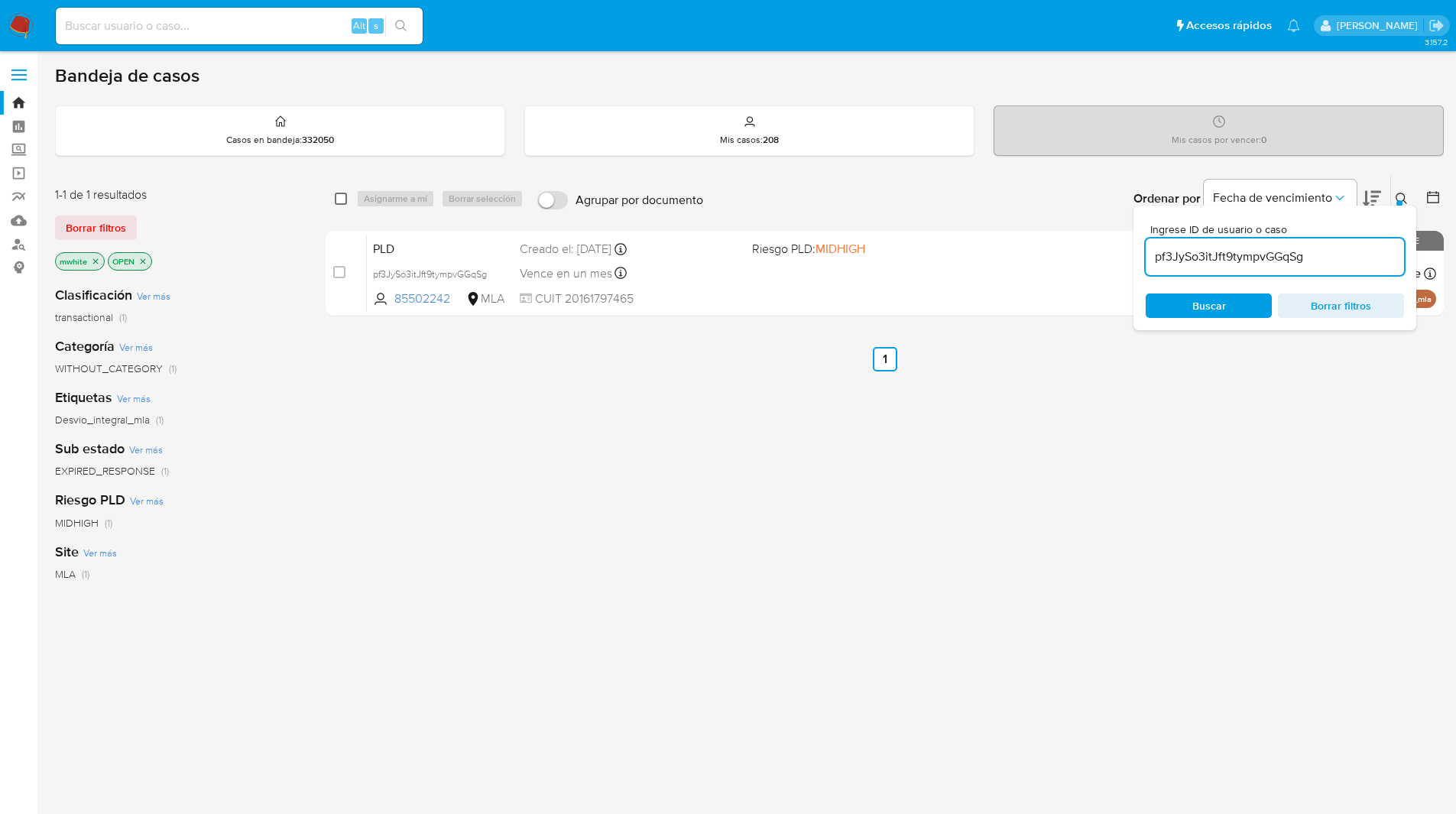
click at [346, 201] on input "checkbox" at bounding box center [341, 198] width 12 height 12
checkbox input "true"
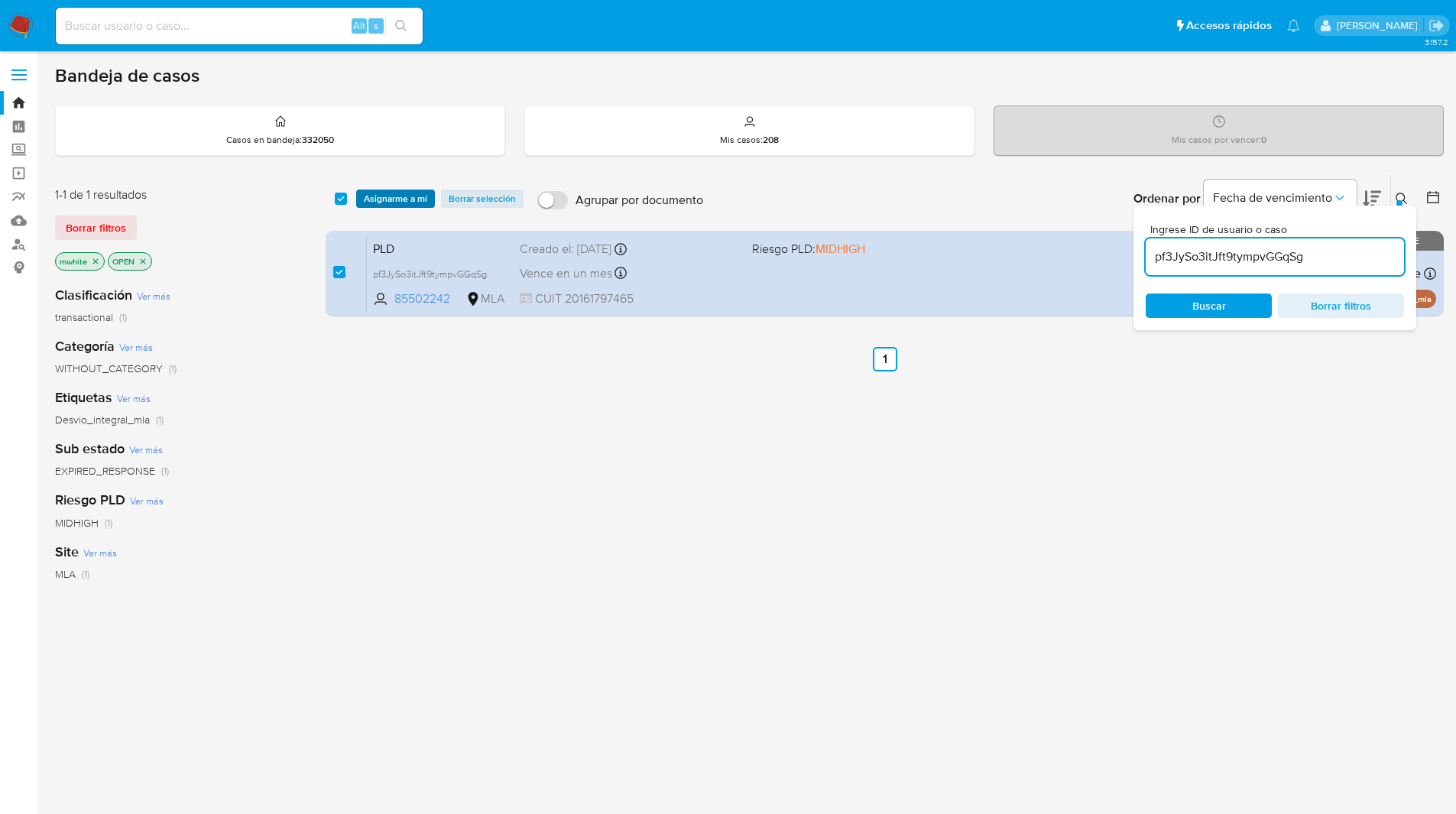
click at [374, 202] on span "Asignarme a mí" at bounding box center [395, 199] width 64 height 15
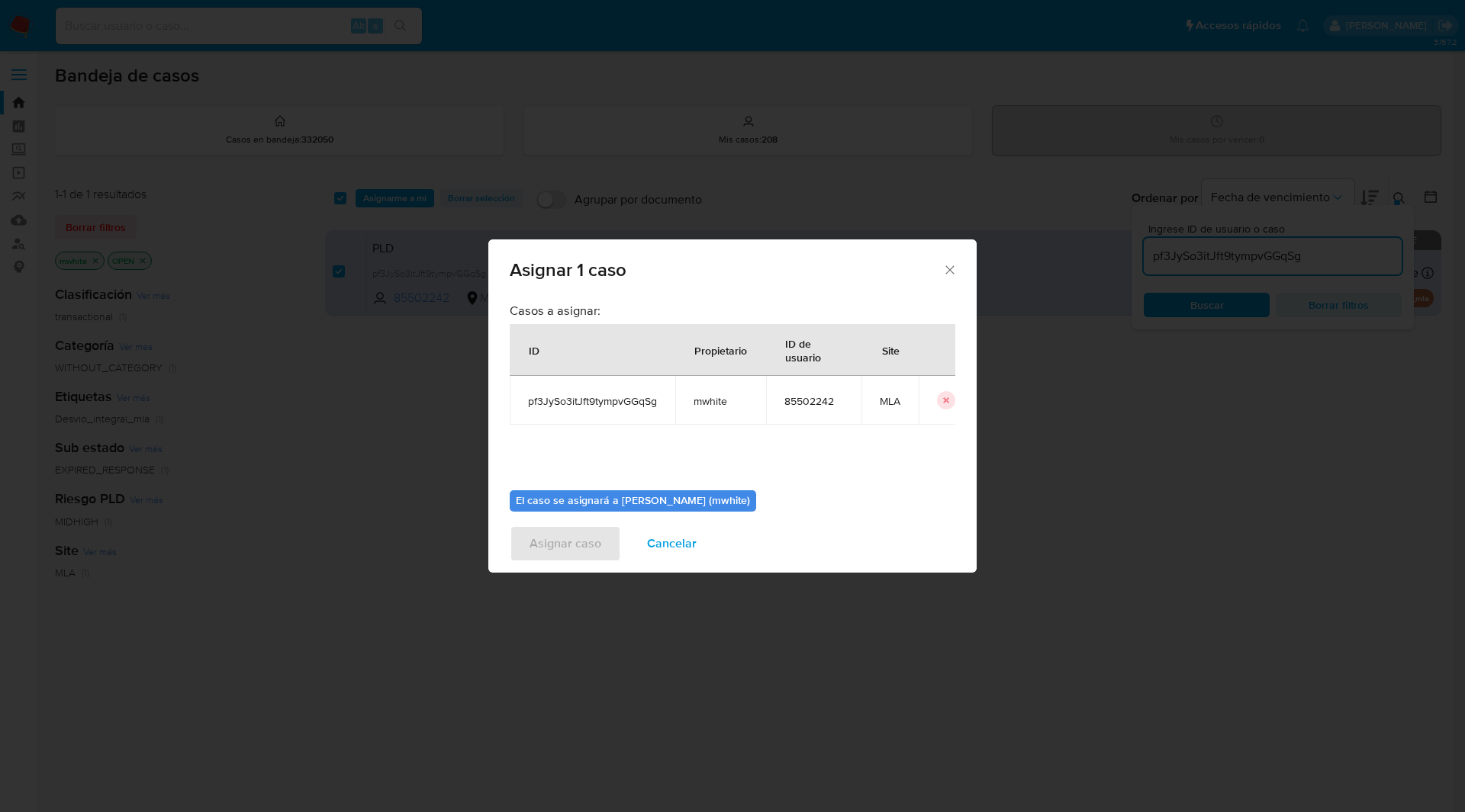
click at [704, 403] on span "mwhite" at bounding box center [720, 401] width 54 height 14
copy span "mwhite"
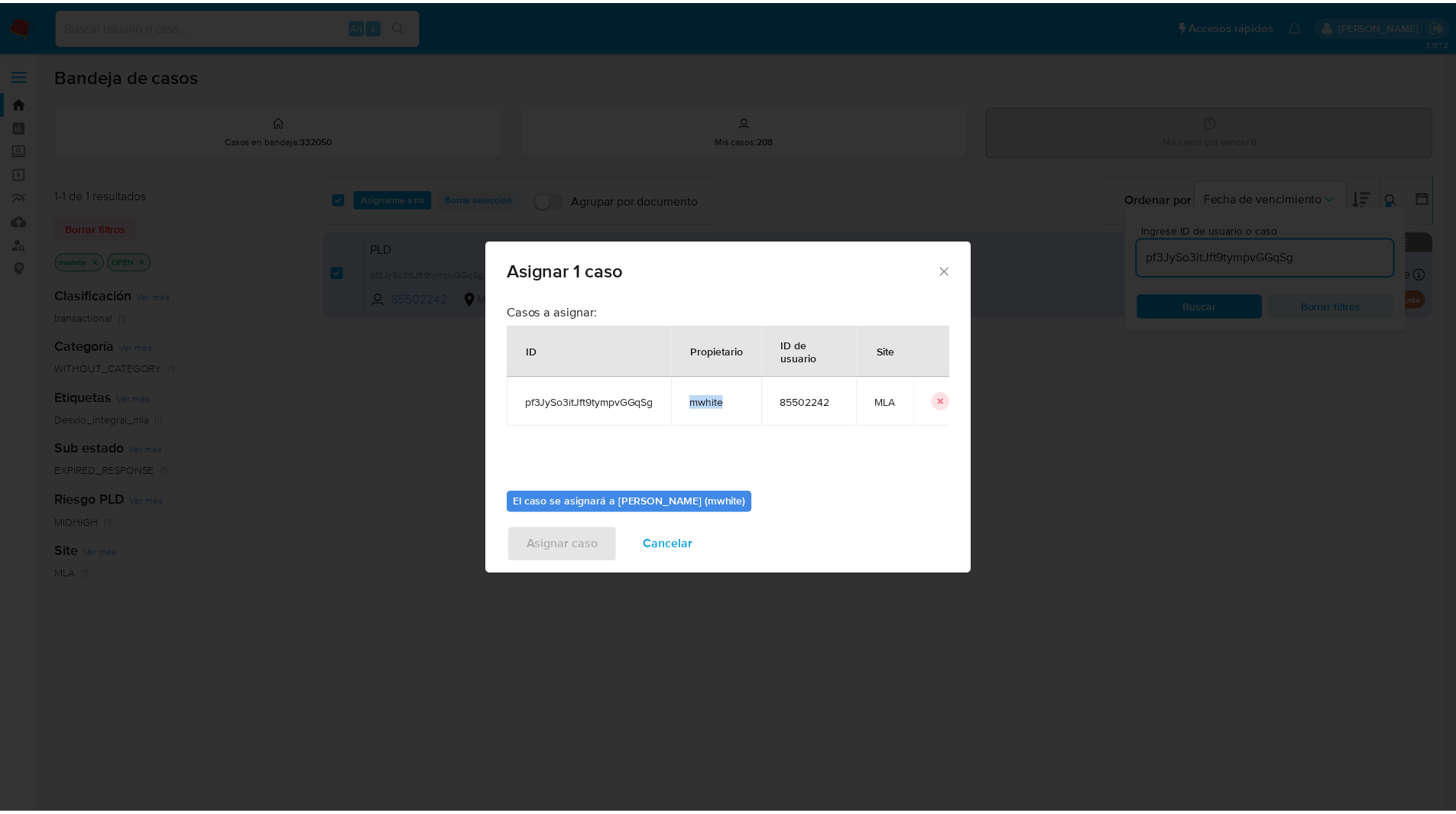
scroll to position [80, 0]
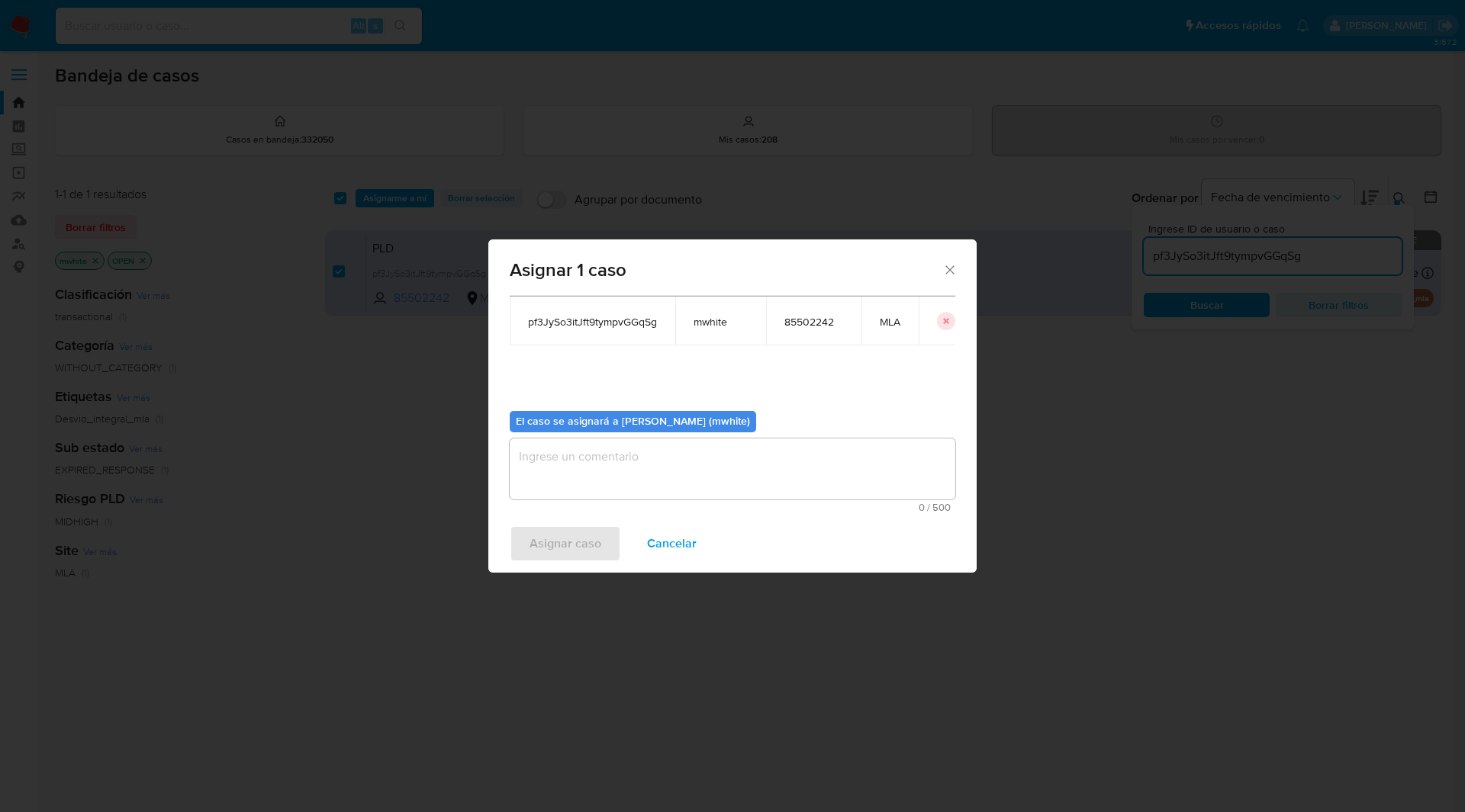
click at [561, 481] on textarea "assign-modal" at bounding box center [732, 469] width 446 height 61
paste textarea "mwhite"
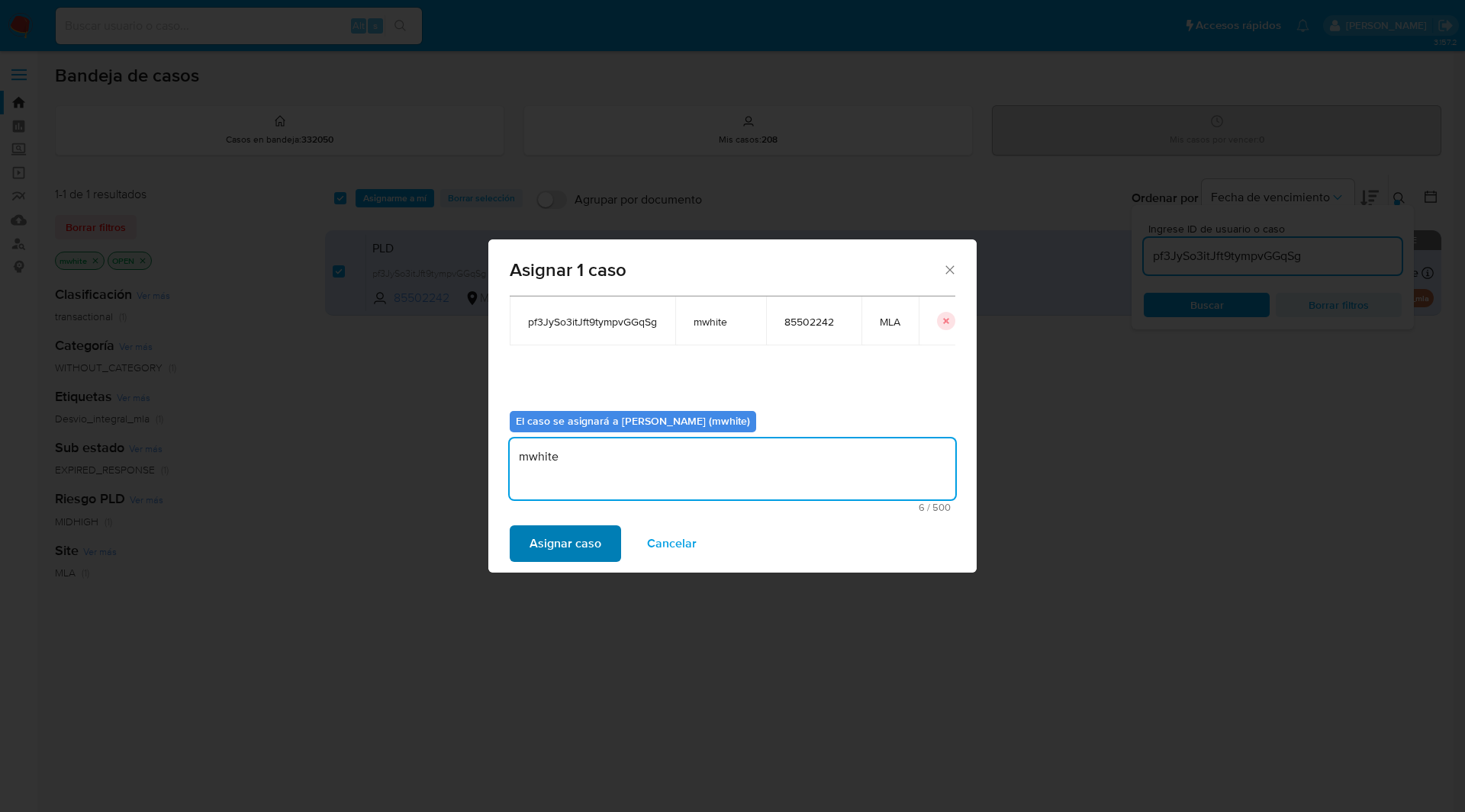
type textarea "mwhite"
click at [566, 543] on span "Asignar caso" at bounding box center [565, 543] width 72 height 34
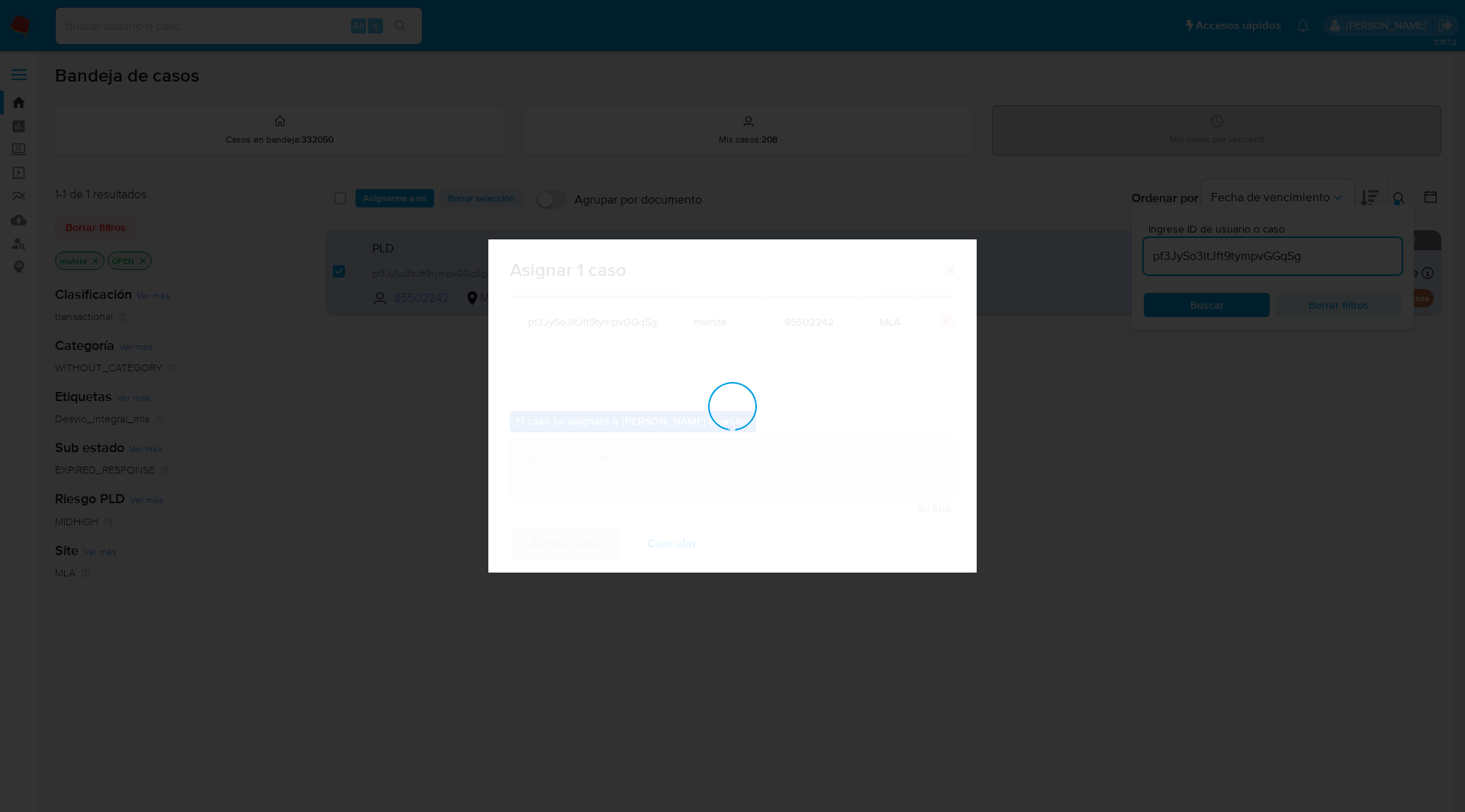
checkbox input "false"
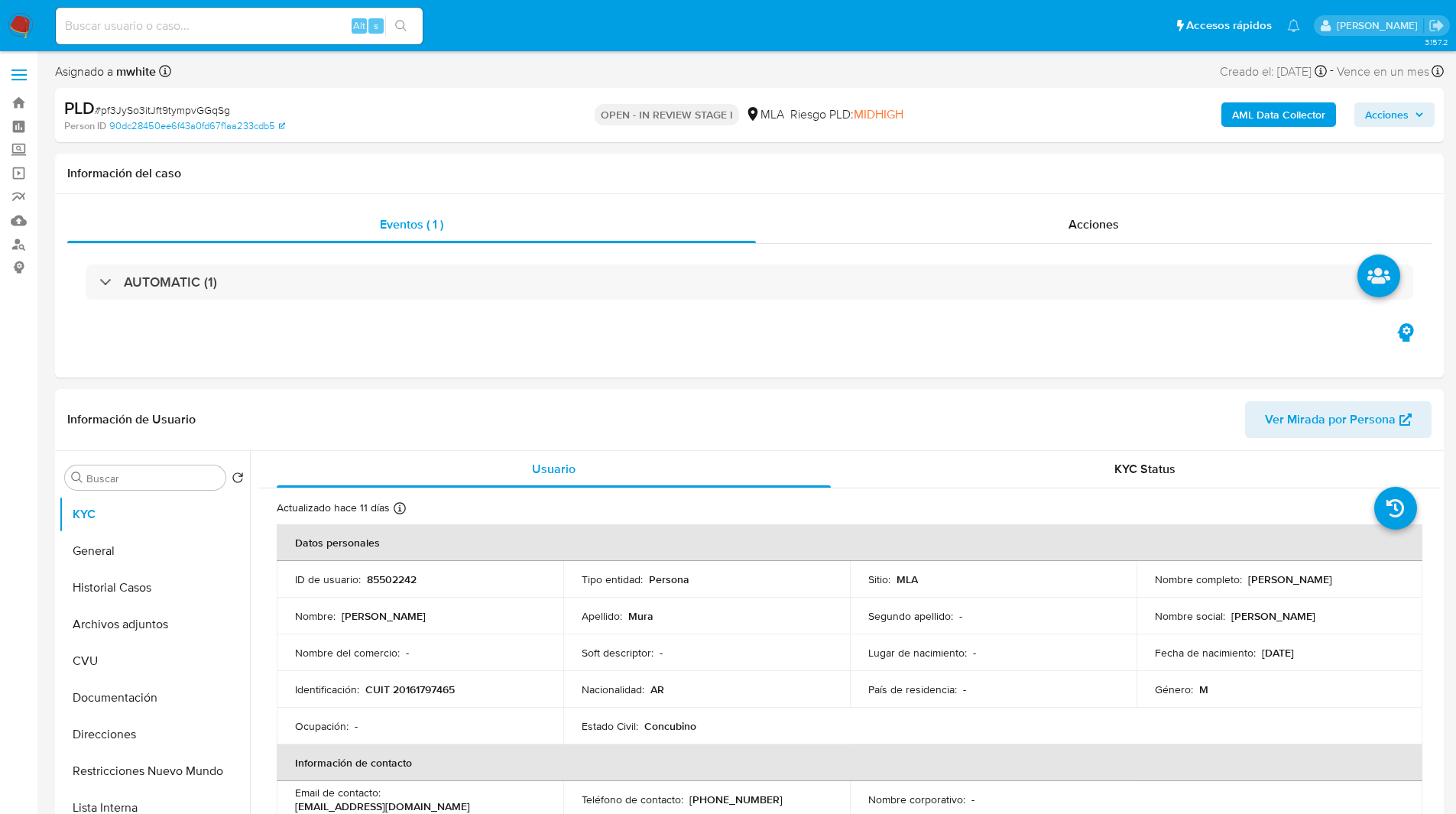
select select "10"
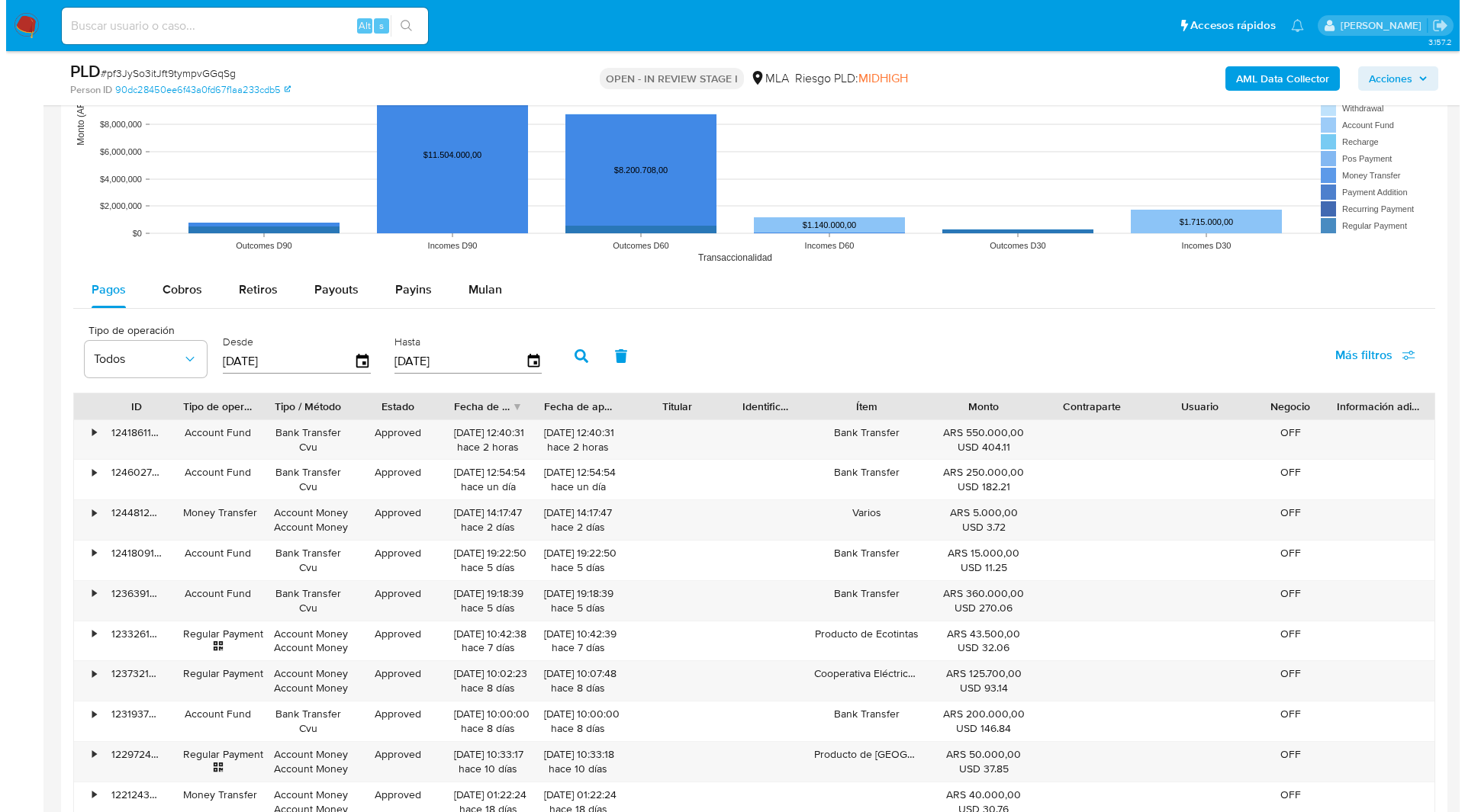
scroll to position [2270, 0]
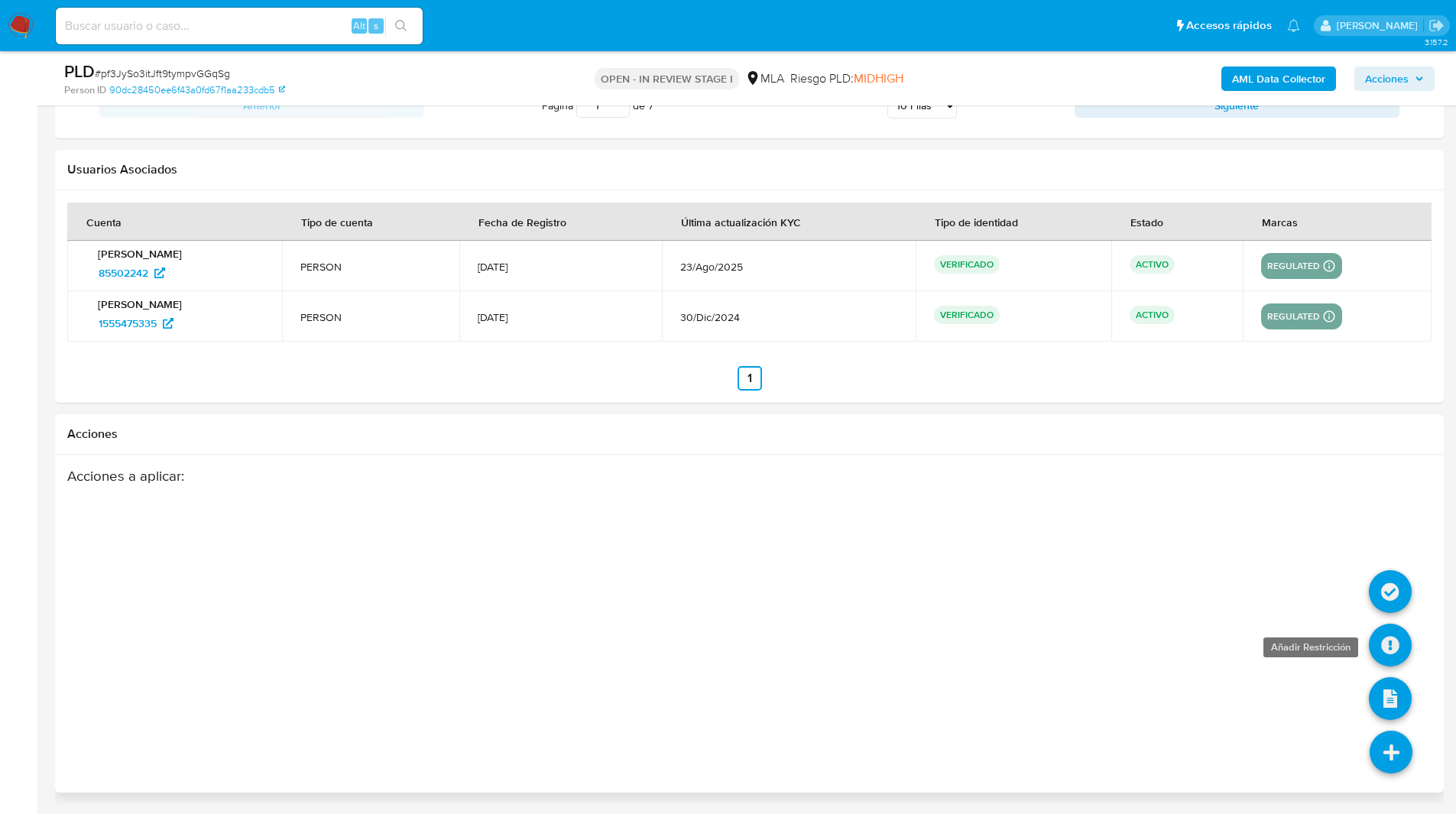
click at [1389, 660] on icon at bounding box center [1391, 646] width 43 height 43
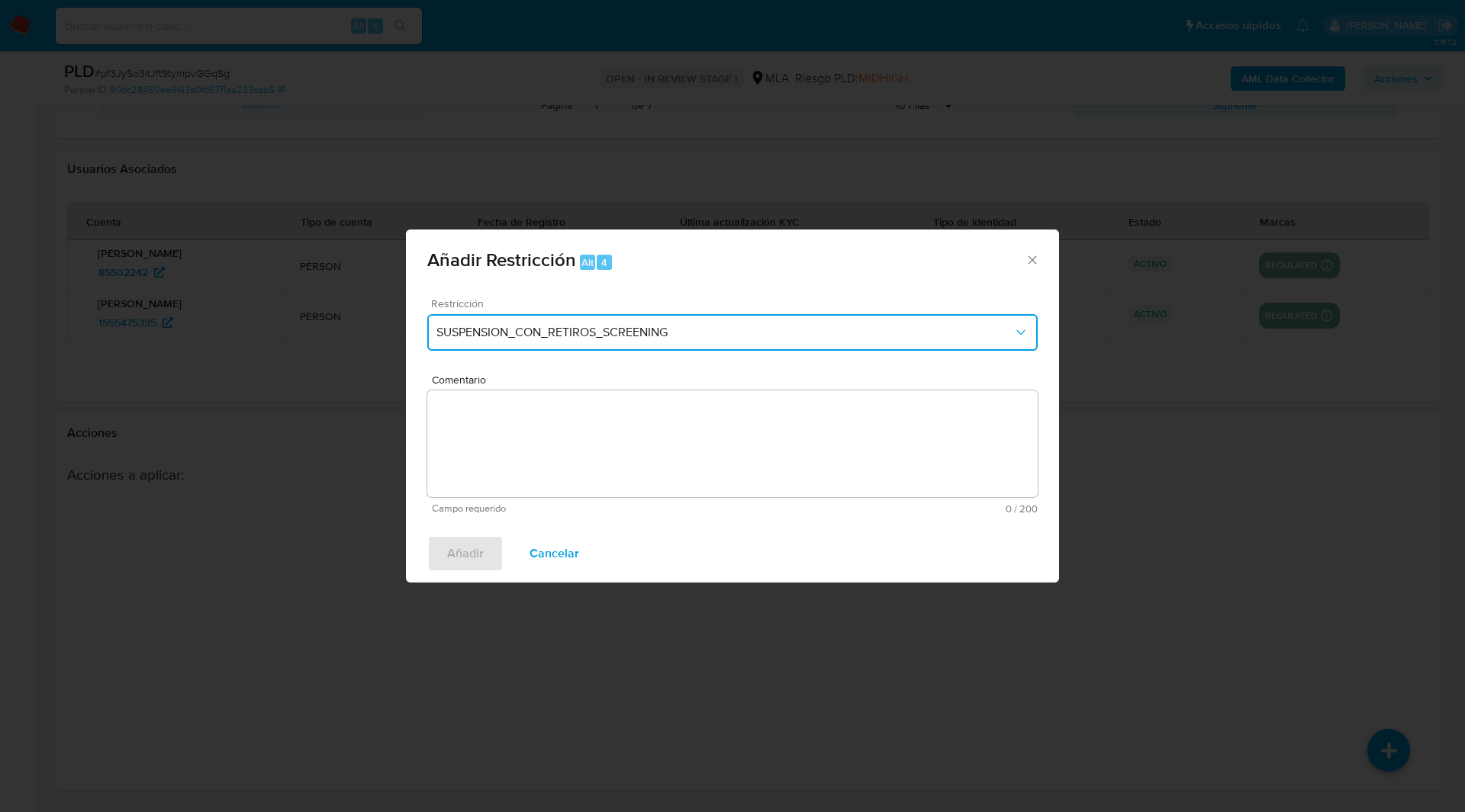
click at [564, 316] on button "SUSPENSION_CON_RETIROS_SCREENING" at bounding box center [733, 332] width 610 height 36
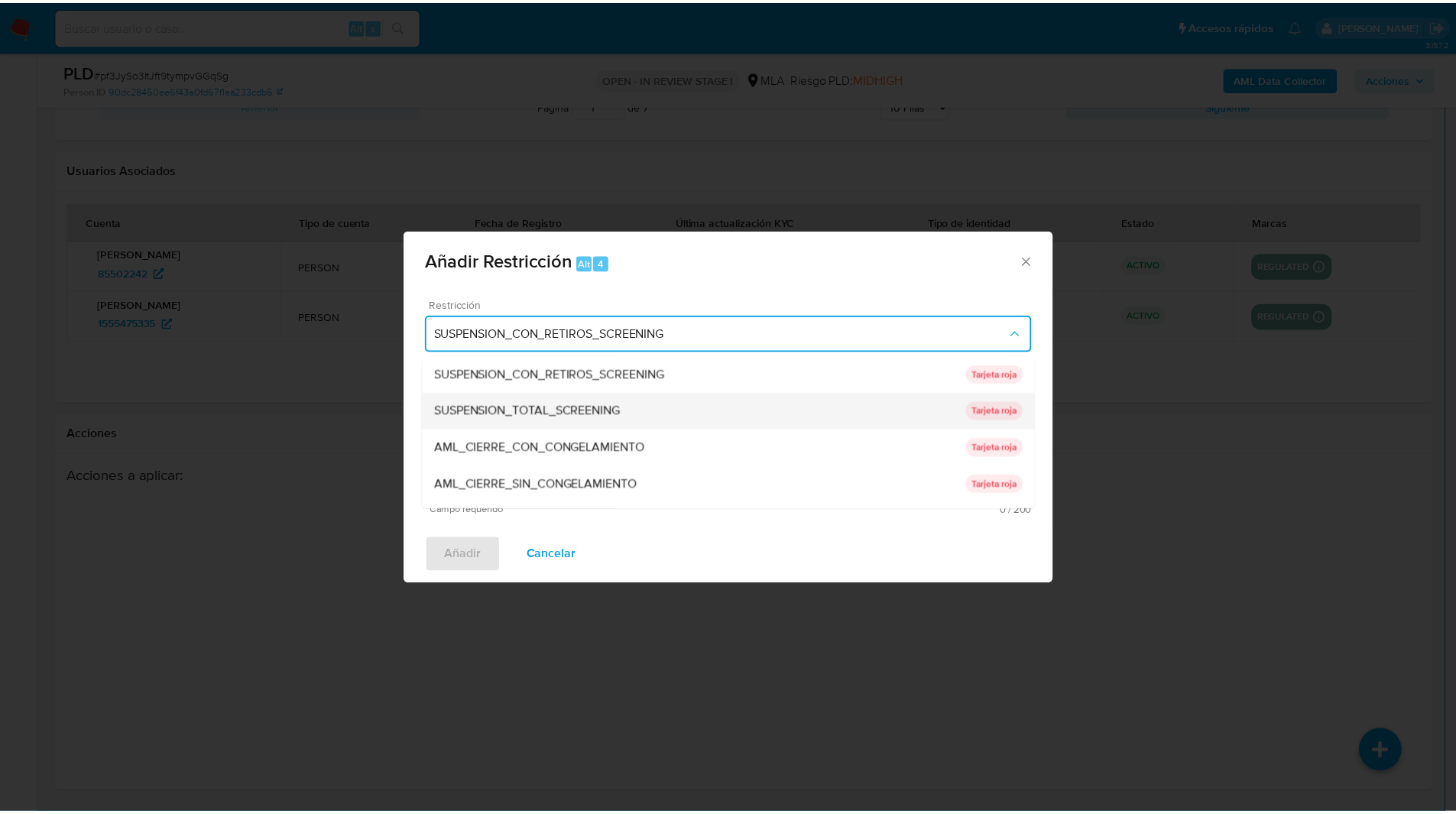
scroll to position [324, 0]
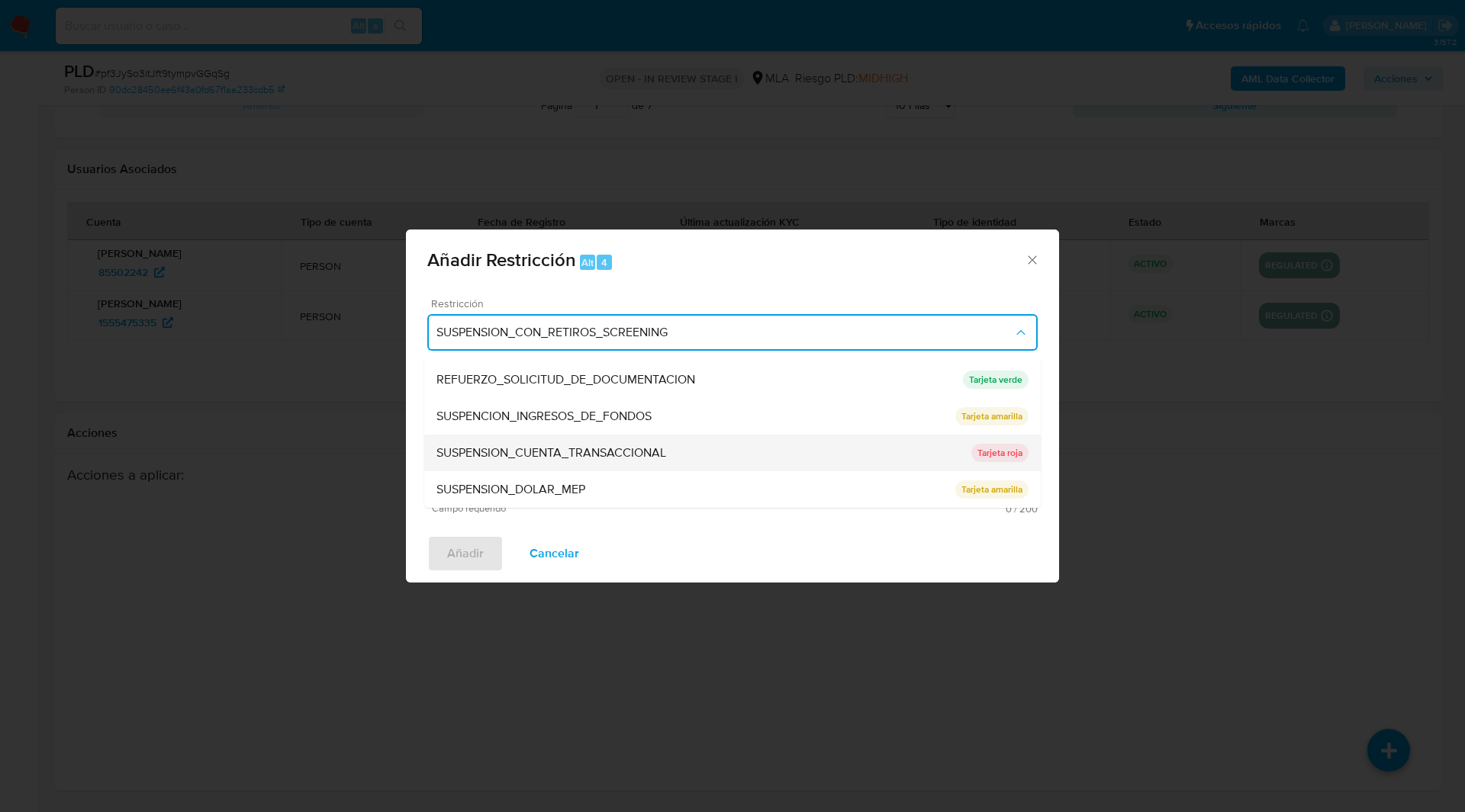
click at [482, 458] on span "SUSPENSION_CUENTA_TRANSACCIONAL" at bounding box center [552, 453] width 230 height 15
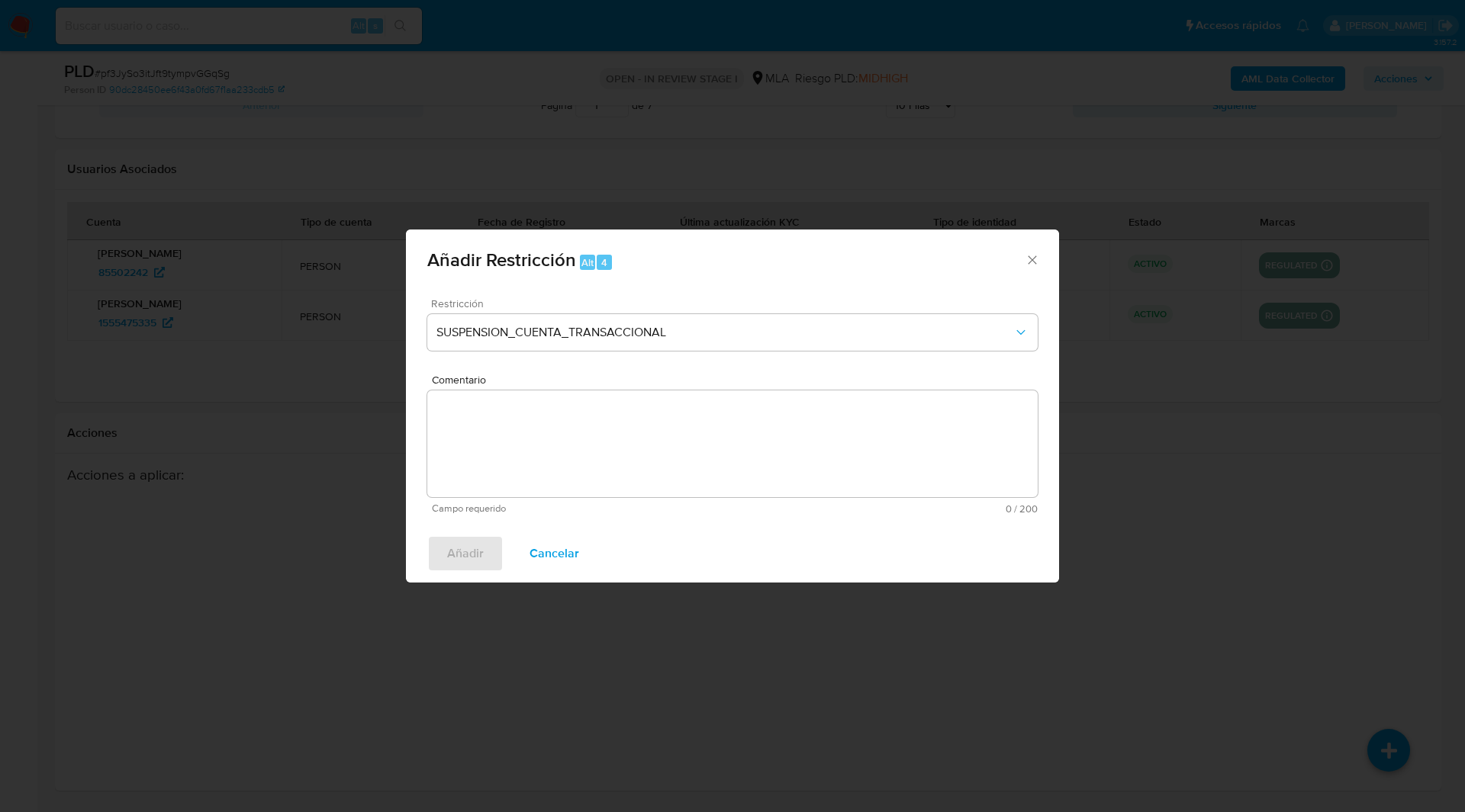
click at [654, 447] on textarea "Comentario" at bounding box center [733, 443] width 610 height 107
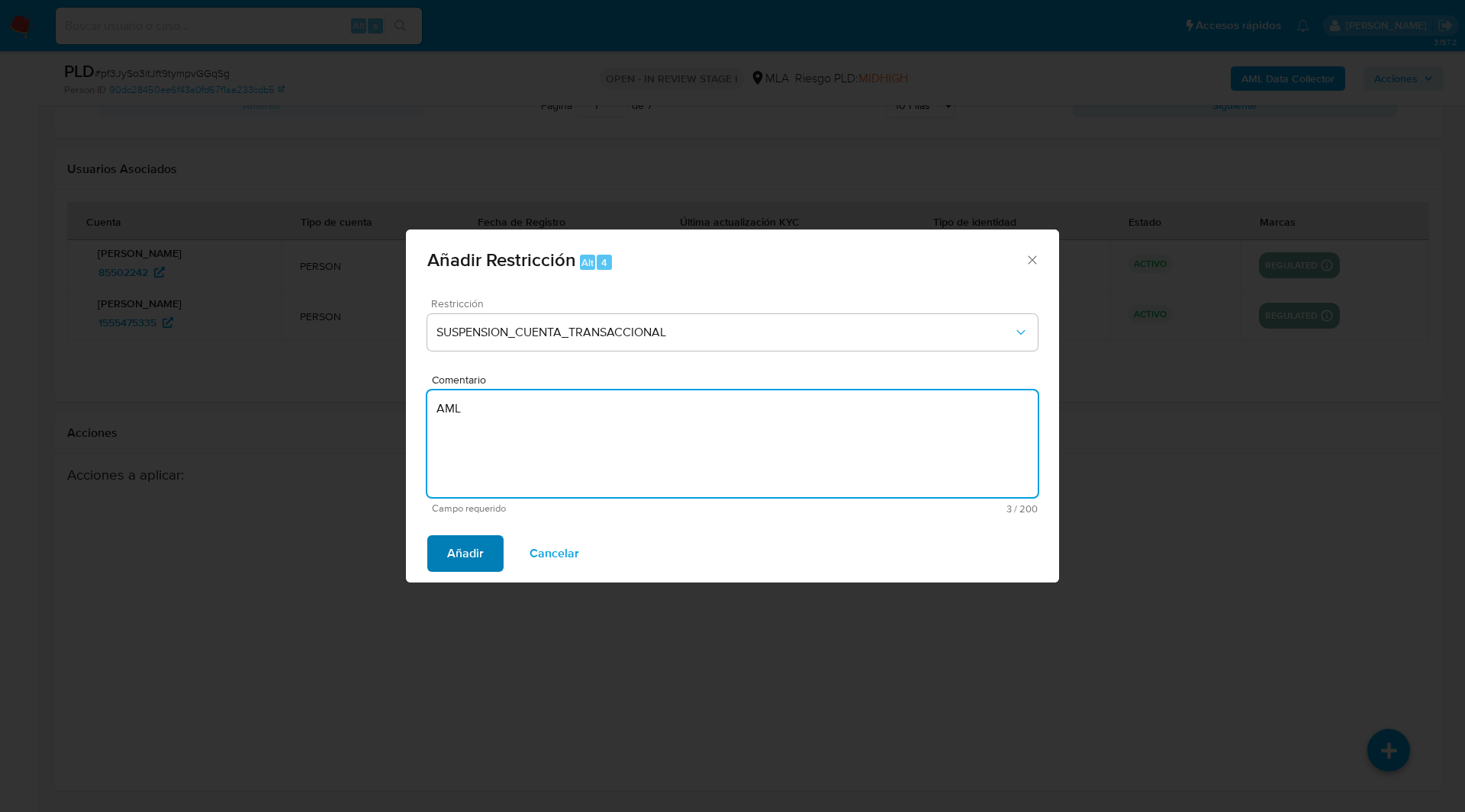
type textarea "AML"
click at [472, 550] on span "Añadir" at bounding box center [466, 553] width 36 height 34
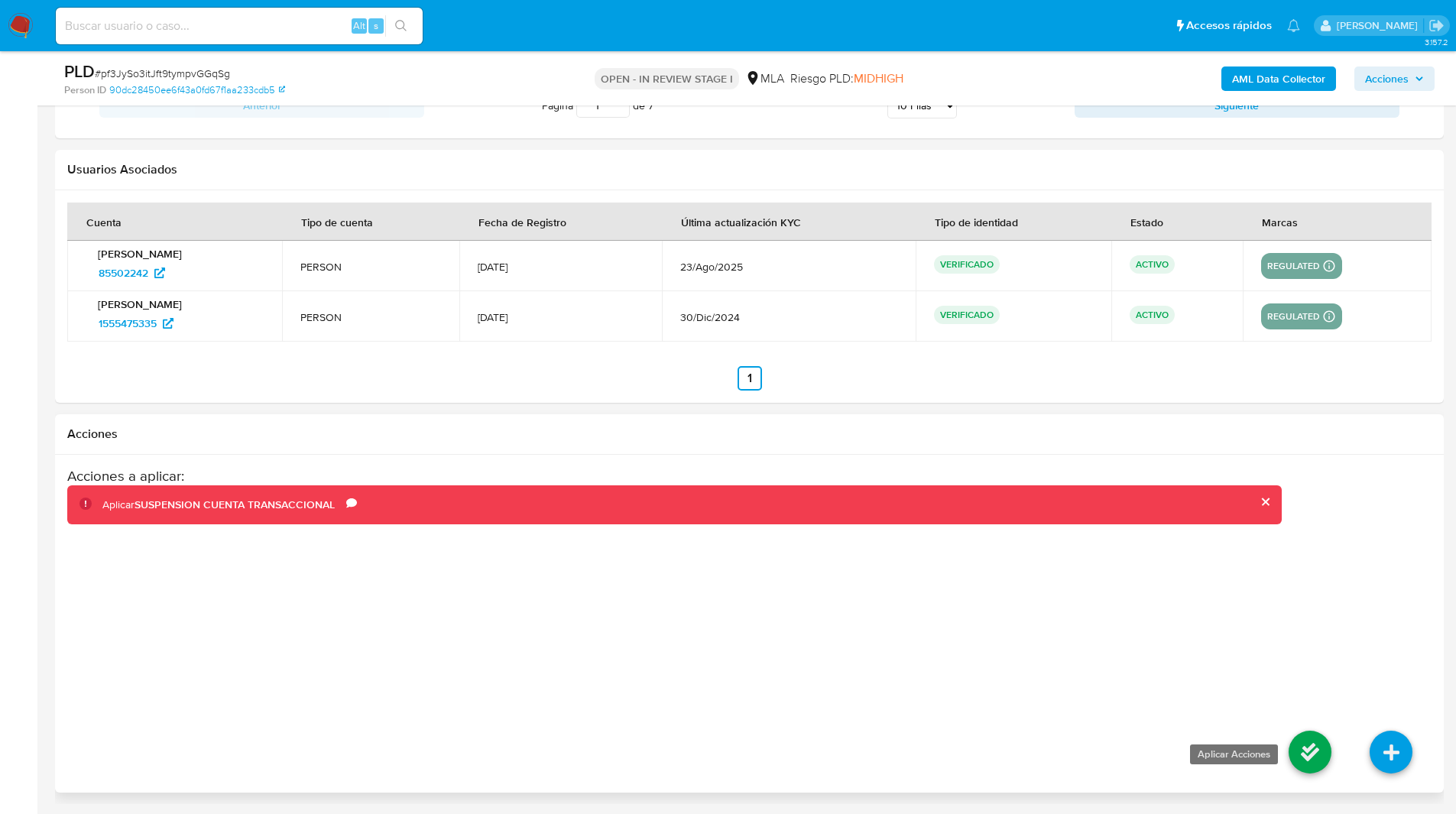
click at [1296, 760] on icon at bounding box center [1310, 753] width 43 height 43
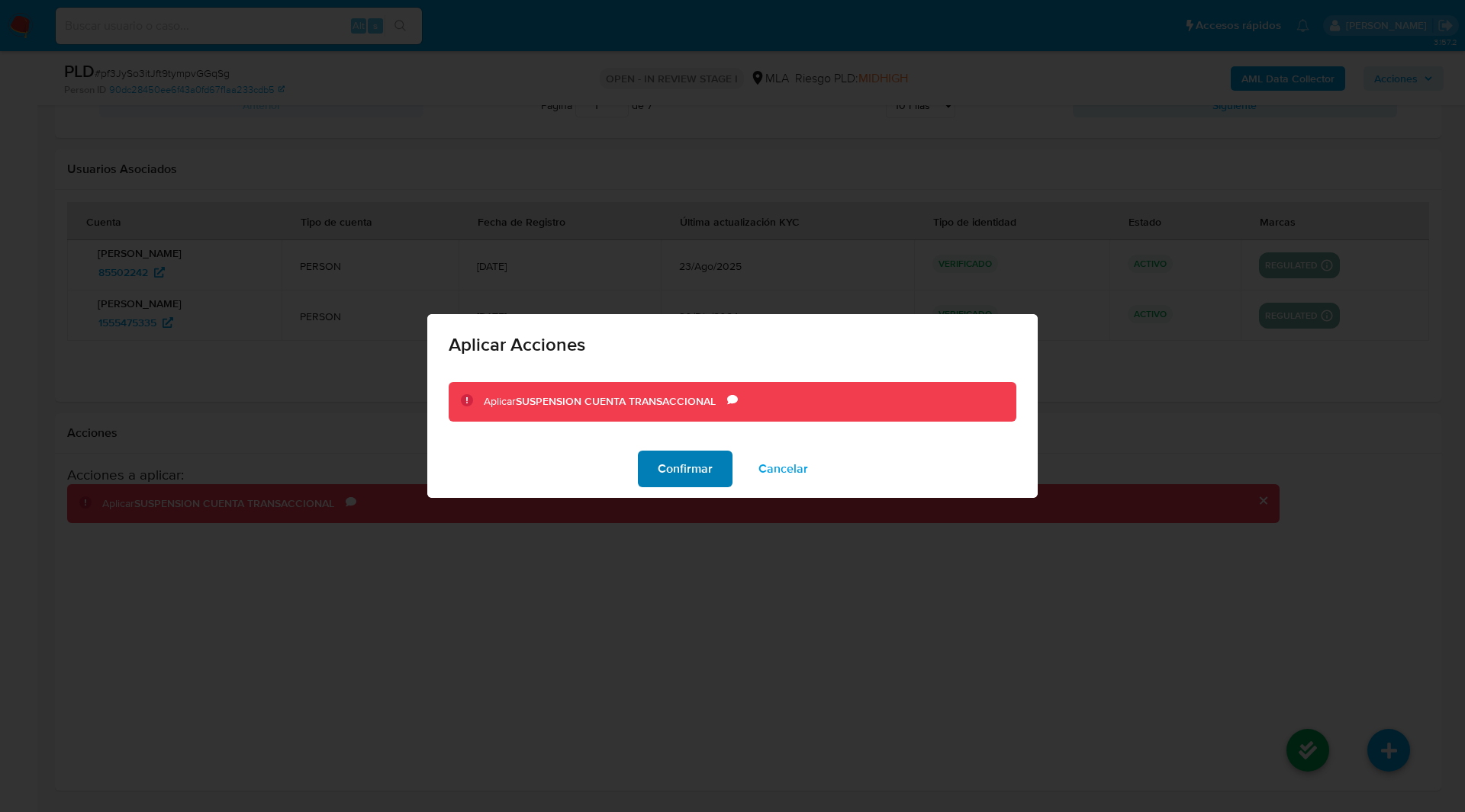
click at [680, 456] on span "Confirmar" at bounding box center [685, 469] width 55 height 34
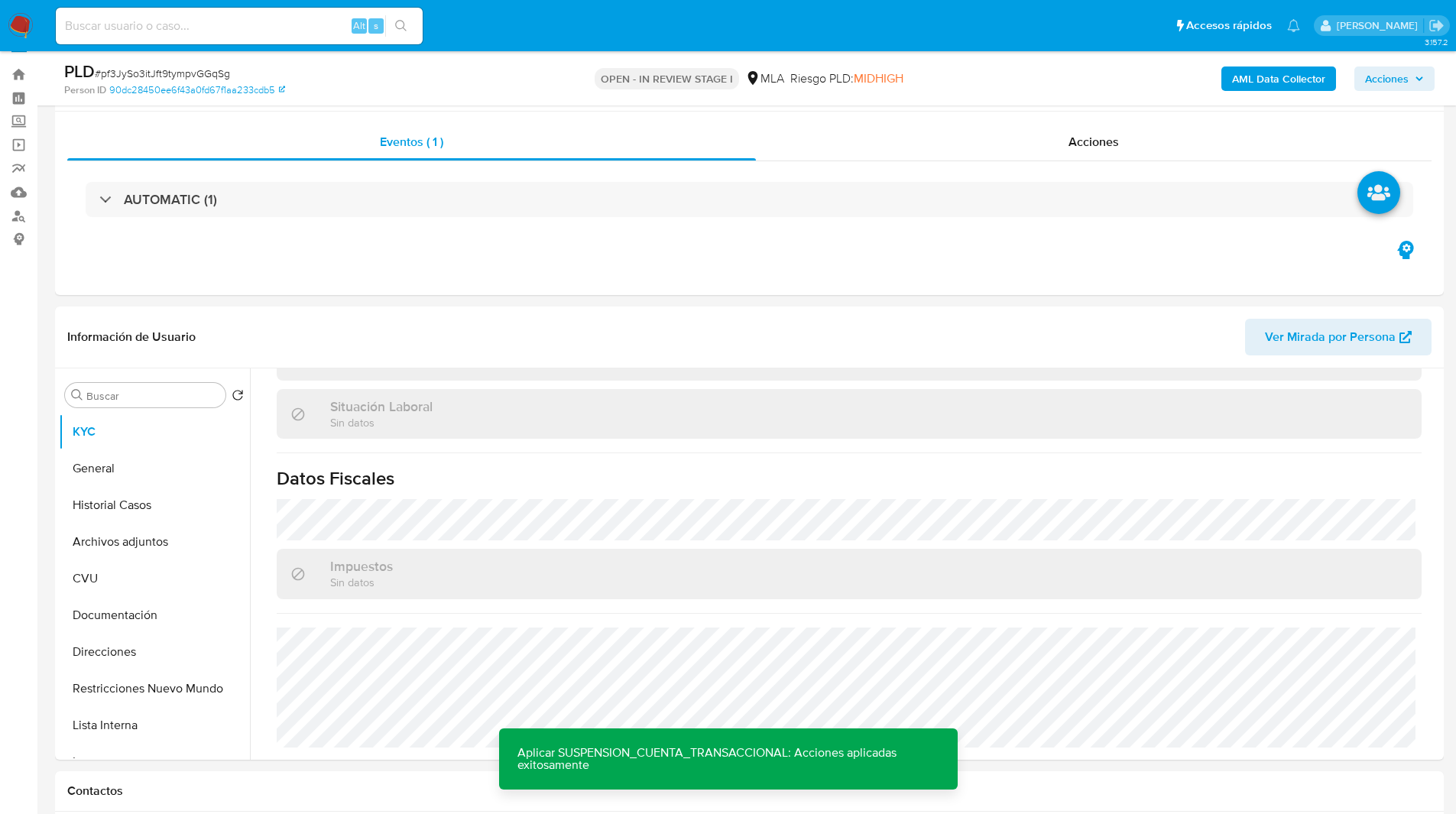
scroll to position [269, 0]
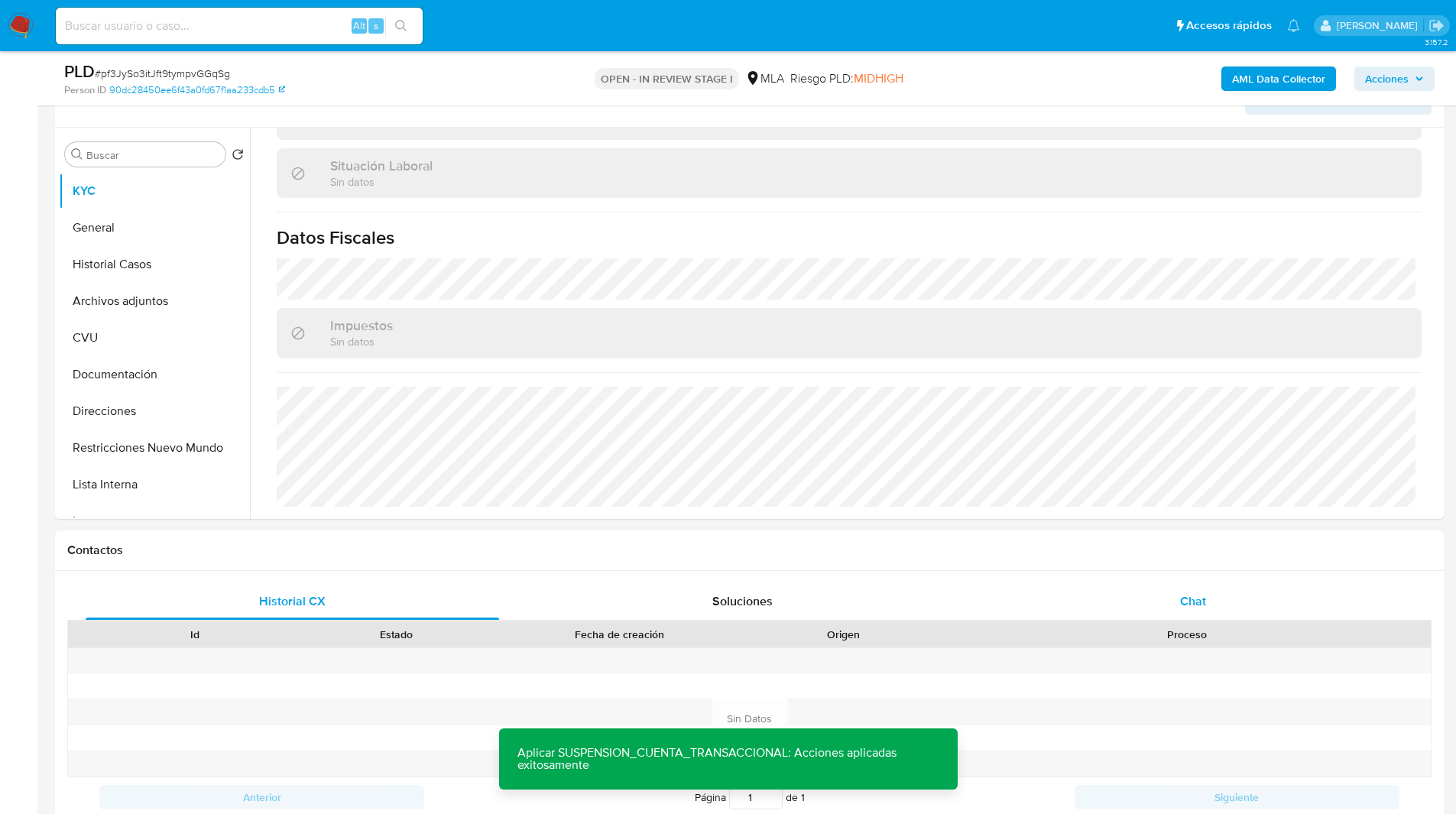
click at [1192, 601] on span "Chat" at bounding box center [1192, 601] width 26 height 17
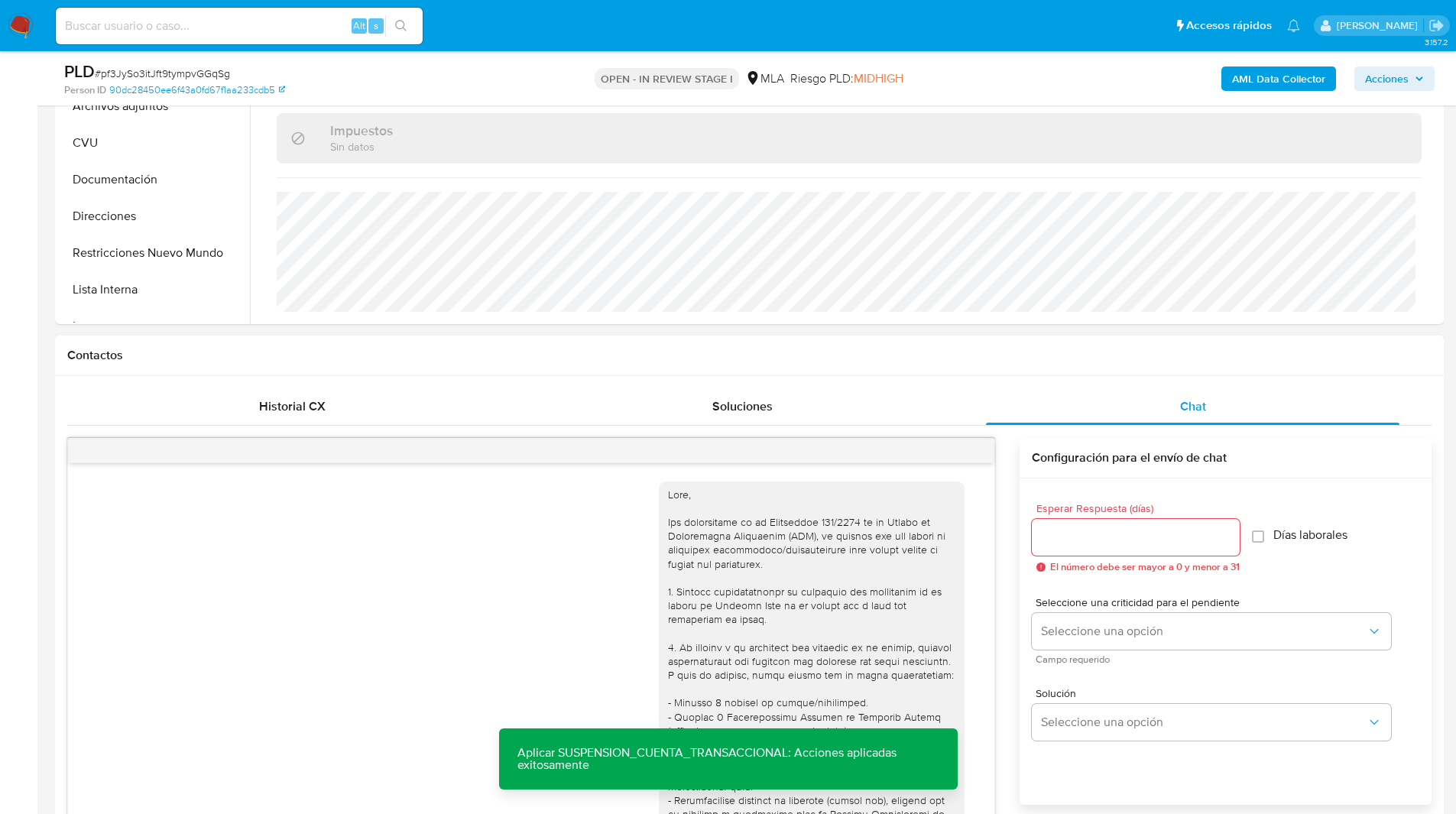
scroll to position [961, 0]
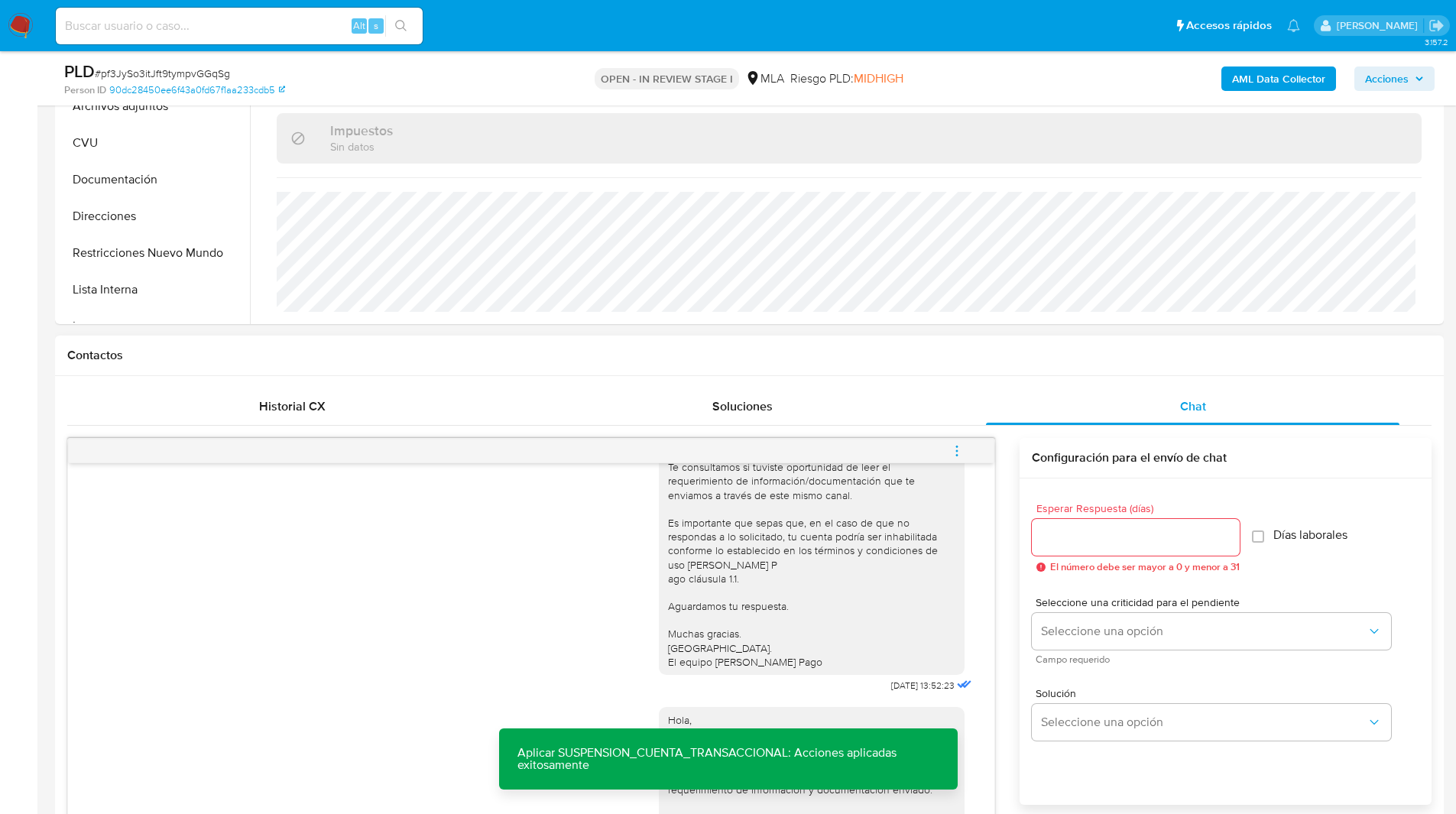
click at [955, 448] on icon "menu-action" at bounding box center [957, 451] width 14 height 14
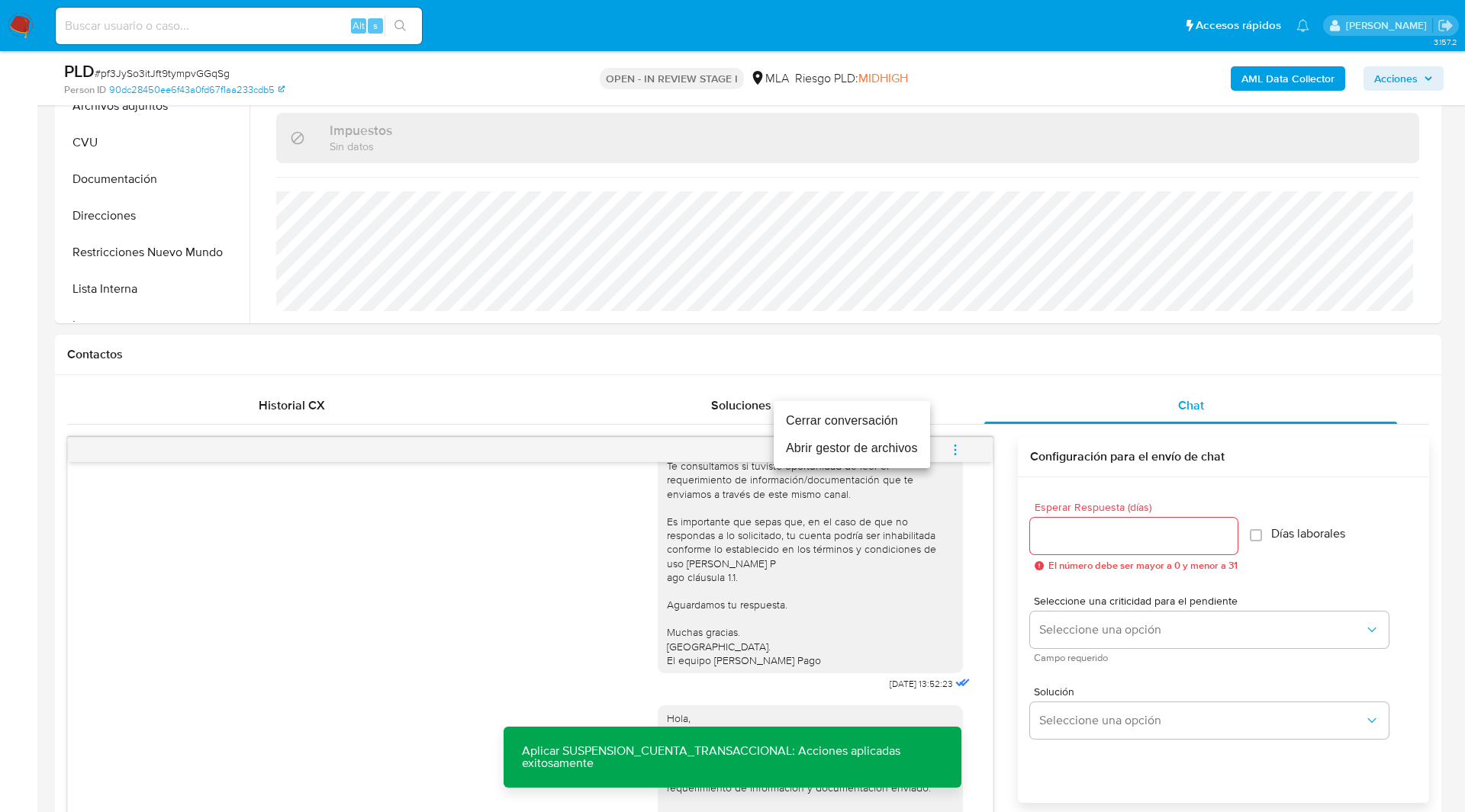
click at [878, 409] on li "Cerrar conversación" at bounding box center [851, 421] width 156 height 27
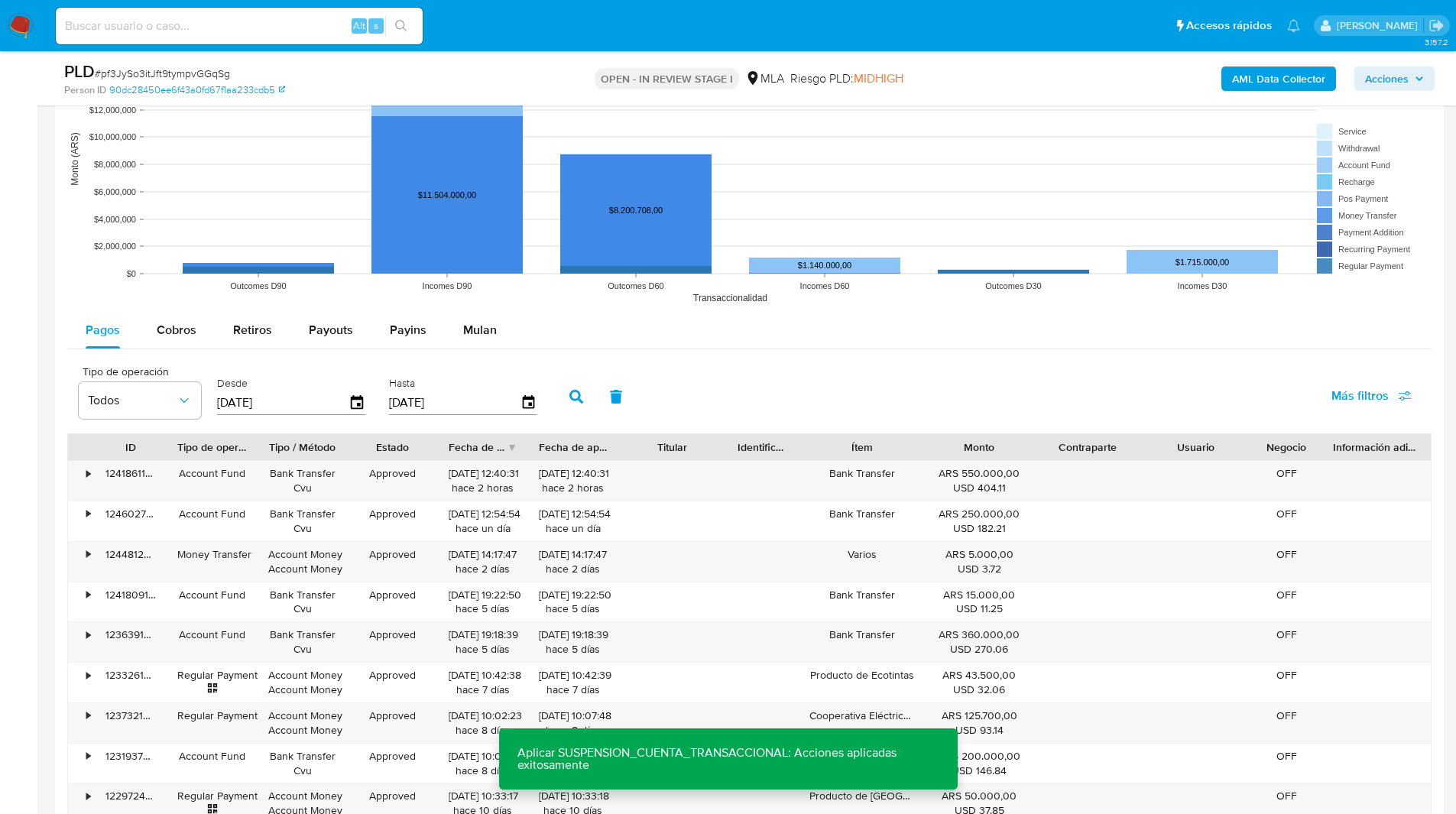
scroll to position [1770, 0]
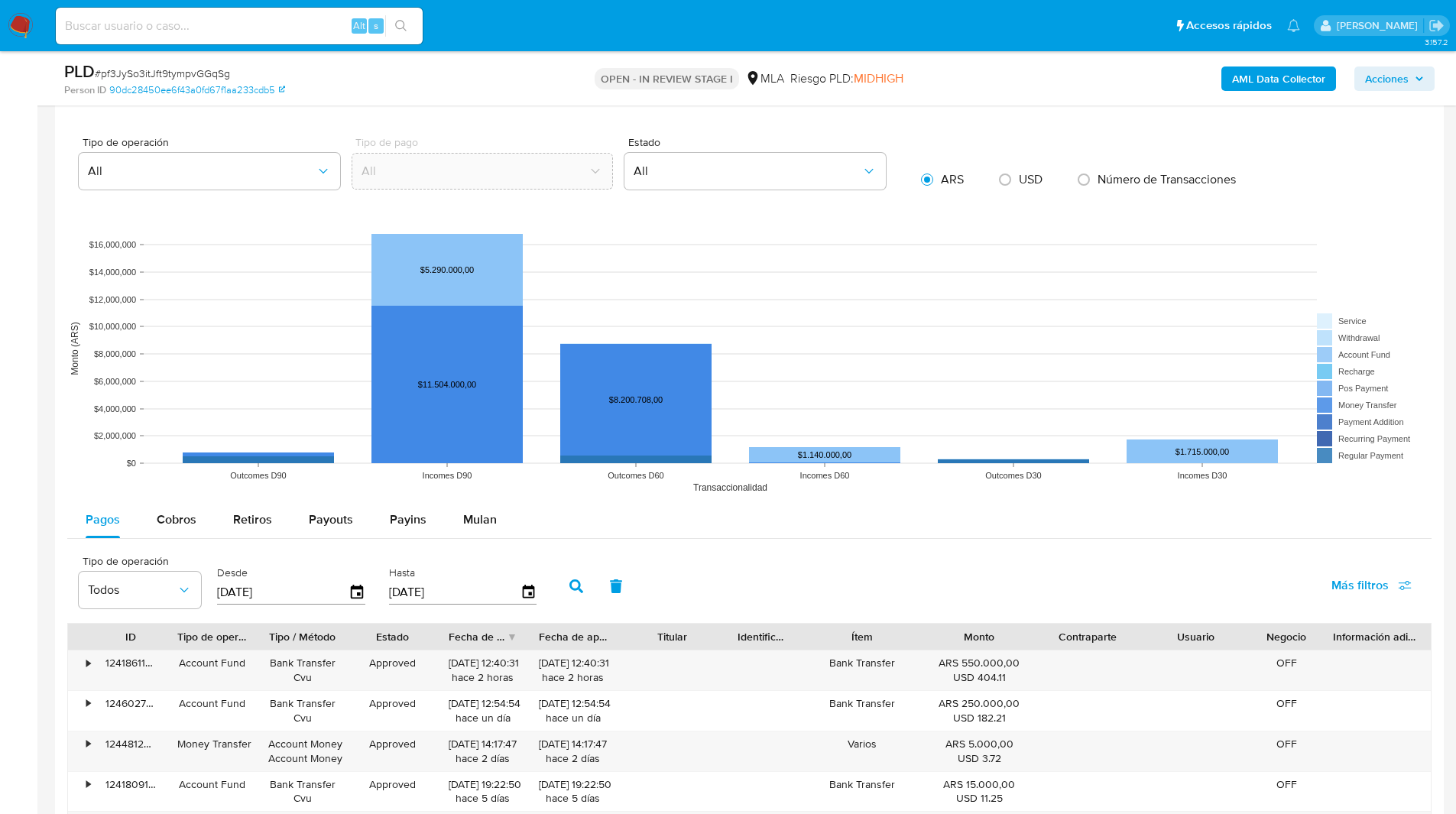
click at [521, 27] on ul "Pausado Ver notificaciones Alt s Accesos rápidos Presiona las siguientes teclas…" at bounding box center [678, 25] width 1260 height 38
click at [241, 25] on input at bounding box center [239, 26] width 367 height 20
paste input "M4AsPG8ecCBBJfUYqEjIBM9A"
type input "M4AsPG8ecCBBJfUYqEjIBM9A"
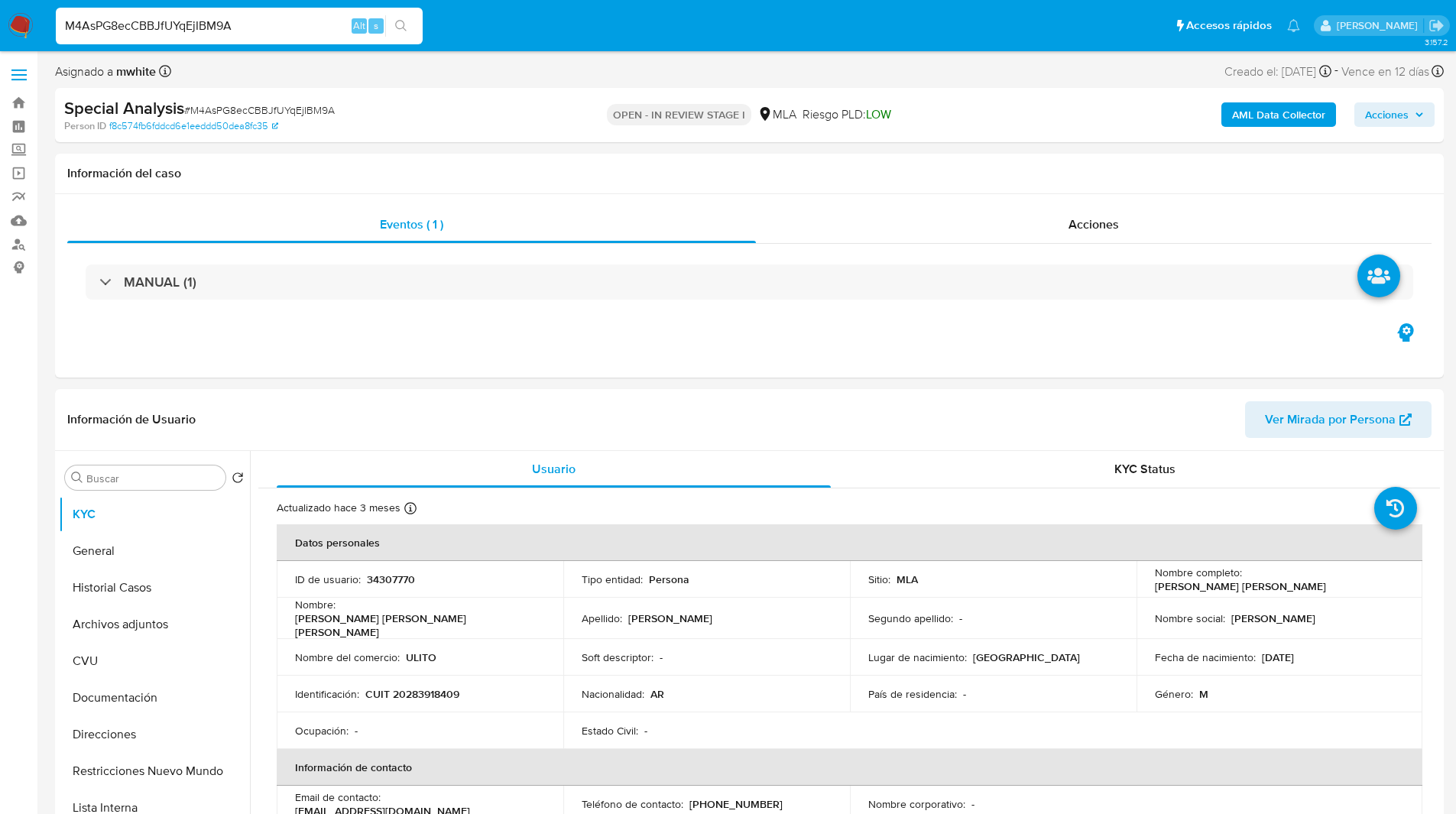
click at [528, 68] on div "Asignado a mwhite Asignado el: 17/06/2025 18:10:31 Creado el: 17/06/2025 Creado…" at bounding box center [749, 75] width 1389 height 27
select select "10"
click at [545, 424] on header "Información de Usuario Ver Mirada por Persona" at bounding box center [749, 419] width 1364 height 36
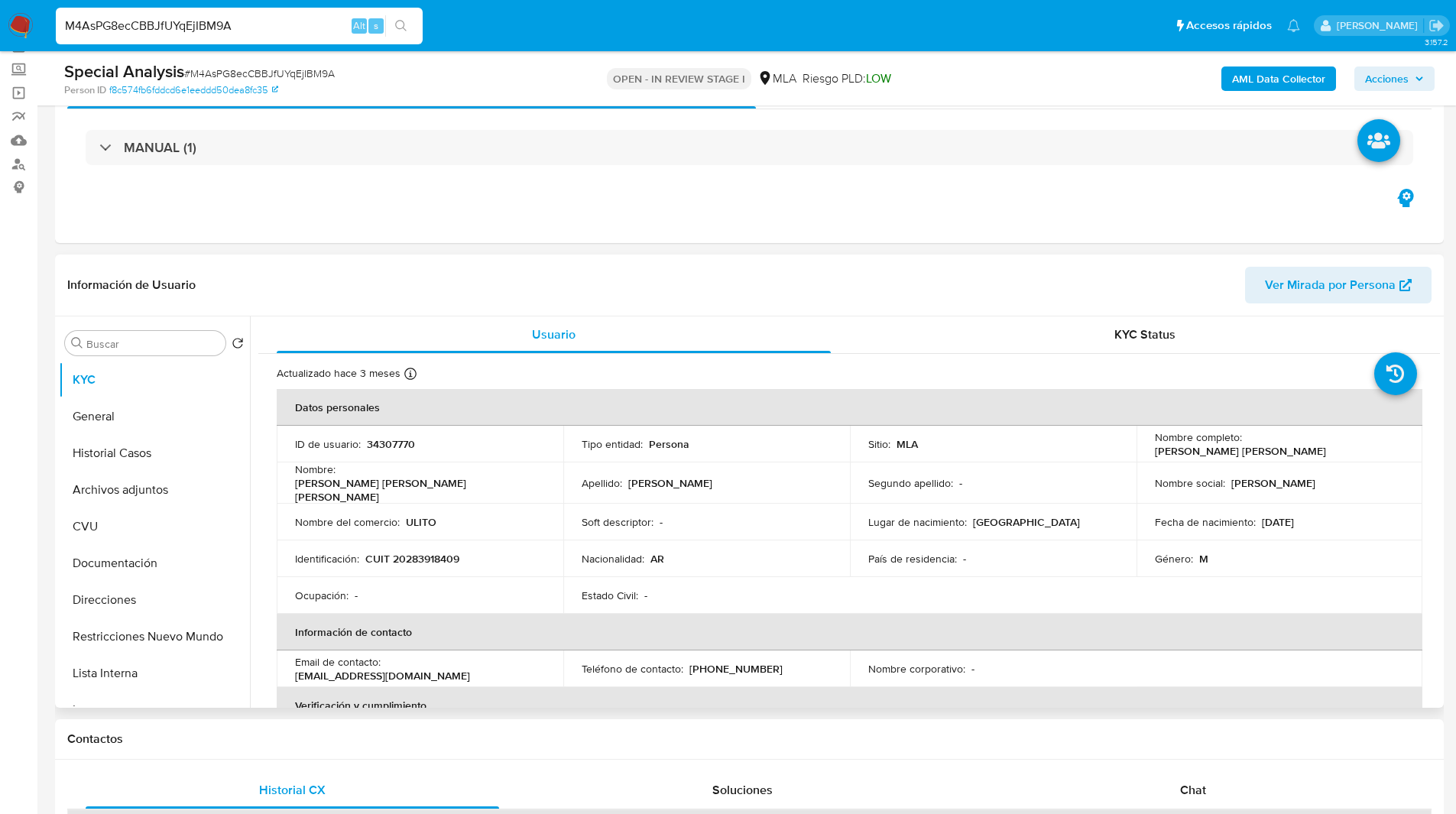
scroll to position [83, 0]
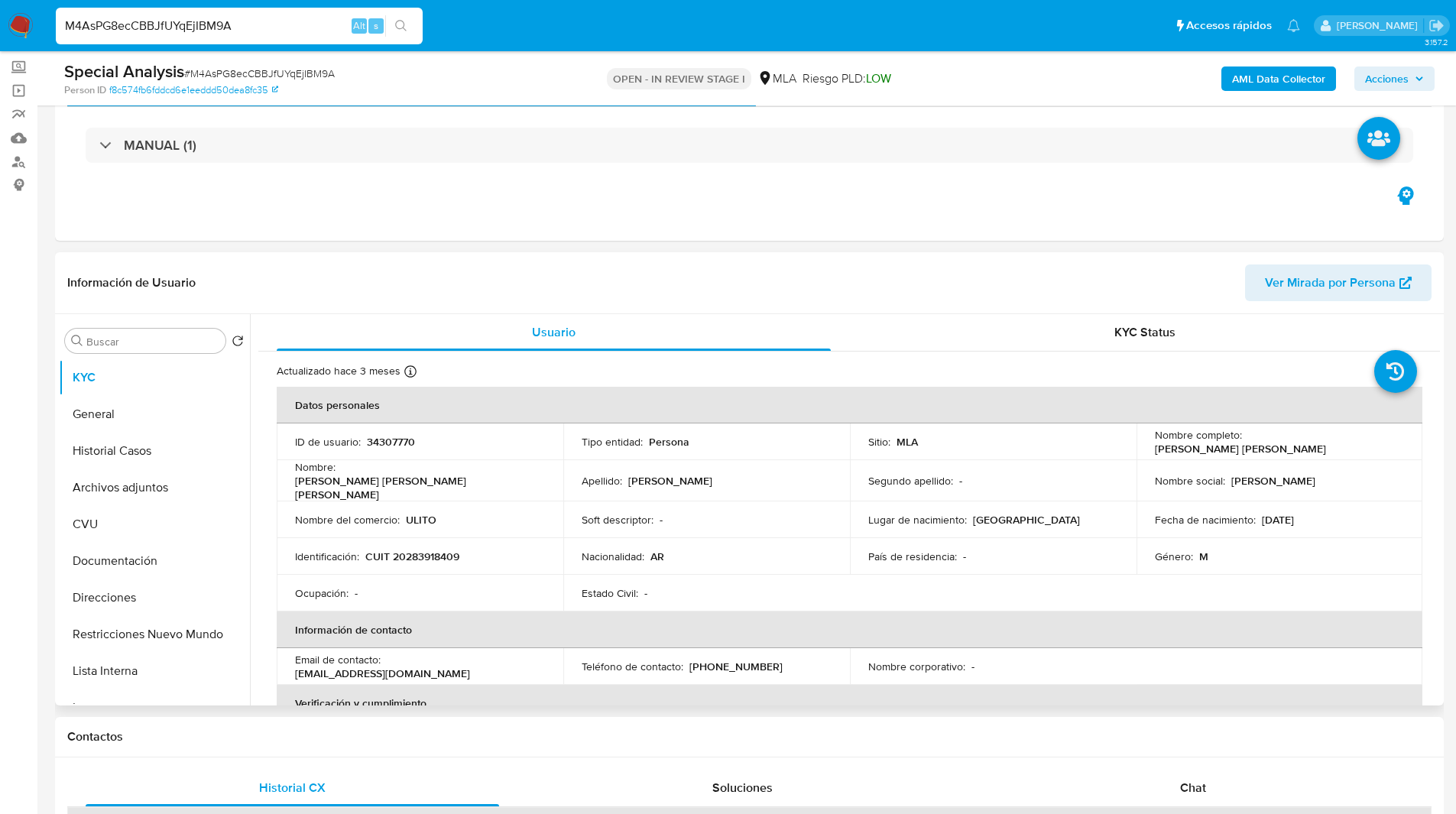
click at [382, 443] on p "34307770" at bounding box center [391, 442] width 48 height 14
copy p "34307770"
click at [791, 296] on header "Información de Usuario Ver Mirada por Persona" at bounding box center [749, 283] width 1364 height 36
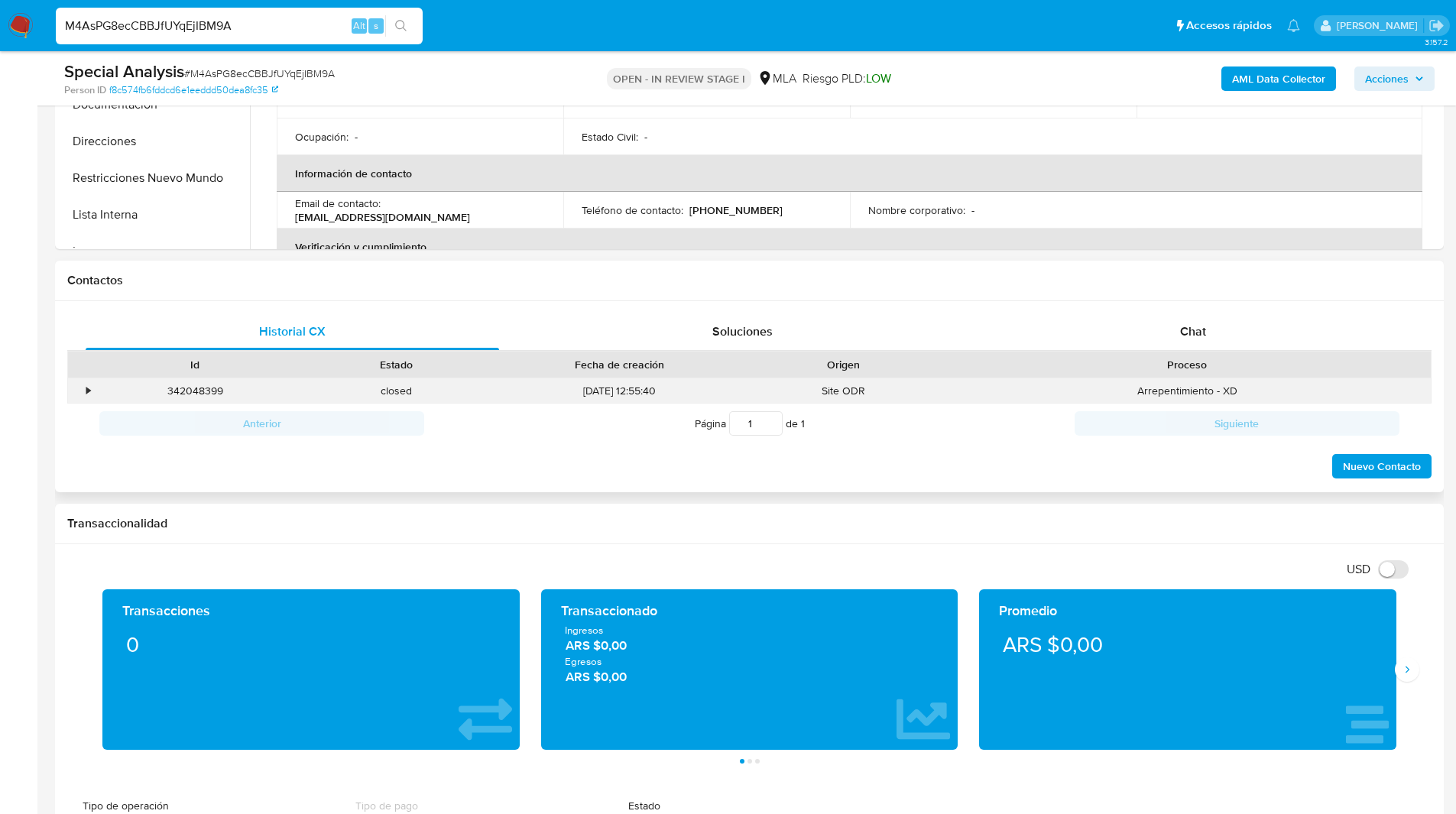
scroll to position [542, 0]
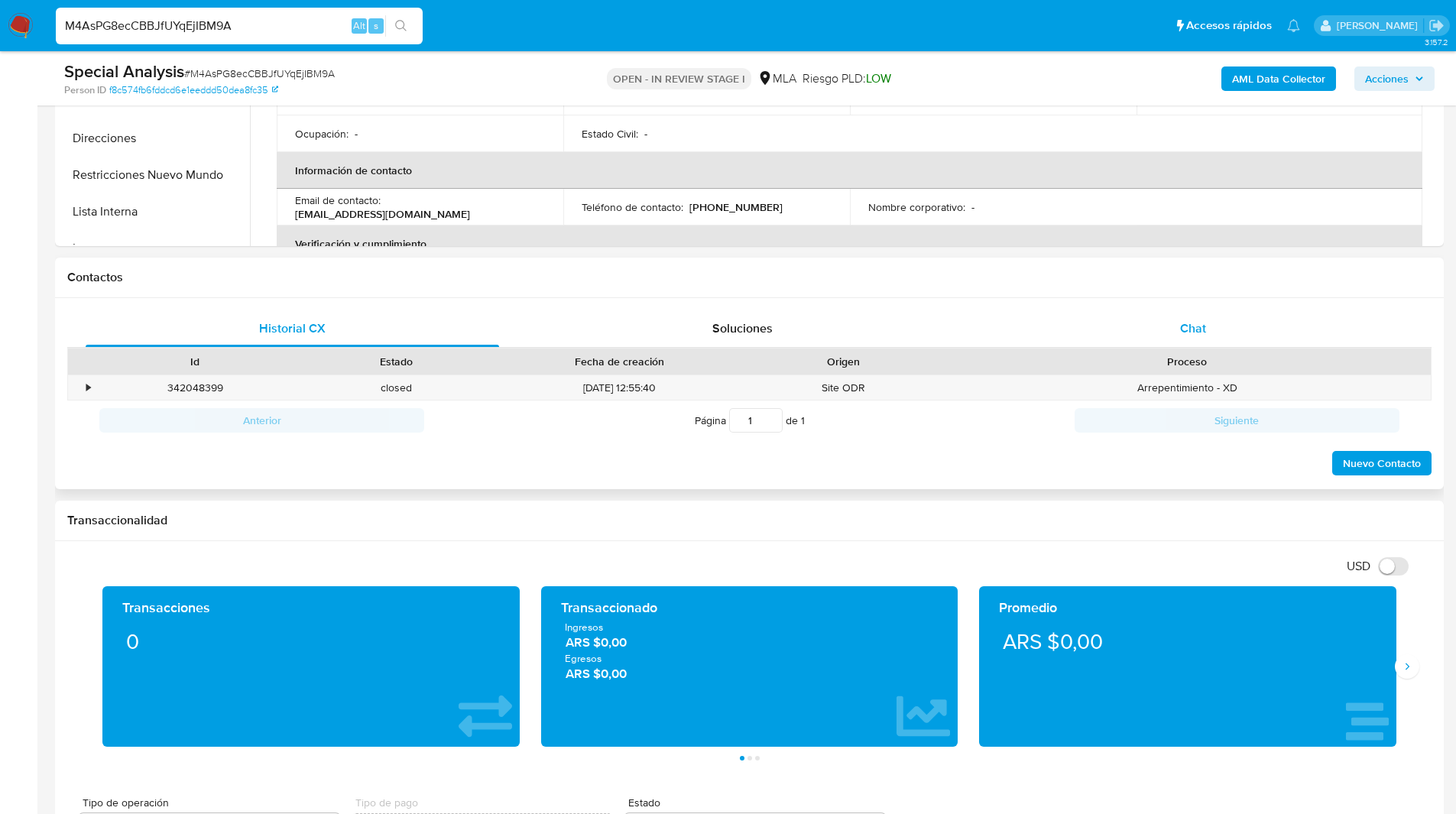
click at [1154, 331] on div "Chat" at bounding box center [1192, 328] width 414 height 36
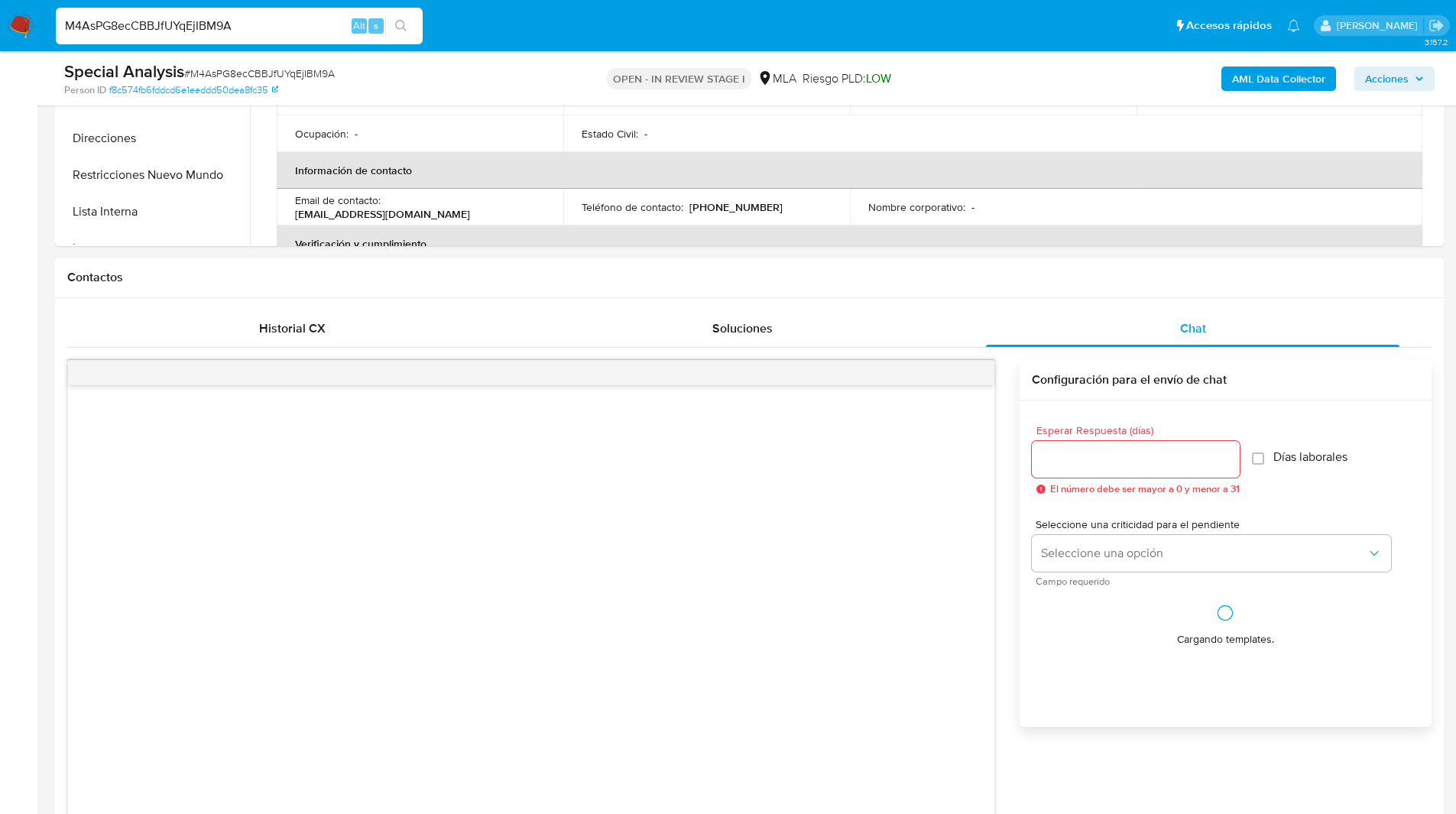
click at [983, 262] on div "Contactos" at bounding box center [749, 278] width 1389 height 41
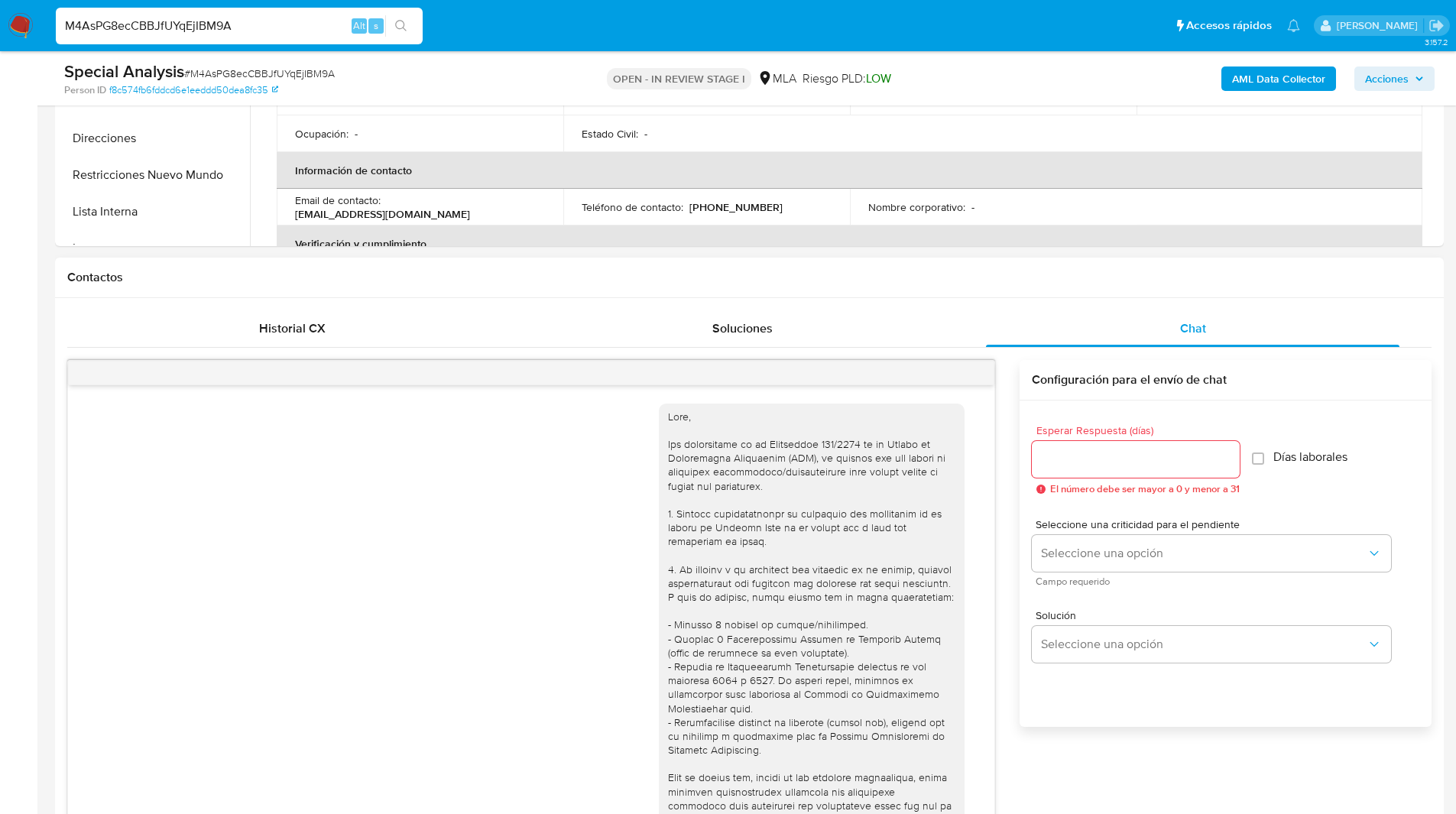
scroll to position [695, 0]
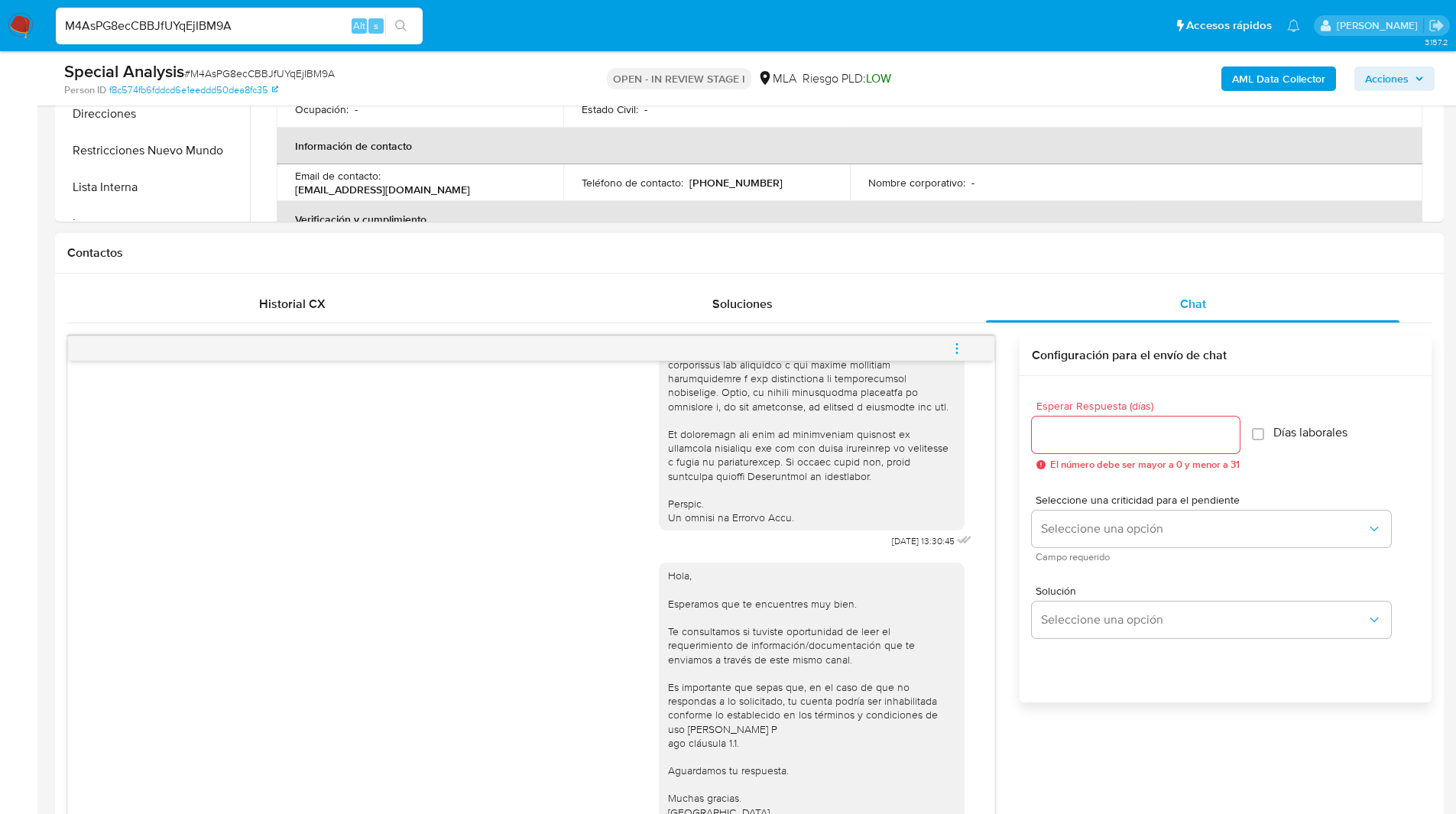
click at [947, 261] on div "Contactos" at bounding box center [749, 253] width 1389 height 41
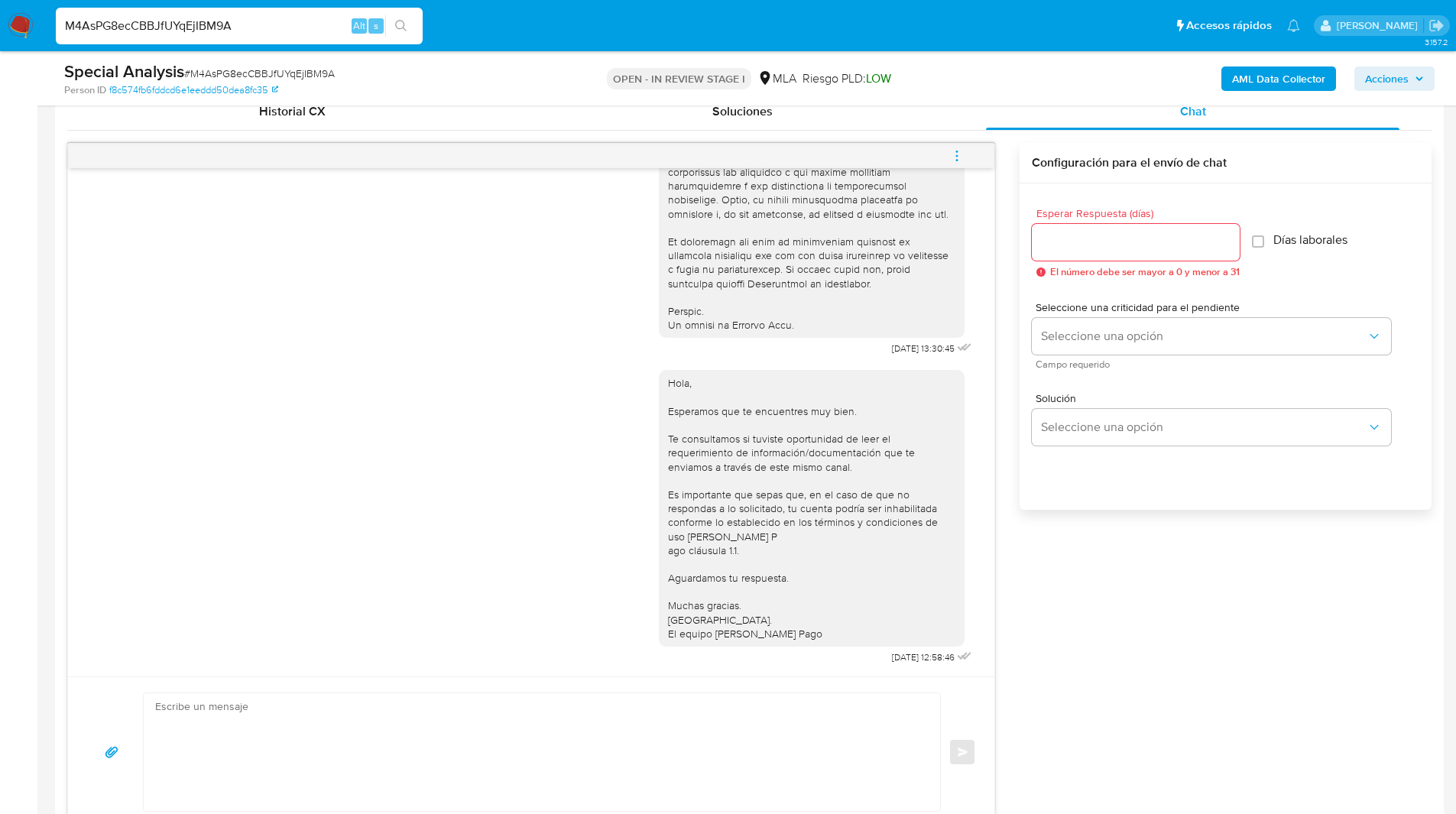
scroll to position [785, 0]
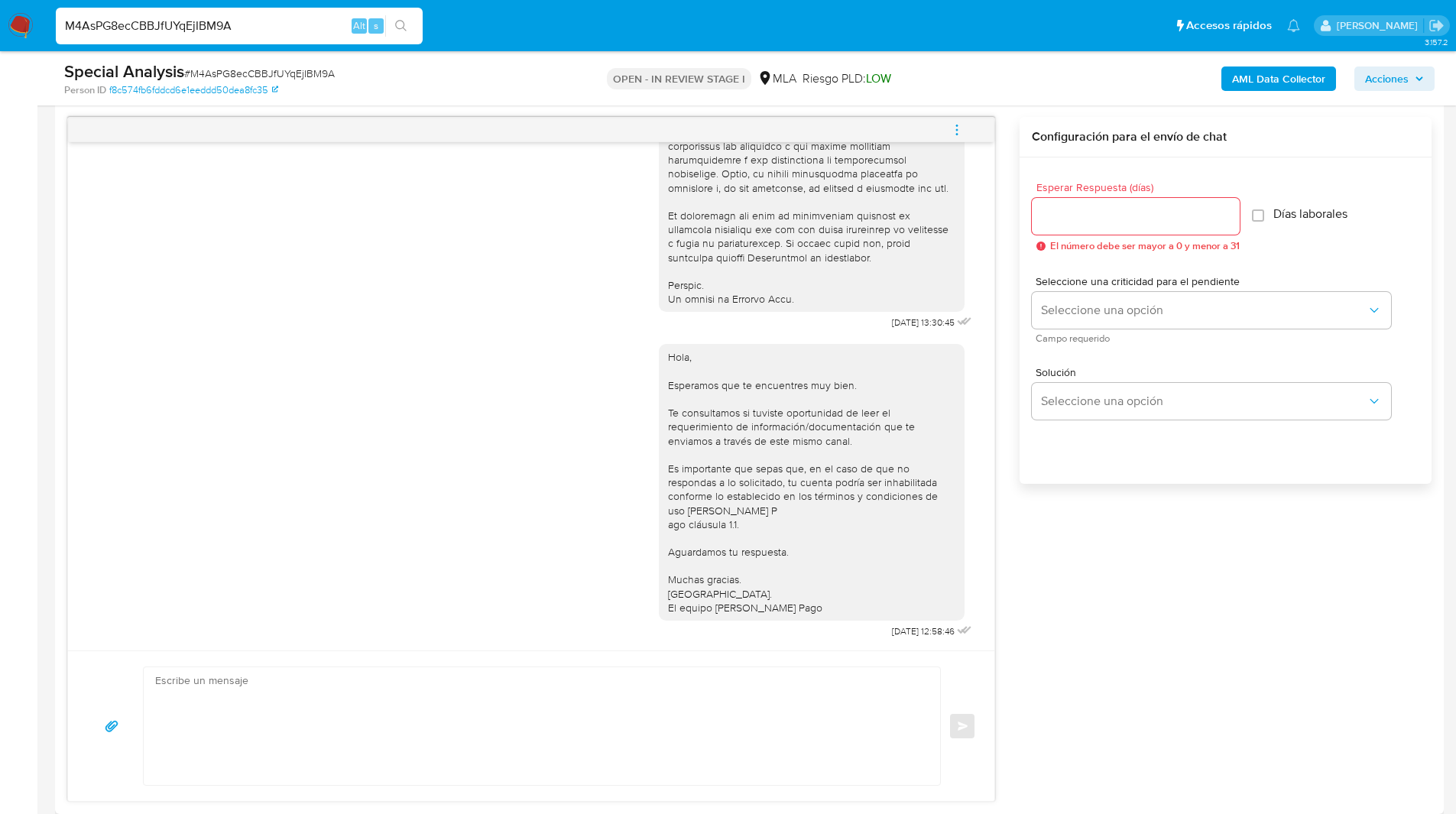
click at [1202, 567] on div "18/06/2025 13:30:45 Hola, Esperamos que te encuentres muy bien. Te consultamos …" at bounding box center [749, 459] width 1364 height 685
click at [886, 25] on ul "Pausado Ver notificaciones M4AsPG8ecCBBJfUYqEjIBM9A Alt s Accesos rápidos Presi…" at bounding box center [678, 25] width 1260 height 38
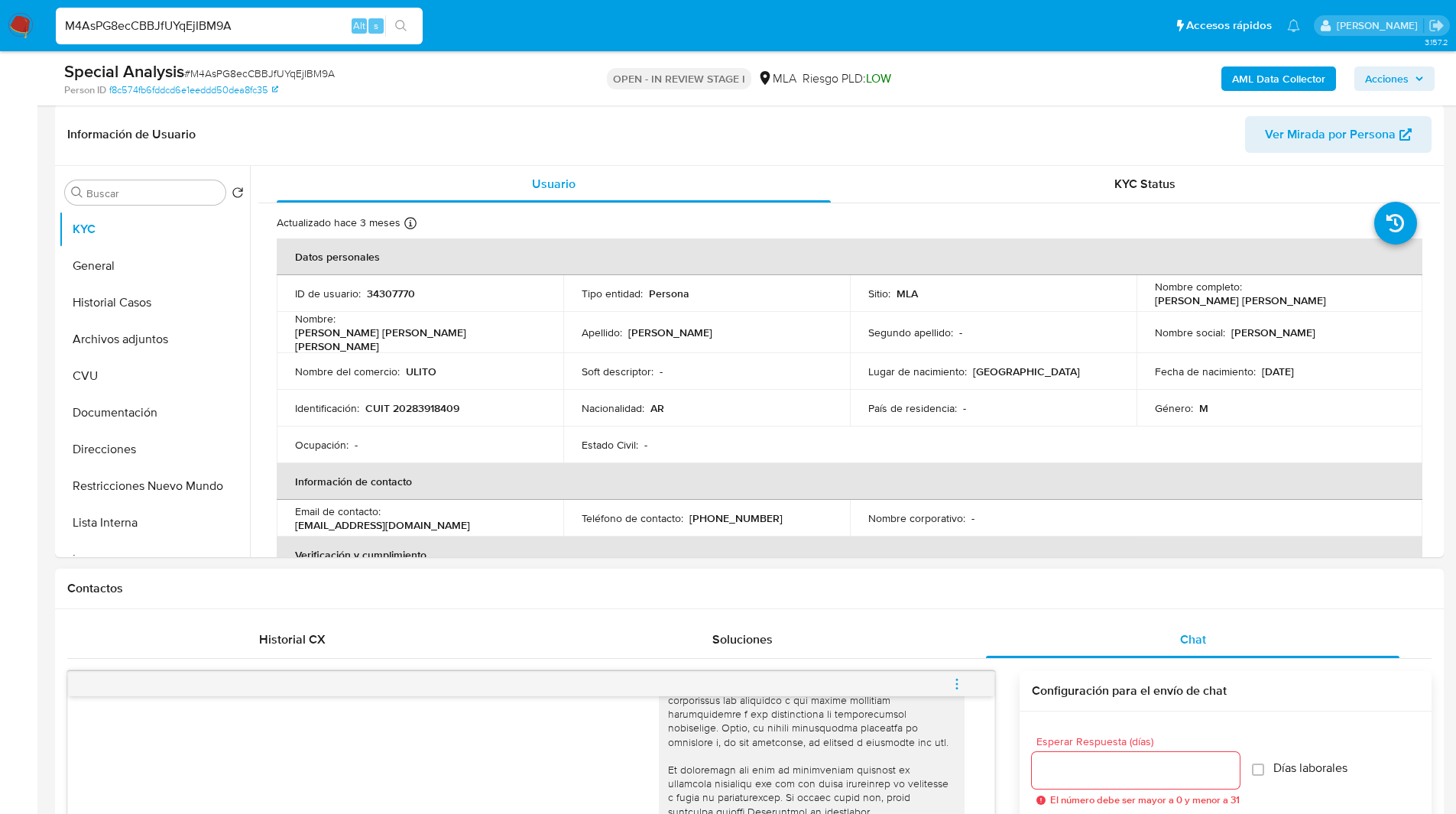
scroll to position [0, 0]
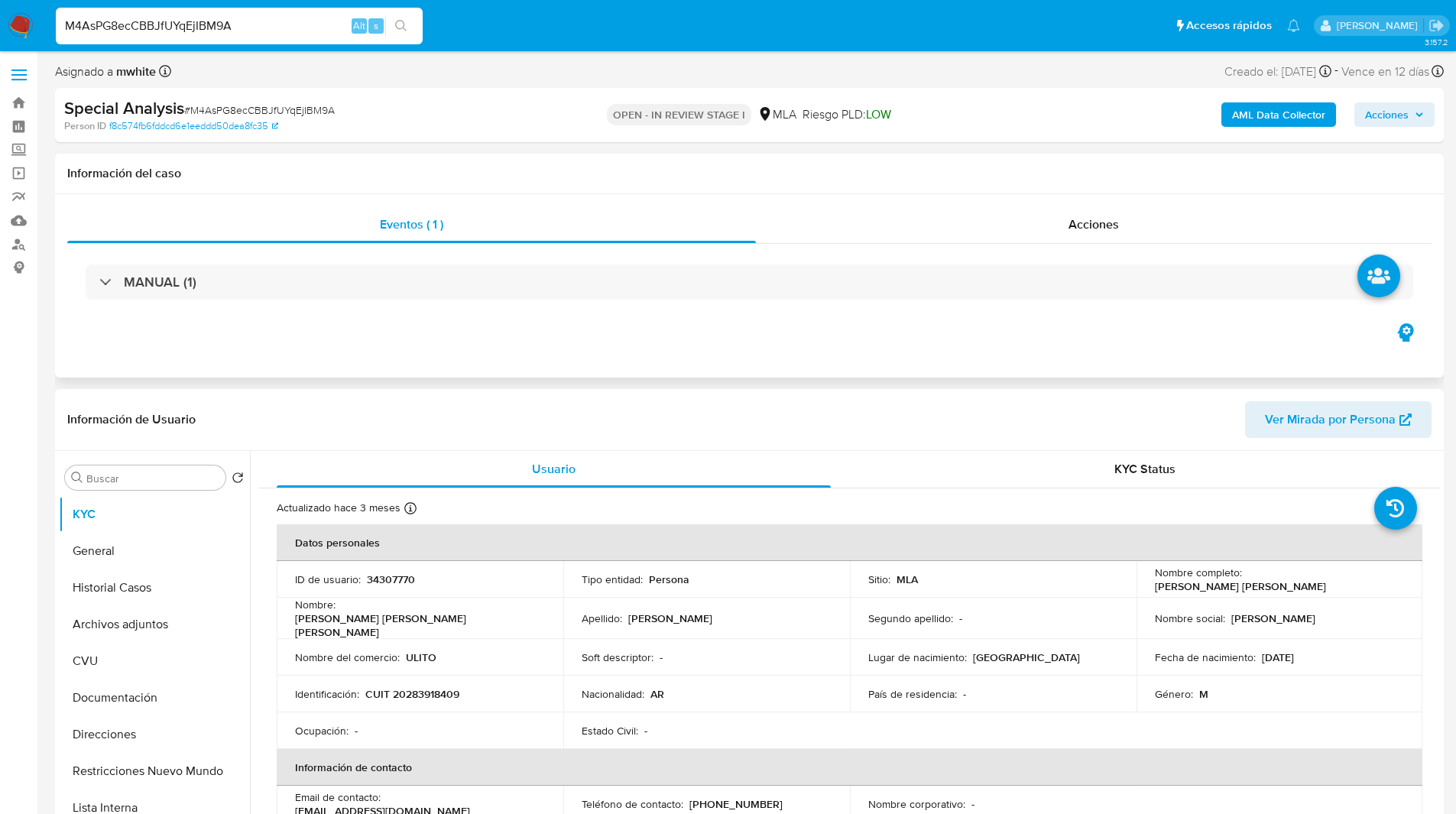
click at [301, 321] on div "Eventos ( 1 ) Acciones MANUAL (1)" at bounding box center [749, 285] width 1389 height 183
click at [501, 103] on div "Special Analysis # M4AsPG8ecCBBJfUYqEjIBM9A" at bounding box center [289, 109] width 451 height 23
click at [392, 582] on p "34307770" at bounding box center [391, 579] width 48 height 14
copy p "34307770"
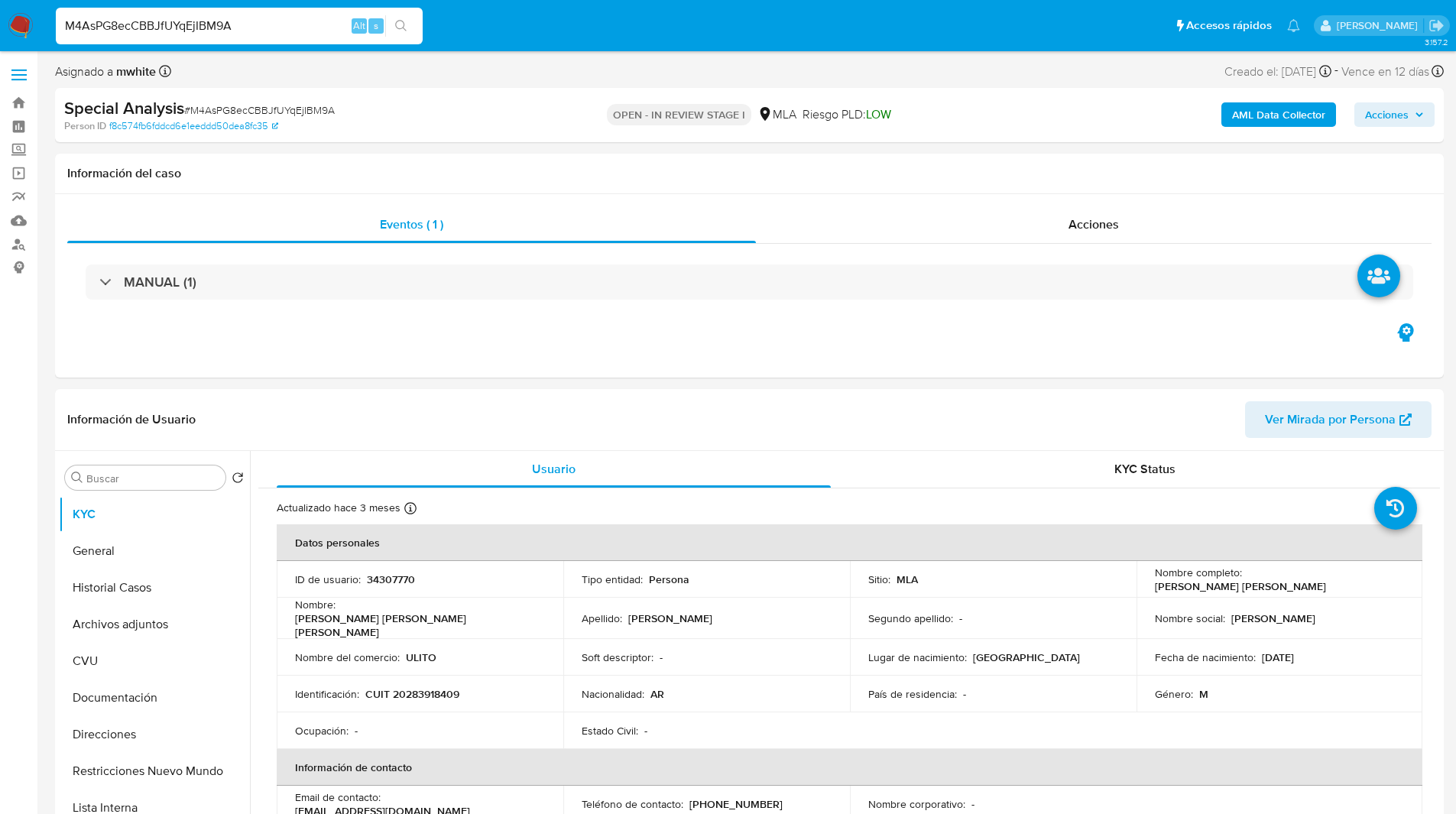
click at [523, 109] on div "OPEN - IN REVIEW STAGE I MLA Riesgo PLD: LOW" at bounding box center [749, 114] width 452 height 36
click at [128, 567] on button "General" at bounding box center [148, 551] width 179 height 36
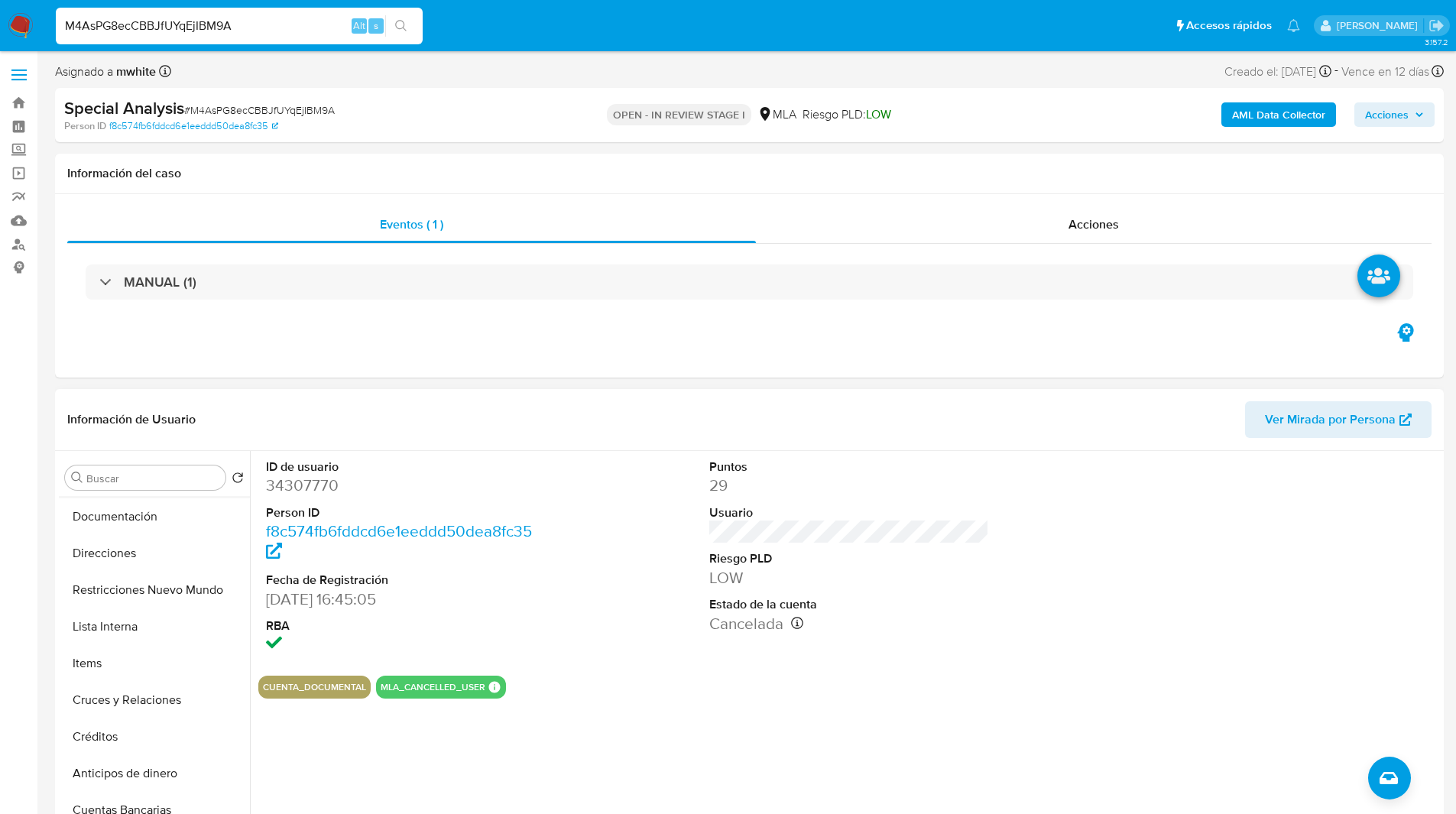
scroll to position [182, 0]
click at [113, 585] on button "Restricciones Nuevo Mundo" at bounding box center [148, 589] width 179 height 36
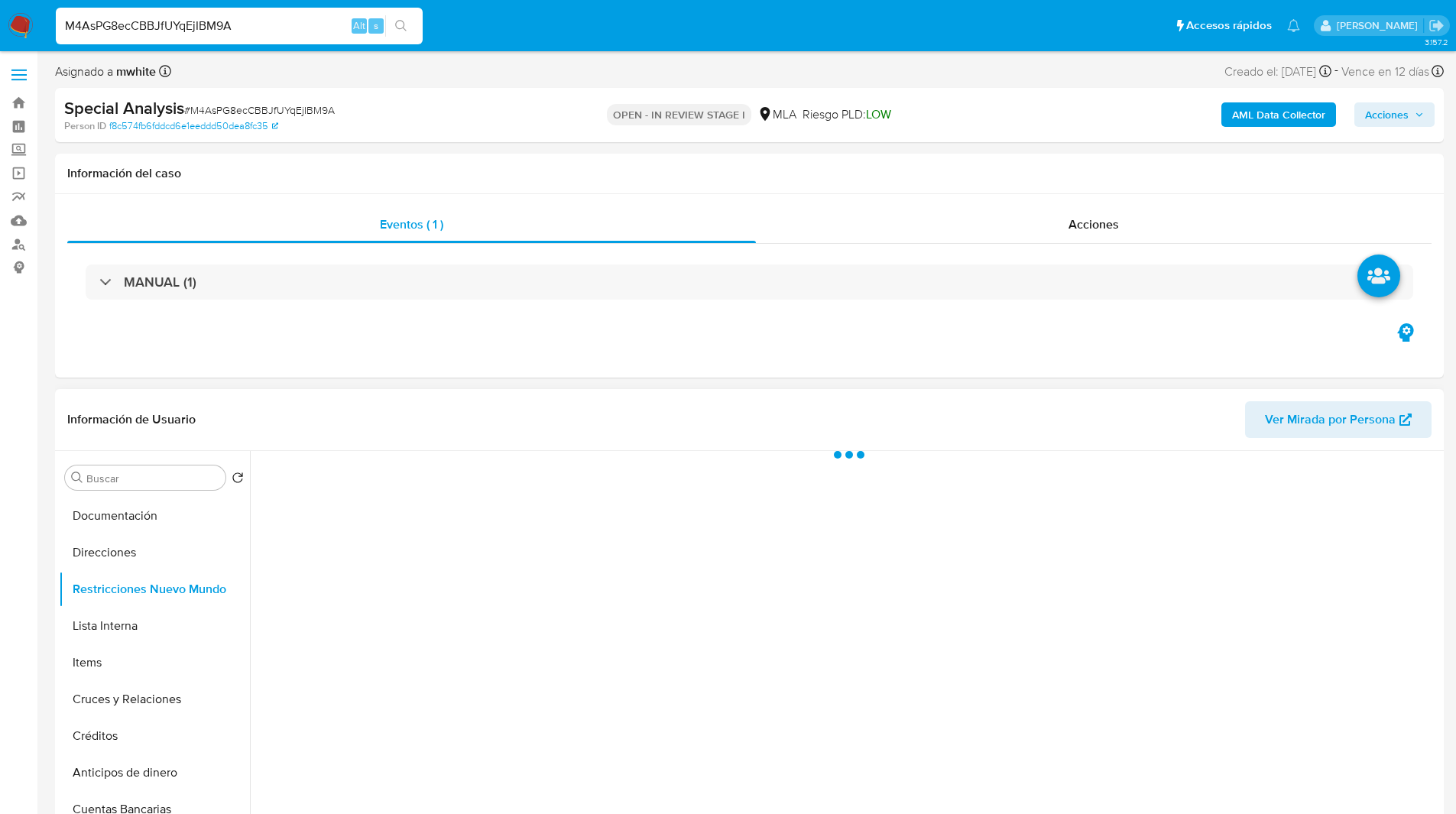
click at [639, 423] on header "Información de Usuario Ver Mirada por Persona" at bounding box center [749, 419] width 1364 height 36
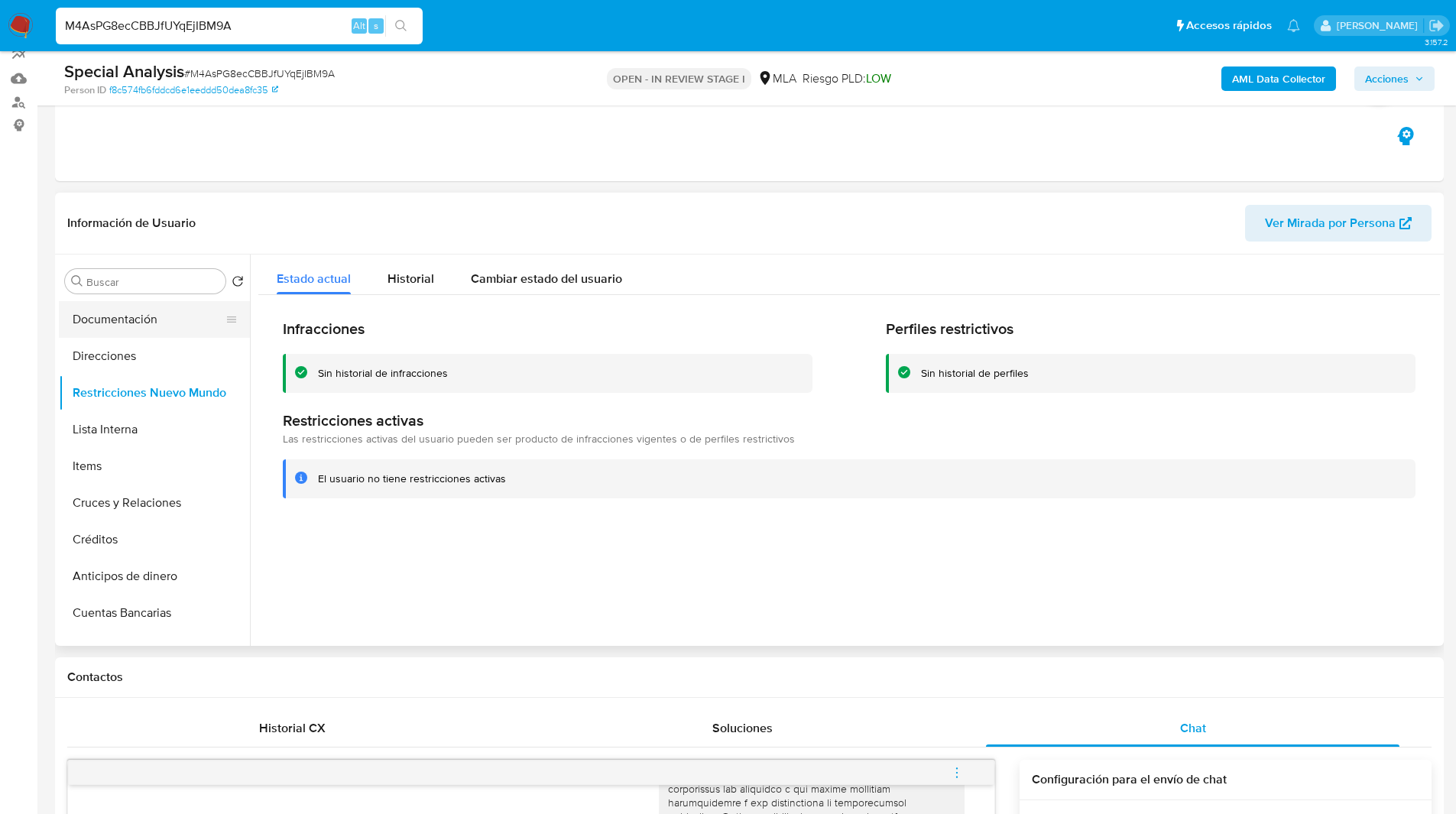
scroll to position [0, 0]
click at [152, 324] on button "KYC" at bounding box center [148, 318] width 179 height 36
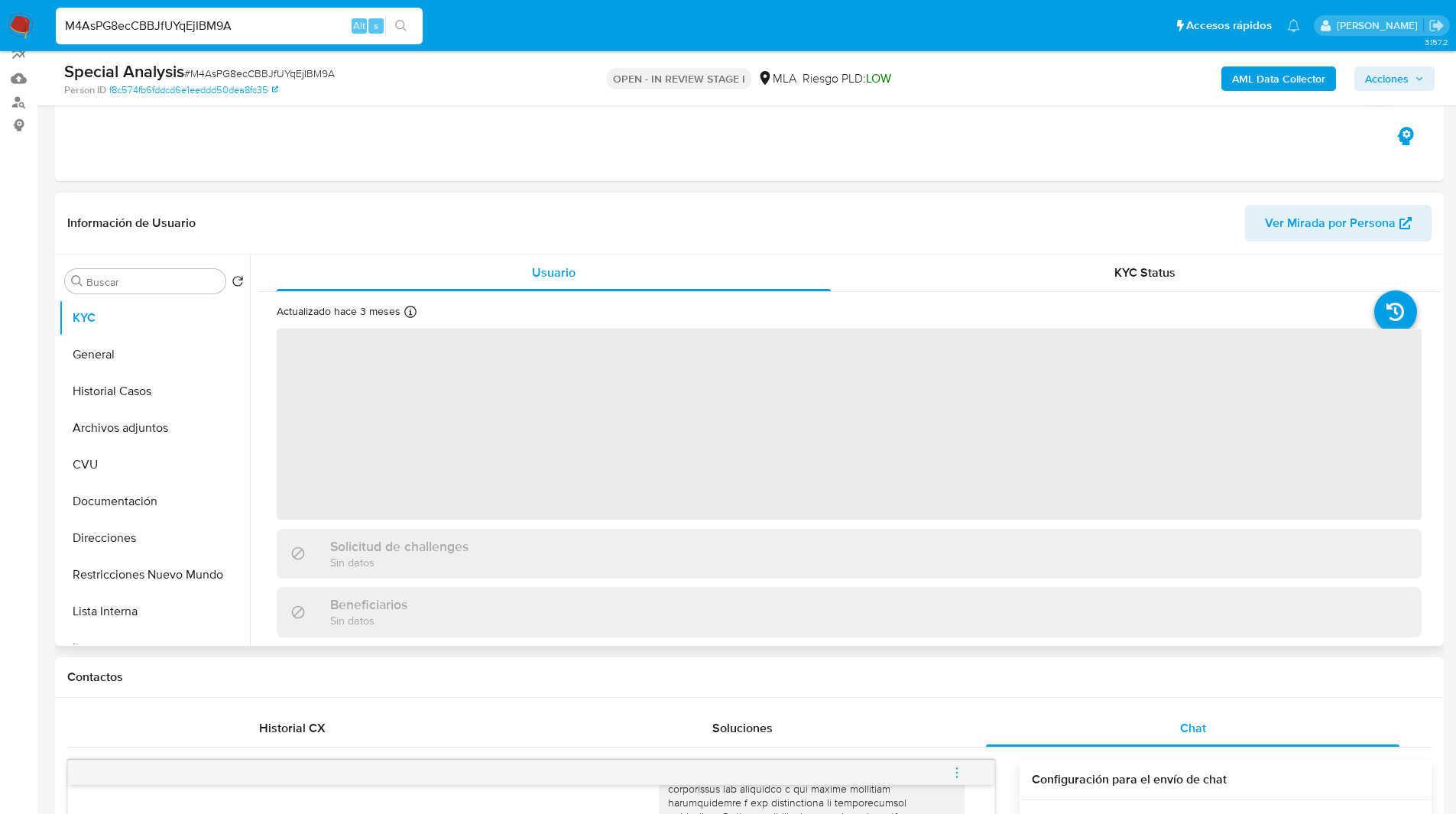
click at [446, 224] on header "Información de Usuario Ver Mirada por Persona" at bounding box center [749, 223] width 1364 height 36
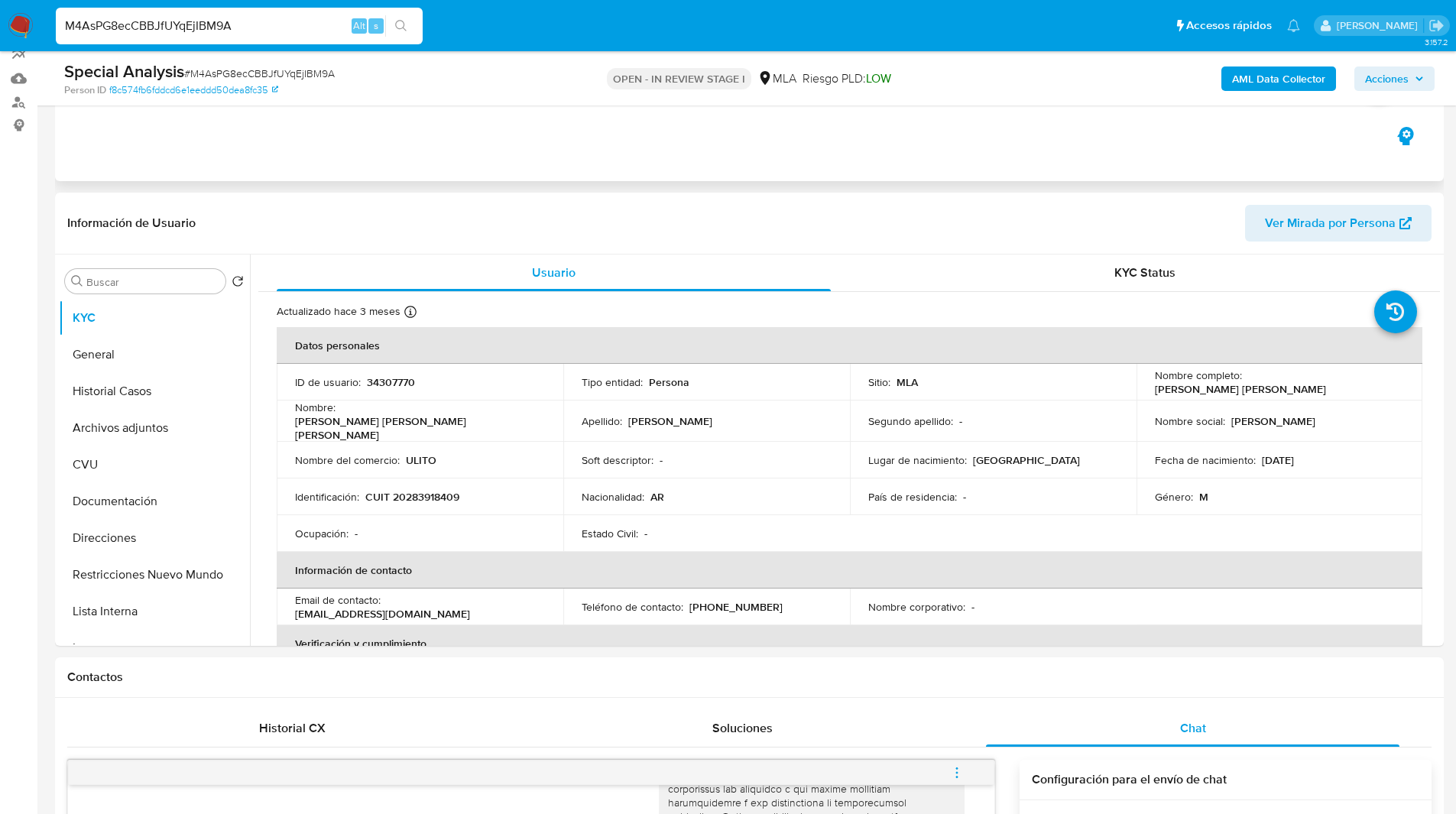
click at [494, 166] on div "Eventos ( 1 ) Acciones MANUAL (1)" at bounding box center [749, 89] width 1389 height 183
click at [547, 54] on div "Special Analysis # M4AsPG8ecCBBJfUYqEjIBM9A Person ID f8c574fb6fddcd6e1eeddd50d…" at bounding box center [749, 78] width 1389 height 54
click at [468, 28] on ul "Pausado Ver notificaciones M4AsPG8ecCBBJfUYqEjIBM9A Alt s Accesos rápidos Presi…" at bounding box center [678, 25] width 1260 height 38
click at [546, 32] on ul "Pausado Ver notificaciones M4AsPG8ecCBBJfUYqEjIBM9A Alt s Accesos rápidos Presi…" at bounding box center [678, 25] width 1260 height 38
click at [510, 31] on ul "Pausado Ver notificaciones M4AsPG8ecCBBJfUYqEjIBM9A Alt s Accesos rápidos Presi…" at bounding box center [678, 25] width 1260 height 38
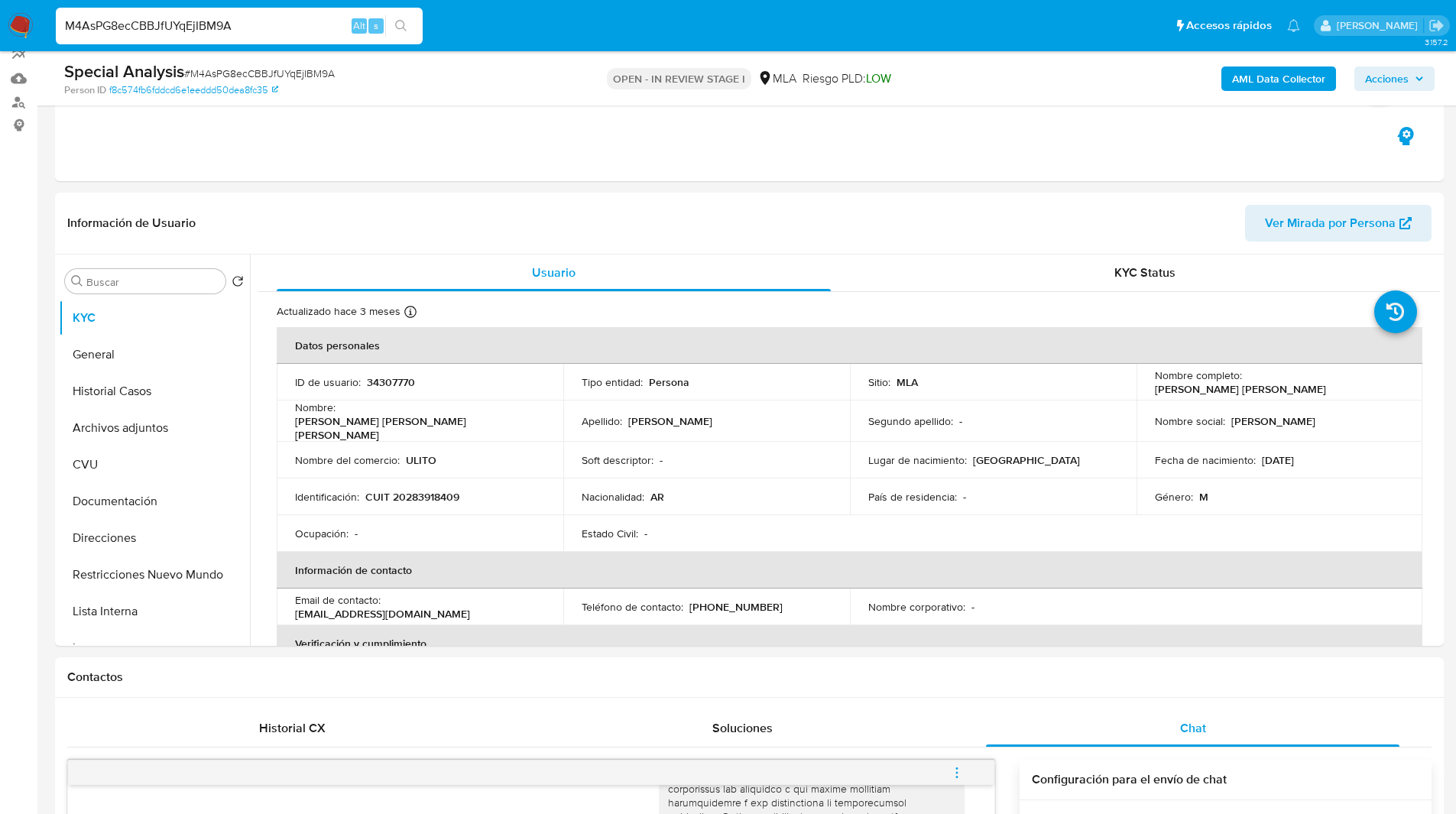
click at [477, 22] on ul "Pausado Ver notificaciones M4AsPG8ecCBBJfUYqEjIBM9A Alt s Accesos rápidos Presi…" at bounding box center [678, 25] width 1260 height 38
click at [494, 26] on ul "Pausado Ver notificaciones M4AsPG8ecCBBJfUYqEjIBM9A Alt s Accesos rápidos Presi…" at bounding box center [678, 25] width 1260 height 38
click at [549, 25] on ul "Pausado Ver notificaciones M4AsPG8ecCBBJfUYqEjIBM9A Alt s Accesos rápidos Presi…" at bounding box center [678, 25] width 1260 height 38
click at [195, 18] on input "M4AsPG8ecCBBJfUYqEjIBM9A" at bounding box center [239, 26] width 367 height 20
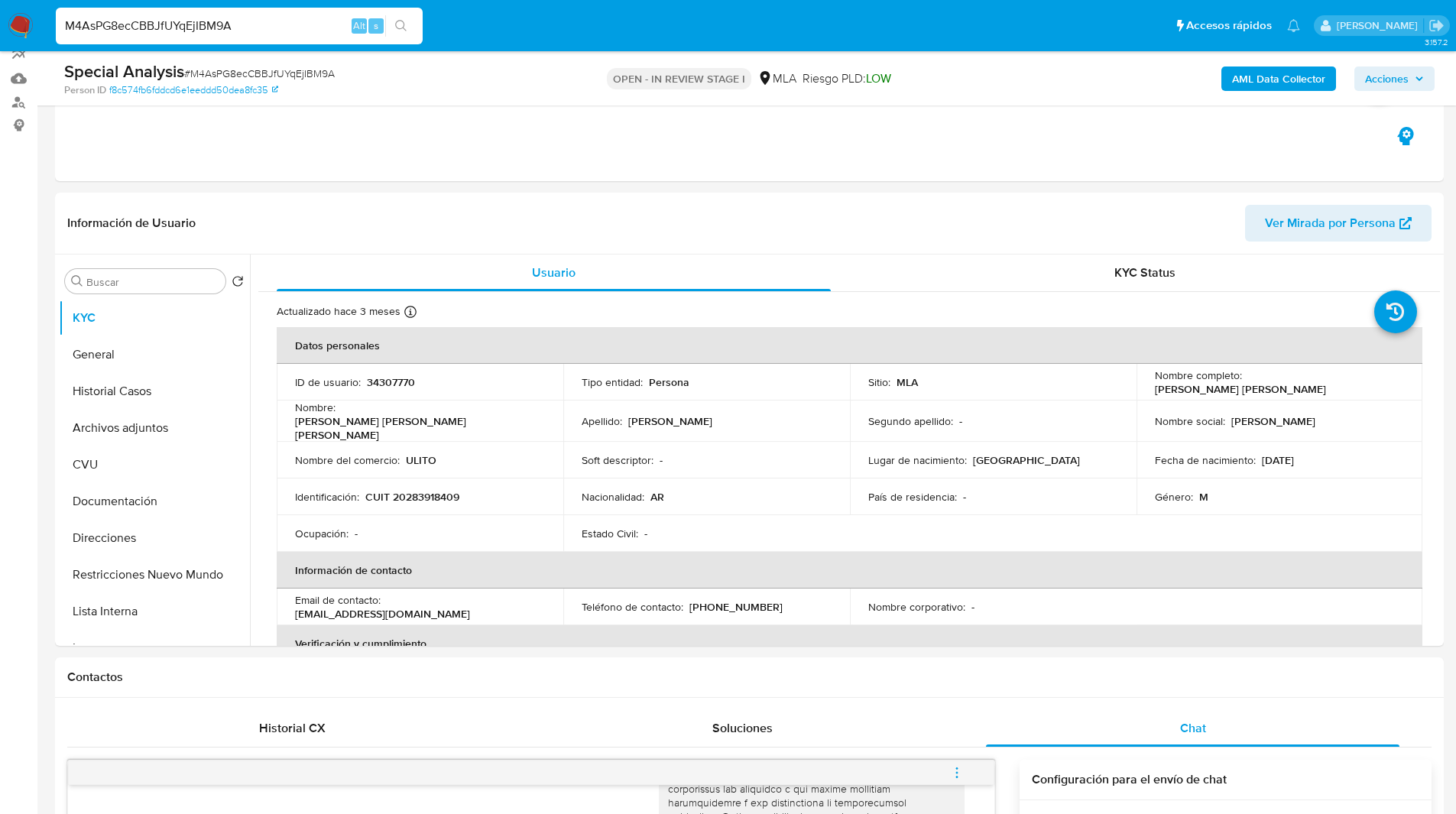
paste input "Cm531wdqEKH19QhgIUt6ztb3"
type input "Cm531wdqEKH19QhgIUt6ztb3"
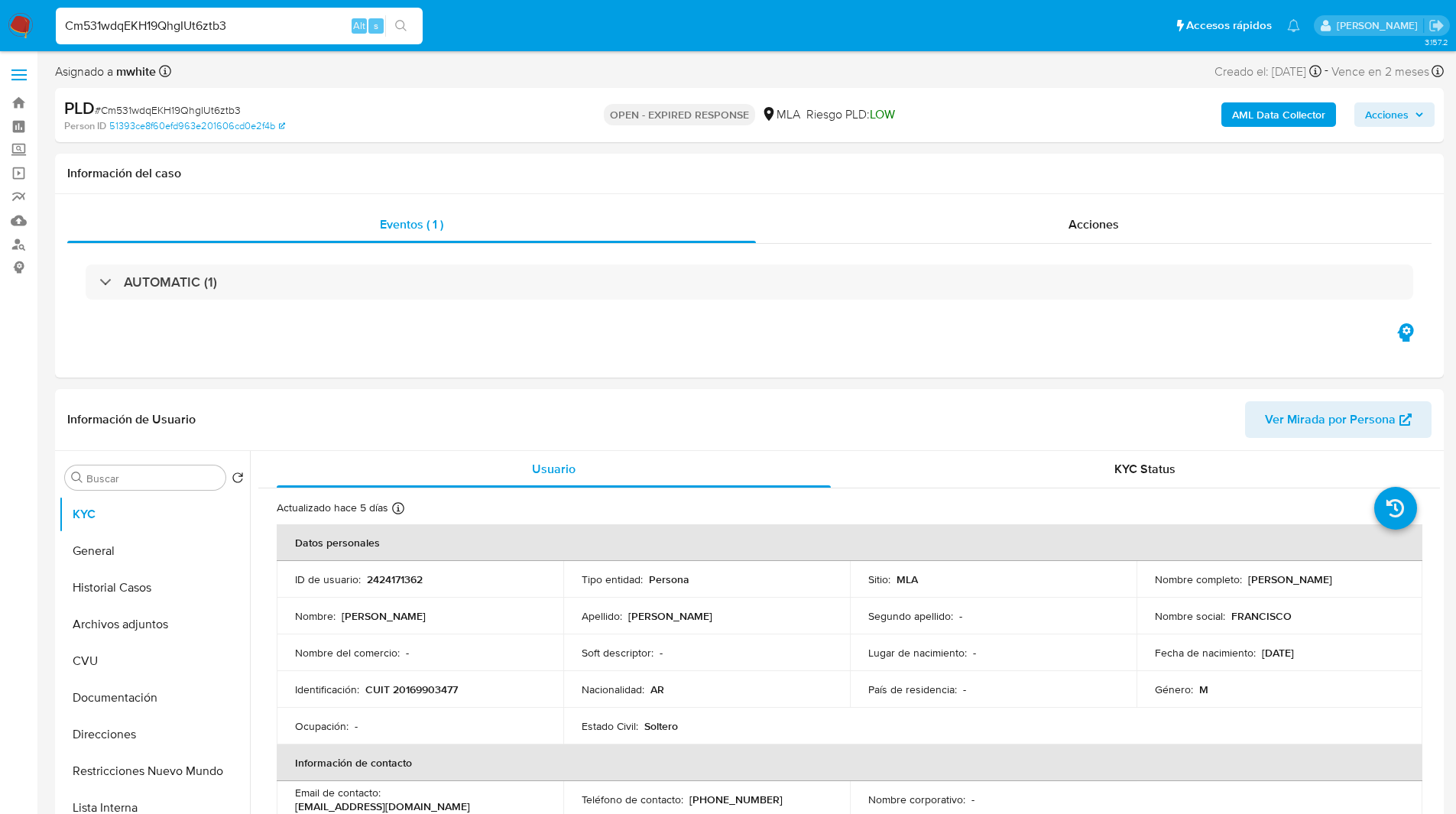
select select "10"
click at [989, 141] on div "PLD # Cm531wdqEKH19QhgIUt6ztb3 Person ID 51393ce8f60efd963e201606cd0e2f4b OPEN …" at bounding box center [749, 114] width 1389 height 54
click at [517, 31] on ul "Pausado Ver notificaciones Cm531wdqEKH19QhgIUt6ztb3 Alt s Accesos rápidos Presi…" at bounding box center [678, 25] width 1260 height 38
click at [465, 12] on ul "Pausado Ver notificaciones Cm531wdqEKH19QhgIUt6ztb3 Alt s Accesos rápidos Presi…" at bounding box center [678, 25] width 1260 height 38
click at [547, 32] on ul "Pausado Ver notificaciones Cm531wdqEKH19QhgIUt6ztb3 Alt s Accesos rápidos Presi…" at bounding box center [678, 25] width 1260 height 38
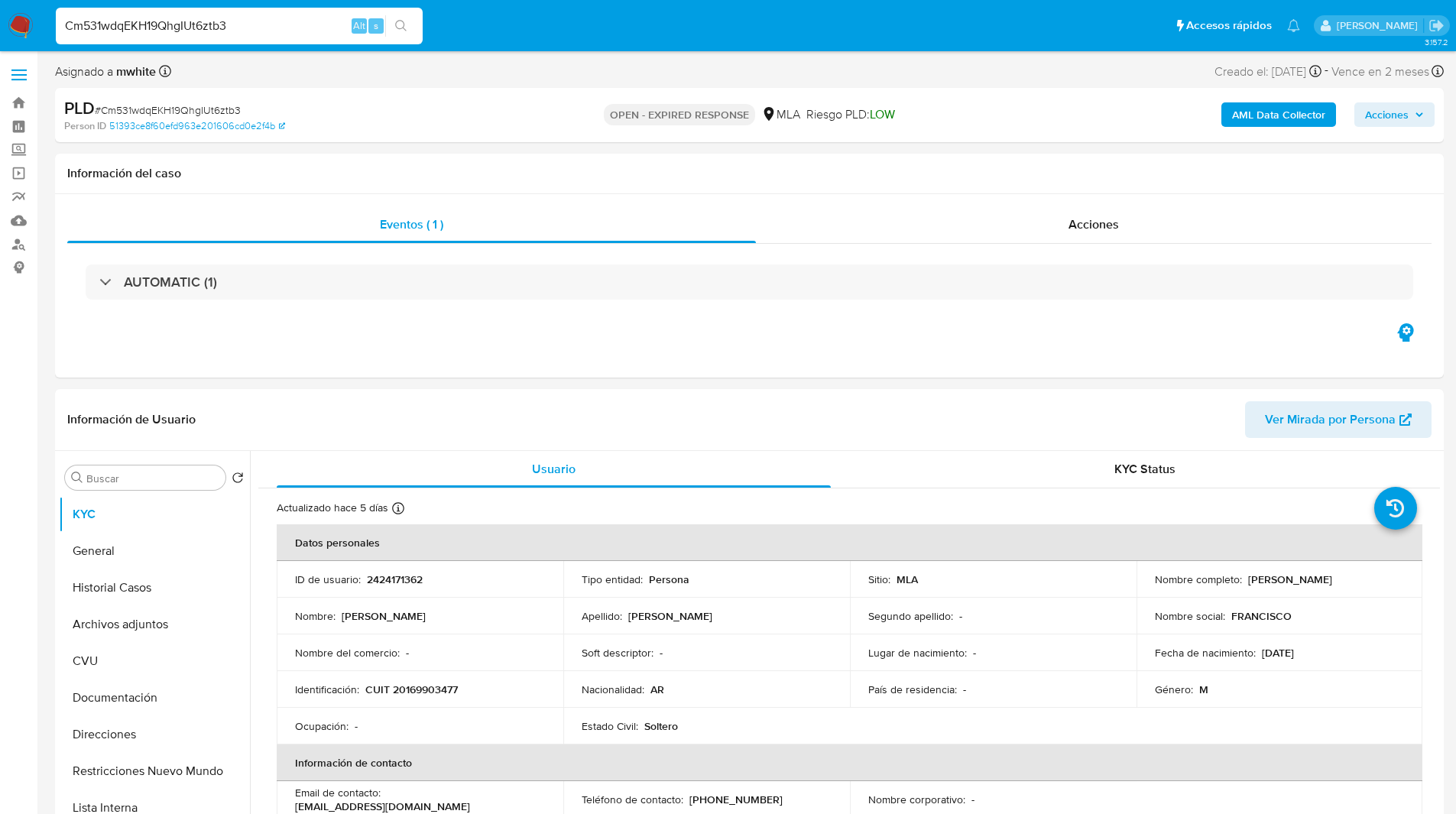
click at [527, 35] on ul "Pausado Ver notificaciones Cm531wdqEKH19QhgIUt6ztb3 Alt s Accesos rápidos Presi…" at bounding box center [678, 25] width 1260 height 38
click at [624, 41] on ul "Pausado Ver notificaciones Cm531wdqEKH19QhgIUt6ztb3 Alt s Accesos rápidos Presi…" at bounding box center [678, 25] width 1260 height 38
click at [672, 62] on div "Asignado a mwhite Asignado el: 18/08/2025 14:15:57 Creado el: 12/08/2025 Creado…" at bounding box center [749, 75] width 1389 height 27
click at [459, 5] on nav "Pausado Ver notificaciones Cm531wdqEKH19QhgIUt6ztb3 Alt s Accesos rápidos Presi…" at bounding box center [728, 26] width 1456 height 51
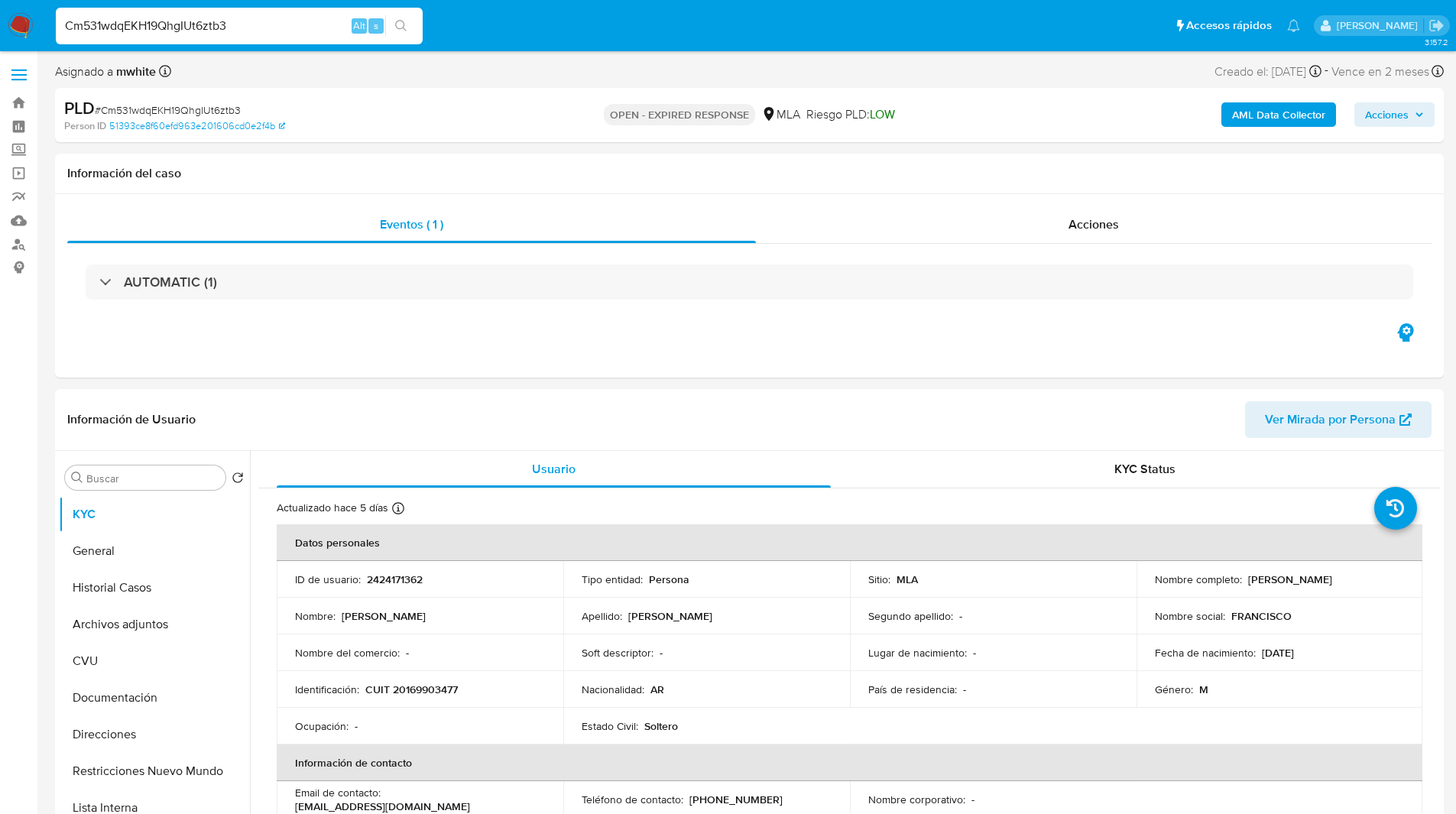
click at [314, 89] on div "PLD # Cm531wdqEKH19QhgIUt6ztb3 Person ID 51393ce8f60efd963e201606cd0e2f4b OPEN …" at bounding box center [749, 114] width 1389 height 54
click at [362, 109] on div "PLD # Cm531wdqEKH19QhgIUt6ztb3" at bounding box center [289, 109] width 451 height 23
click at [520, 124] on div "PLD # Cm531wdqEKH19QhgIUt6ztb3 Person ID 51393ce8f60efd963e201606cd0e2f4b OPEN …" at bounding box center [749, 114] width 1389 height 54
click at [537, 121] on div "OPEN - EXPIRED RESPONSE MLA Riesgo PLD: LOW" at bounding box center [749, 114] width 452 height 36
click at [491, 118] on div "PLD # Cm531wdqEKH19QhgIUt6ztb3" at bounding box center [289, 109] width 451 height 23
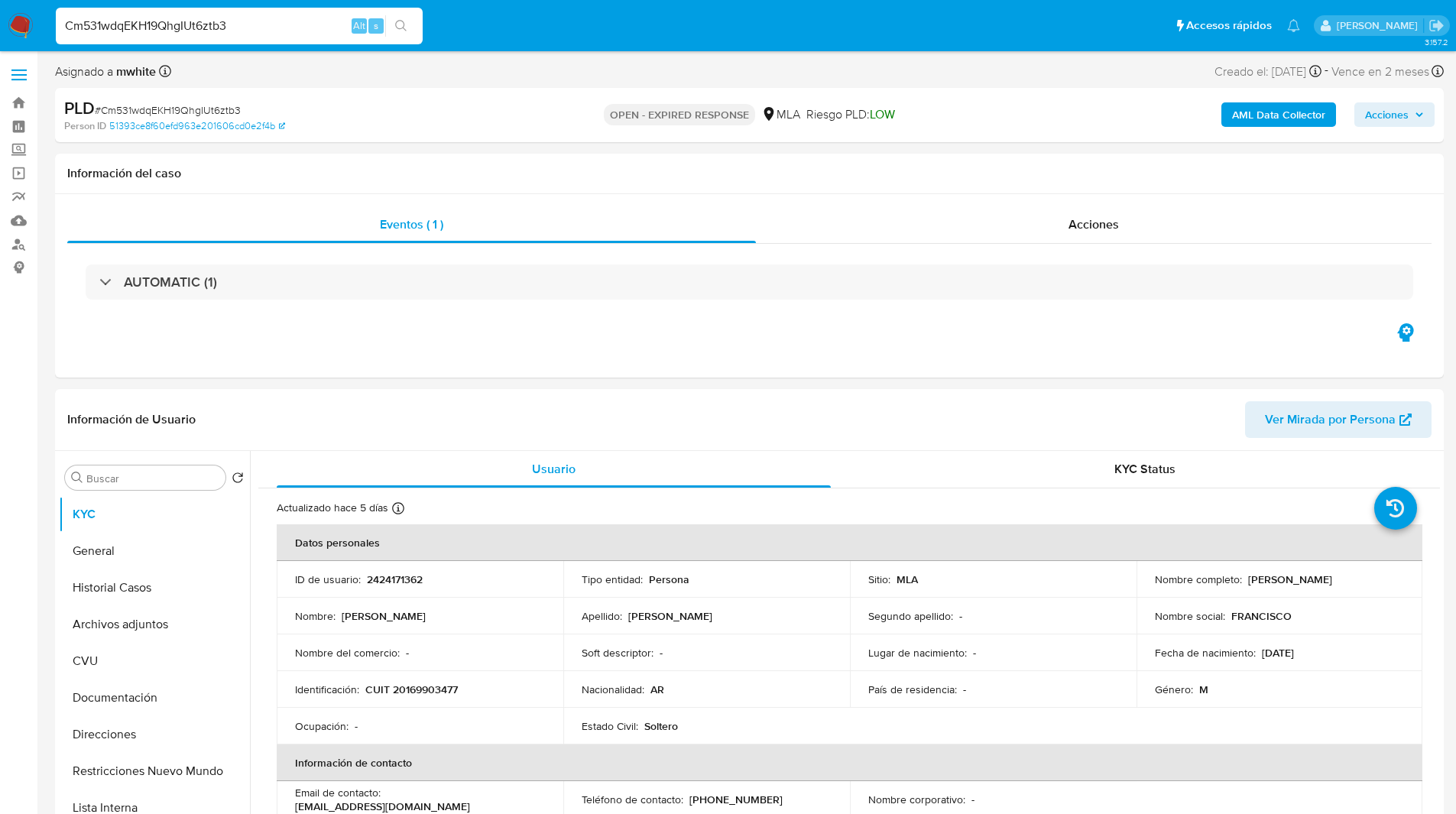
click at [515, 42] on ul "Pausado Ver notificaciones Cm531wdqEKH19QhgIUt6ztb3 Alt s Accesos rápidos Presi…" at bounding box center [678, 25] width 1260 height 38
click at [438, 114] on div "PLD # Cm531wdqEKH19QhgIUt6ztb3" at bounding box center [289, 109] width 451 height 23
click at [472, 114] on div "PLD # Cm531wdqEKH19QhgIUt6ztb3" at bounding box center [289, 109] width 451 height 23
click at [504, 116] on div "PLD # Cm531wdqEKH19QhgIUt6ztb3" at bounding box center [289, 109] width 451 height 23
click at [525, 111] on div "OPEN - EXPIRED RESPONSE MLA Riesgo PLD: LOW" at bounding box center [749, 114] width 452 height 36
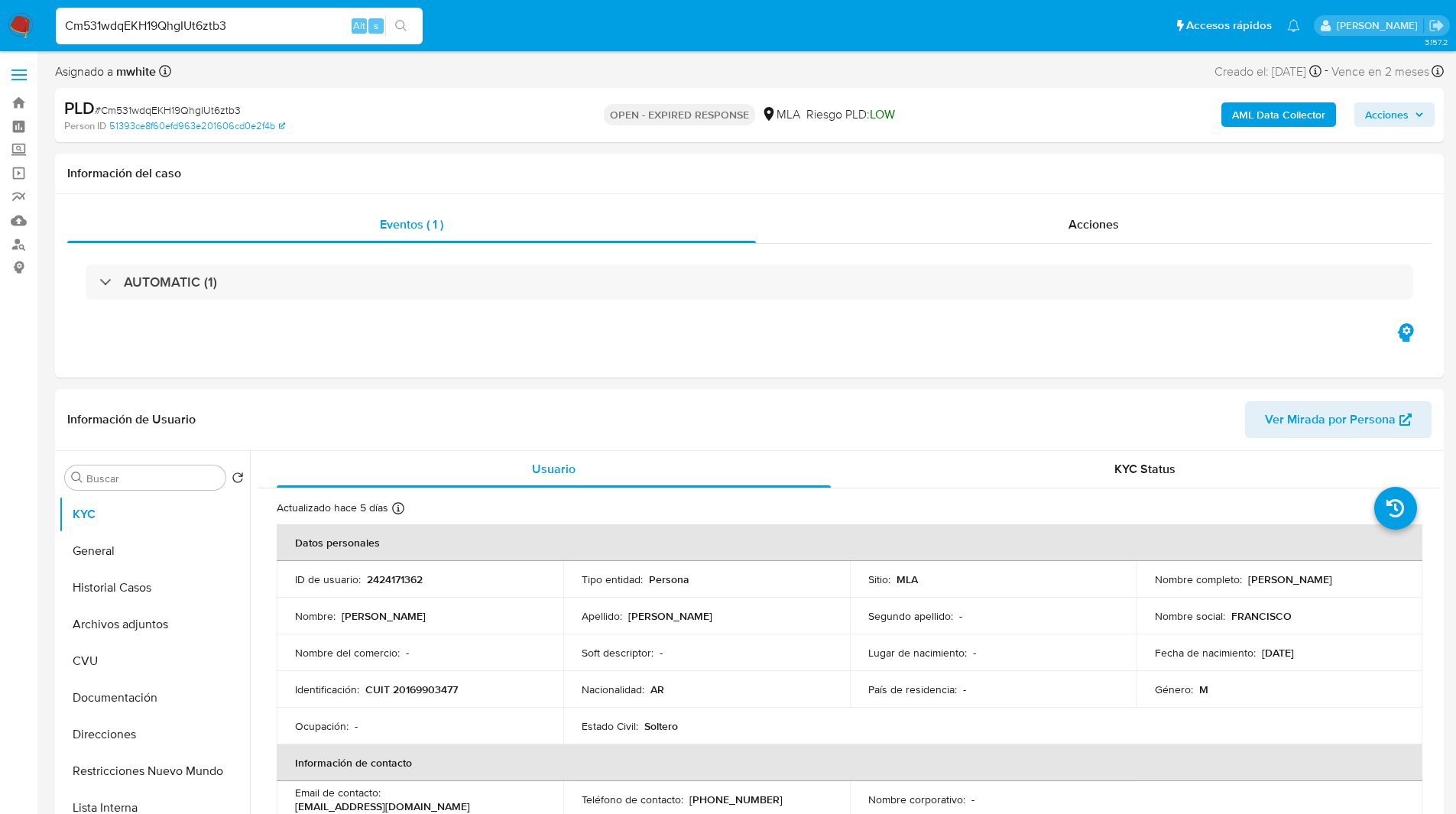
click at [309, 114] on div "PLD # Cm531wdqEKH19QhgIUt6ztb3" at bounding box center [289, 109] width 451 height 23
click at [297, 67] on div "Asignado a mwhite Asignado el: 18/08/2025 14:15:57 Creado el: 12/08/2025 Creado…" at bounding box center [749, 75] width 1389 height 27
click at [329, 67] on div "Asignado a mwhite Asignado el: 18/08/2025 14:15:57 Creado el: 12/08/2025 Creado…" at bounding box center [749, 75] width 1389 height 27
click at [422, 85] on div "Asignado a mwhite Asignado el: 18/08/2025 14:15:57 Creado el: 12/08/2025 Creado…" at bounding box center [749, 75] width 1389 height 27
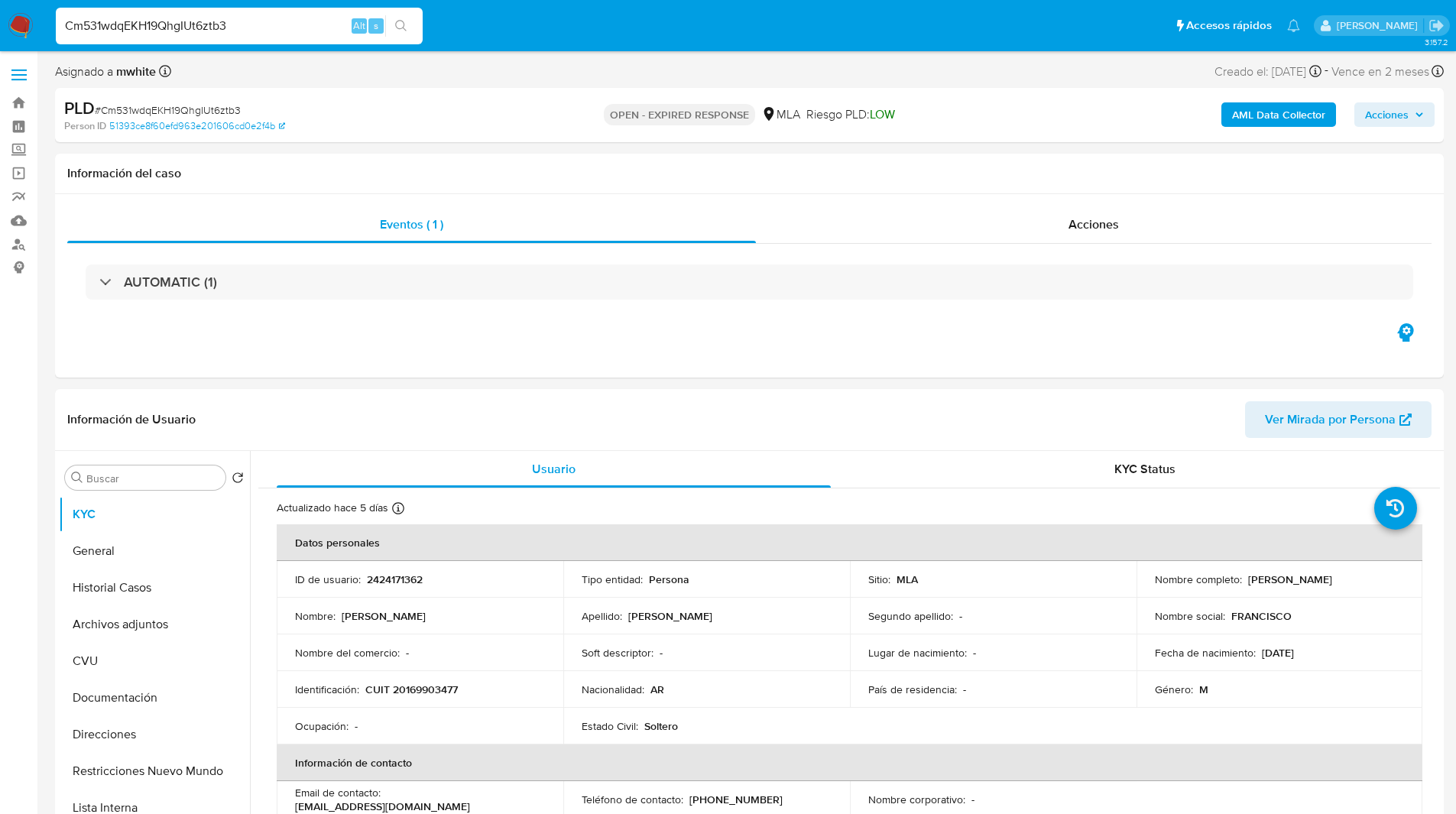
click at [479, 47] on nav "Pausado Ver notificaciones Cm531wdqEKH19QhgIUt6ztb3 Alt s Accesos rápidos Presi…" at bounding box center [728, 26] width 1456 height 51
click at [461, 29] on ul "Pausado Ver notificaciones Cm531wdqEKH19QhgIUt6ztb3 Alt s Accesos rápidos Presi…" at bounding box center [678, 25] width 1260 height 38
click at [537, 29] on ul "Pausado Ver notificaciones Cm531wdqEKH19QhgIUt6ztb3 Alt s Accesos rápidos Presi…" at bounding box center [678, 25] width 1260 height 38
click at [552, 22] on ul "Pausado Ver notificaciones Cm531wdqEKH19QhgIUt6ztb3 Alt s Accesos rápidos Presi…" at bounding box center [678, 25] width 1260 height 38
click at [587, 42] on ul "Pausado Ver notificaciones Cm531wdqEKH19QhgIUt6ztb3 Alt s Accesos rápidos Presi…" at bounding box center [678, 25] width 1260 height 38
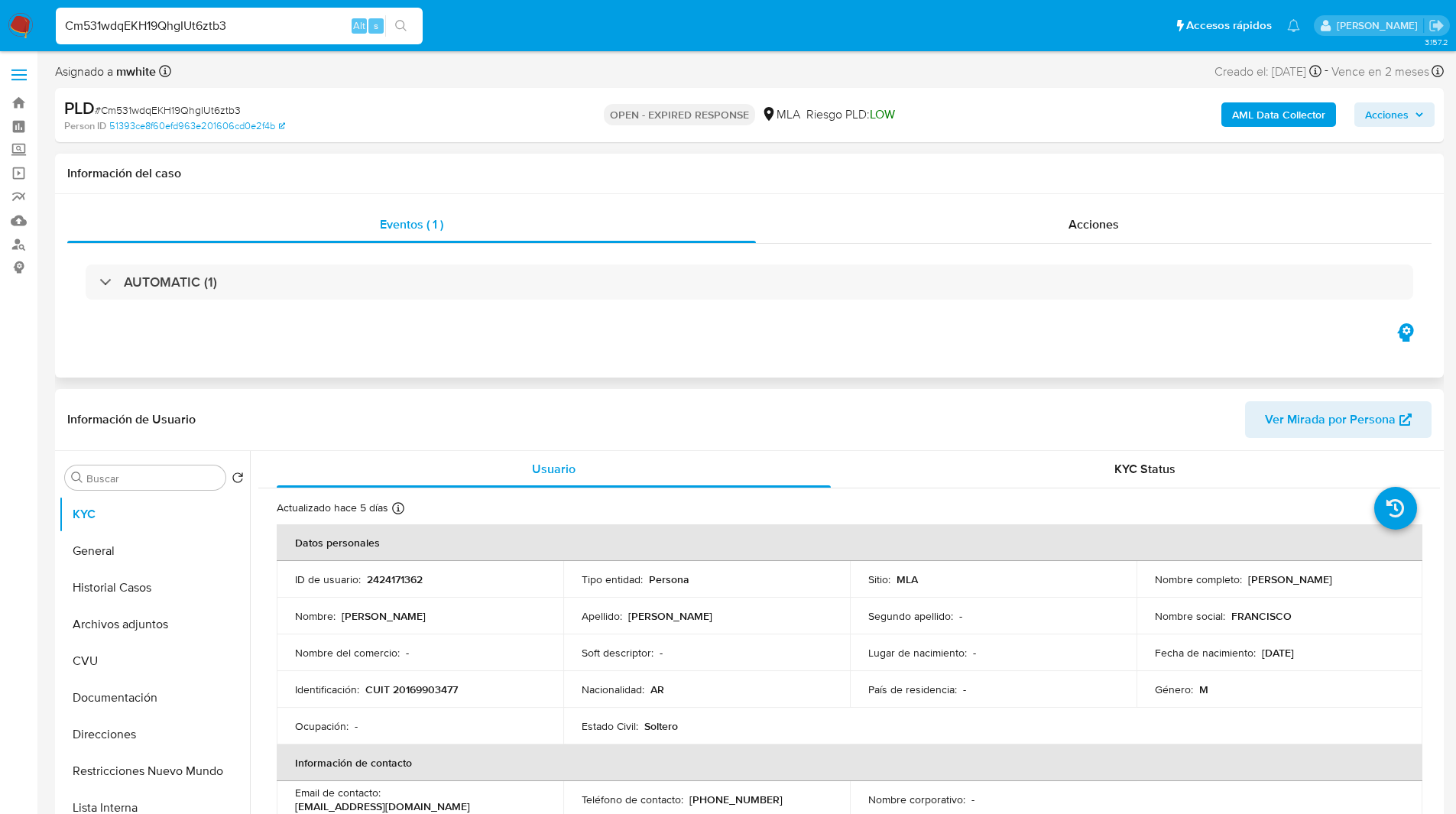
click at [655, 341] on div "Eventos ( 1 ) Acciones AUTOMATIC (1)" at bounding box center [749, 285] width 1389 height 183
click at [697, 343] on div "Eventos ( 1 ) Acciones AUTOMATIC (1)" at bounding box center [749, 285] width 1389 height 183
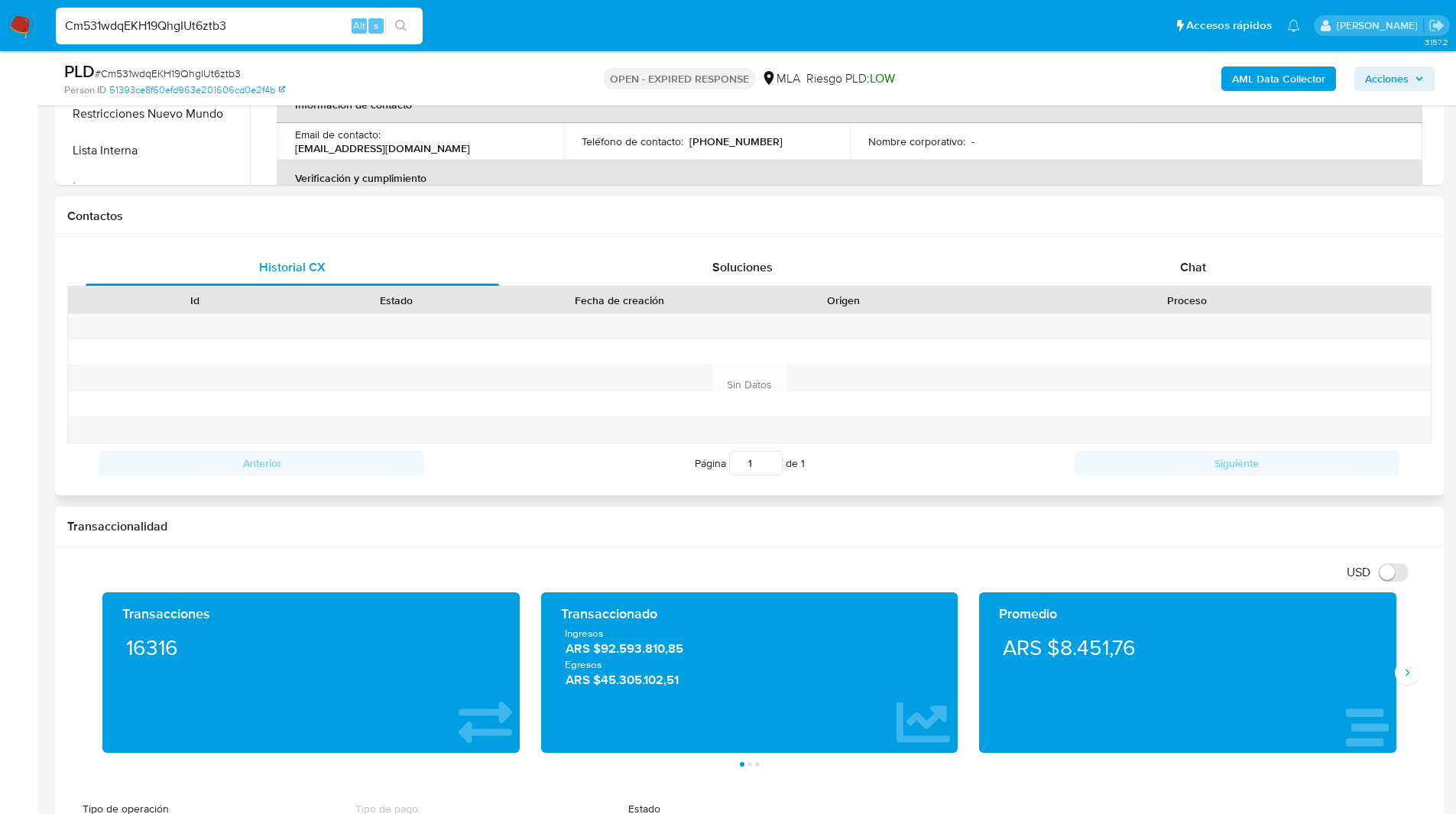
scroll to position [609, 0]
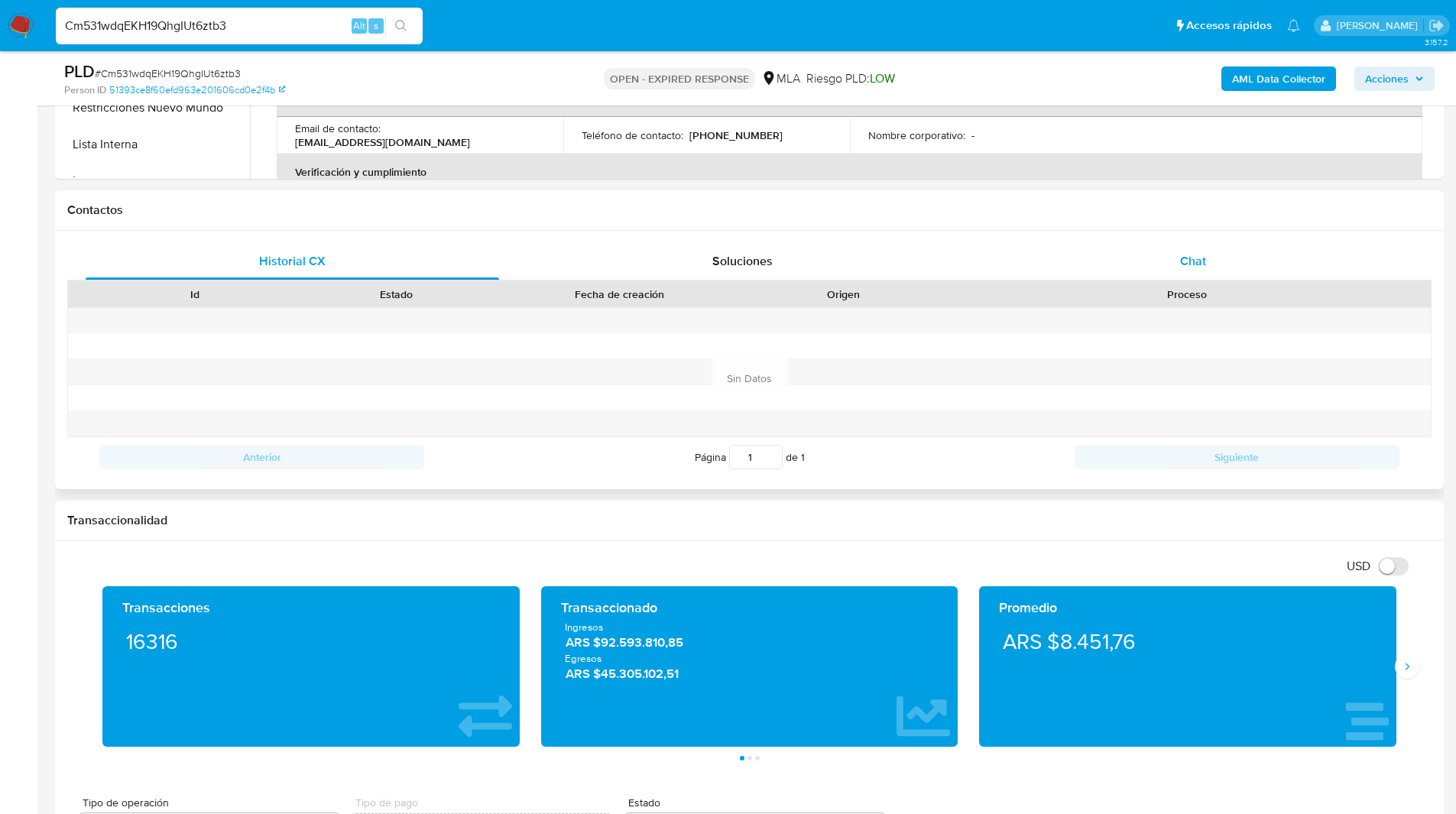
click at [1150, 254] on div "Chat" at bounding box center [1192, 261] width 414 height 36
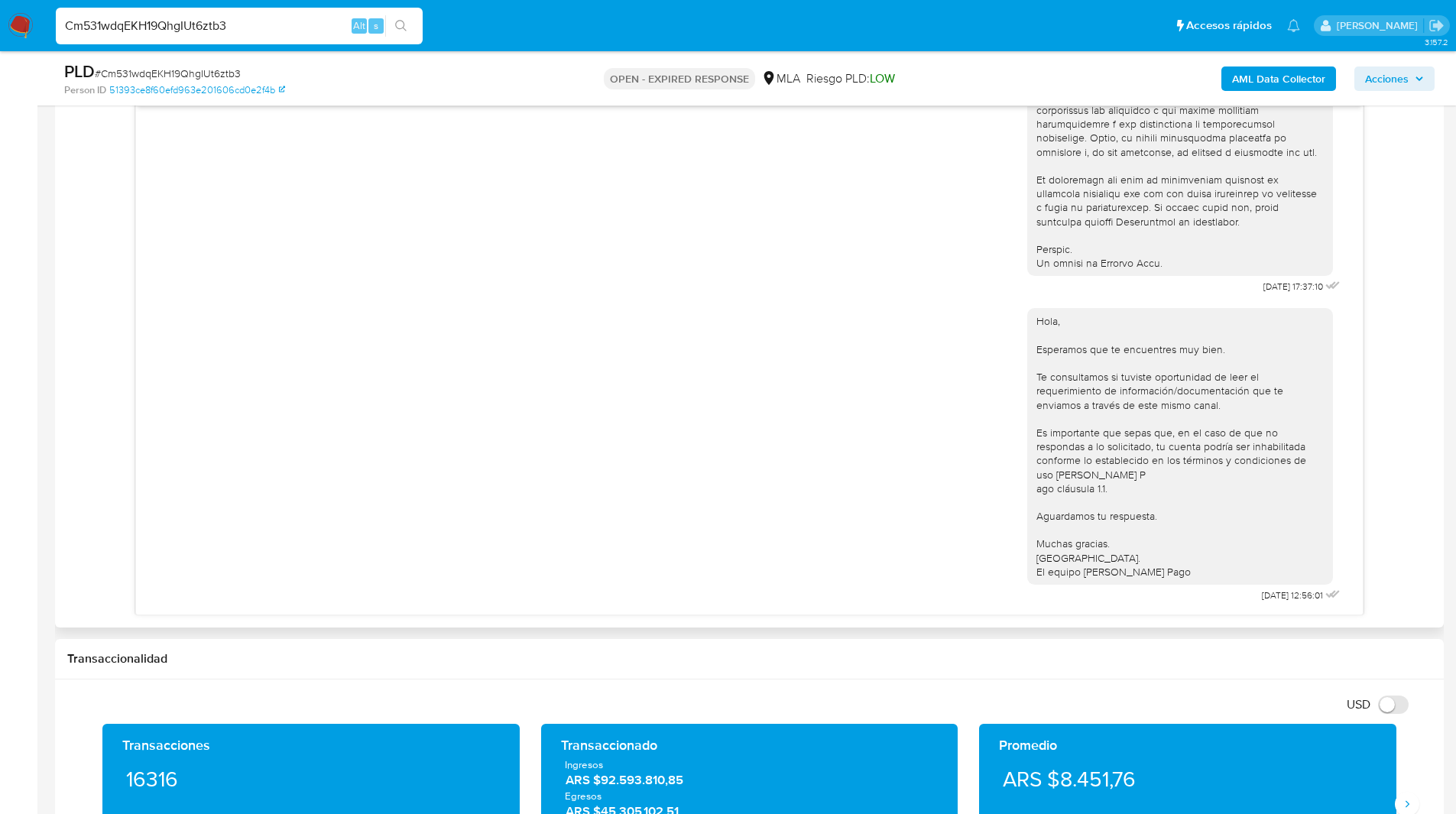
scroll to position [695, 0]
drag, startPoint x: 1279, startPoint y: 278, endPoint x: 1222, endPoint y: 278, distance: 57.0
copy span "18/08/2025"
drag, startPoint x: 1275, startPoint y: 594, endPoint x: 1219, endPoint y: 593, distance: 56.0
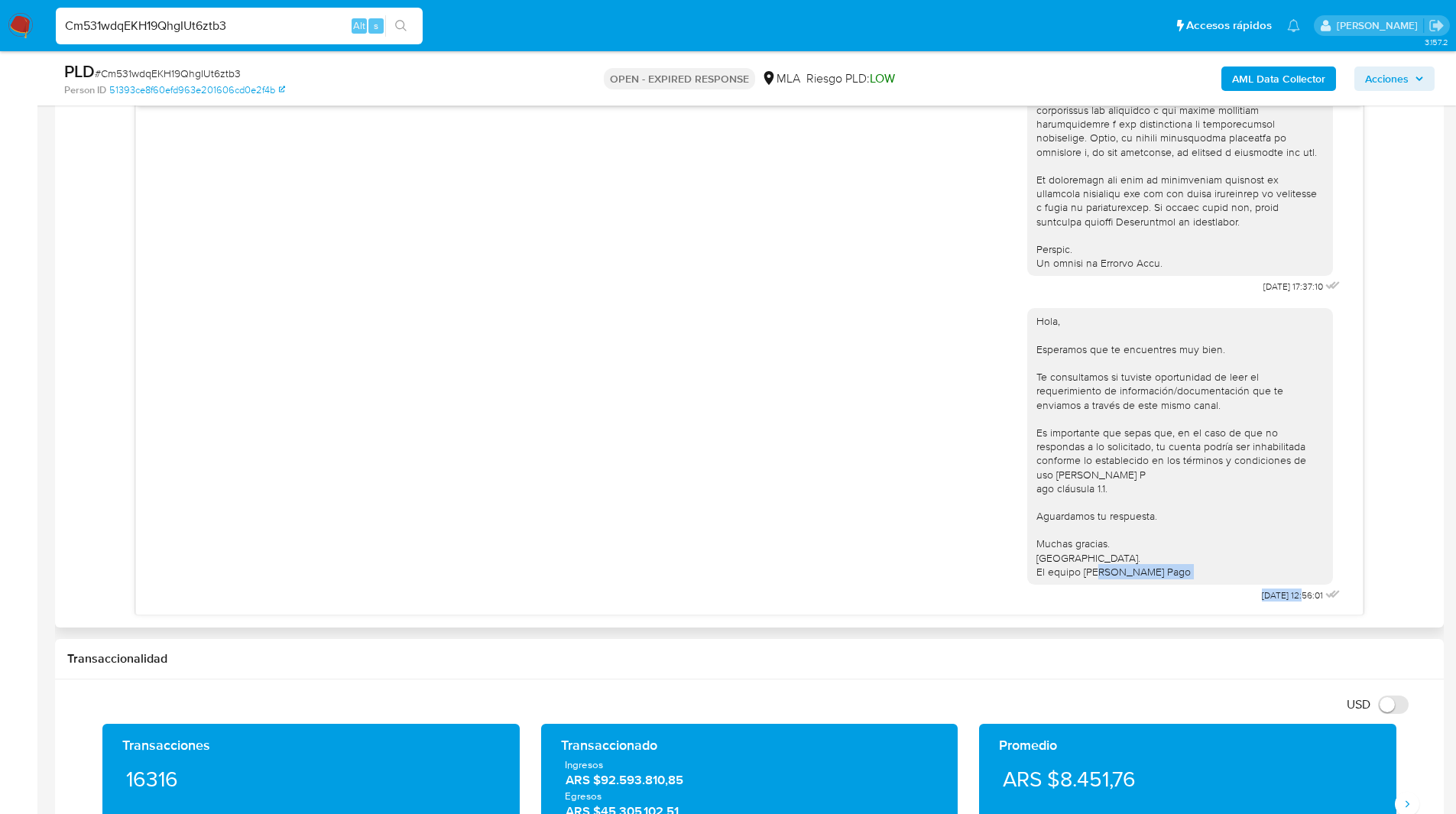
click at [1219, 593] on div "Hola, Esperamos que te encuentres muy bien. Te consultamos si tuviste oportunid…" at bounding box center [1186, 452] width 317 height 309
copy div "22/08/2025"
click at [795, 411] on div "Hola, Esperamos que te encuentres muy bien. Te consultamos si tuviste oportunid…" at bounding box center [749, 452] width 1188 height 309
click at [914, 53] on div "PLD # Cm531wdqEKH19QhgIUt6ztb3 Person ID 51393ce8f60efd963e201606cd0e2f4b OPEN …" at bounding box center [749, 78] width 1389 height 54
click at [152, 31] on input "Cm531wdqEKH19QhgIUt6ztb3" at bounding box center [239, 26] width 367 height 20
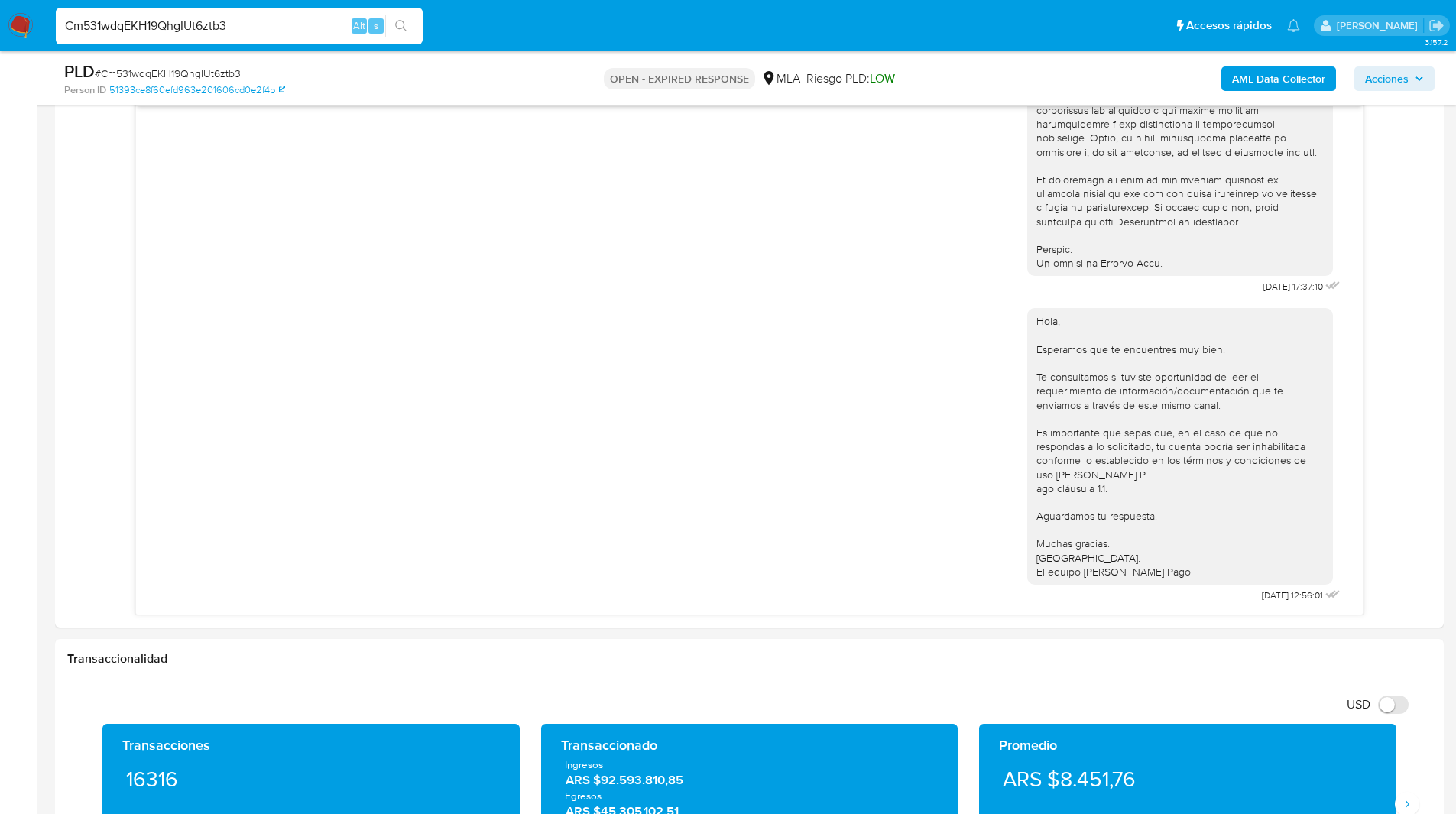
click at [152, 31] on input "Cm531wdqEKH19QhgIUt6ztb3" at bounding box center [239, 26] width 367 height 20
click at [18, 21] on img at bounding box center [20, 26] width 26 height 26
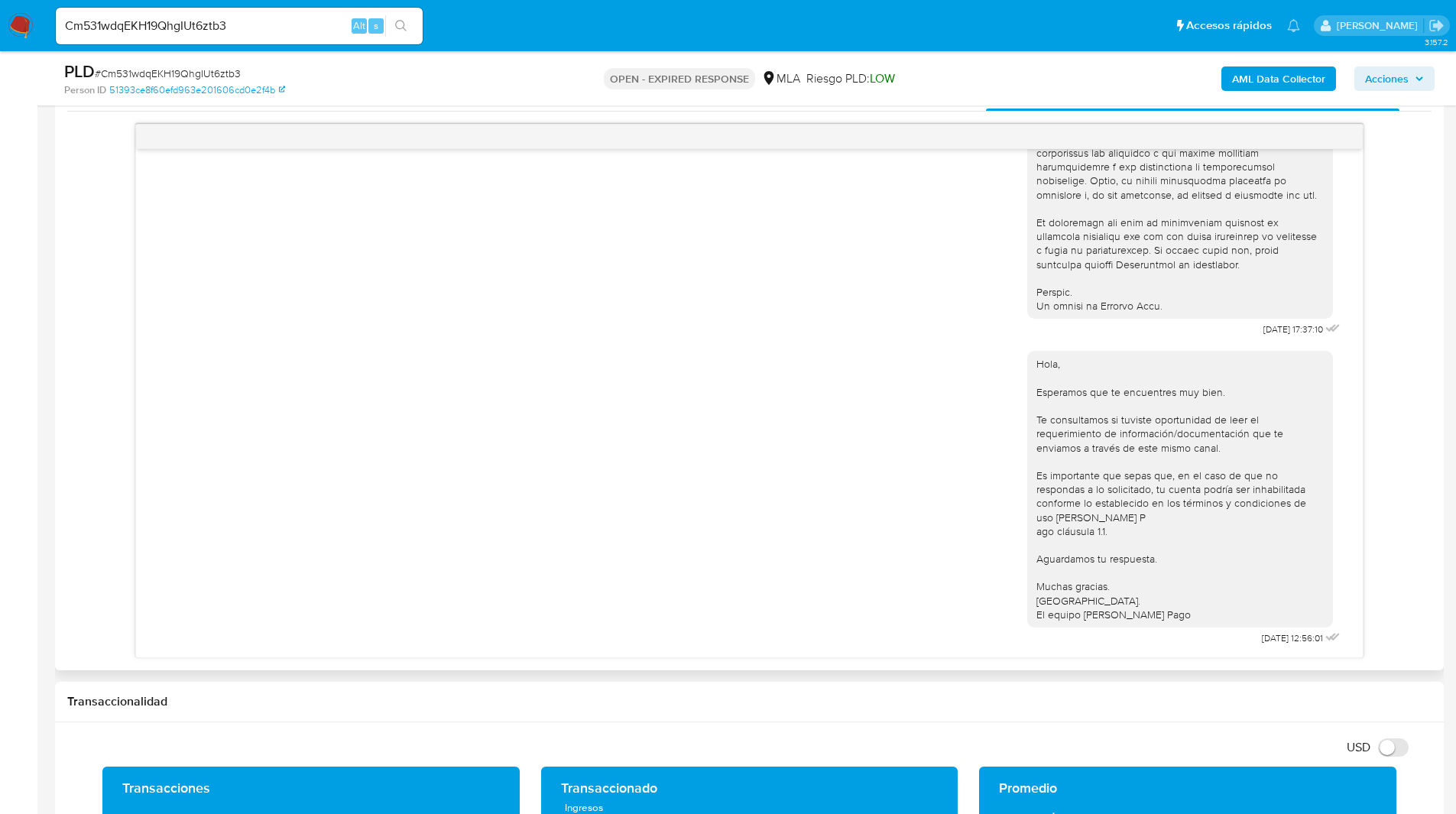
scroll to position [778, 0]
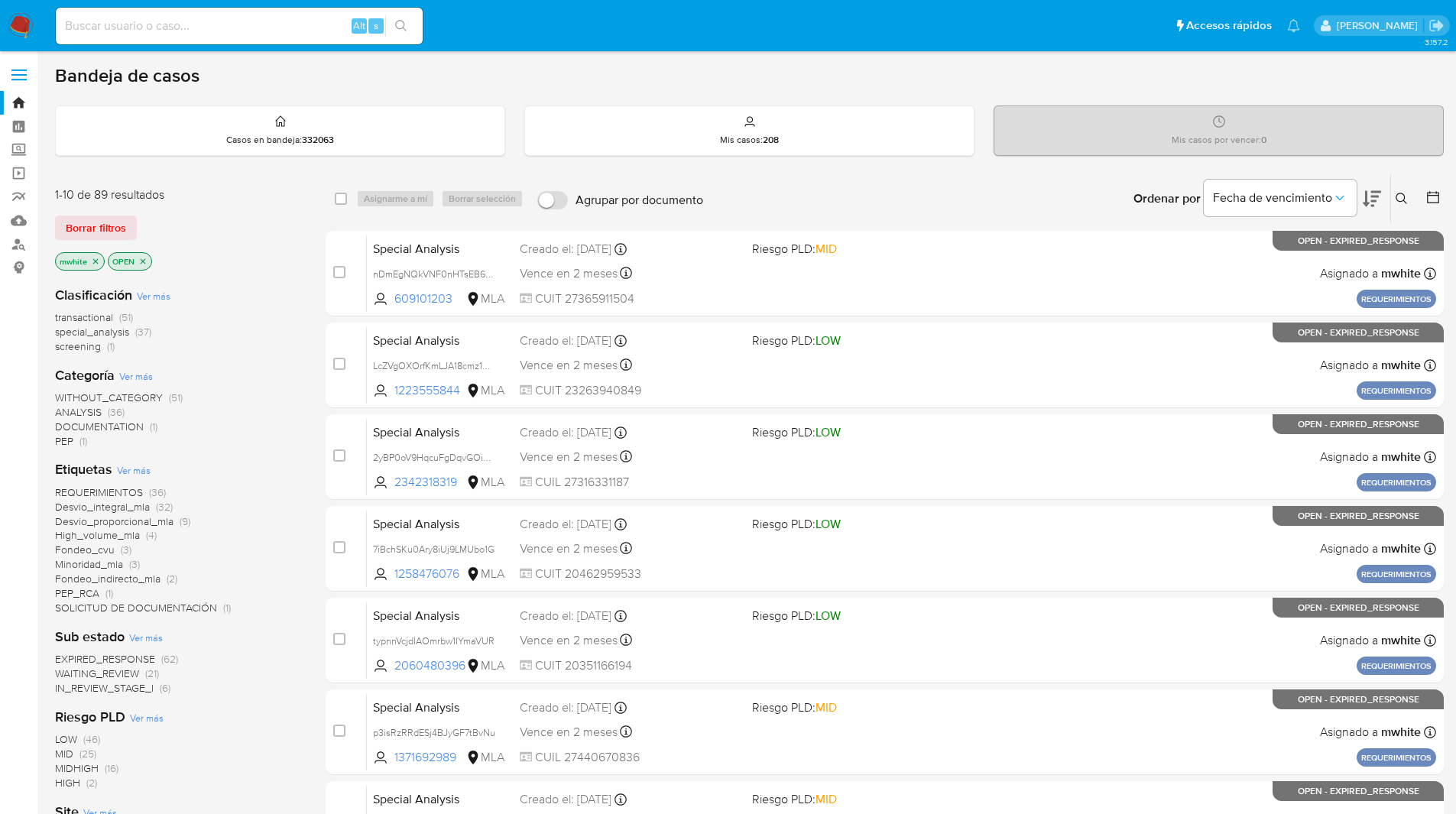
click at [1397, 200] on icon at bounding box center [1401, 198] width 12 height 12
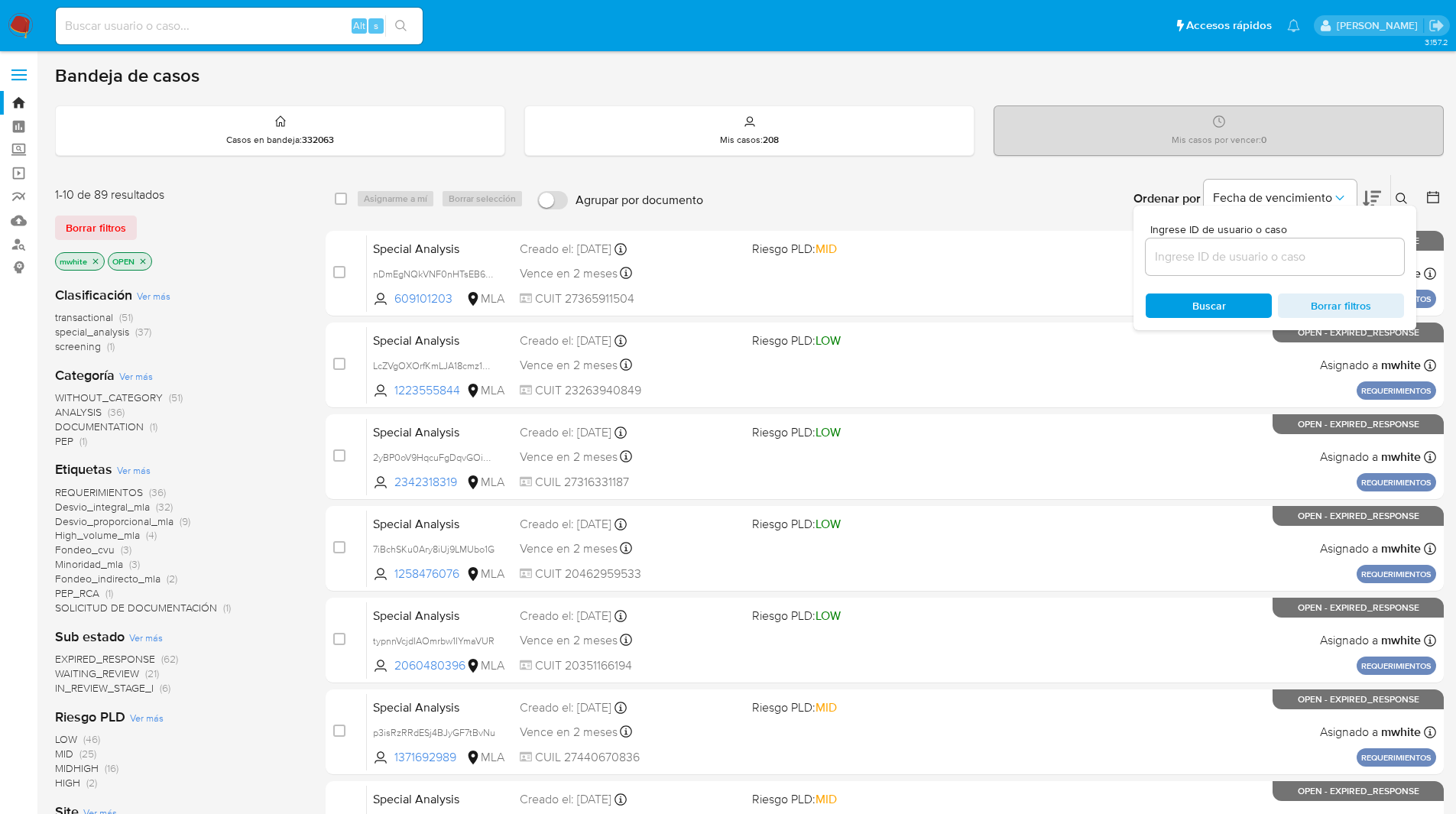
click at [1211, 245] on div at bounding box center [1275, 257] width 259 height 36
click at [1206, 264] on input at bounding box center [1275, 257] width 259 height 20
paste input "Cm531wdqEKH19QhgIUt6ztb3"
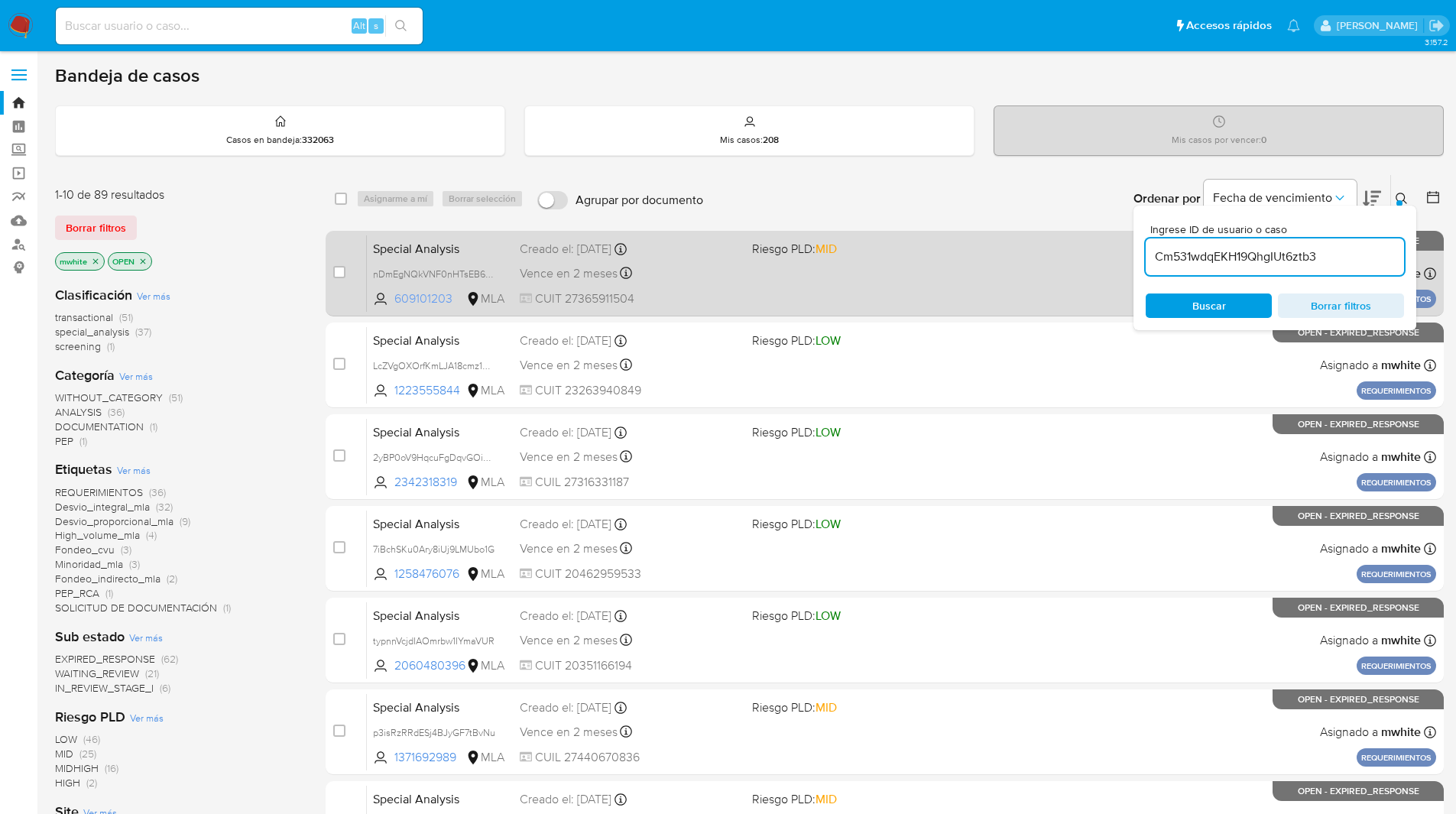
type input "Cm531wdqEKH19QhgIUt6ztb3"
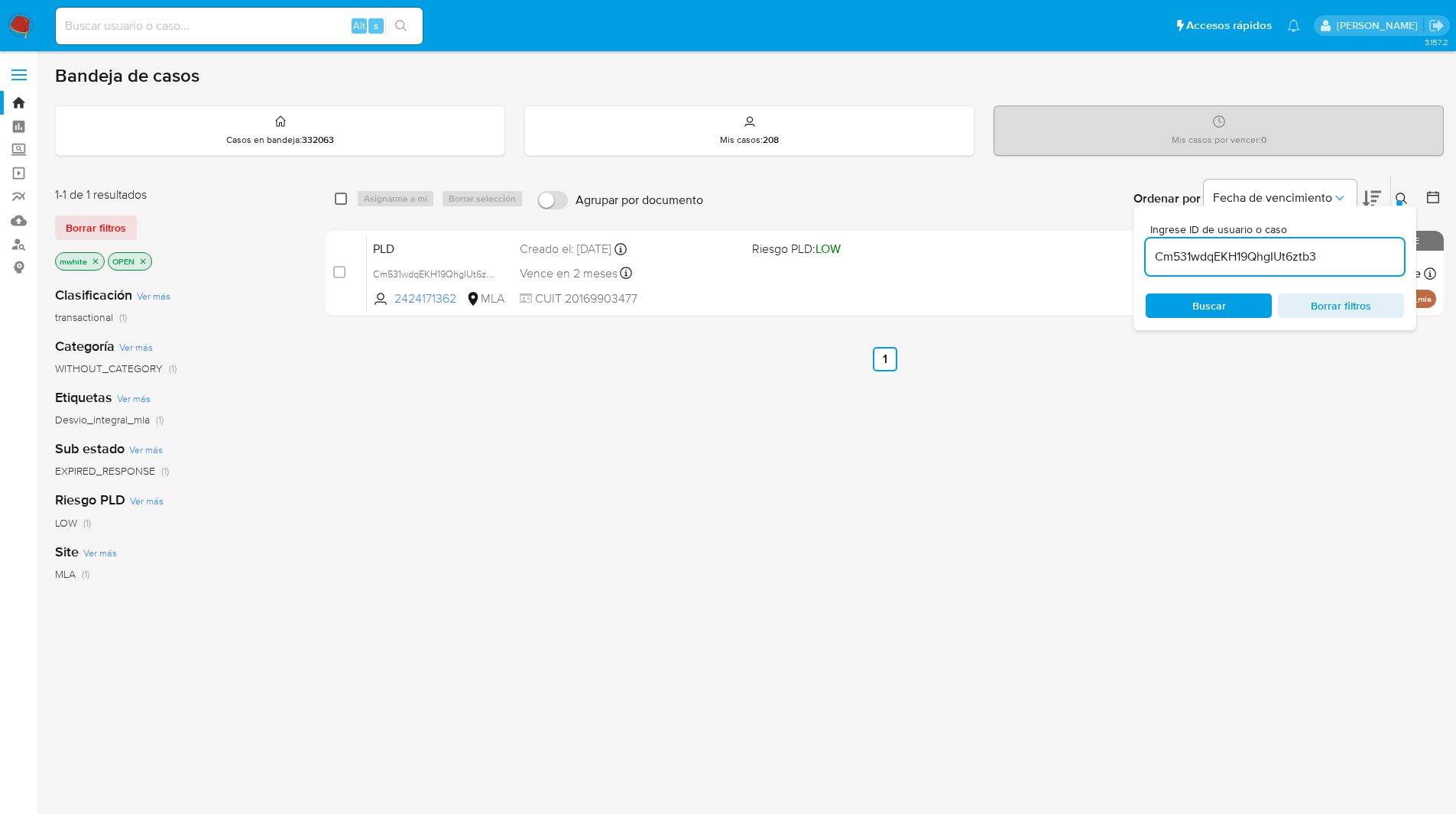
click at [340, 198] on input "checkbox" at bounding box center [341, 198] width 12 height 12
checkbox input "true"
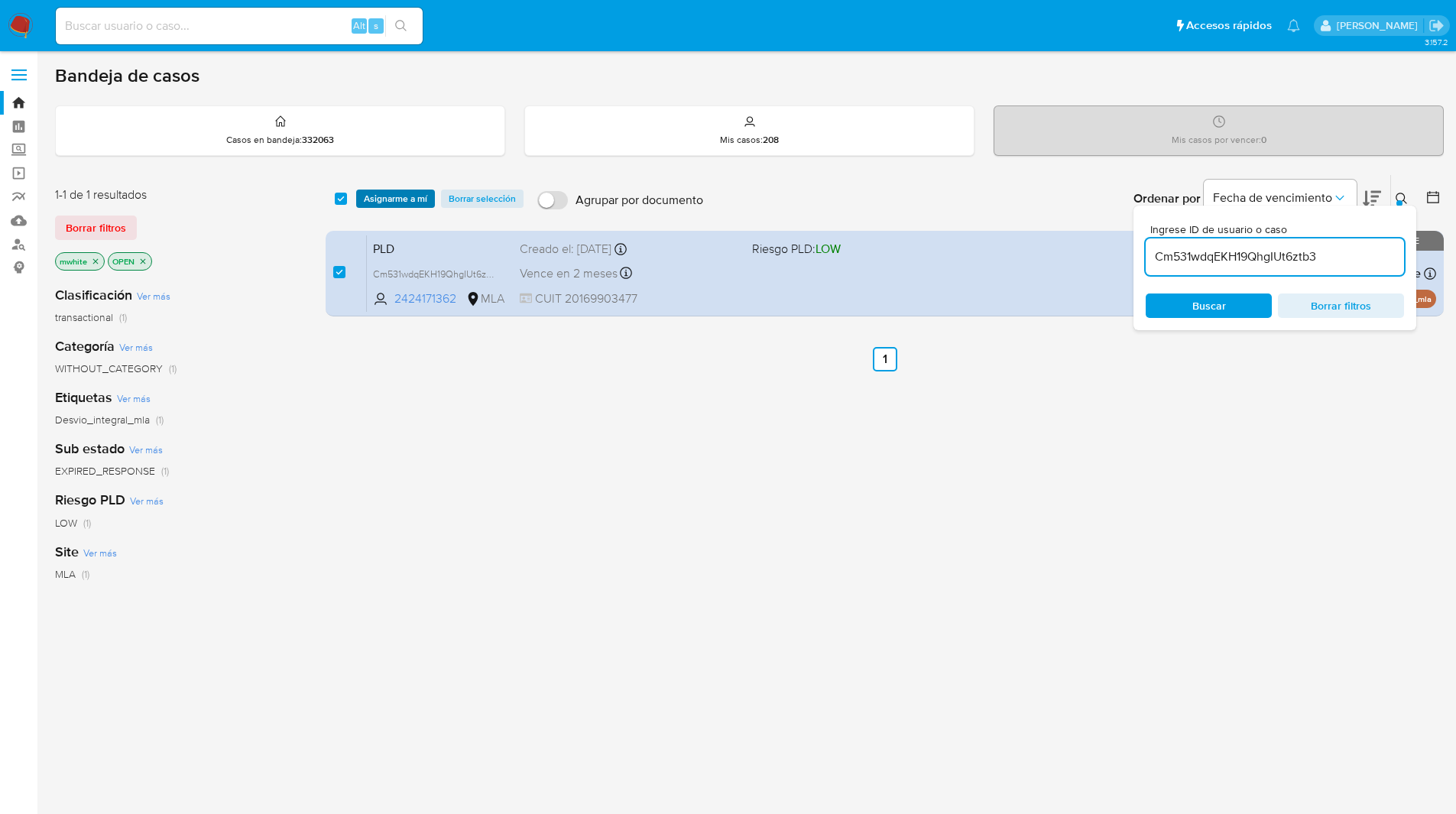
click at [376, 201] on span "Asignarme a mí" at bounding box center [395, 199] width 64 height 15
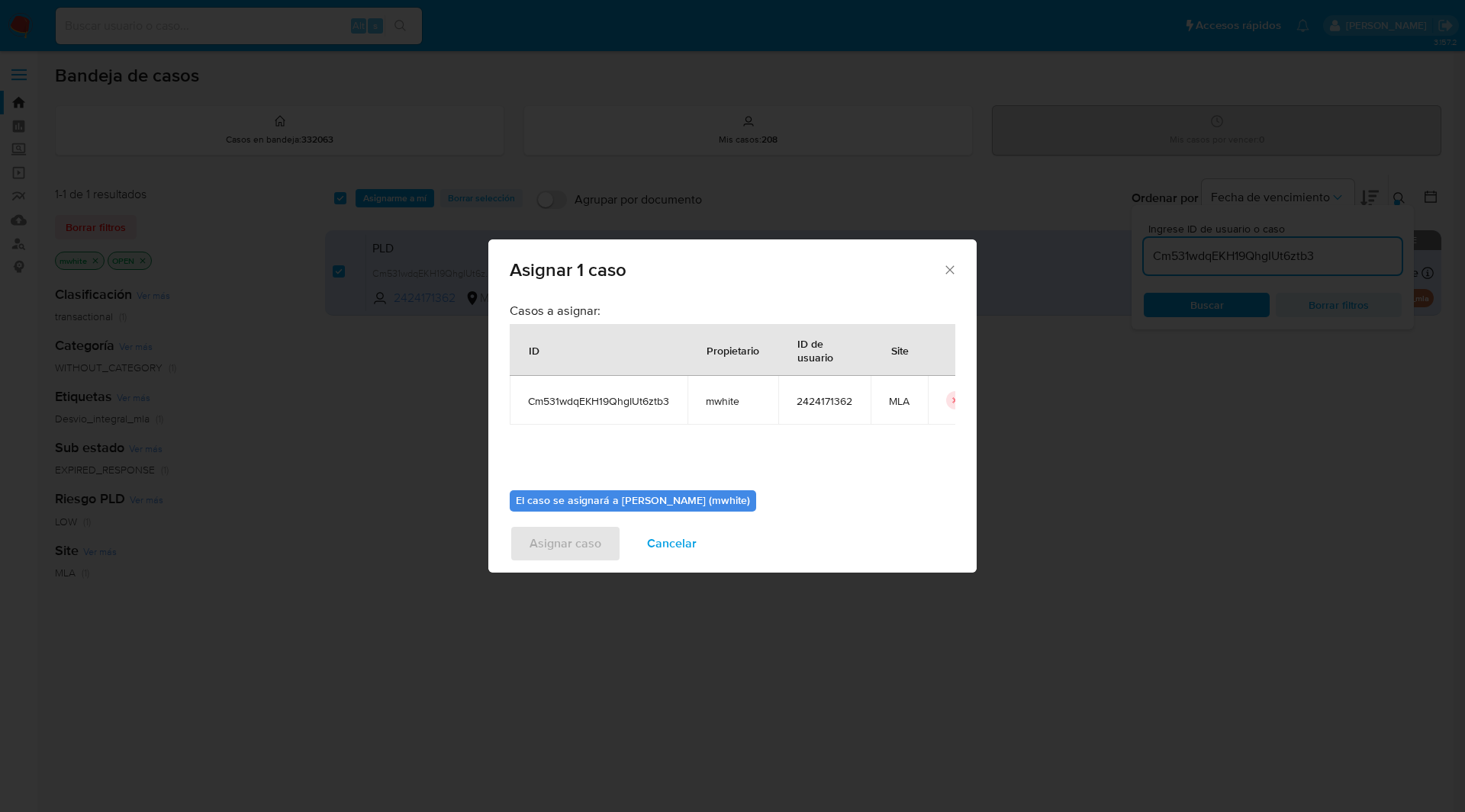
click at [730, 404] on span "mwhite" at bounding box center [732, 401] width 54 height 14
copy span "mwhite"
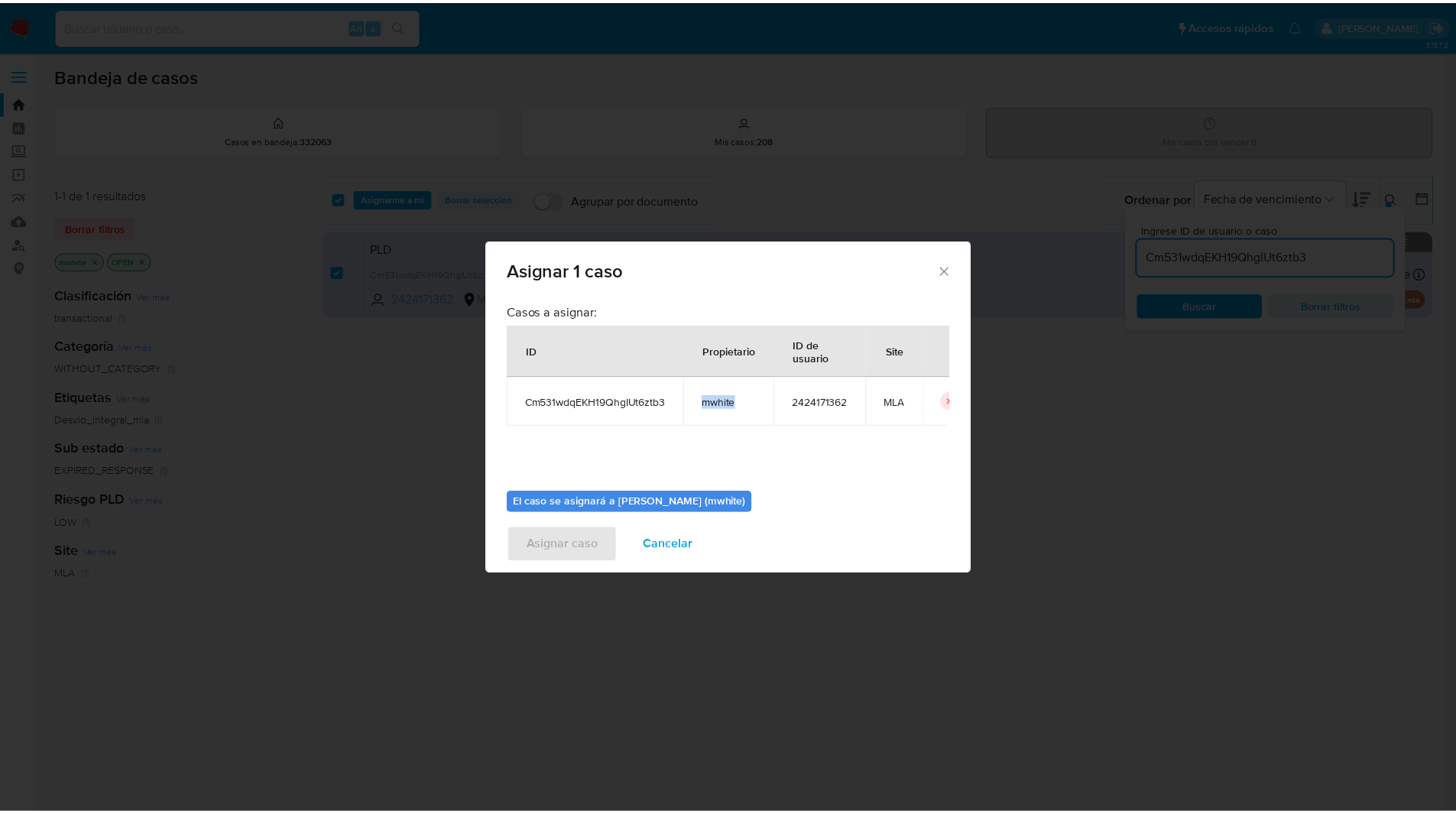
scroll to position [80, 0]
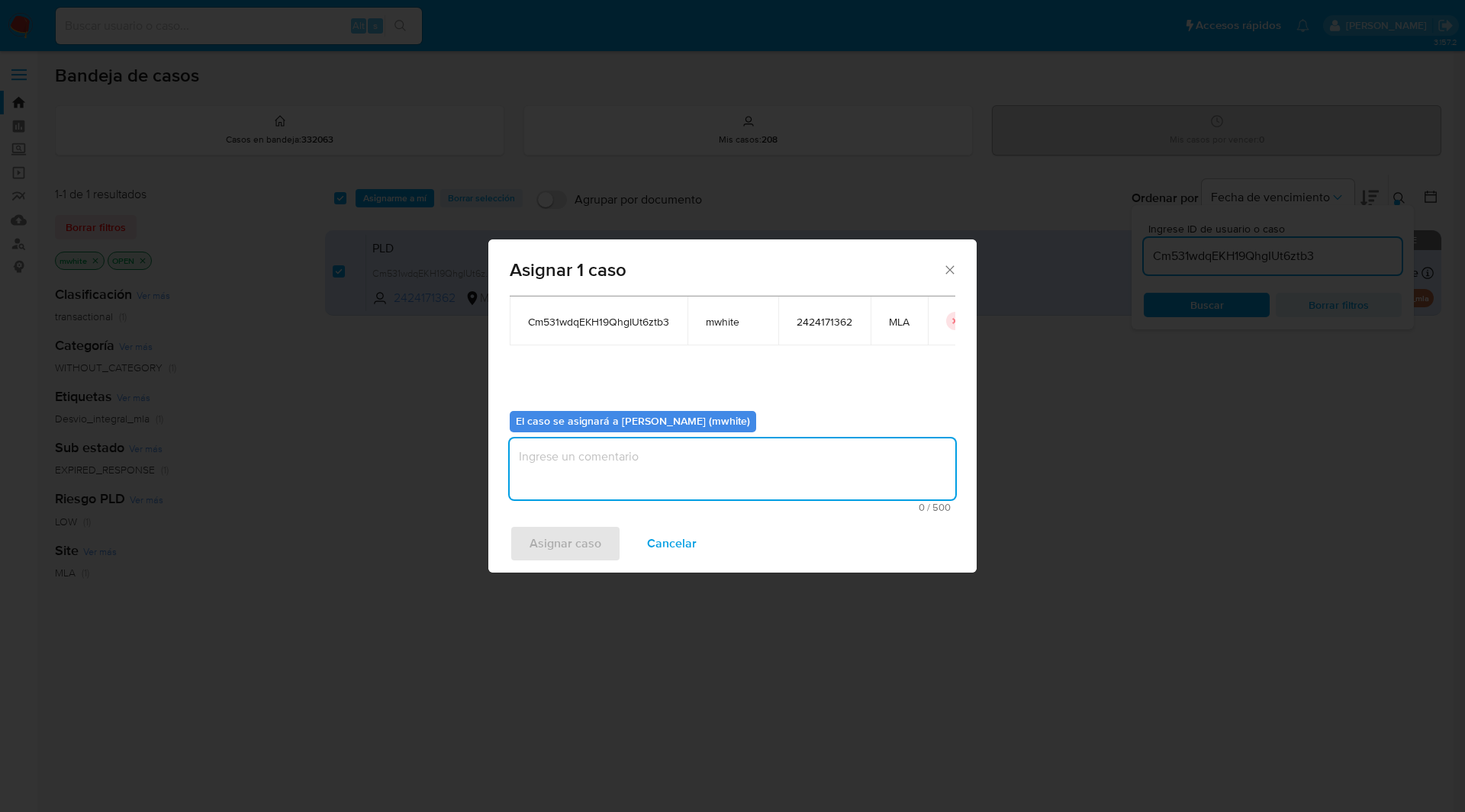
click at [643, 457] on textarea "assign-modal" at bounding box center [732, 469] width 446 height 61
paste textarea "mwhite"
type textarea "mwhite"
click at [538, 543] on span "Asignar caso" at bounding box center [565, 543] width 72 height 34
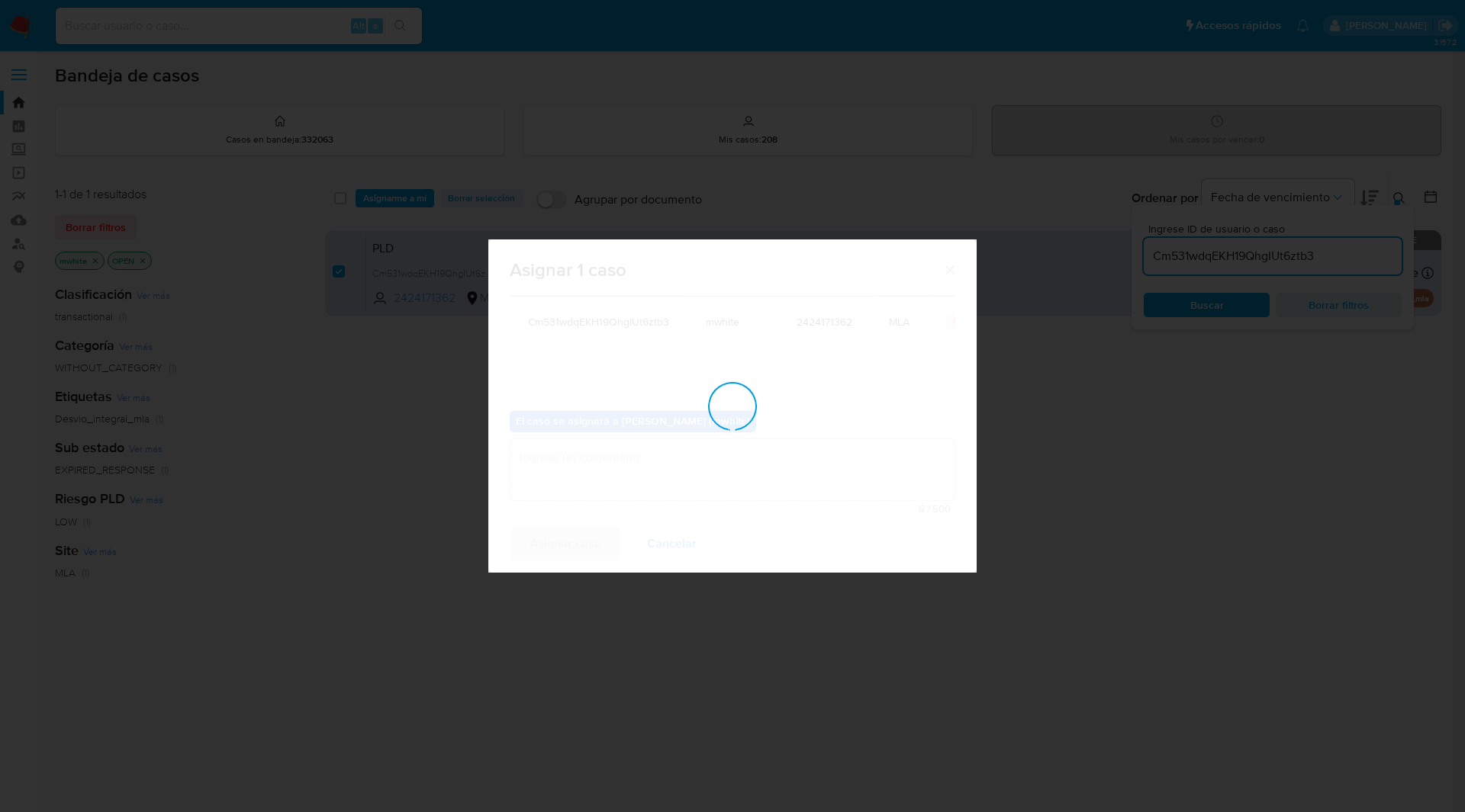
checkbox input "false"
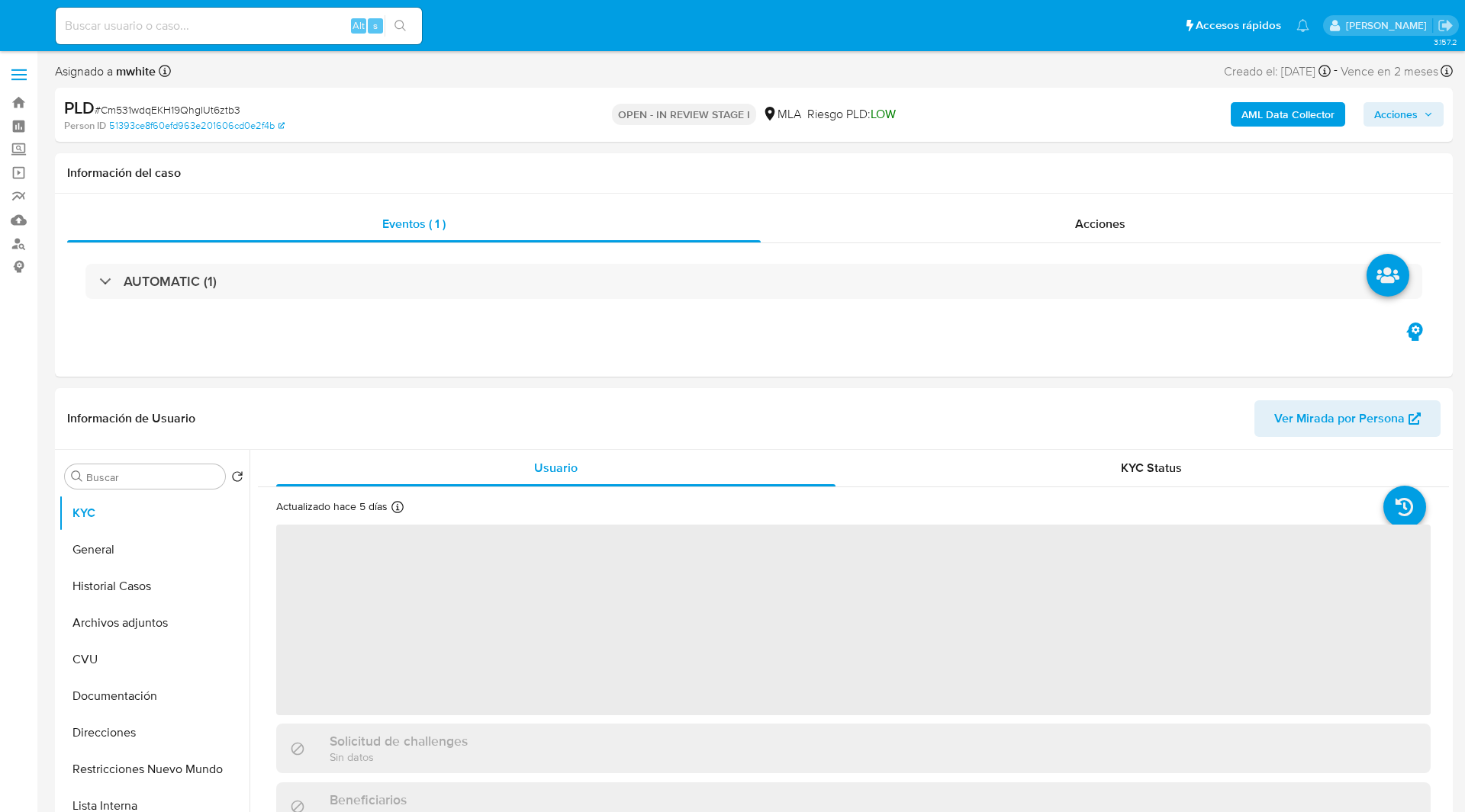
select select "10"
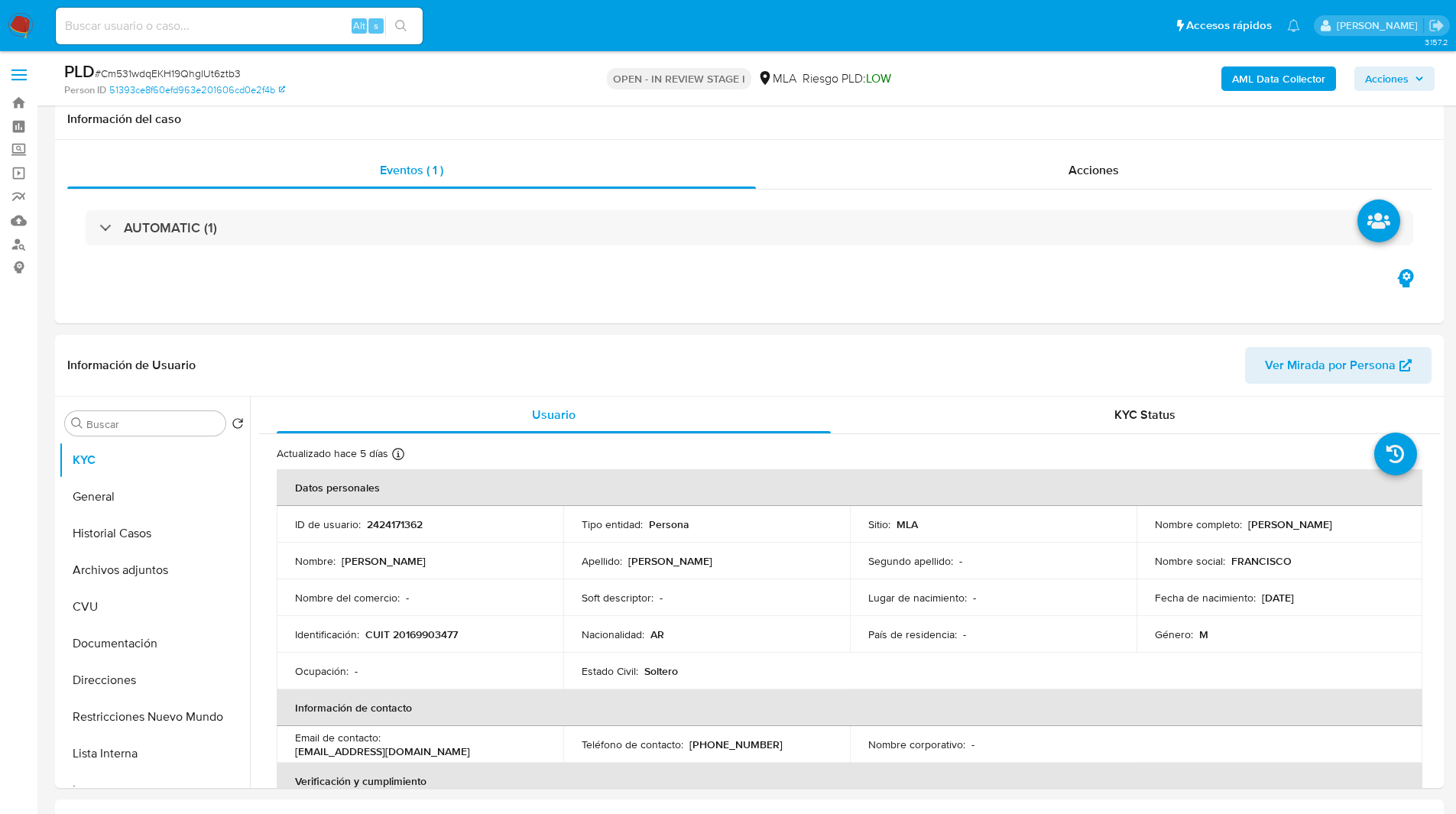
scroll to position [327, 0]
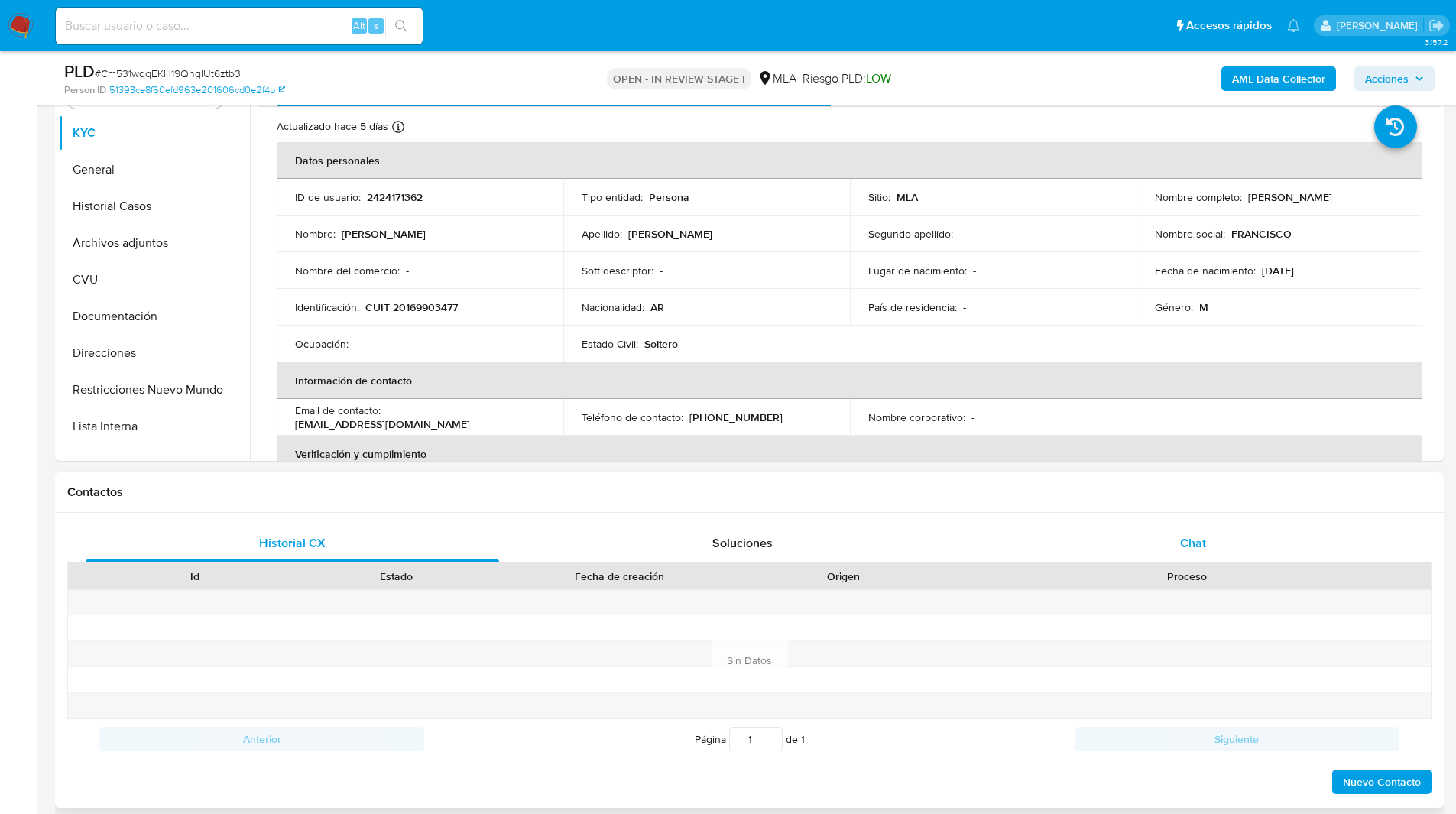
click at [1231, 535] on div "Chat" at bounding box center [1192, 544] width 414 height 36
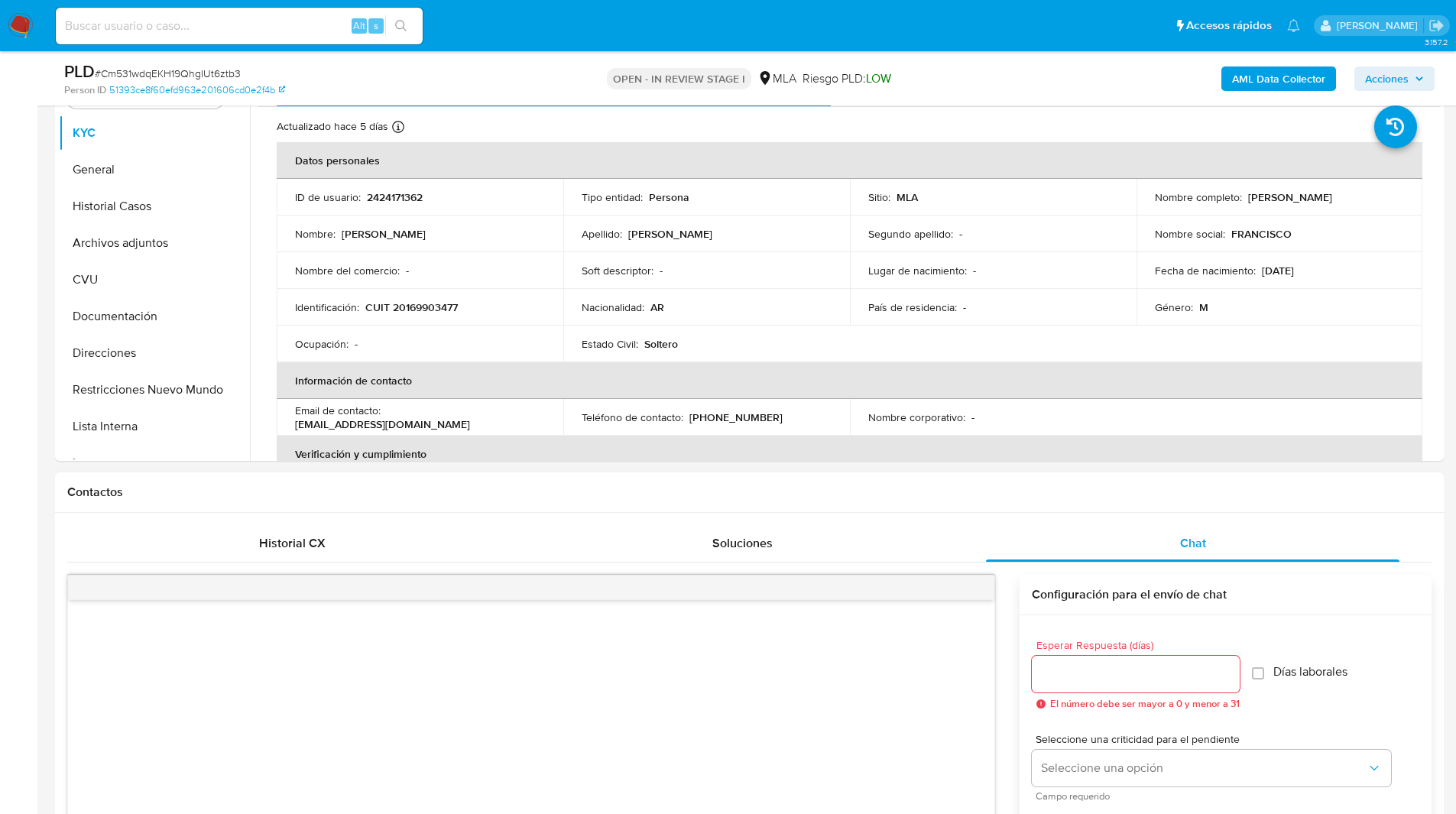
click at [1096, 495] on h1 "Contactos" at bounding box center [749, 492] width 1364 height 15
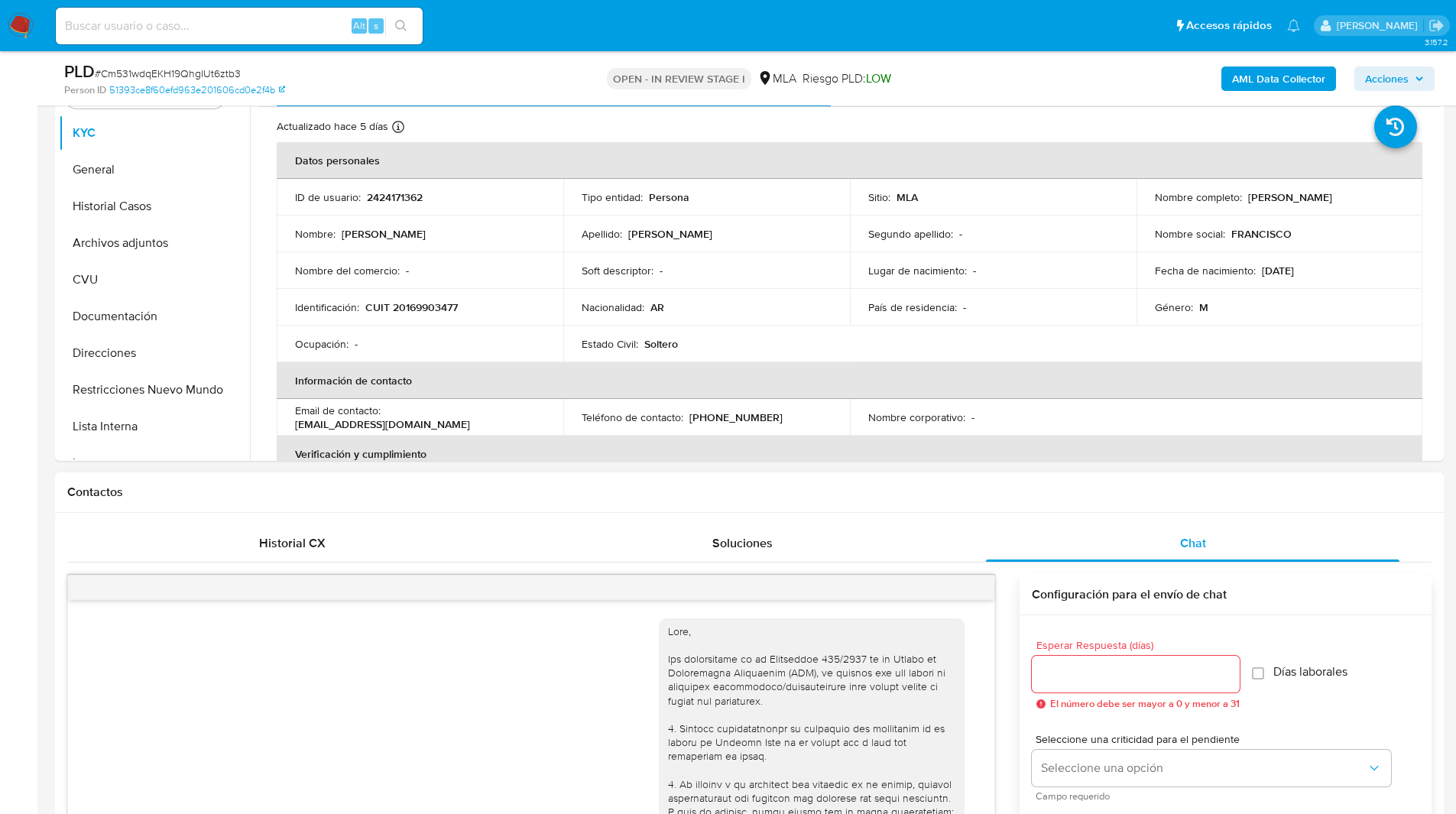
scroll to position [695, 0]
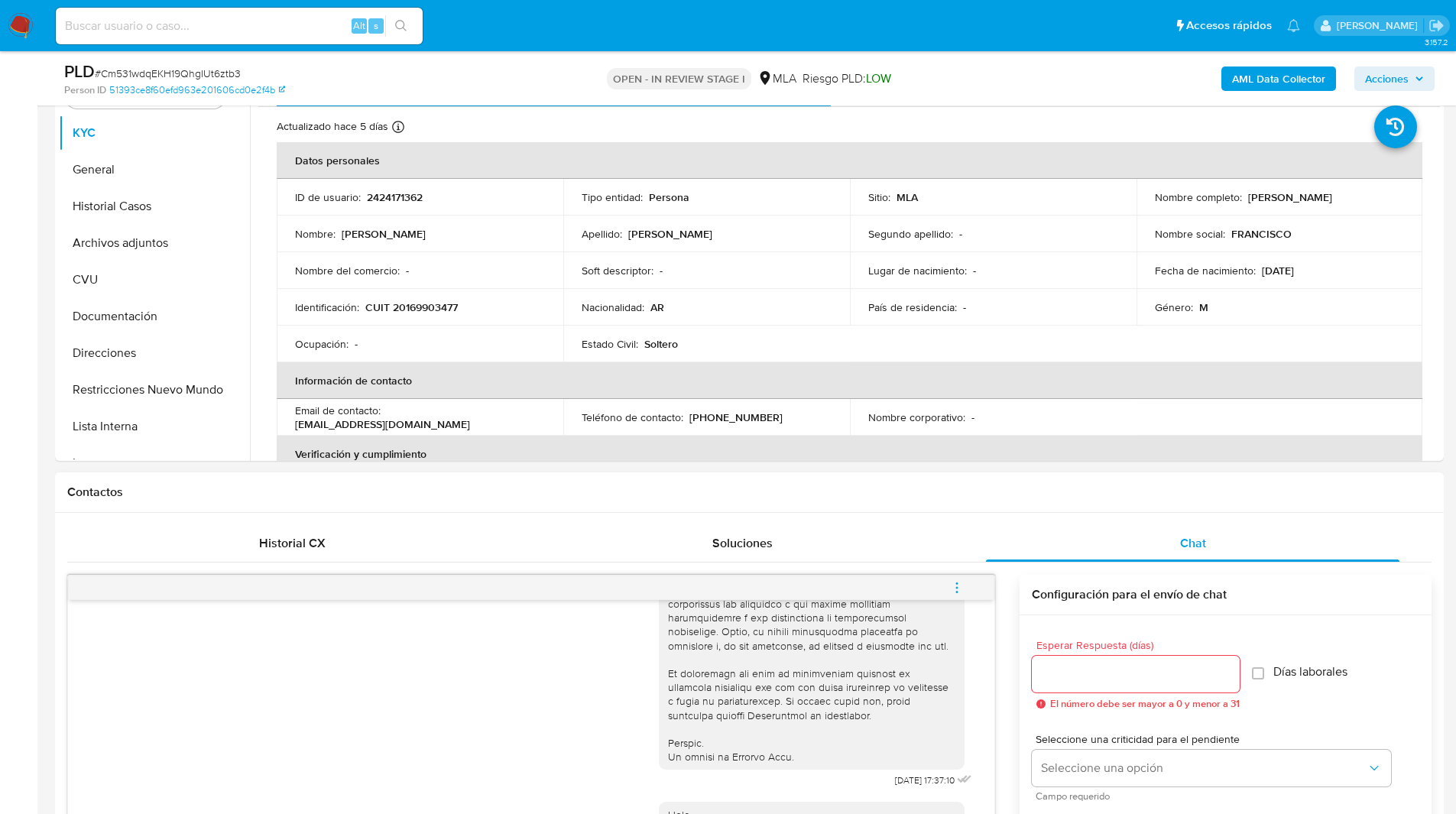
click at [1013, 495] on h1 "Contactos" at bounding box center [749, 492] width 1364 height 15
click at [961, 589] on icon "menu-action" at bounding box center [957, 588] width 14 height 14
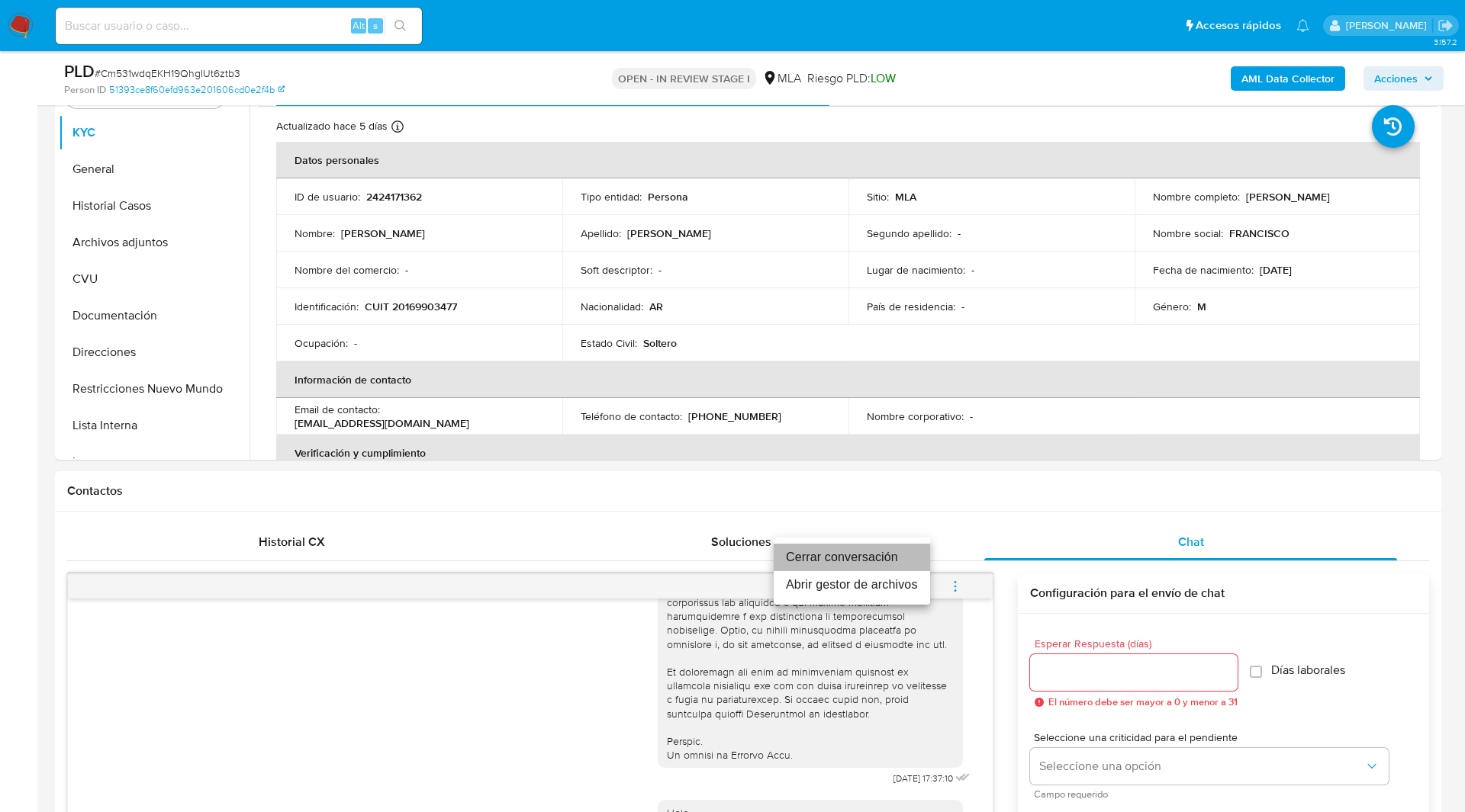
click at [874, 555] on li "Cerrar conversación" at bounding box center [851, 557] width 156 height 27
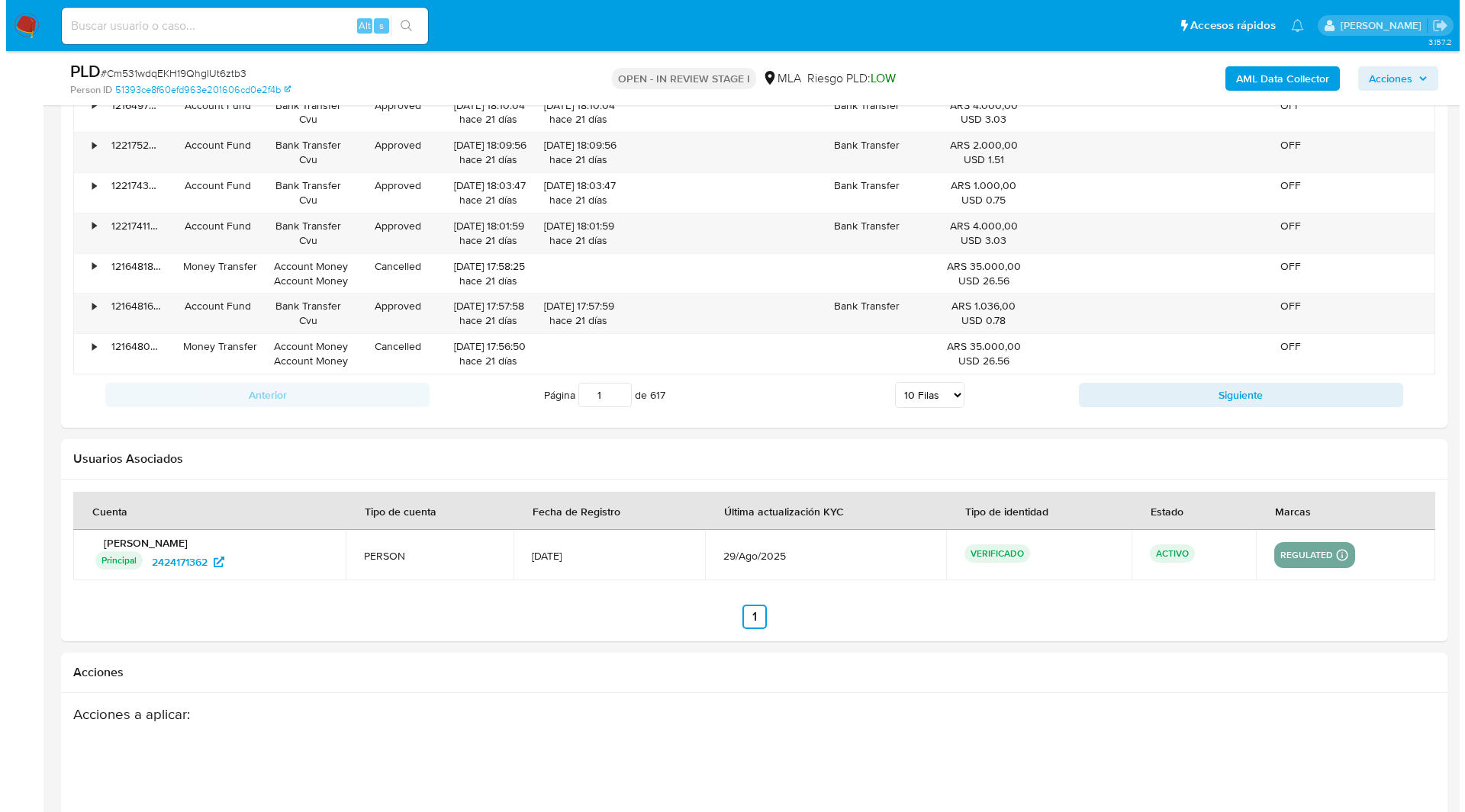
scroll to position [2682, 0]
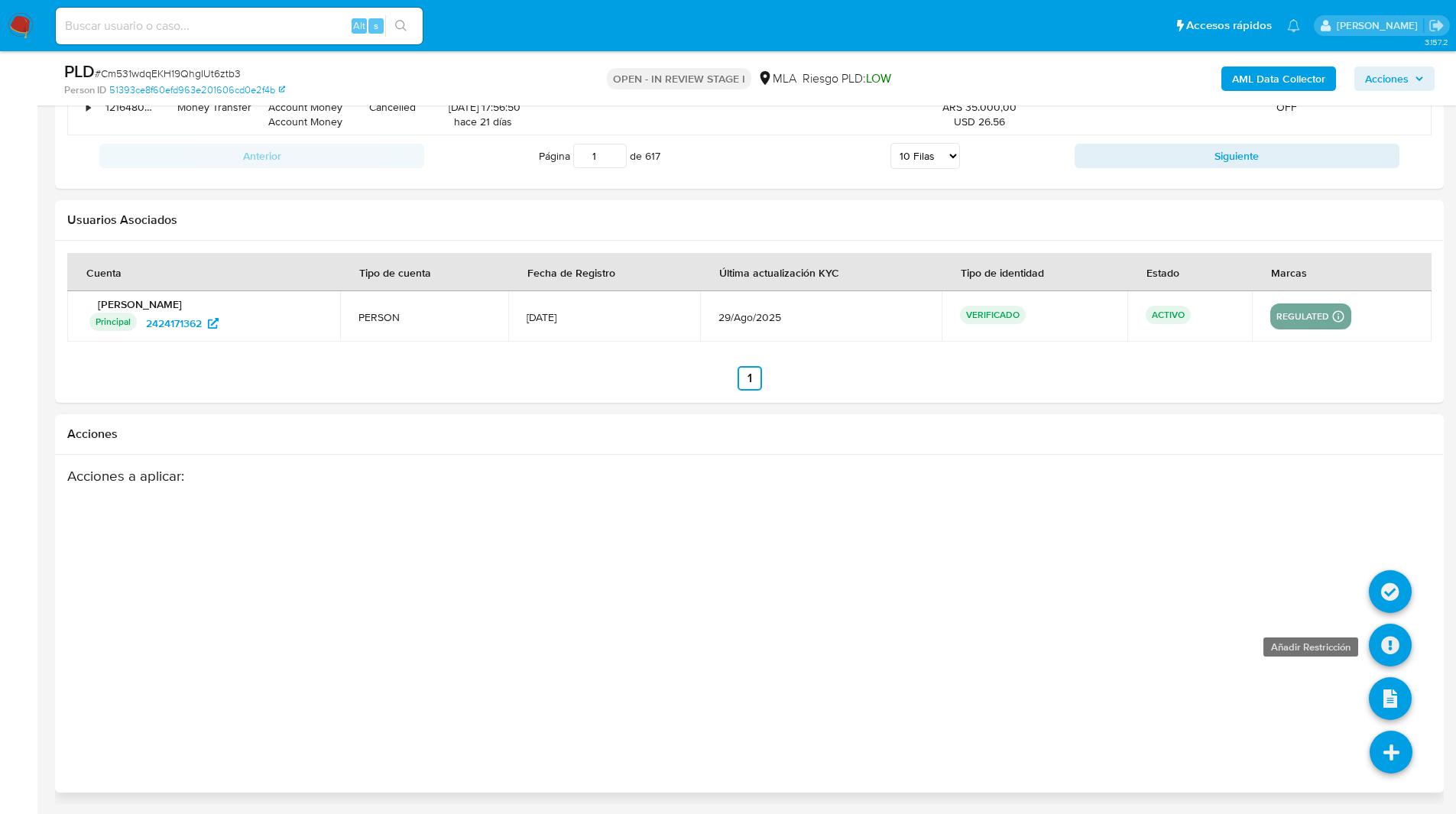
click at [1386, 655] on icon at bounding box center [1391, 646] width 43 height 43
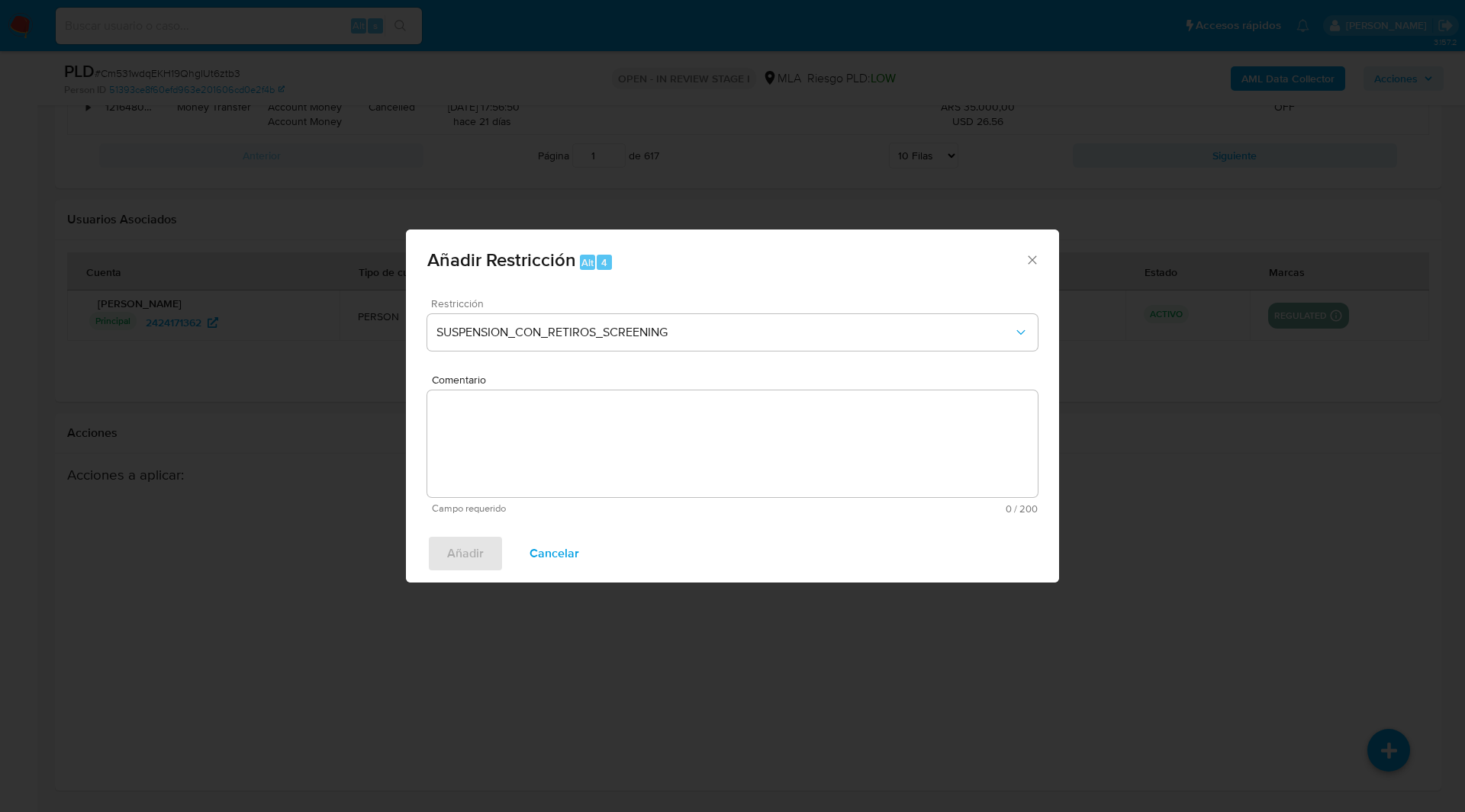
click at [575, 357] on div "Restricción SUSPENSION_CON_RETIROS_SCREENING" at bounding box center [733, 335] width 610 height 73
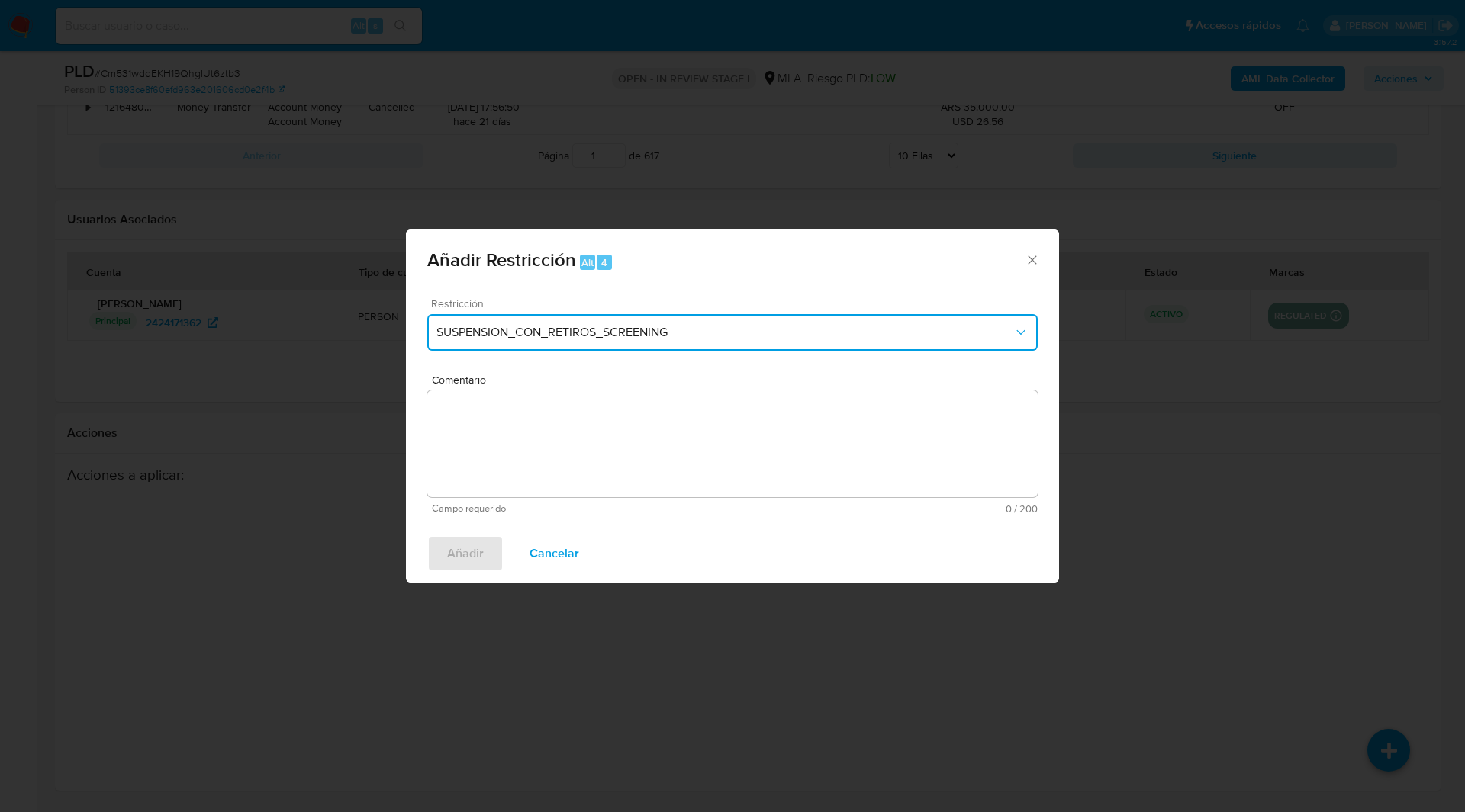
click at [635, 329] on span "SUSPENSION_CON_RETIROS_SCREENING" at bounding box center [725, 332] width 577 height 15
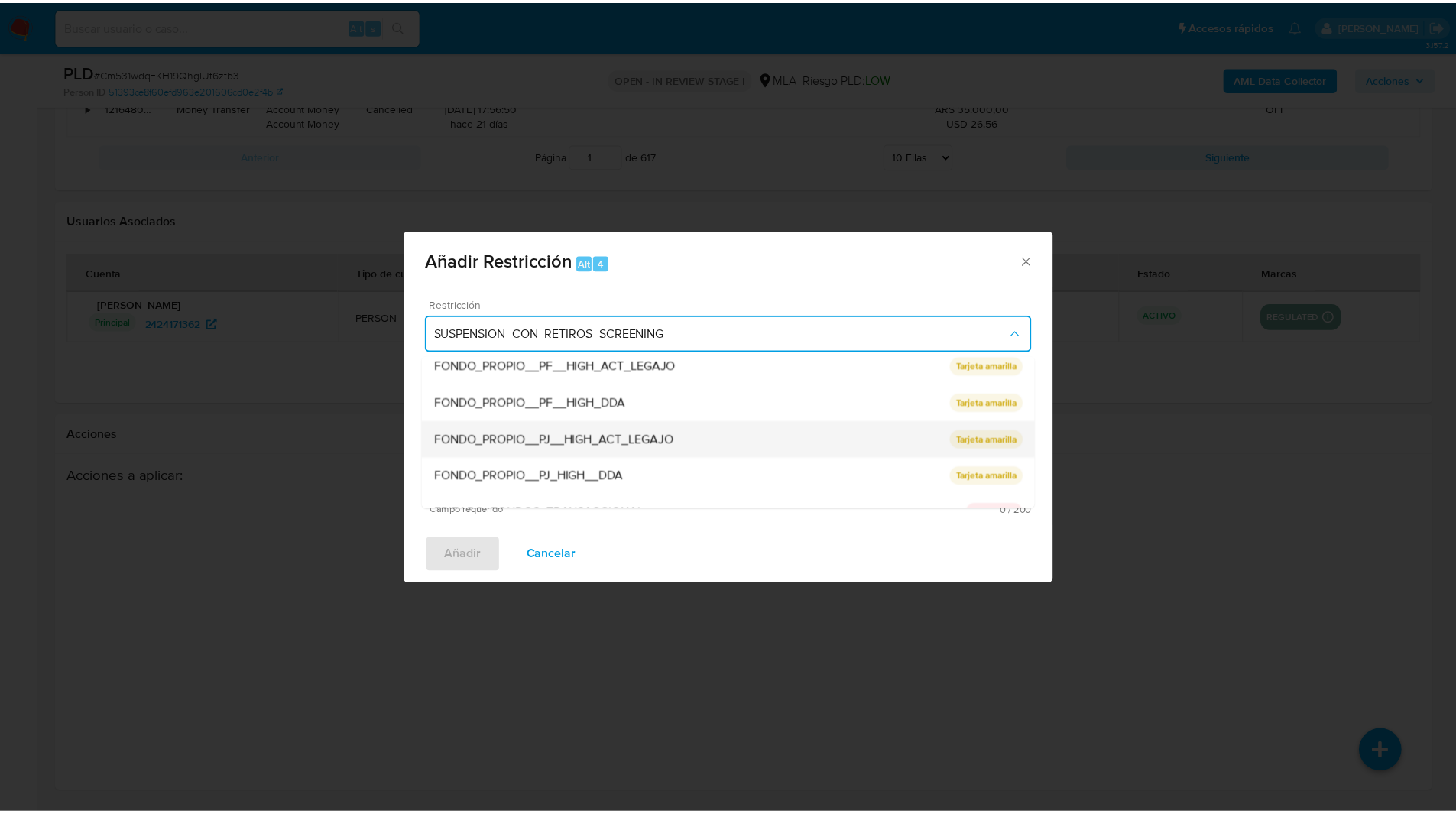
scroll to position [324, 0]
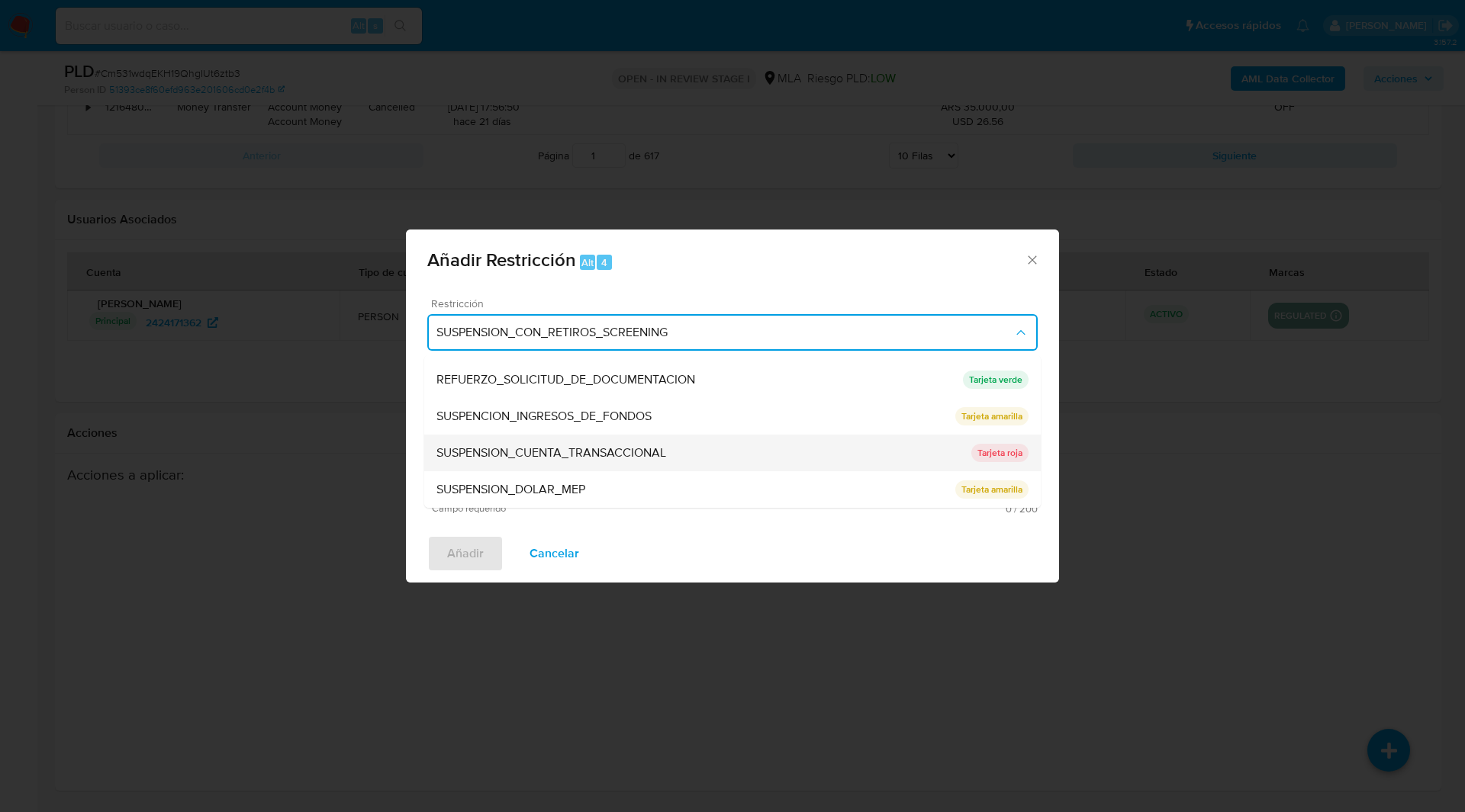
click at [558, 450] on span "SUSPENSION_CUENTA_TRANSACCIONAL" at bounding box center [552, 453] width 230 height 15
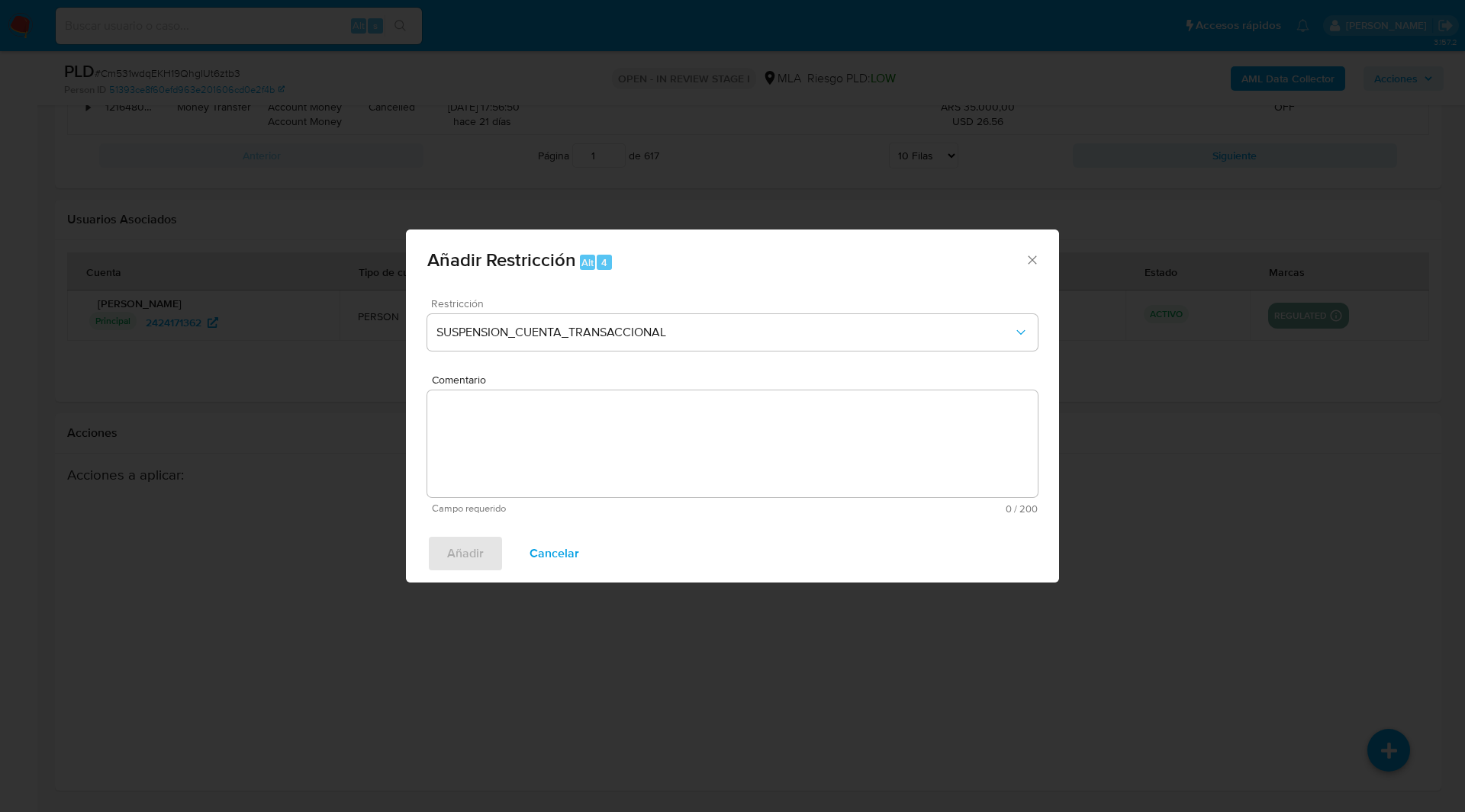
click at [687, 447] on textarea "Comentario" at bounding box center [733, 443] width 610 height 107
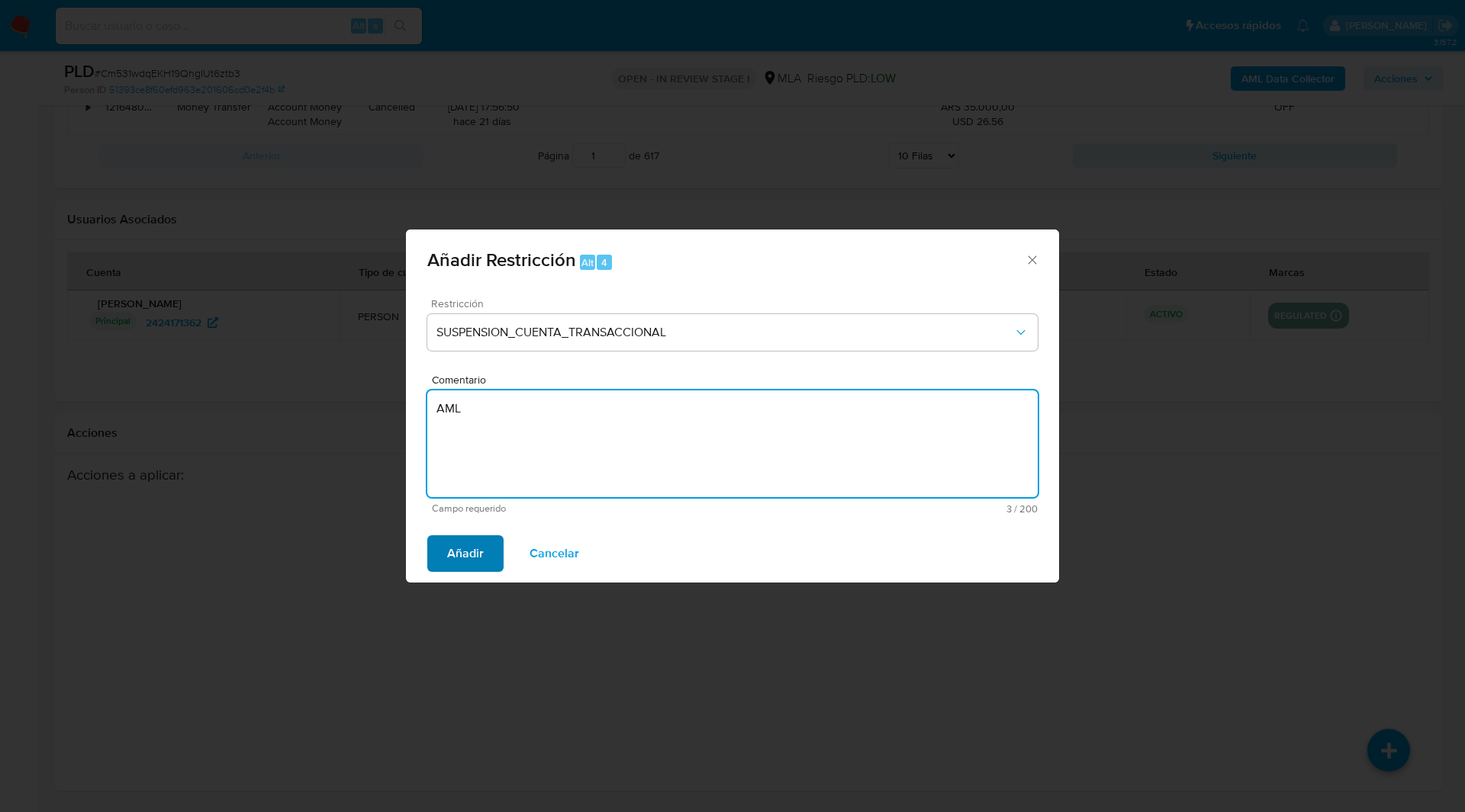
type textarea "AML"
click at [441, 556] on button "Añadir" at bounding box center [466, 554] width 76 height 36
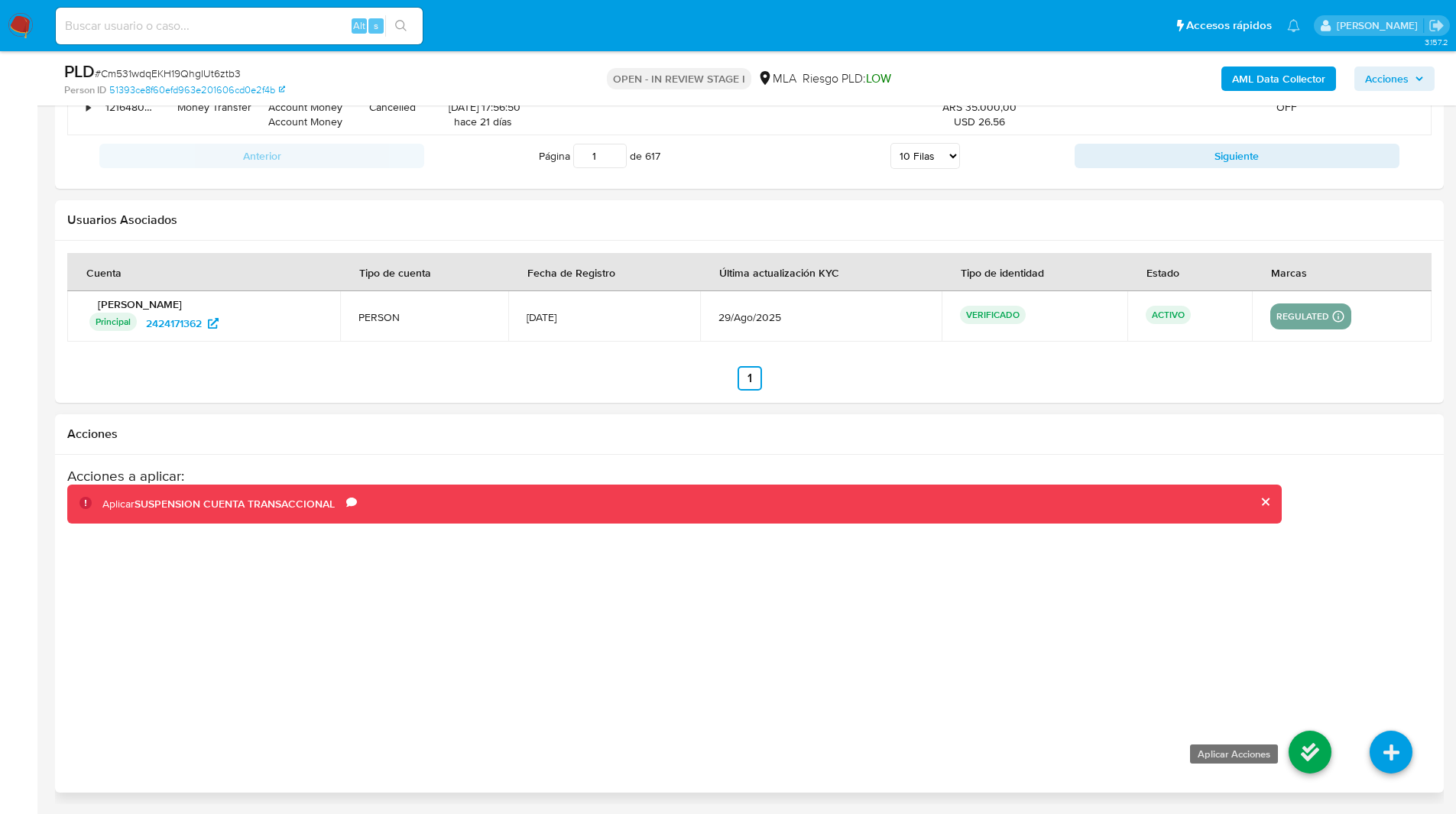
click at [1311, 751] on icon at bounding box center [1310, 753] width 43 height 43
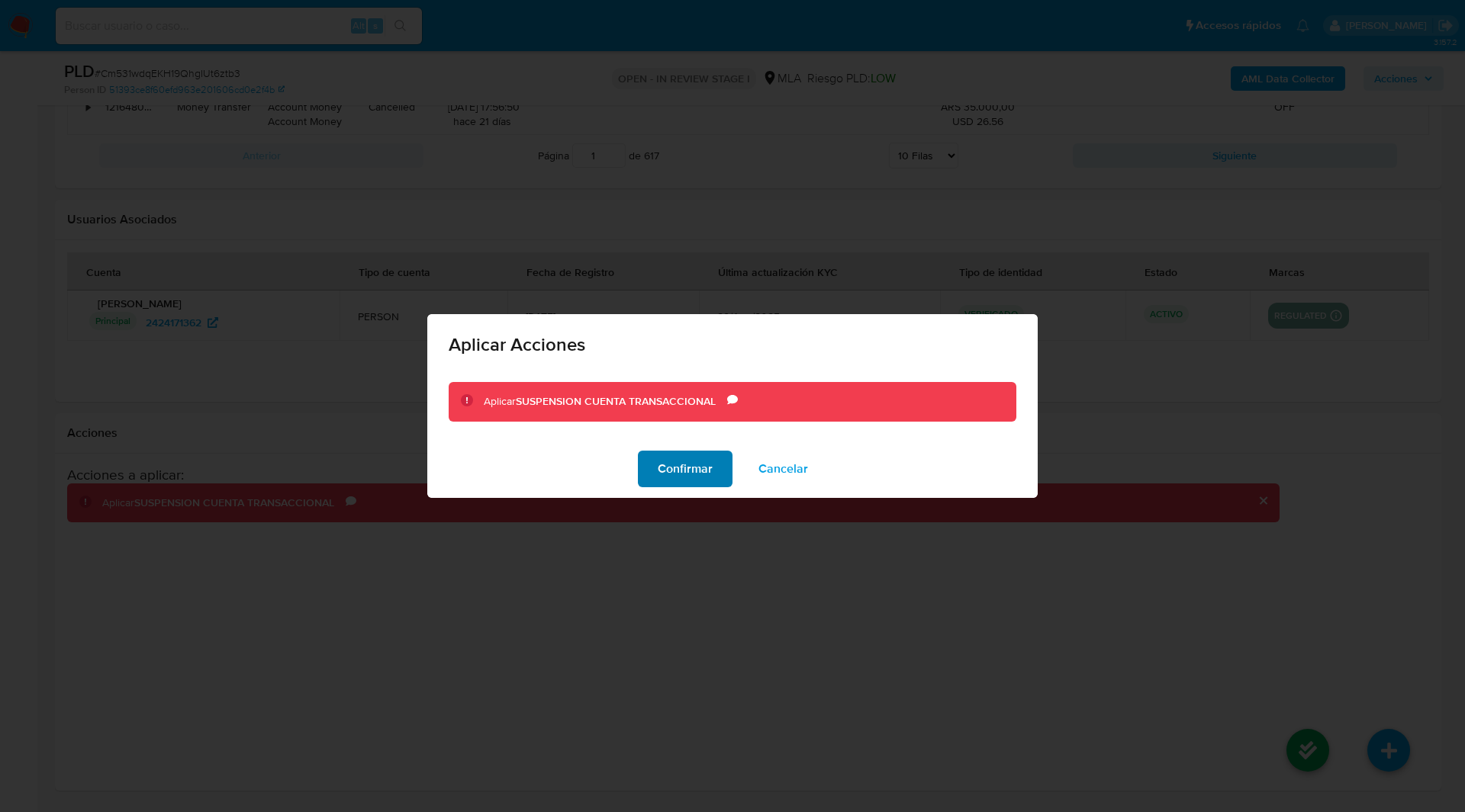
click at [673, 470] on span "Confirmar" at bounding box center [685, 469] width 55 height 34
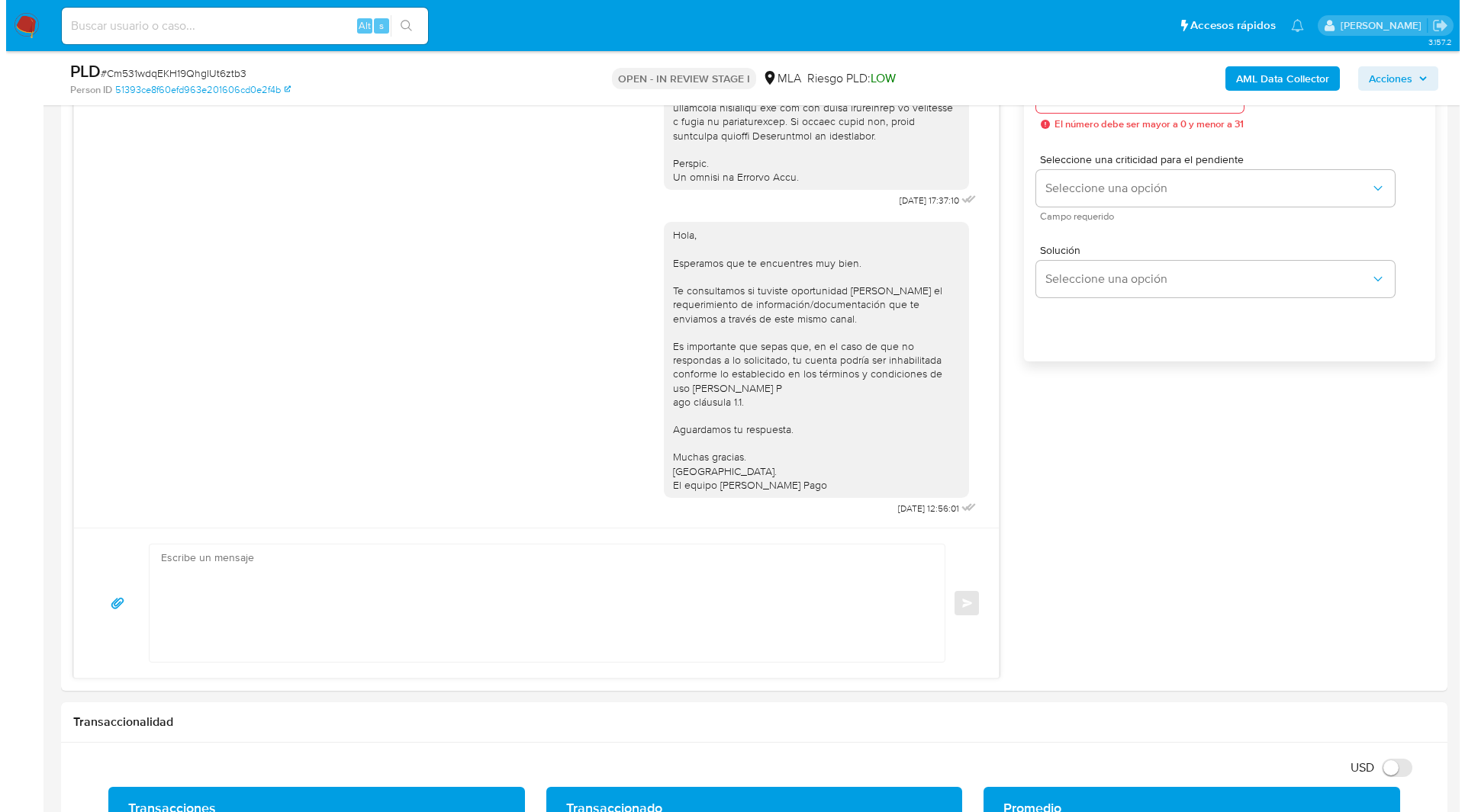
scroll to position [0, 0]
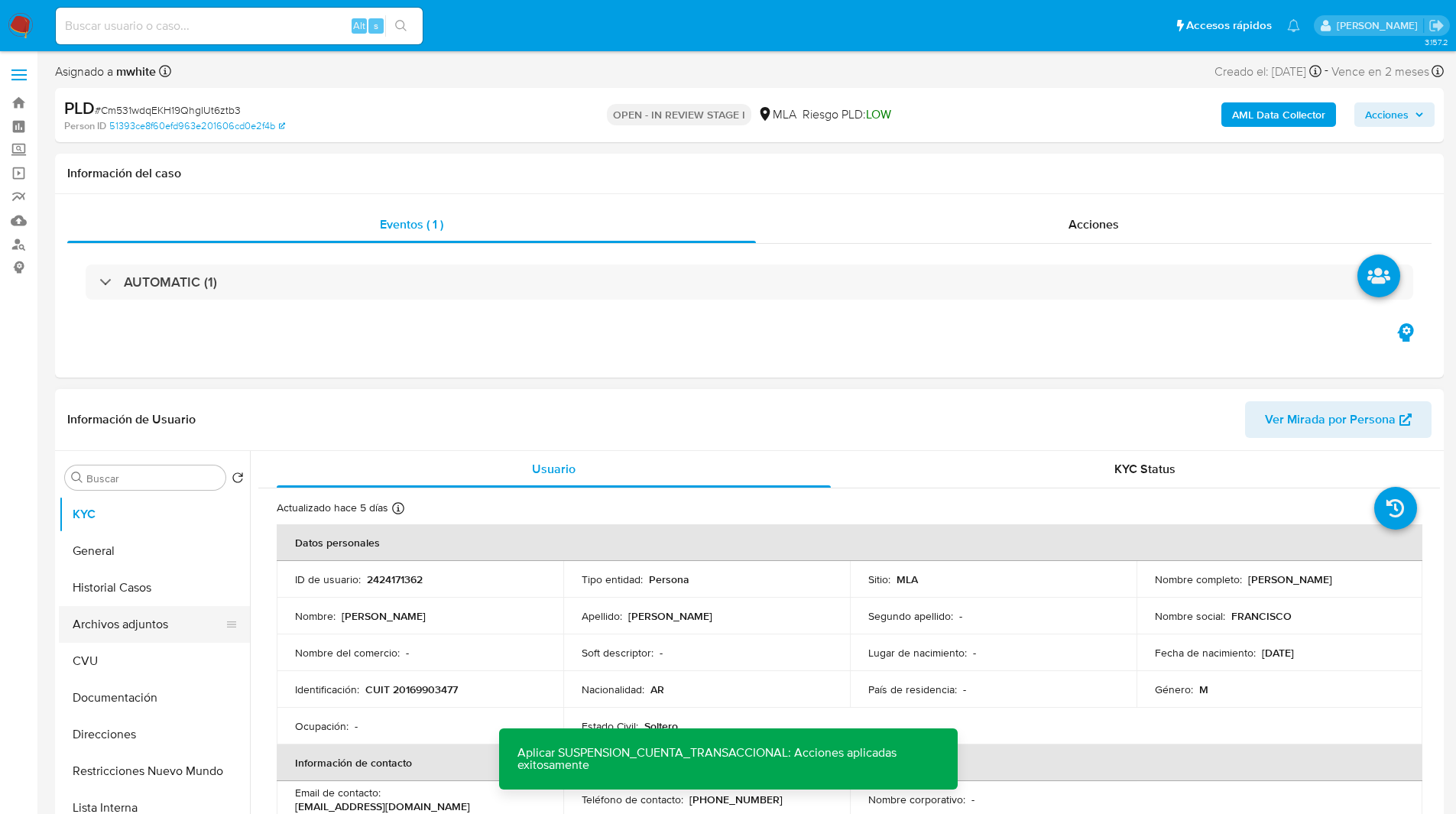
click at [150, 612] on button "Archivos adjuntos" at bounding box center [148, 624] width 179 height 36
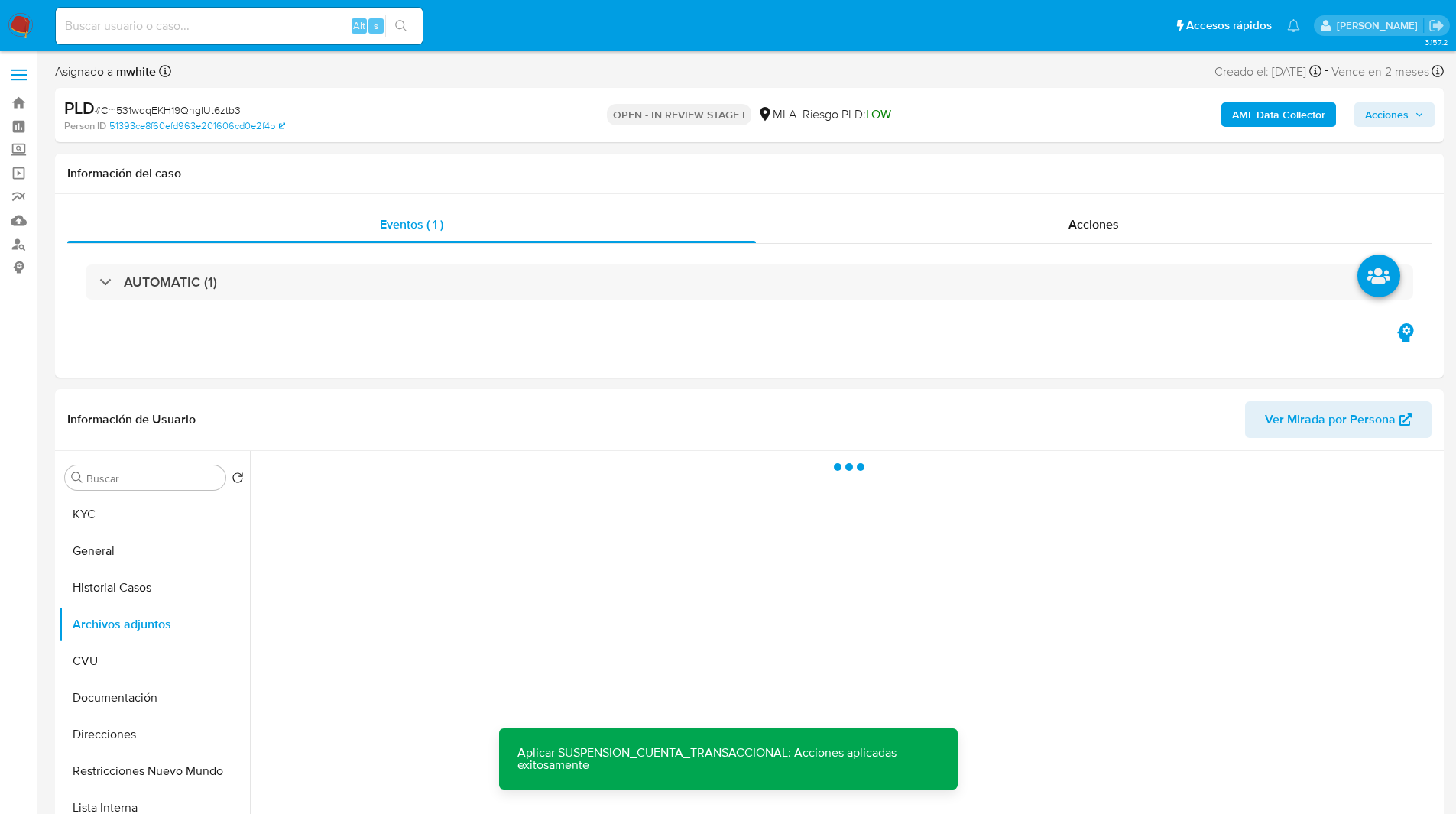
click at [1279, 104] on b "AML Data Collector" at bounding box center [1279, 115] width 94 height 25
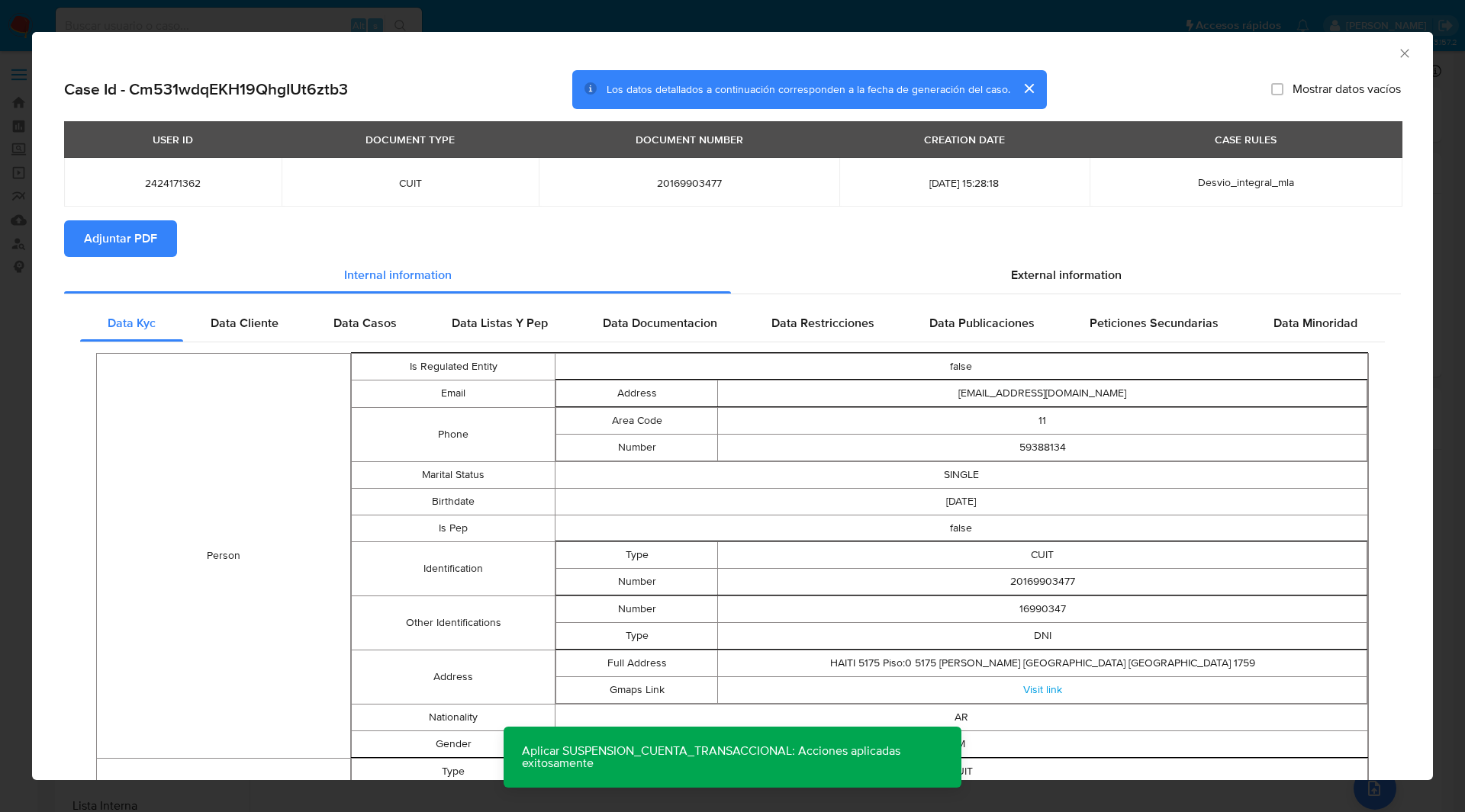
click at [135, 241] on span "Adjuntar PDF" at bounding box center [120, 238] width 74 height 34
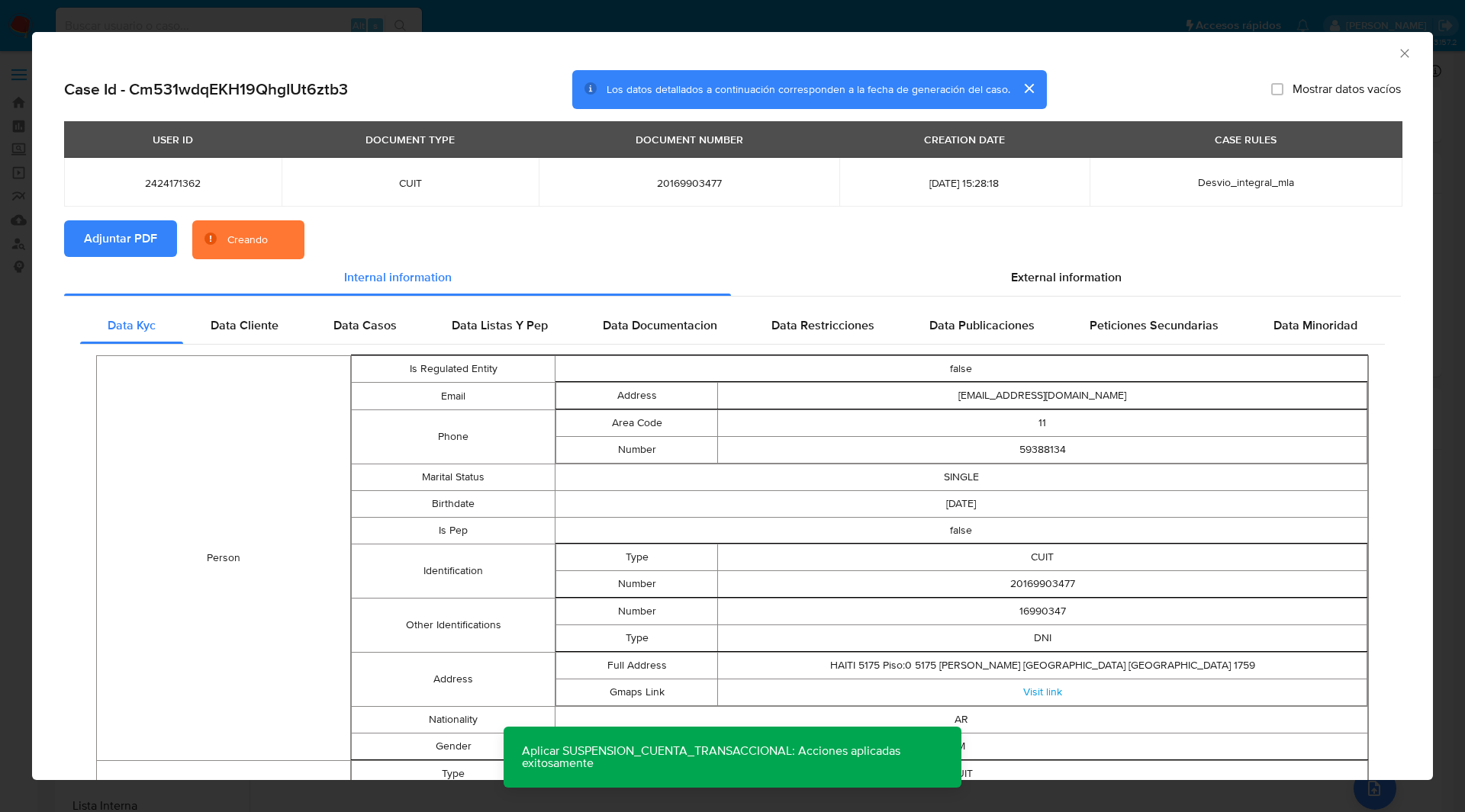
click at [463, 225] on section "Adjuntar PDF Creando" at bounding box center [732, 241] width 1337 height 40
click at [1147, 74] on div "Case Id - Cm531wdqEKH19QhgIUt6ztb3 Los datos detallados a continuación correspo…" at bounding box center [732, 90] width 1337 height 40
click at [1165, 71] on div "Case Id - Cm531wdqEKH19QhgIUt6ztb3 Los datos detallados a continuación correspo…" at bounding box center [732, 90] width 1337 height 40
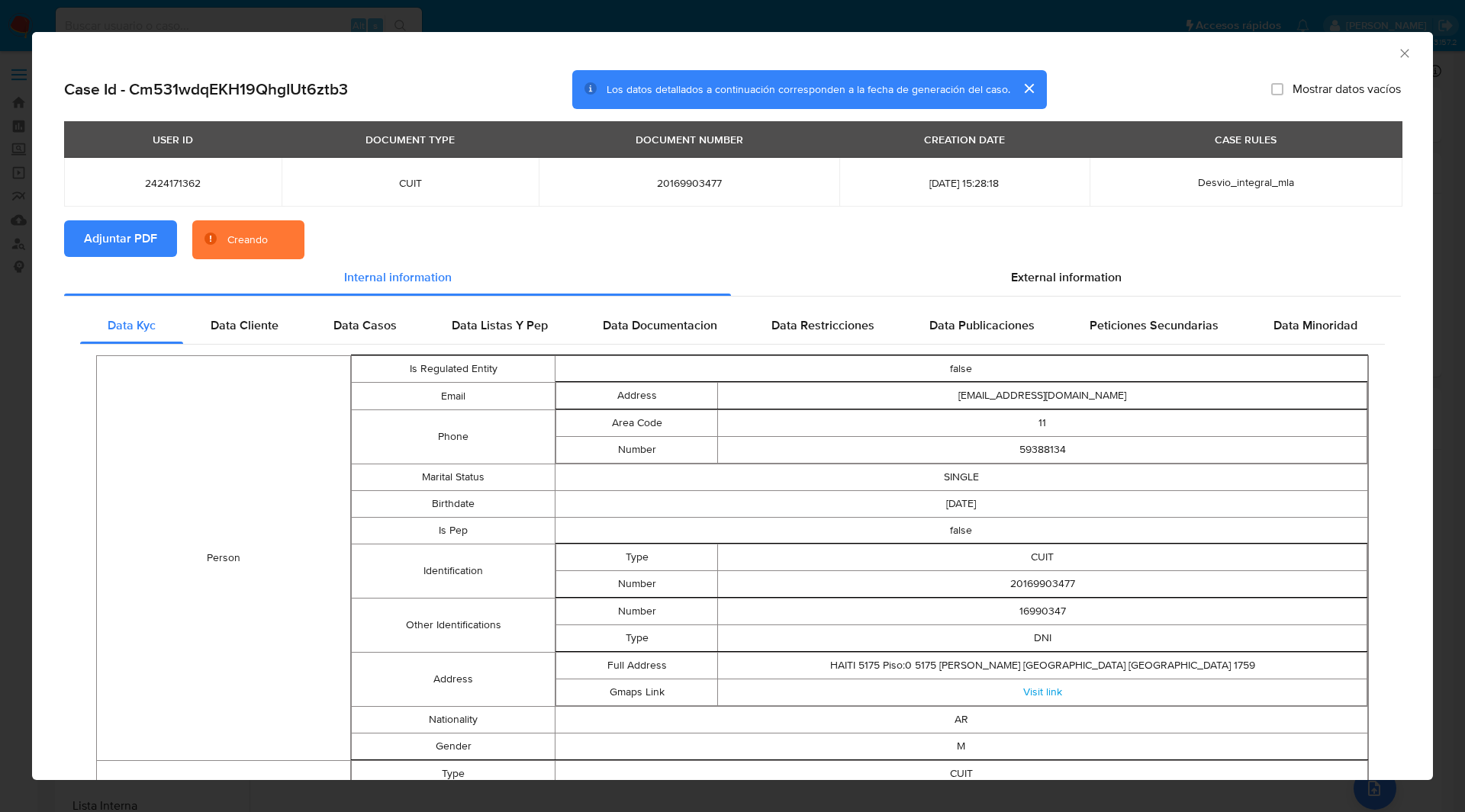
click at [1248, 64] on div "AML Data Collector" at bounding box center [733, 51] width 1401 height 38
click at [1213, 57] on div "AML Data Collector" at bounding box center [720, 51] width 1354 height 17
click at [1203, 64] on div "AML Data Collector" at bounding box center [733, 51] width 1401 height 38
click at [1186, 64] on div "AML Data Collector" at bounding box center [733, 51] width 1401 height 38
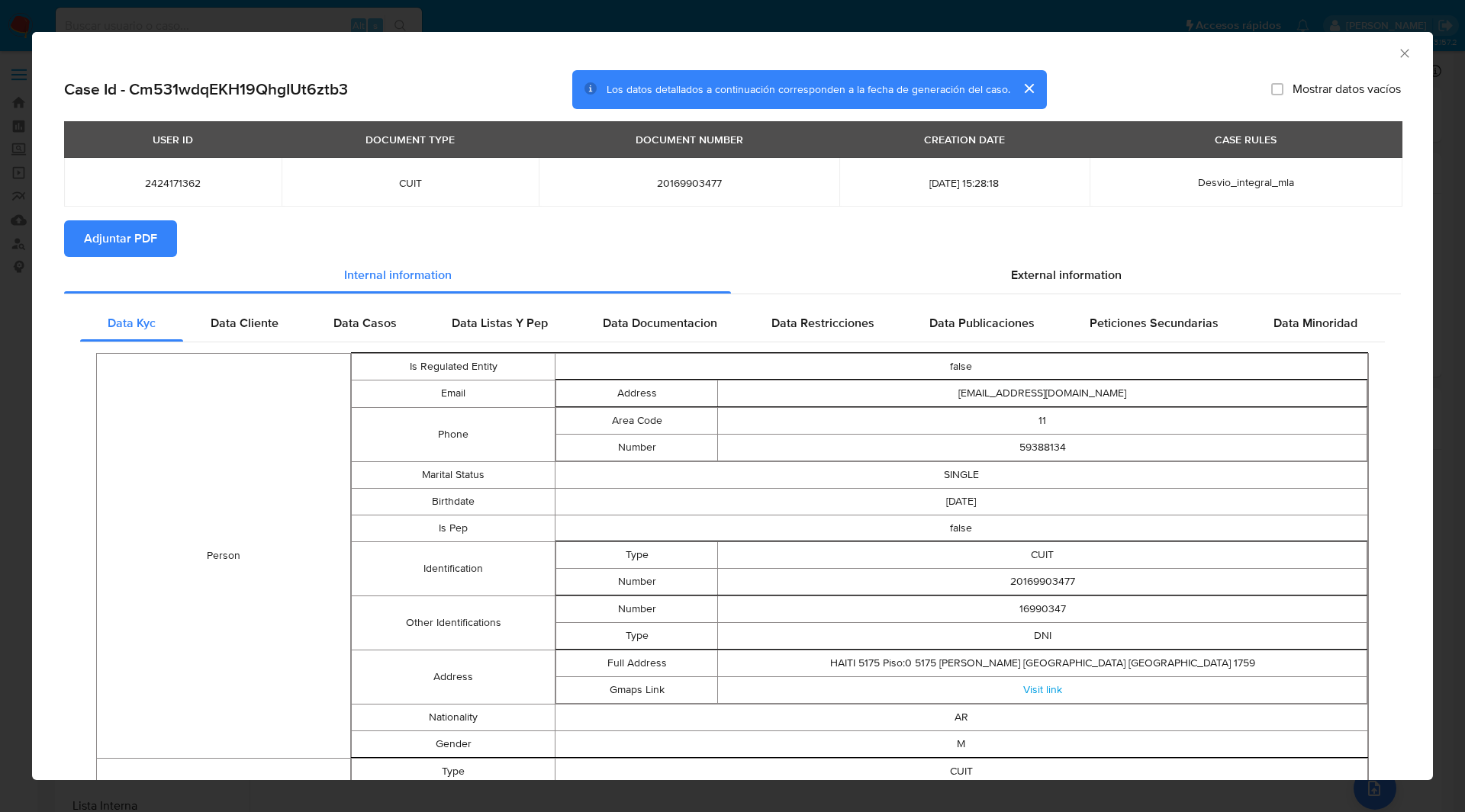
click at [496, 93] on div "Case Id - Cm531wdqEKH19QhgIUt6ztb3 Los datos detallados a continuación correspo…" at bounding box center [732, 90] width 1337 height 40
click at [1172, 74] on div "Case Id - Cm531wdqEKH19QhgIUt6ztb3 Los datos detallados a continuación correspo…" at bounding box center [732, 90] width 1337 height 40
click at [1226, 44] on div "AML Data Collector" at bounding box center [720, 51] width 1354 height 17
click at [1175, 52] on div "AML Data Collector" at bounding box center [720, 51] width 1354 height 17
click at [1146, 57] on div "AML Data Collector" at bounding box center [720, 51] width 1354 height 17
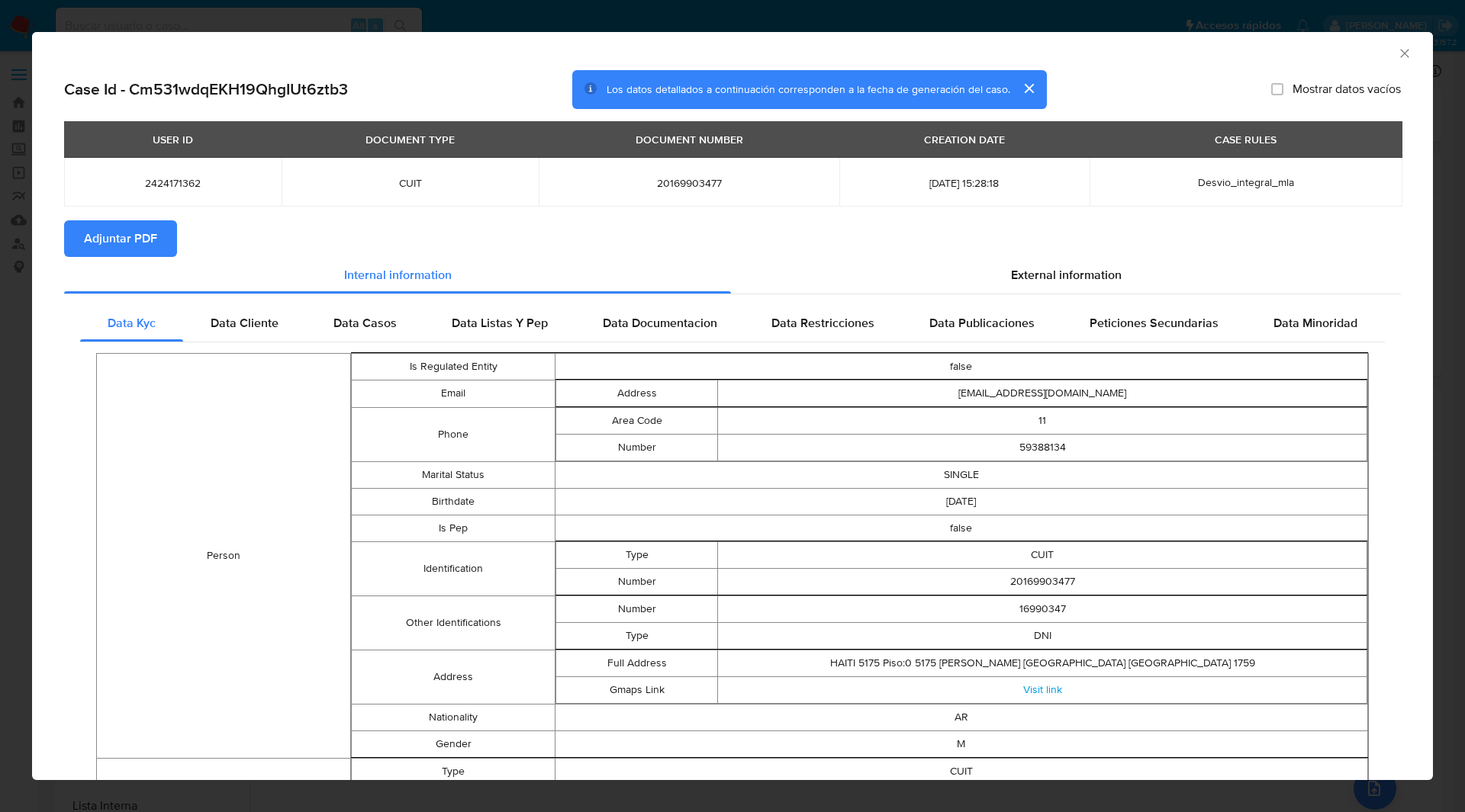
click at [1175, 64] on div "AML Data Collector" at bounding box center [733, 51] width 1401 height 38
click at [1177, 102] on div "Case Id - Cm531wdqEKH19QhgIUt6ztb3 Los datos detallados a continuación correspo…" at bounding box center [732, 90] width 1337 height 40
click at [1397, 54] on icon "Cerrar ventana" at bounding box center [1405, 53] width 15 height 15
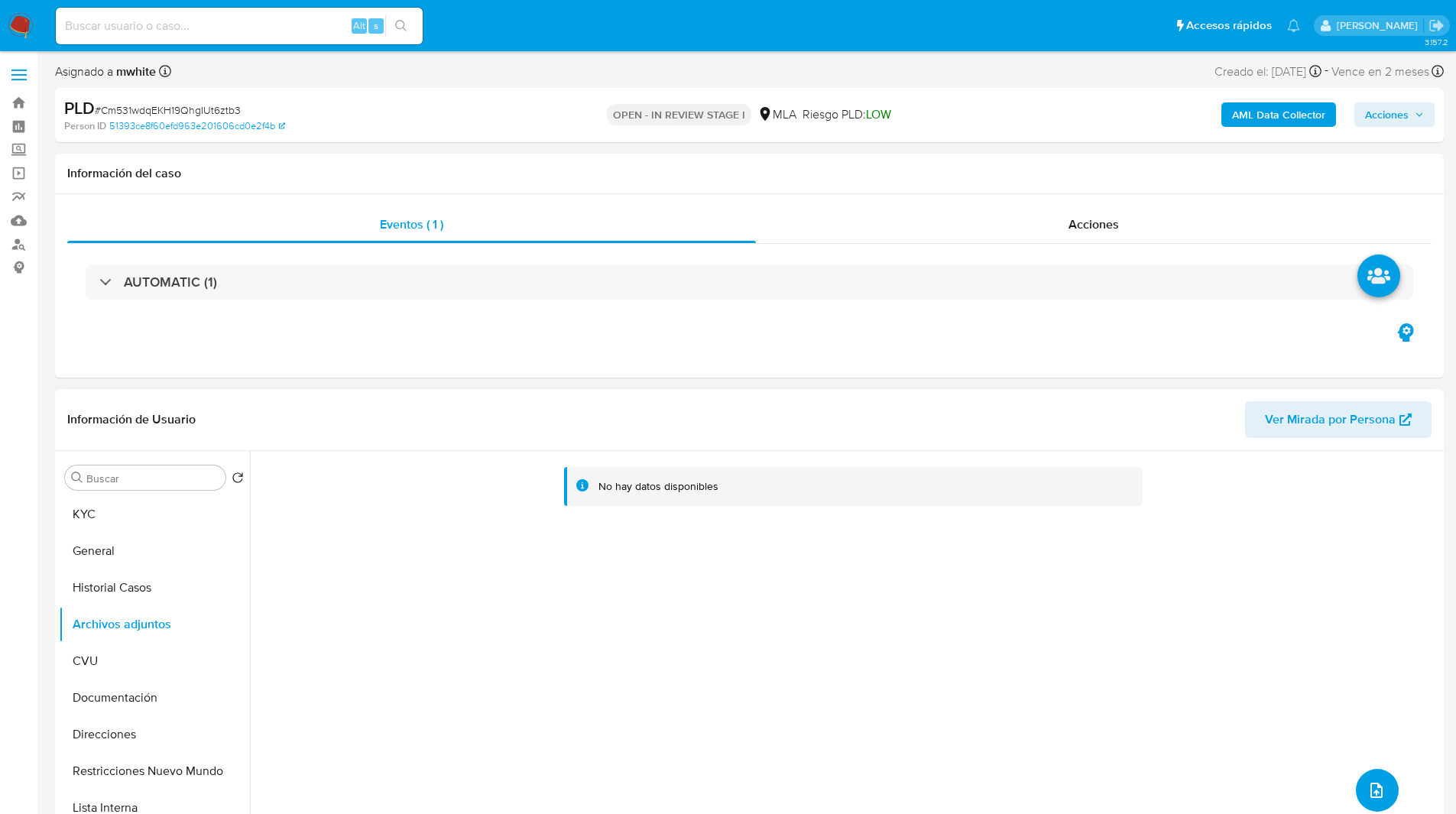
click at [1386, 791] on button "upload-file" at bounding box center [1377, 791] width 43 height 43
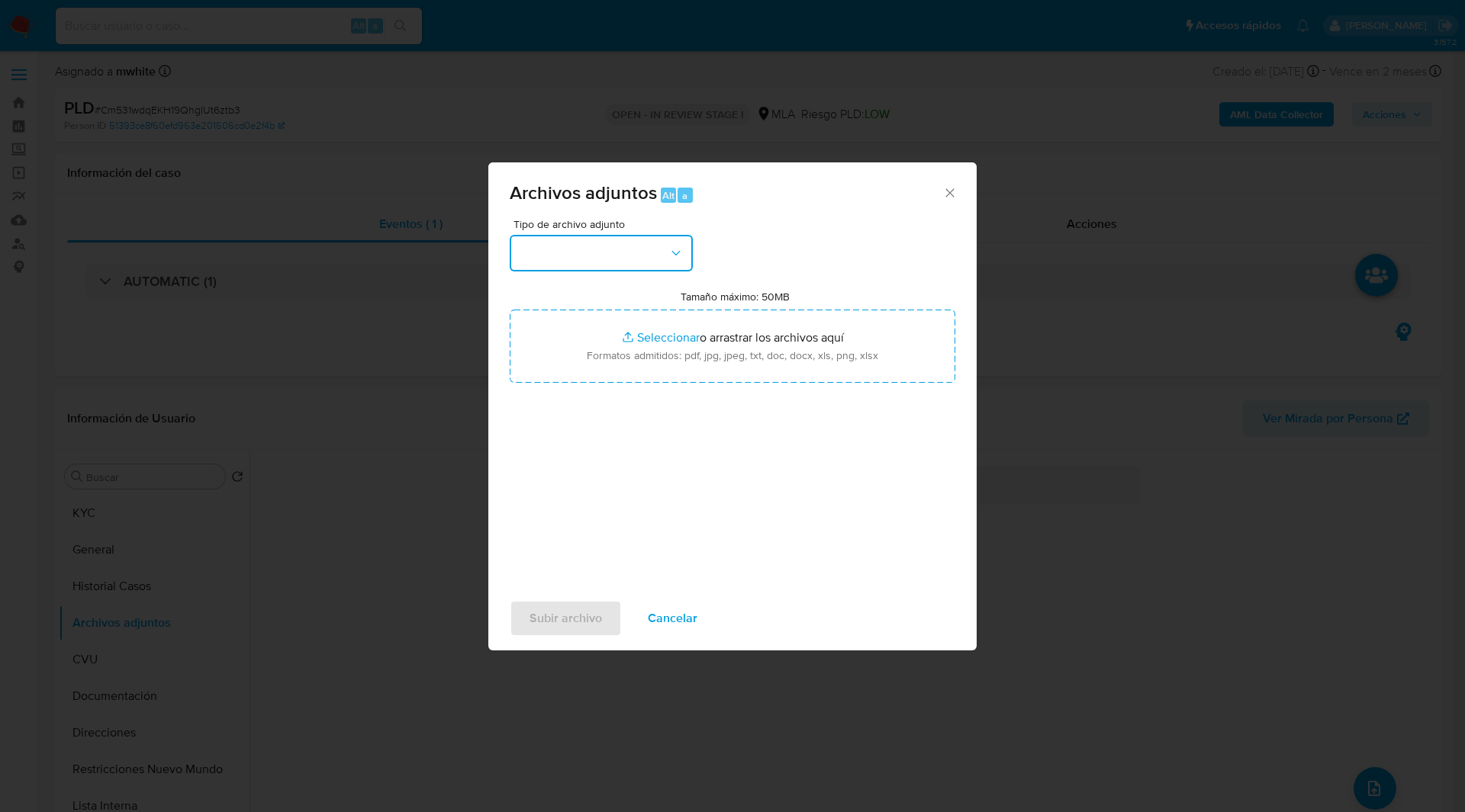
click at [568, 259] on button "button" at bounding box center [601, 253] width 183 height 36
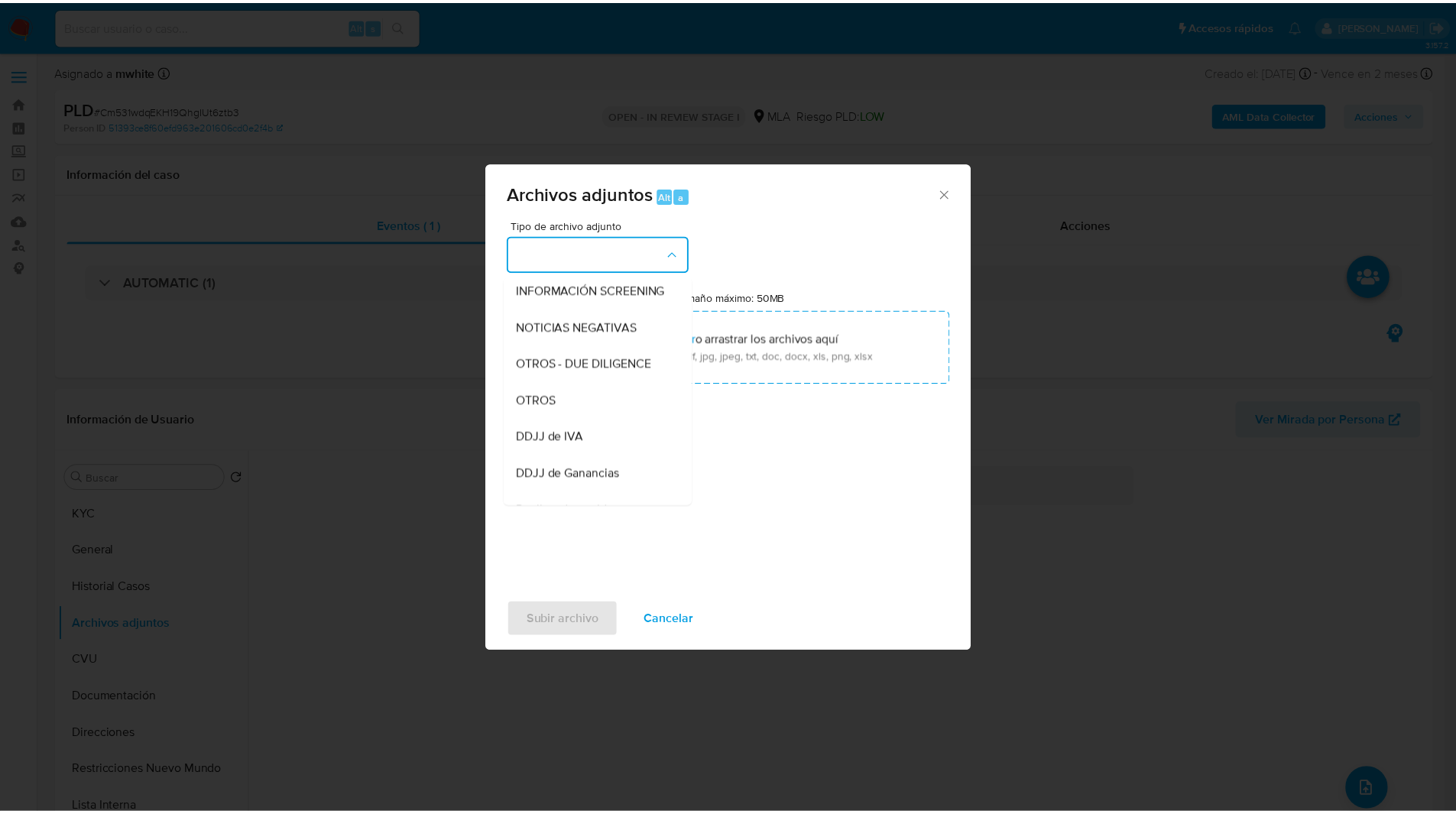
scroll to position [188, 0]
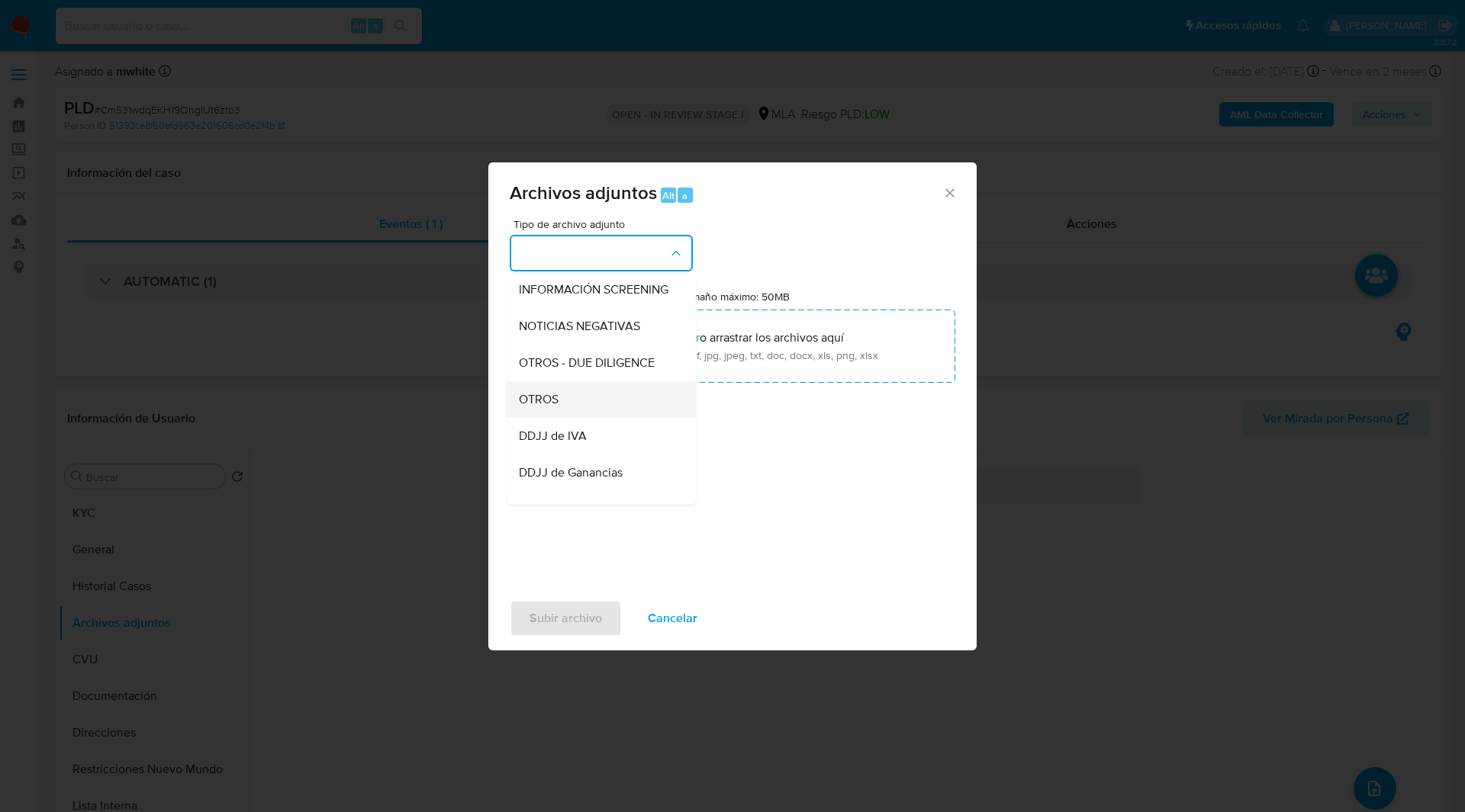
click at [559, 405] on div "OTROS" at bounding box center [596, 399] width 156 height 36
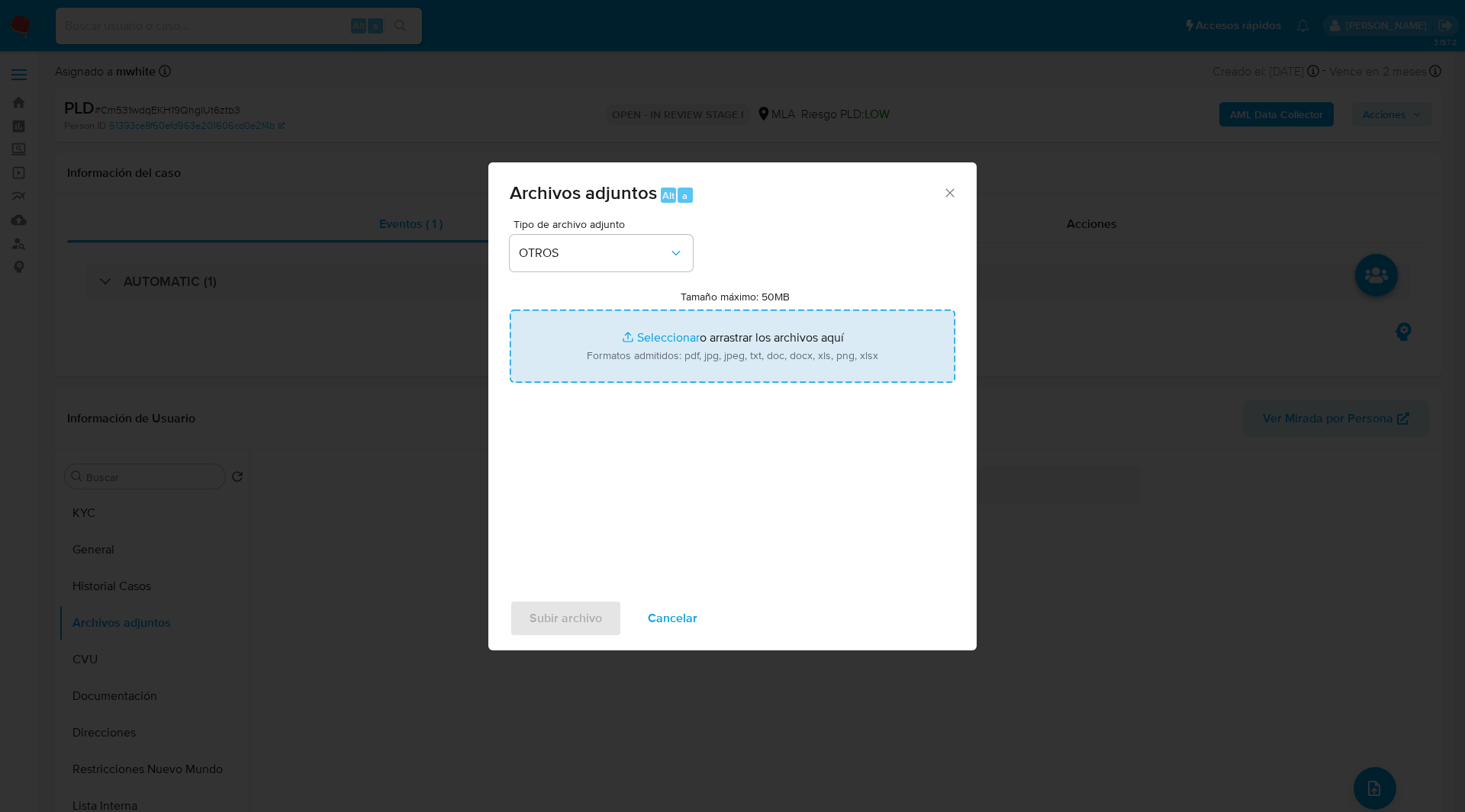
type input "C:\fakepath\NOSIS_Manager_InformeIndividual_20169903477_654924_20250903123540.p…"
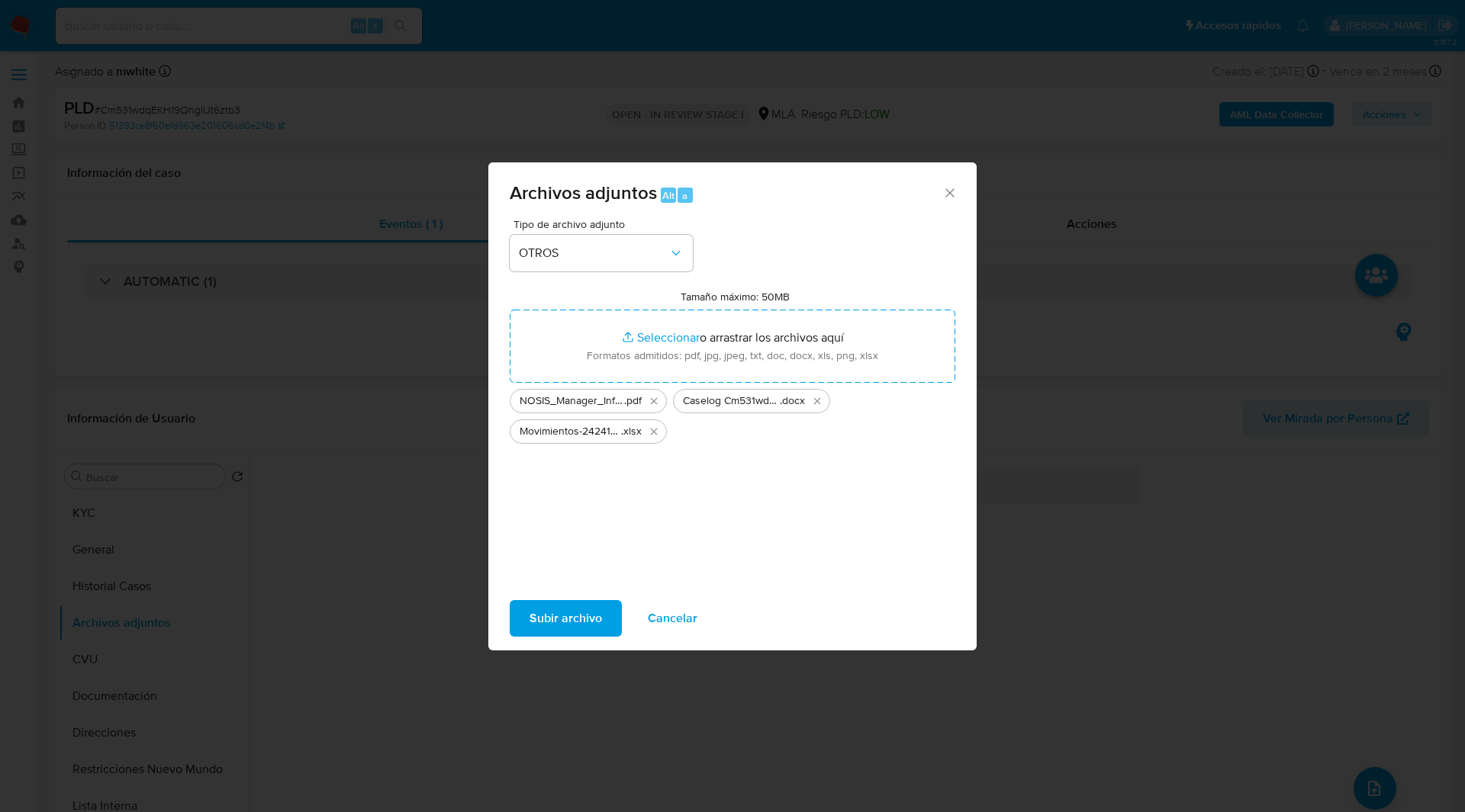
click at [582, 616] on span "Subir archivo" at bounding box center [566, 619] width 73 height 34
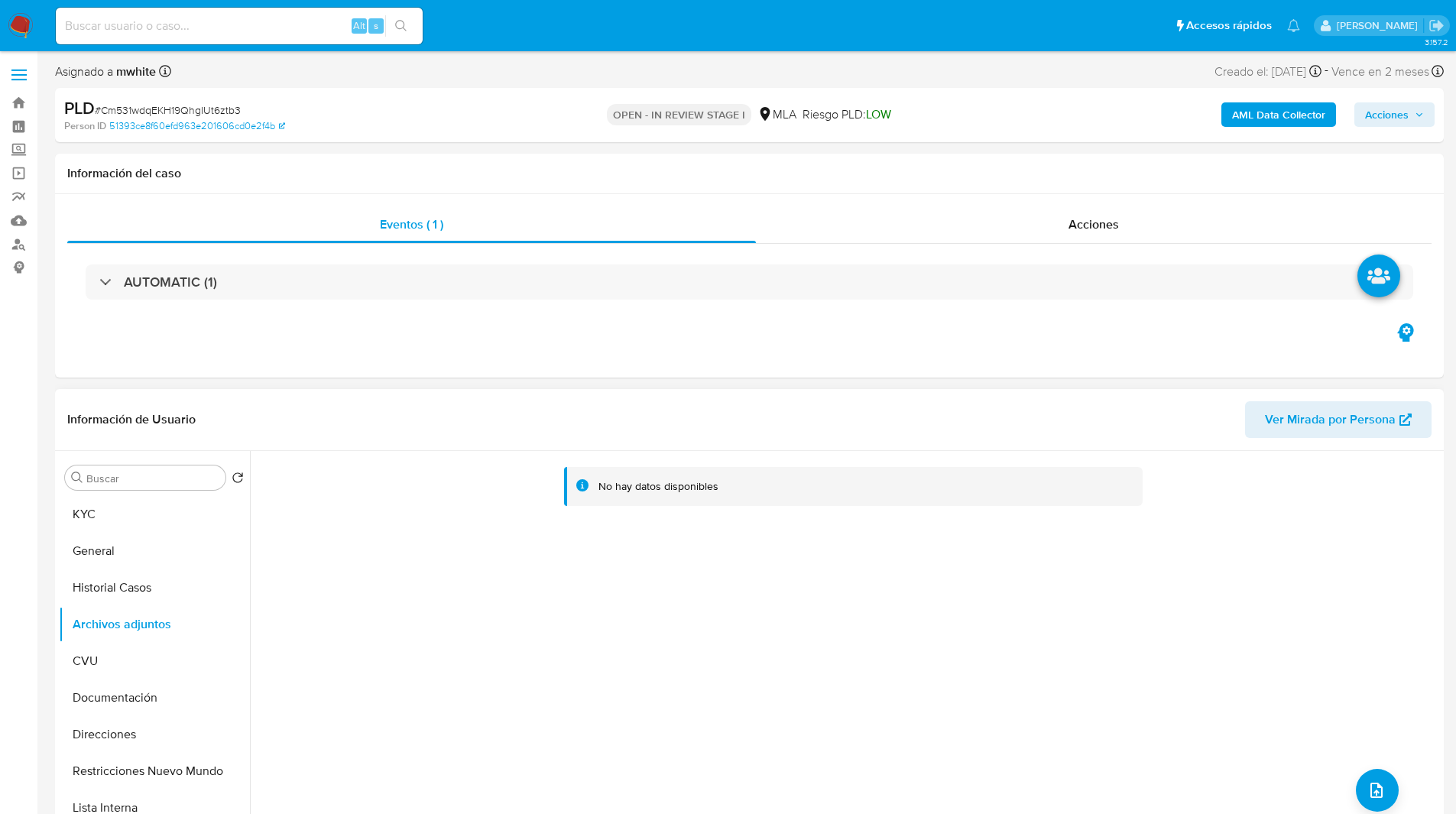
click at [450, 516] on div "No hay datos disponibles" at bounding box center [849, 494] width 1158 height 61
click at [188, 650] on button "CVU" at bounding box center [148, 661] width 179 height 36
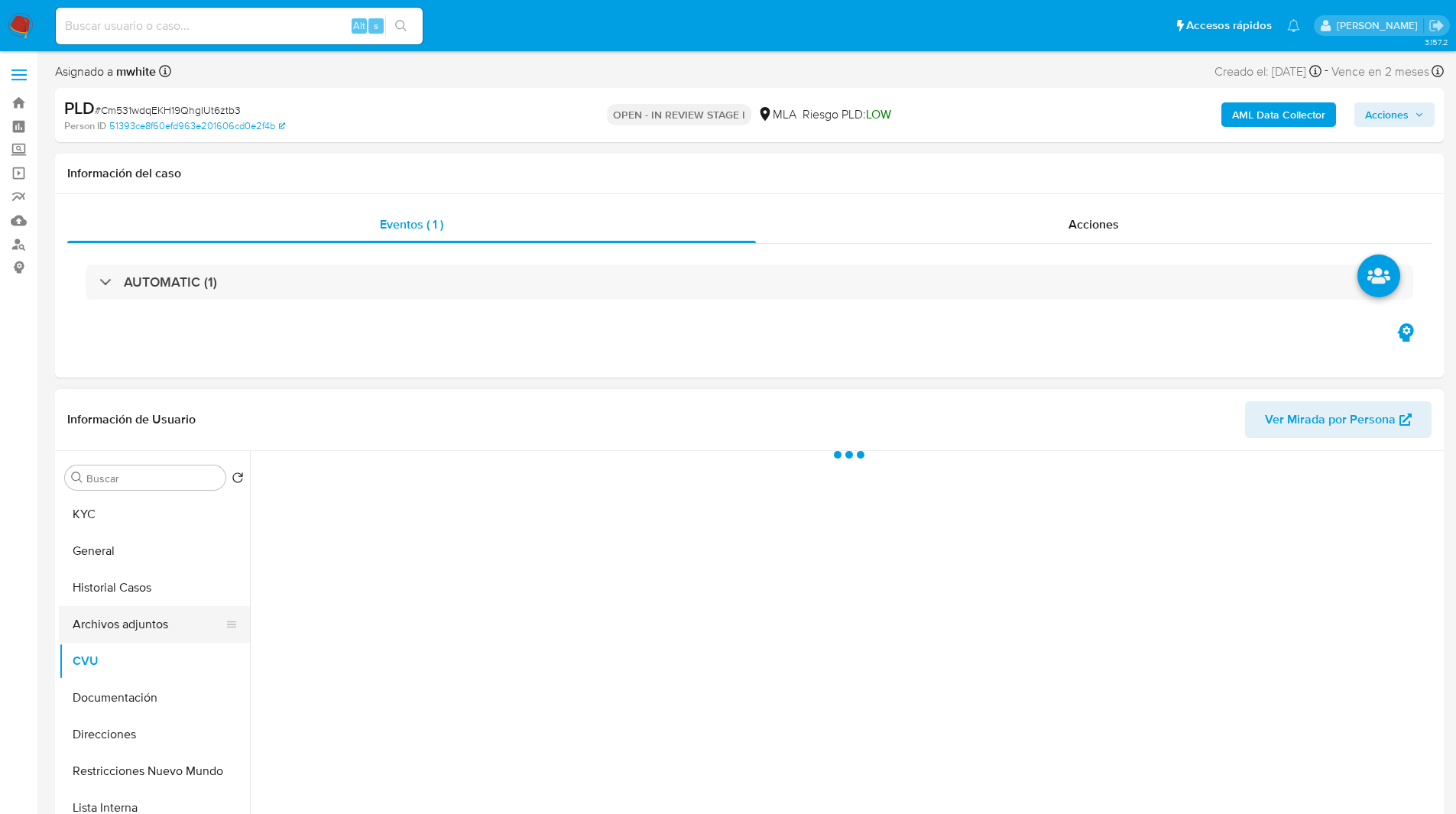
click at [150, 622] on button "Archivos adjuntos" at bounding box center [148, 624] width 179 height 36
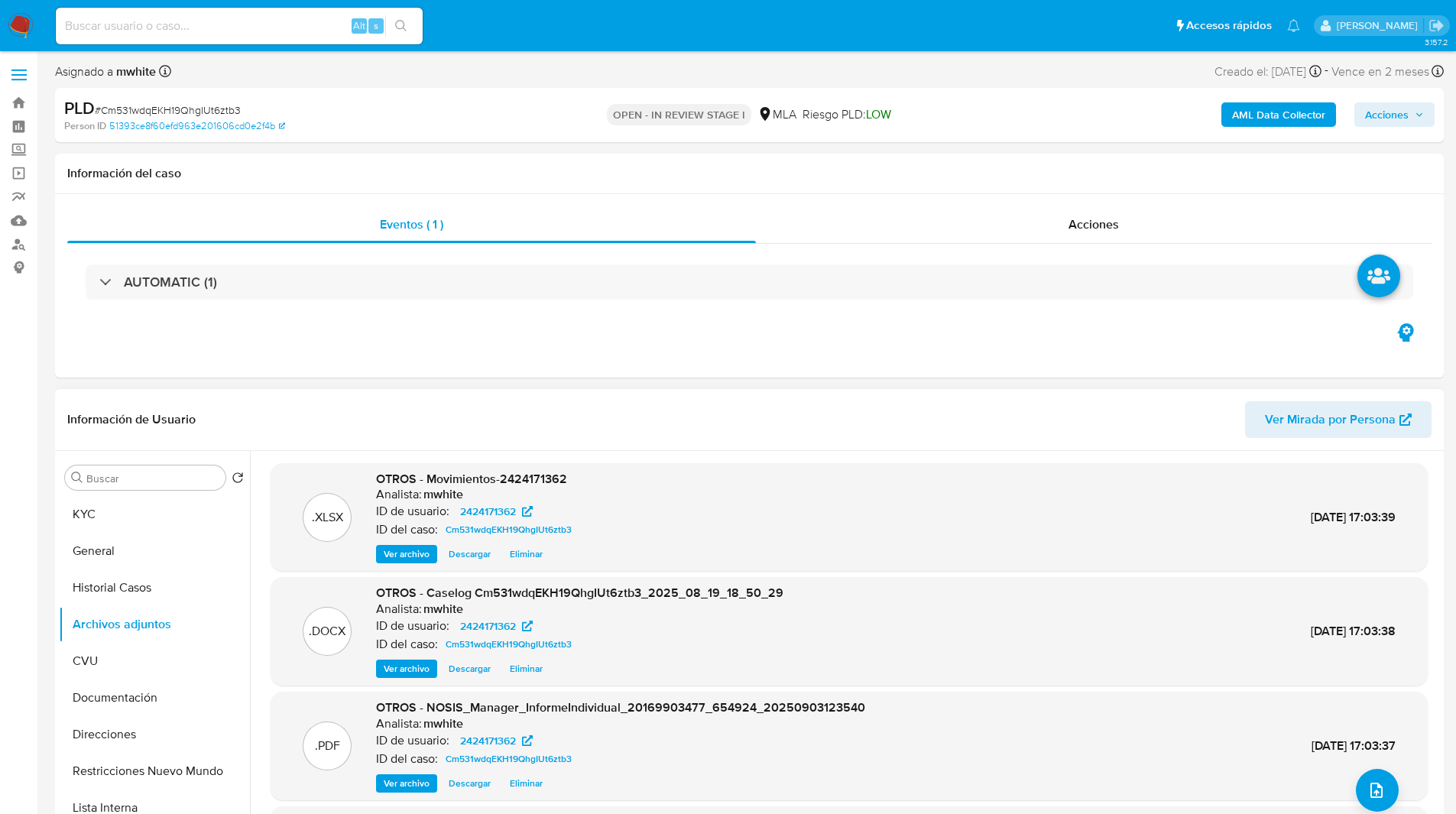
scroll to position [128, 0]
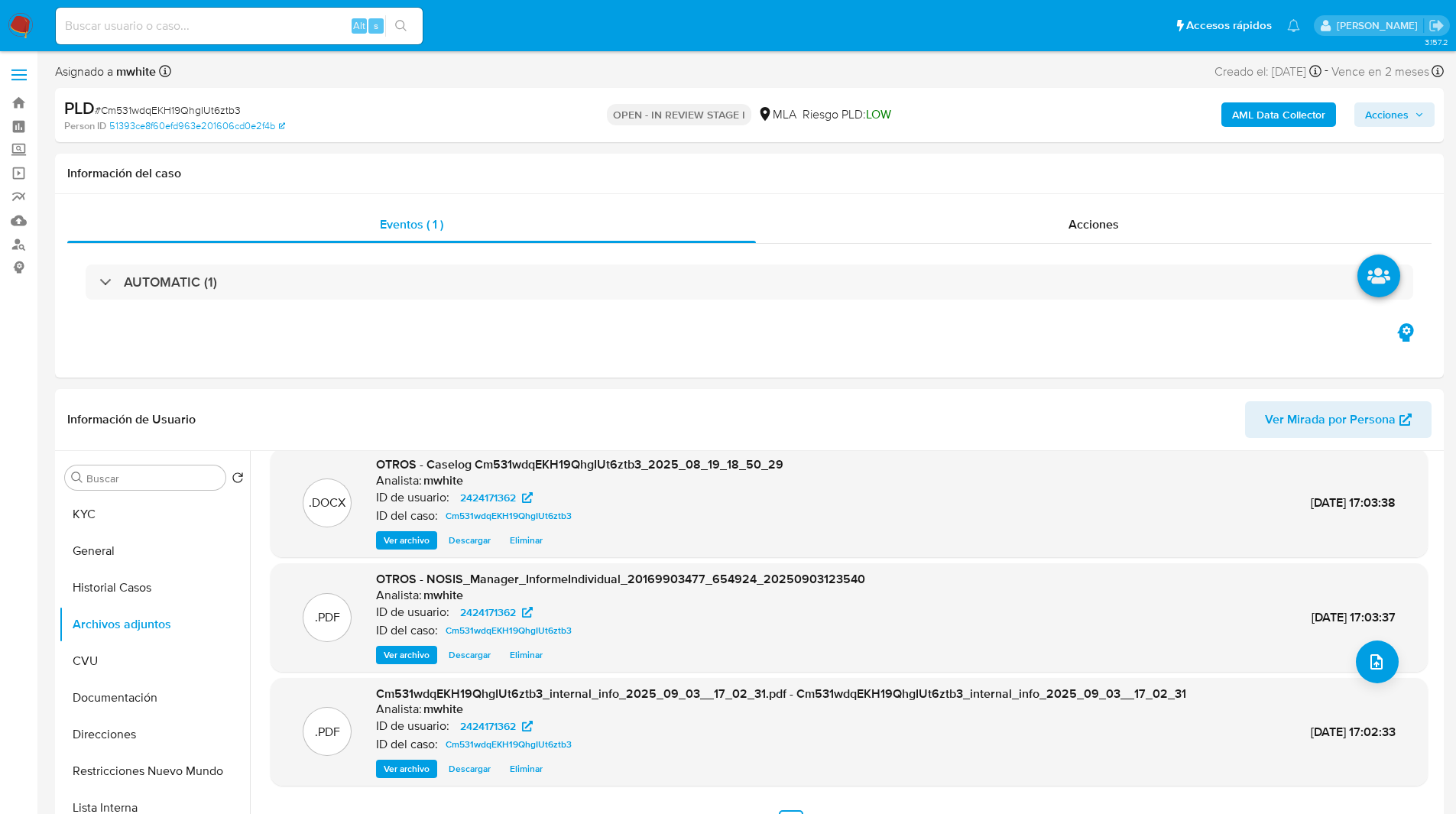
click at [1376, 122] on span "Acciones" at bounding box center [1386, 115] width 44 height 25
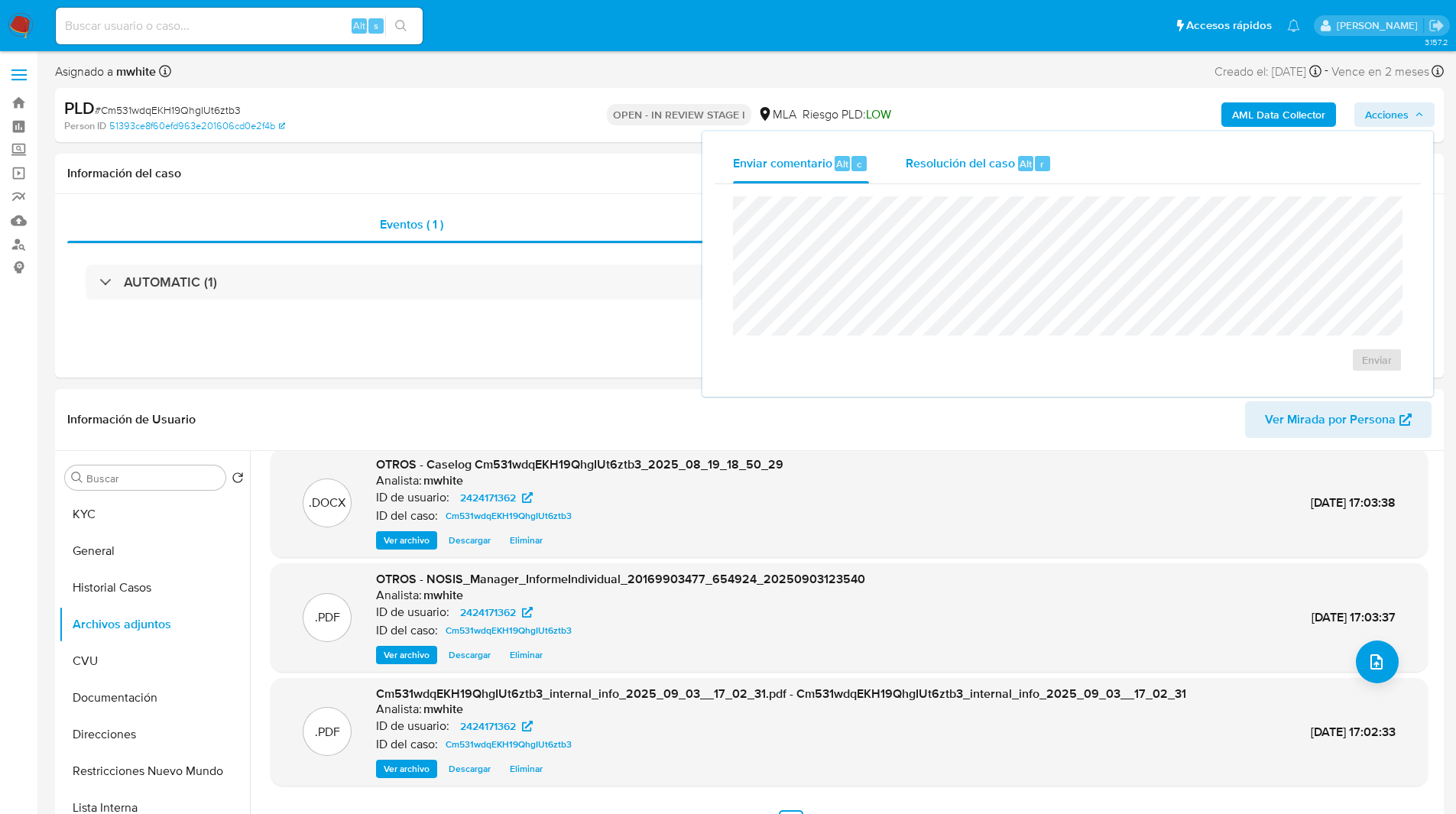
click at [963, 177] on div "Resolución del caso Alt r" at bounding box center [979, 163] width 146 height 40
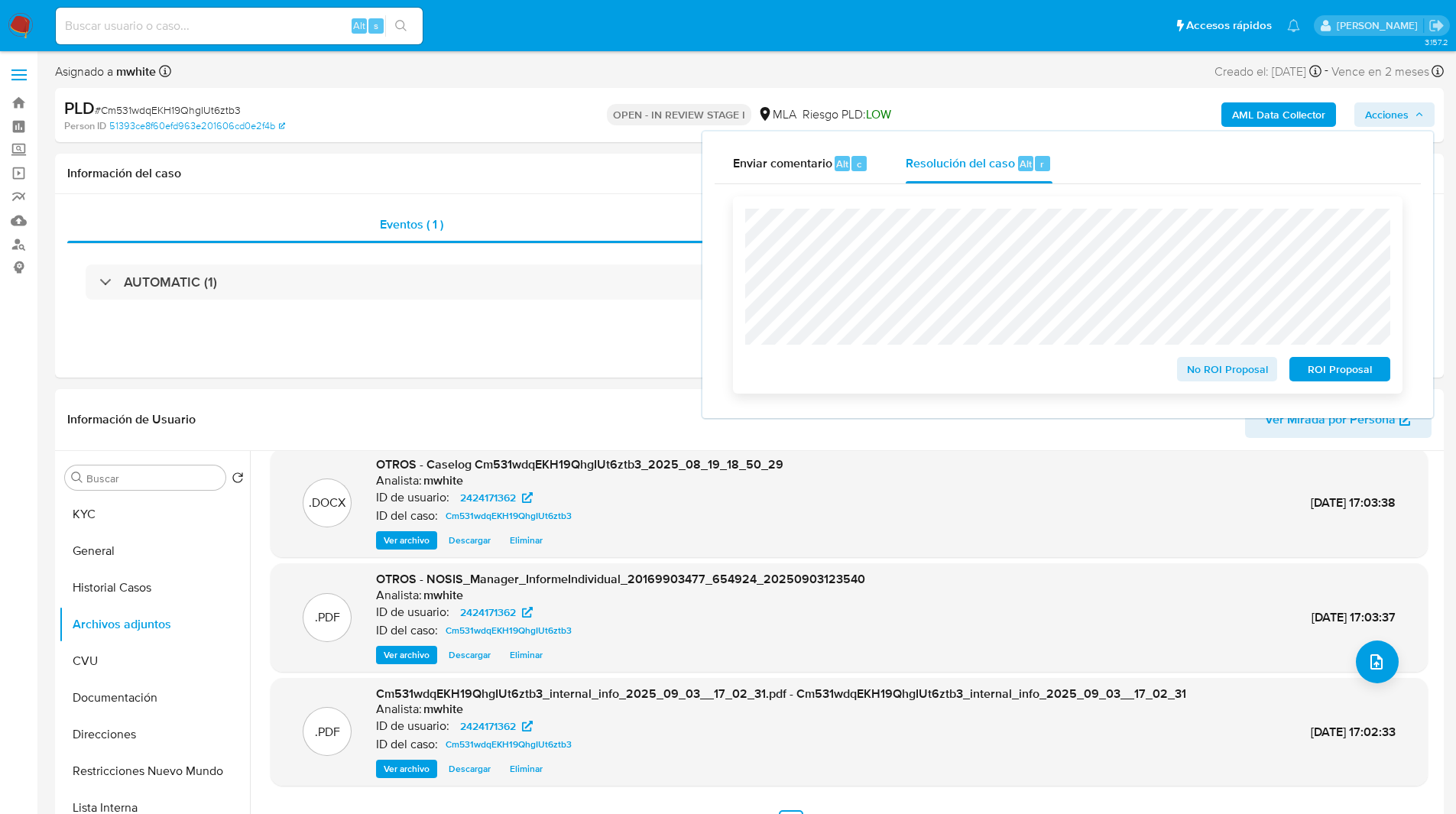
click at [1309, 370] on span "ROI Proposal" at bounding box center [1340, 370] width 80 height 22
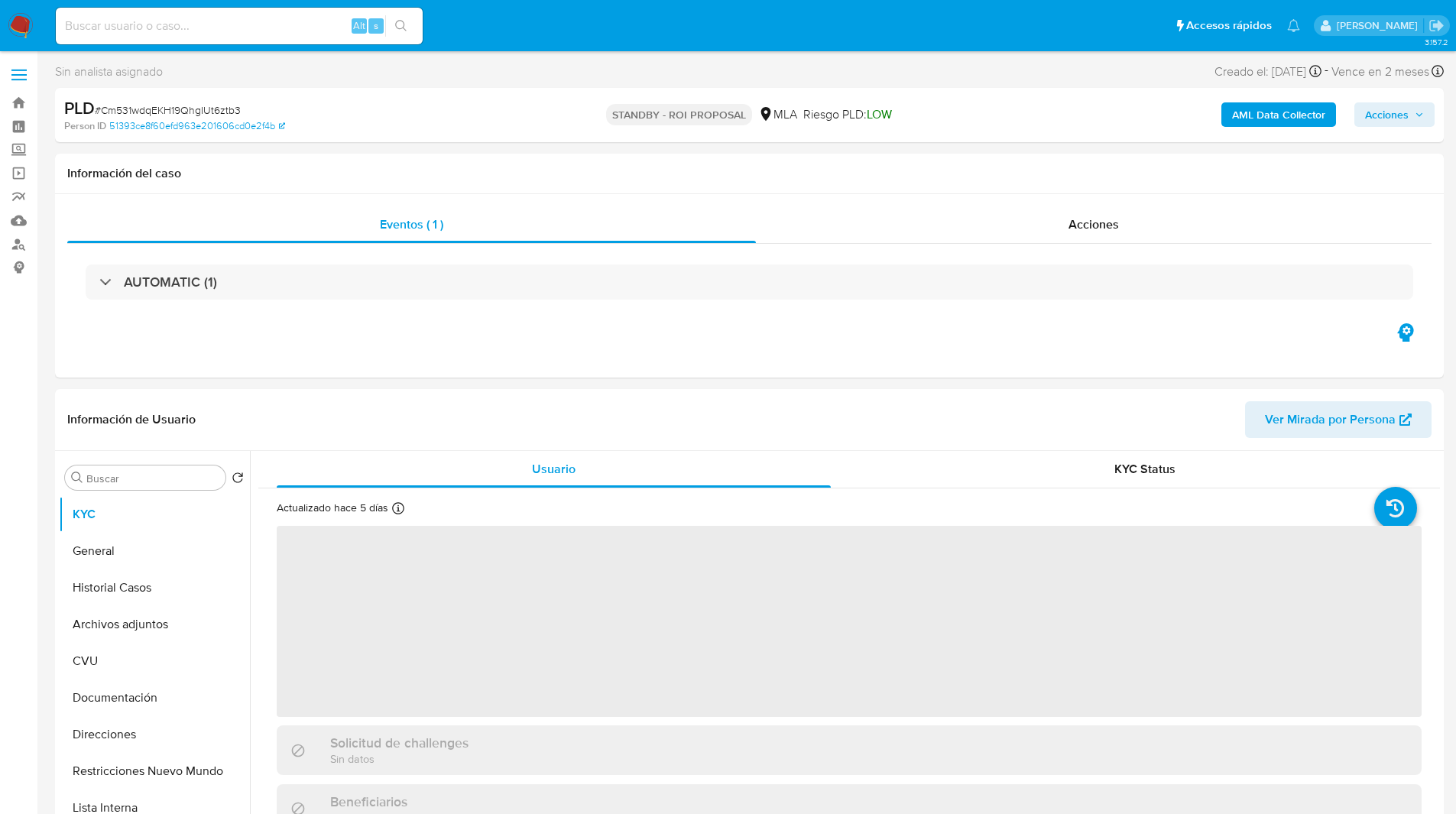
select select "10"
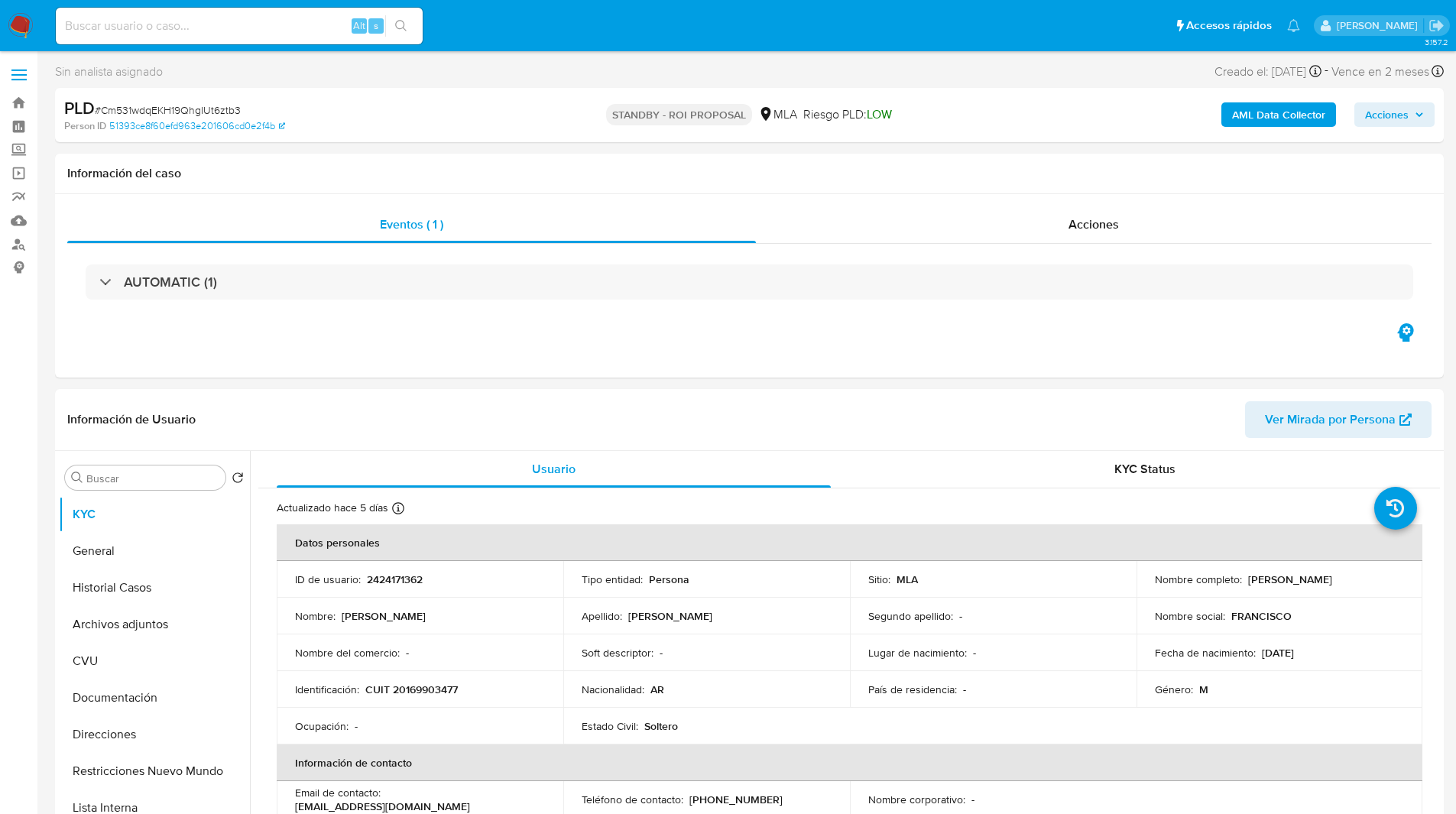
click at [490, 109] on div "PLD # Cm531wdqEKH19QhgIUt6ztb3" at bounding box center [289, 109] width 451 height 23
click at [252, 23] on input at bounding box center [239, 26] width 367 height 20
paste input "A4nHd7QvUQaIb2xHazYGRAuR"
type input "A4nHd7QvUQaIb2xHazYGRAuR"
select select "10"
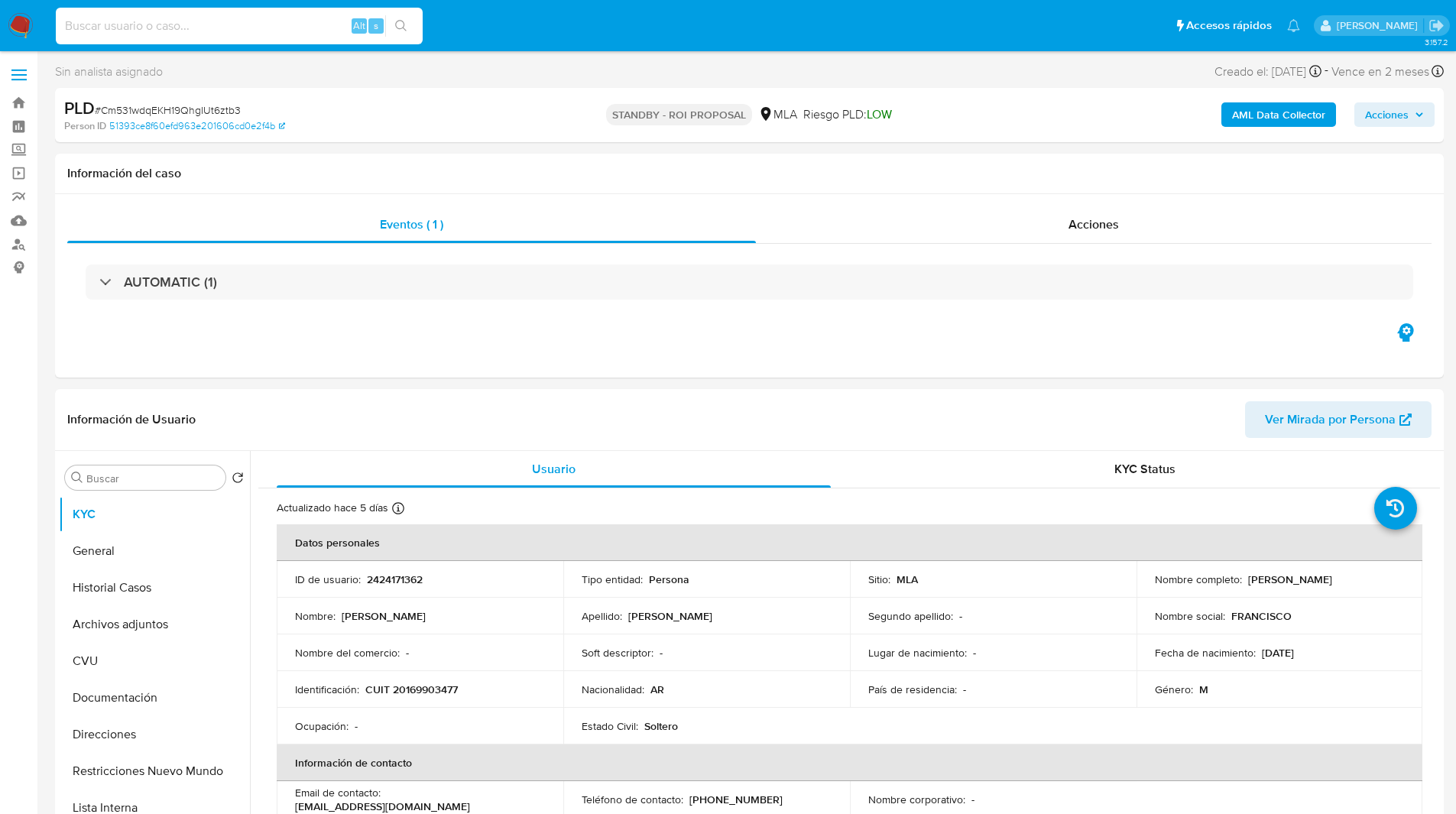
click at [287, 18] on input at bounding box center [239, 26] width 367 height 20
paste input "A4nHd7QvUQaIb2xHazYGRAuR"
type input "A4nHd7QvUQaIb2xHazYGRAuR"
select select "10"
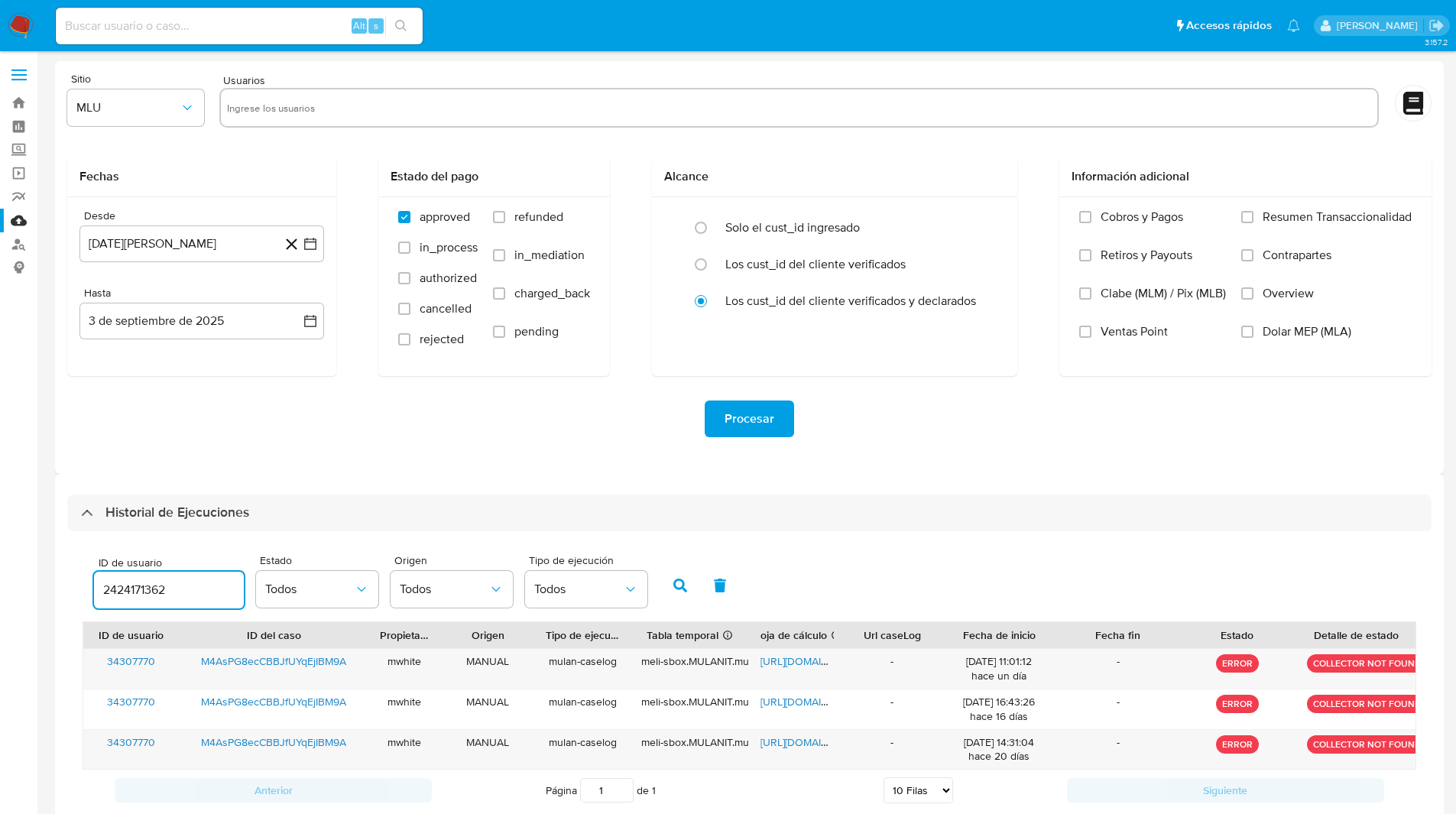
select select "10"
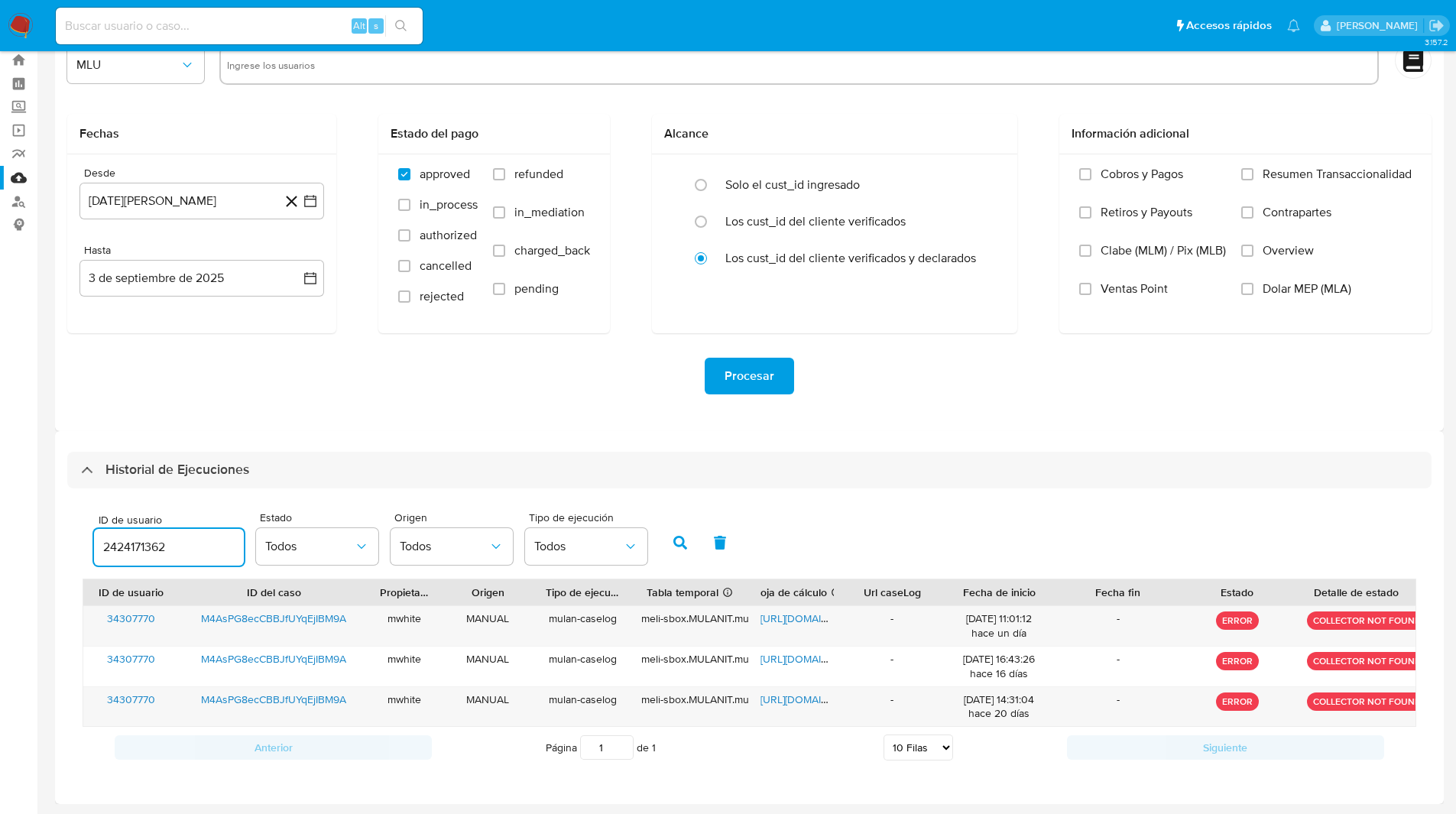
click at [130, 540] on input "2424171362" at bounding box center [168, 547] width 150 height 20
type input "671211772"
click at [665, 540] on button "button" at bounding box center [680, 543] width 40 height 36
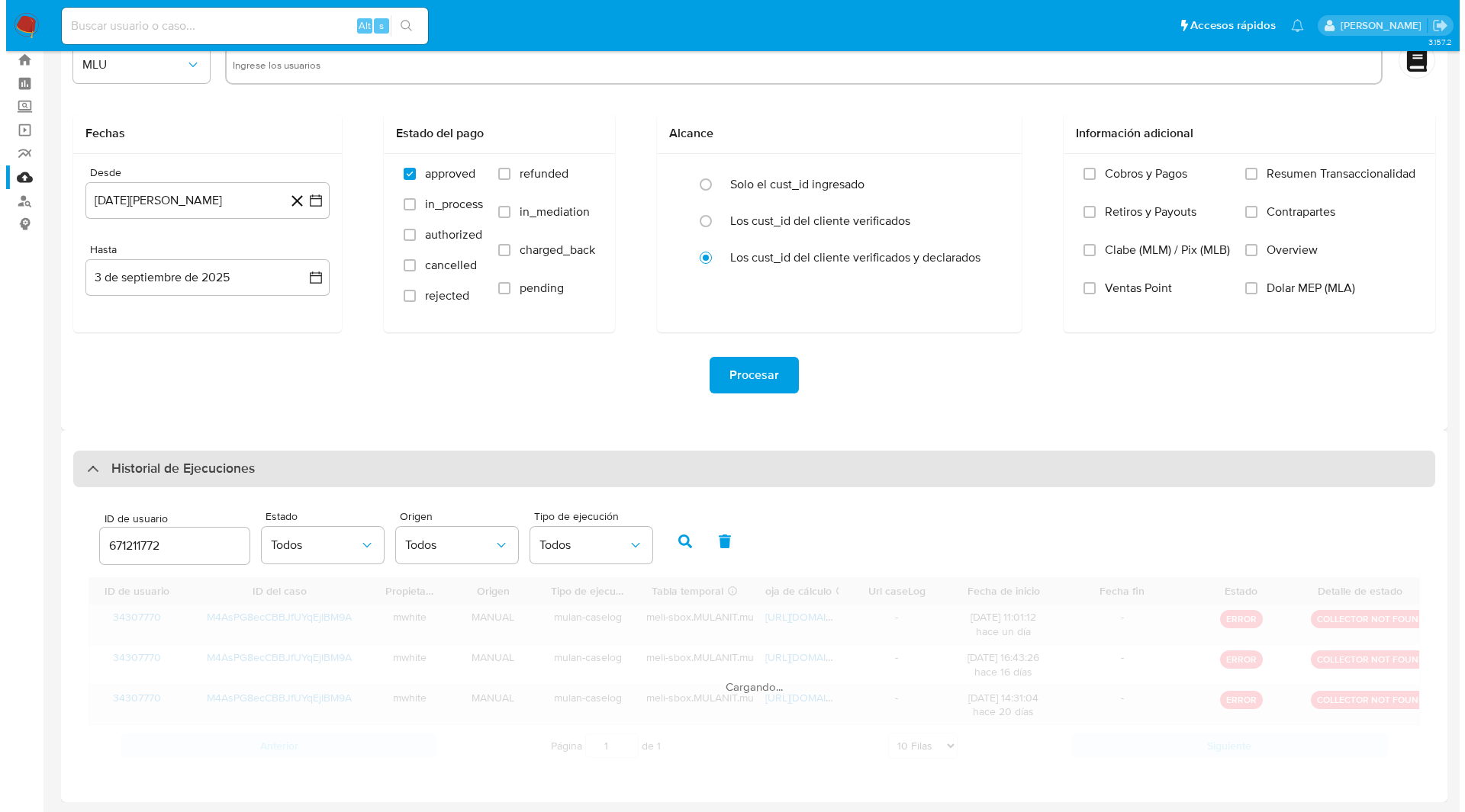
scroll to position [0, 0]
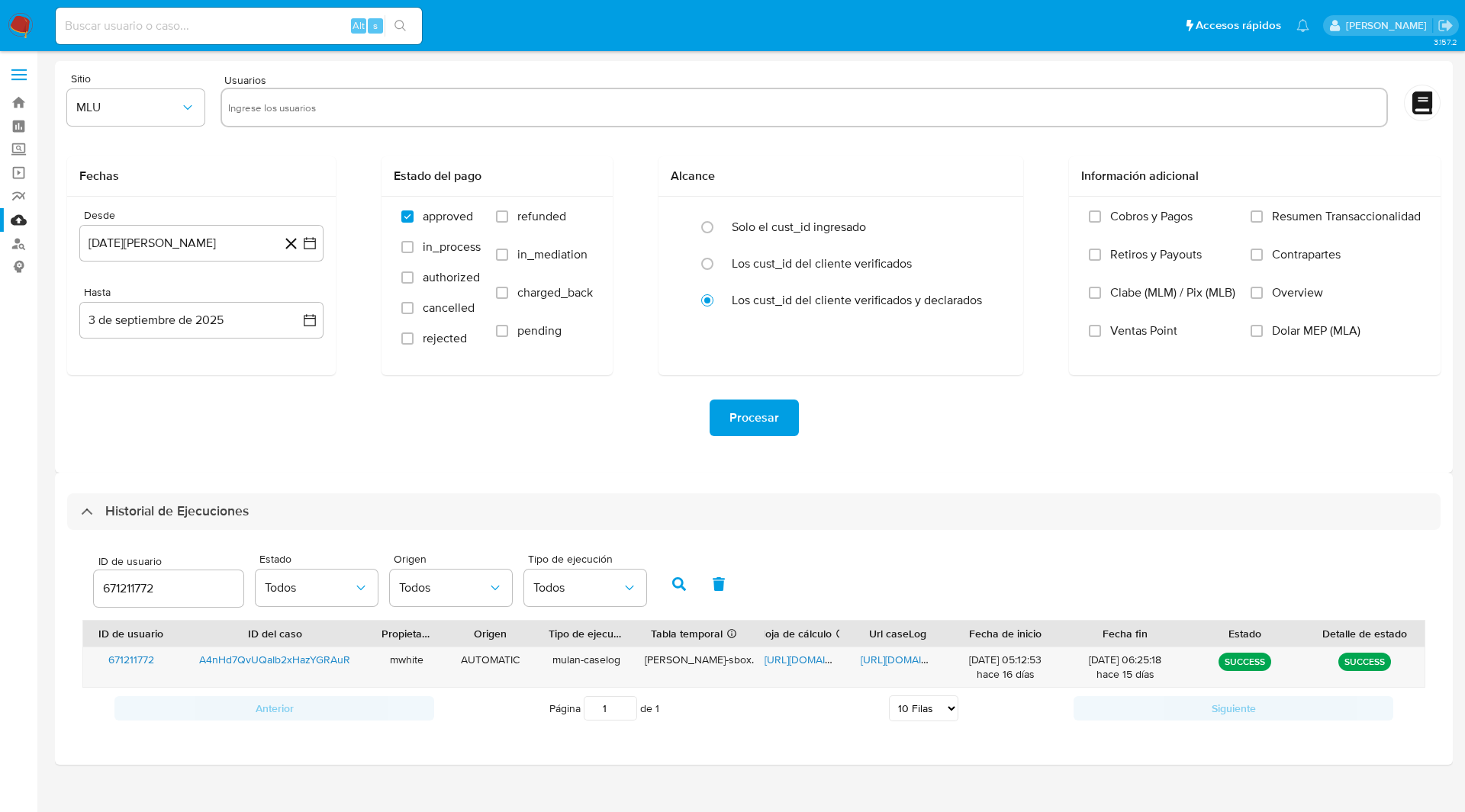
click at [974, 542] on div "ID de usuario 671211772 Estado Todos Origen Todos Tipo de ejecución Todos ID de…" at bounding box center [754, 637] width 1373 height 214
click at [136, 595] on input "671211772" at bounding box center [168, 589] width 150 height 20
click at [686, 591] on icon "button" at bounding box center [679, 584] width 14 height 14
click at [792, 657] on span "[URL][DOMAIN_NAME]" at bounding box center [816, 660] width 105 height 15
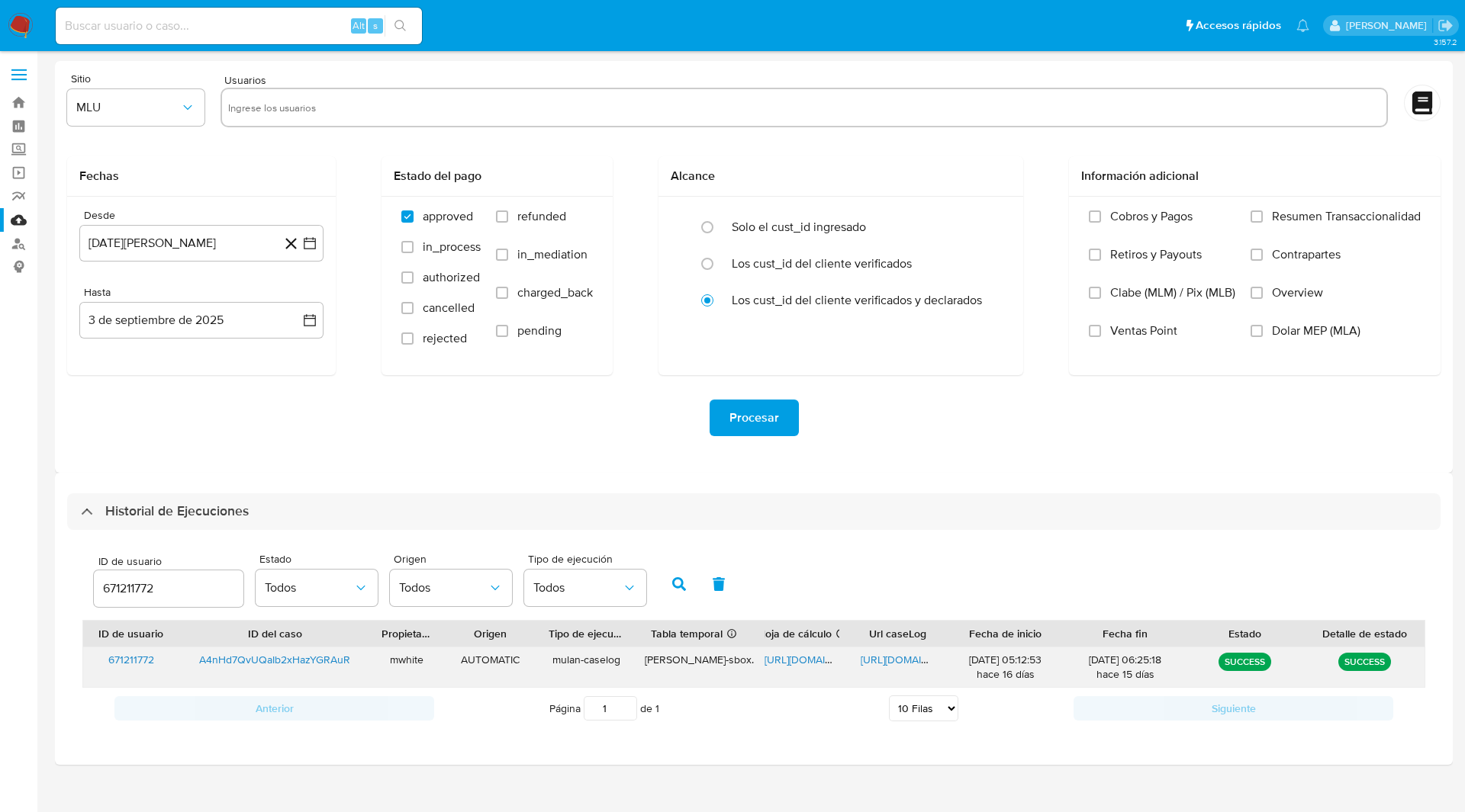
click at [896, 660] on span "[URL][DOMAIN_NAME]" at bounding box center [912, 660] width 105 height 15
